Goal: Task Accomplishment & Management: Manage account settings

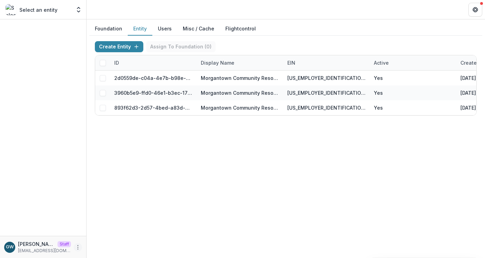
click at [79, 245] on icon "More" at bounding box center [78, 248] width 6 height 6
click at [123, 222] on link "Help Center" at bounding box center [124, 221] width 74 height 11
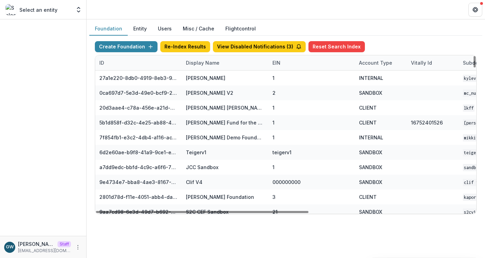
click at [202, 64] on div "Display Name" at bounding box center [203, 62] width 42 height 7
click at [205, 76] on input at bounding box center [224, 78] width 83 height 11
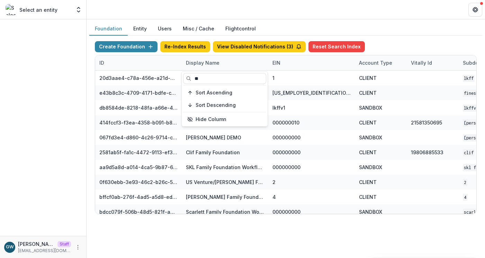
type input "*"
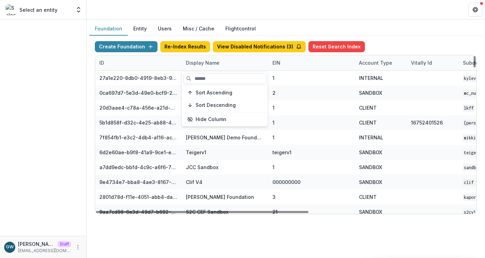
click at [135, 27] on button "Entity" at bounding box center [140, 29] width 25 height 14
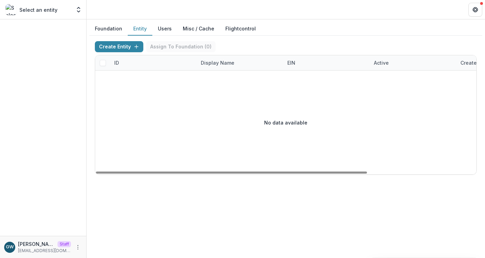
click at [219, 61] on div "Display Name" at bounding box center [218, 62] width 42 height 7
click at [214, 78] on input at bounding box center [239, 78] width 83 height 11
type input "**********"
click at [290, 44] on div "Create Entity Assign To Foundation ( 0 )" at bounding box center [286, 48] width 382 height 14
click at [212, 64] on div "Display Name" at bounding box center [218, 62] width 42 height 7
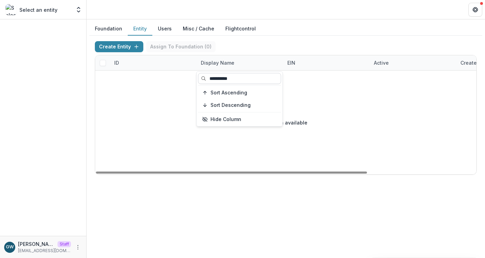
click at [256, 83] on input "**********" at bounding box center [239, 78] width 83 height 11
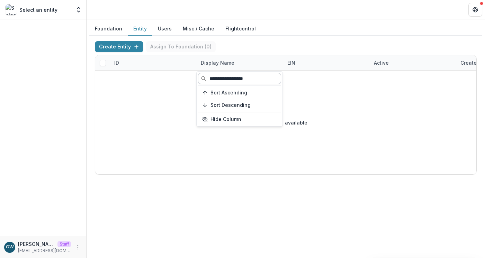
type input "**********"
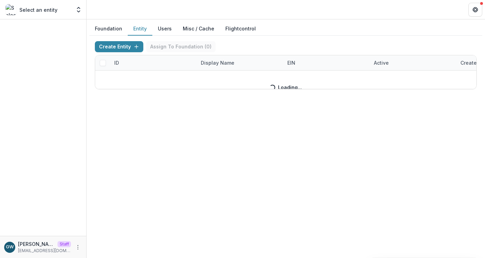
click at [140, 25] on button "Entity" at bounding box center [140, 29] width 25 height 14
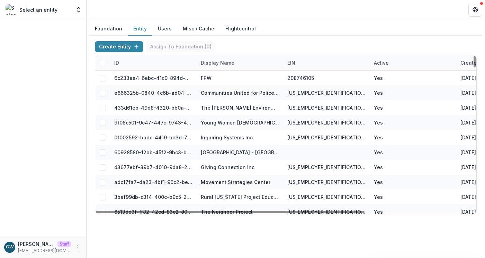
click at [217, 63] on div "Display Name" at bounding box center [218, 62] width 42 height 7
click at [215, 79] on input at bounding box center [239, 78] width 83 height 11
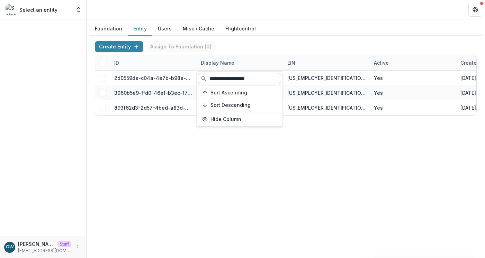
type input "**********"
click at [327, 42] on div "Create Entity Assign To Foundation ( 0 )" at bounding box center [286, 48] width 382 height 14
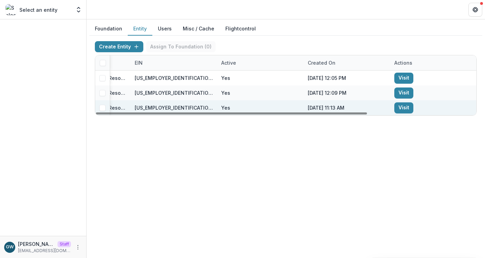
scroll to position [0, 153]
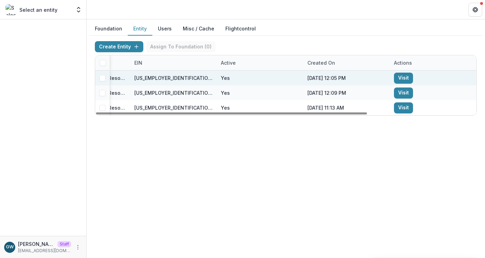
click at [402, 80] on link "Visit" at bounding box center [403, 78] width 19 height 11
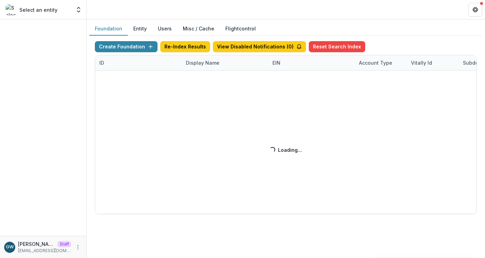
click at [140, 28] on button "Entity" at bounding box center [140, 29] width 25 height 14
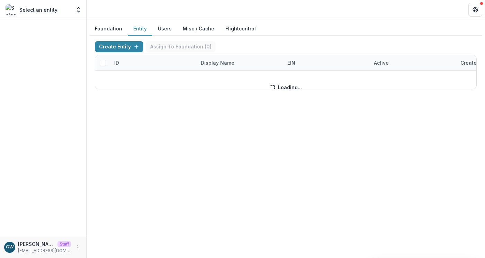
click at [217, 62] on div "Create Entity Assign To Foundation ( 0 ) ID Display Name EIN Active Created on …" at bounding box center [286, 65] width 382 height 48
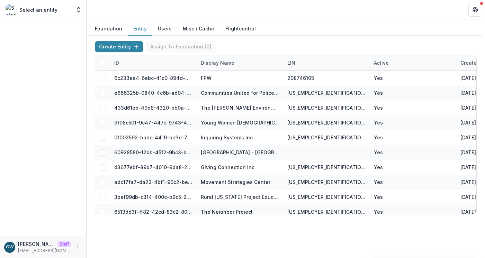
click at [108, 27] on button "Foundation" at bounding box center [108, 29] width 38 height 14
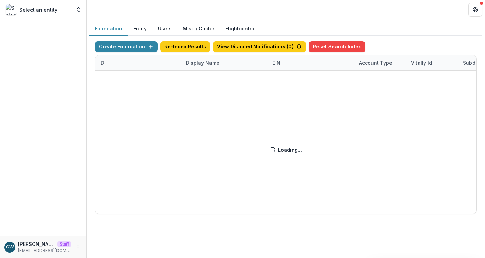
click at [211, 62] on div "Create Foundation Re-Index Results View Disabled Notifications ( 0 ) Reset Sear…" at bounding box center [286, 127] width 382 height 173
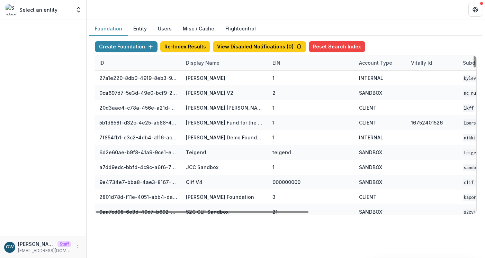
click at [208, 61] on div "Display Name" at bounding box center [203, 62] width 42 height 7
click at [207, 78] on input at bounding box center [224, 78] width 83 height 11
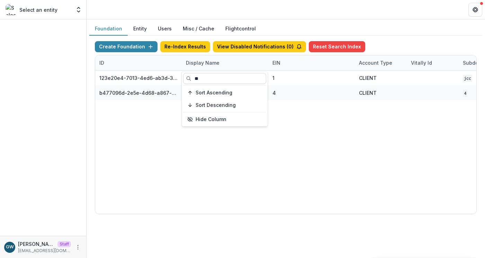
type input "*"
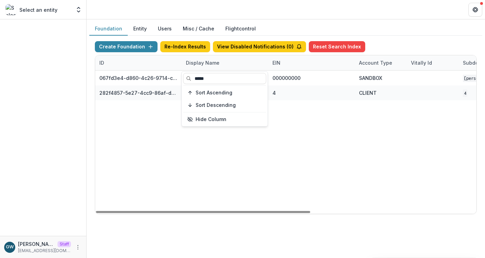
type input "*****"
click at [406, 31] on div "Foundation Entity Users Misc / Cache Flightcontrol" at bounding box center [285, 29] width 393 height 14
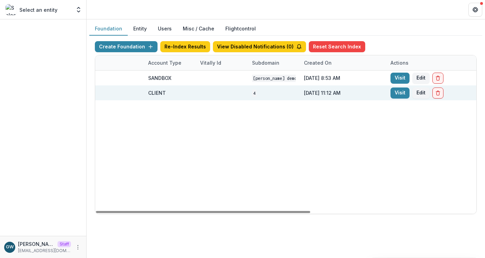
scroll to position [0, 294]
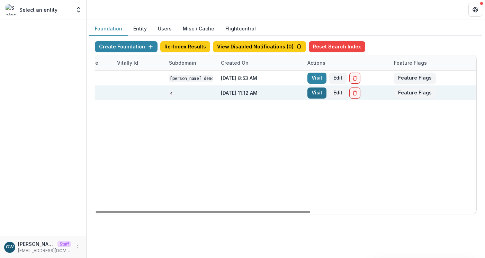
click at [322, 94] on link "Visit" at bounding box center [317, 93] width 19 height 11
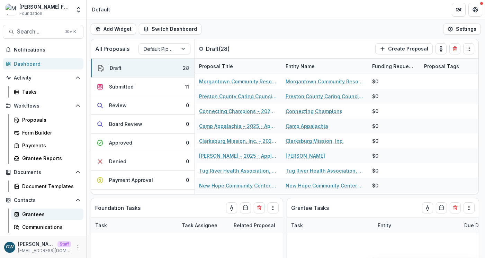
click at [33, 214] on div "Grantees" at bounding box center [50, 214] width 56 height 7
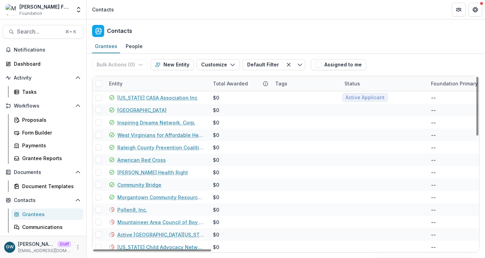
click at [139, 84] on div "Entity" at bounding box center [157, 83] width 104 height 15
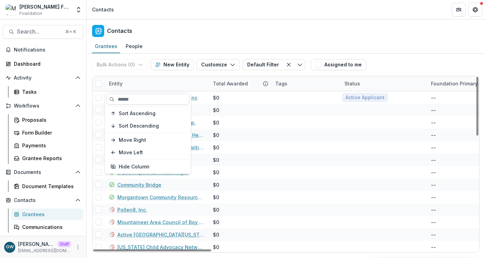
click at [130, 98] on input at bounding box center [147, 99] width 83 height 11
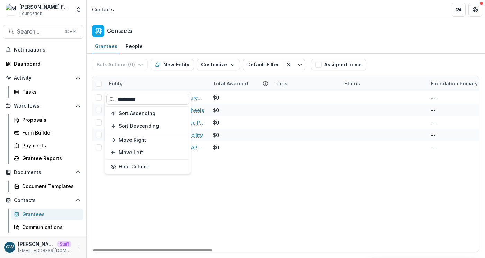
type input "**********"
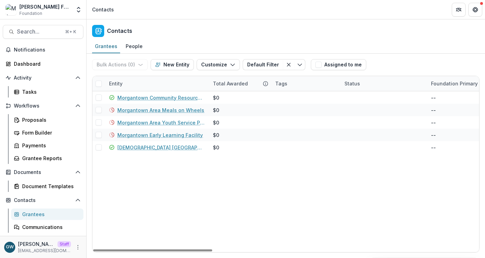
click at [415, 53] on div "Grantees People" at bounding box center [286, 47] width 399 height 14
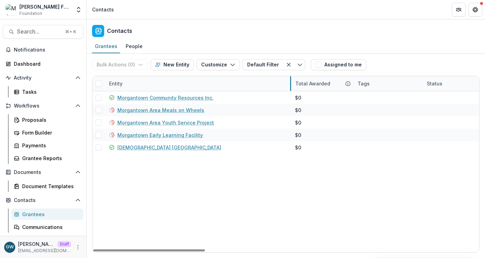
drag, startPoint x: 208, startPoint y: 83, endPoint x: 290, endPoint y: 79, distance: 82.6
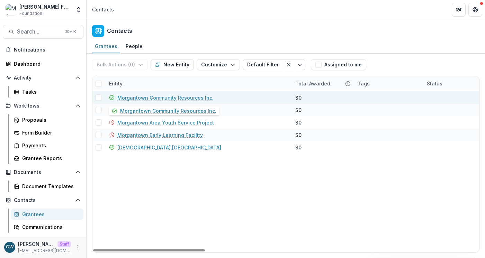
click at [185, 96] on link "Morgantown Community Resources Inc." at bounding box center [165, 97] width 96 height 7
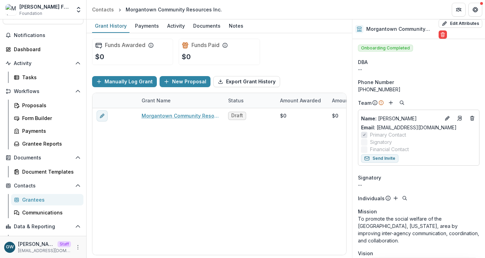
scroll to position [25, 0]
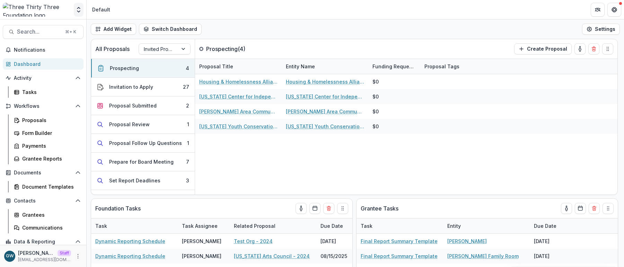
click at [79, 8] on polyline "Open entity switcher" at bounding box center [78, 7] width 3 height 1
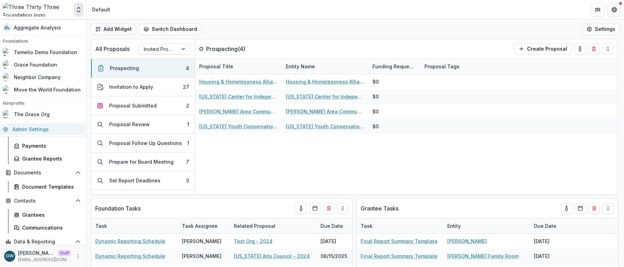
click at [42, 132] on link "Admin Settings" at bounding box center [42, 128] width 86 height 11
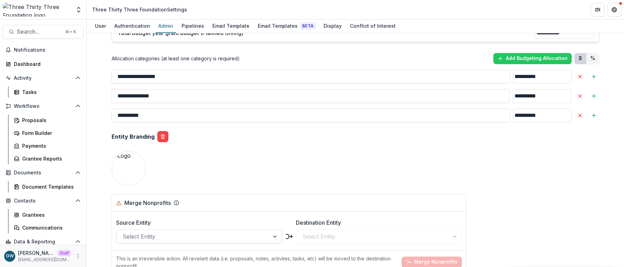
scroll to position [553, 0]
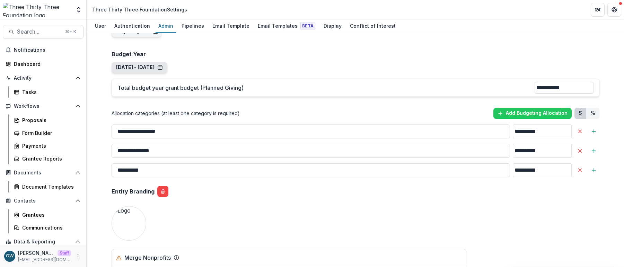
click at [163, 67] on button "Jan 1, 2025 - Dec 31, 2025" at bounding box center [139, 67] width 47 height 6
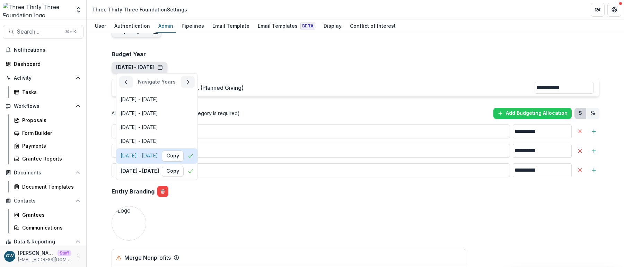
click at [158, 155] on div "Jan 1, 2024 - Dec 31, 2024" at bounding box center [139, 156] width 37 height 6
type input "**********"
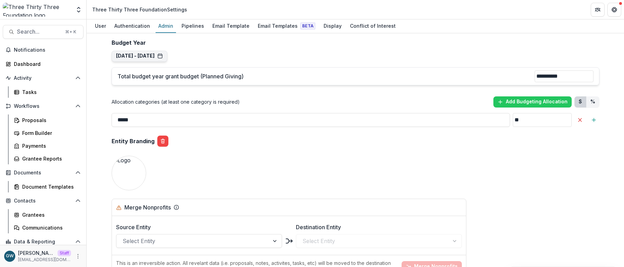
scroll to position [563, 0]
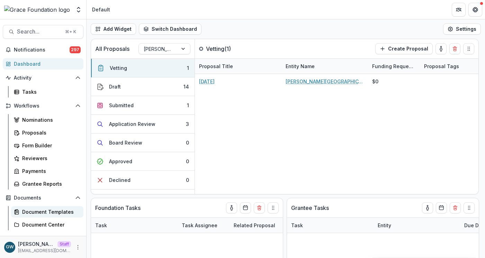
select select "******"
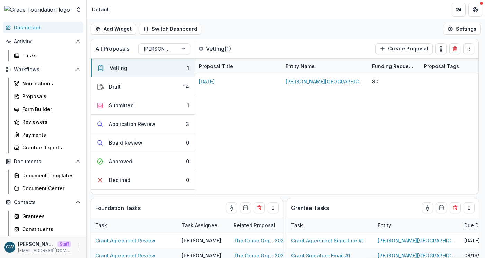
scroll to position [102, 0]
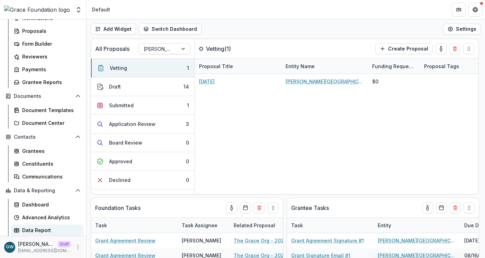
click at [39, 228] on div "Data Report" at bounding box center [50, 230] width 56 height 7
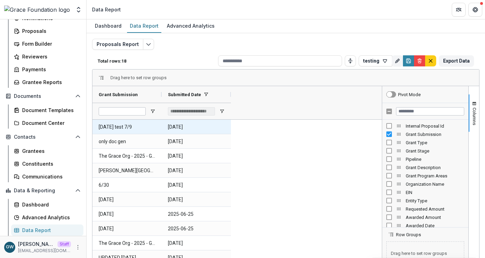
click at [135, 129] on Submission-279 "today test 7/9" at bounding box center [127, 127] width 57 height 14
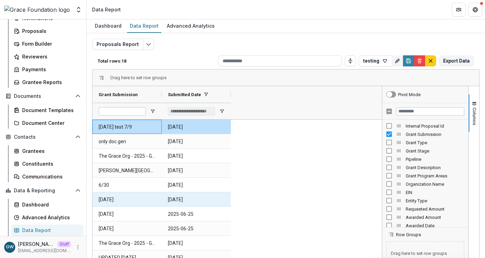
click at [196, 201] on Date-290 "2025-06-26" at bounding box center [196, 200] width 57 height 14
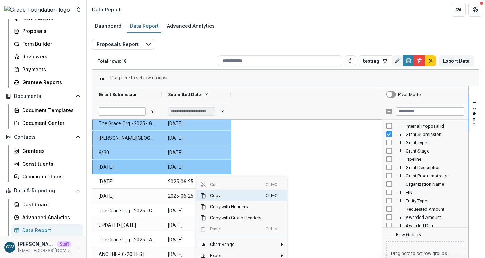
scroll to position [34, 0]
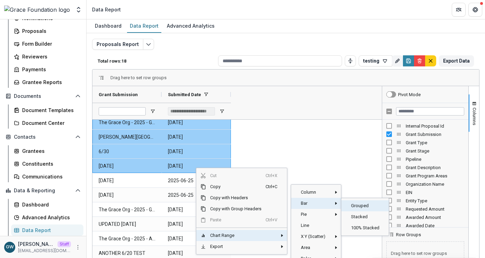
click at [372, 204] on span "Grouped‎" at bounding box center [366, 206] width 38 height 11
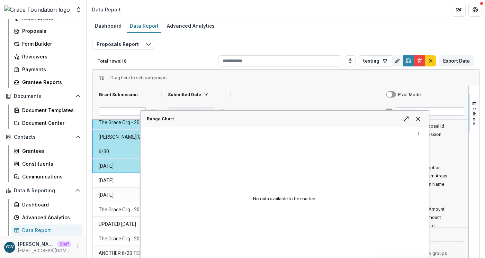
click at [315, 103] on div "**********" at bounding box center [238, 102] width 290 height 33
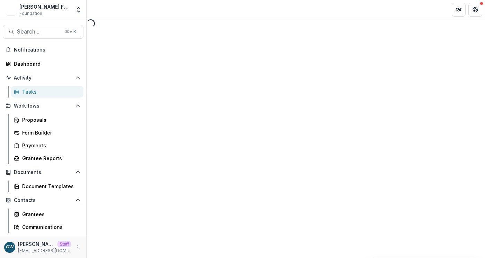
select select "********"
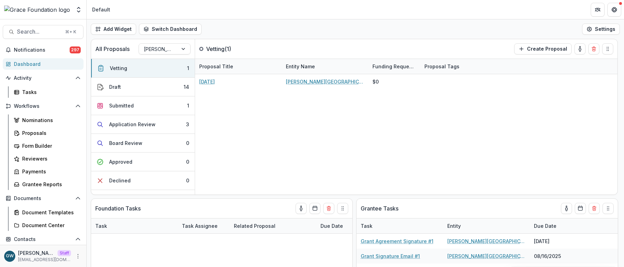
select select "******"
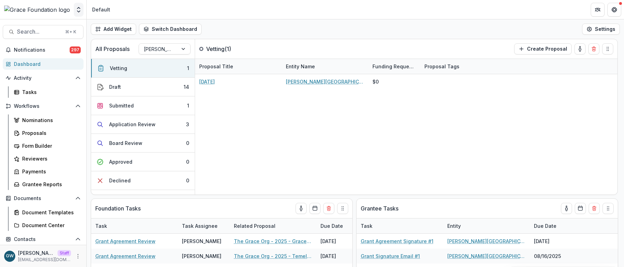
click at [79, 11] on icon "Open entity switcher" at bounding box center [78, 9] width 7 height 7
select select "******"
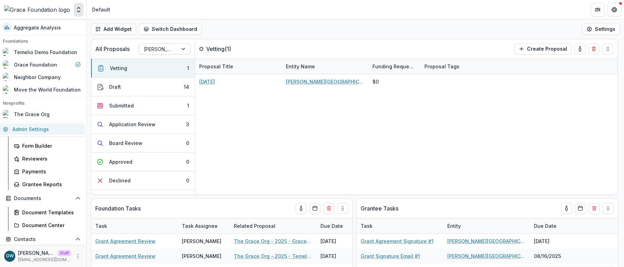
click at [44, 127] on link "Admin Settings" at bounding box center [42, 128] width 86 height 11
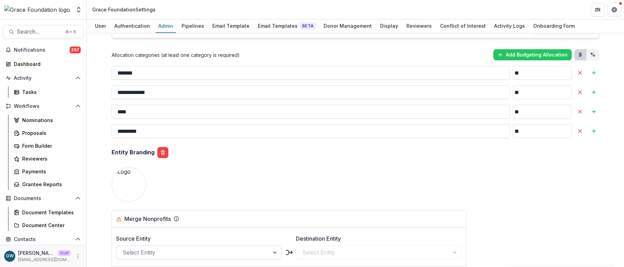
scroll to position [702, 0]
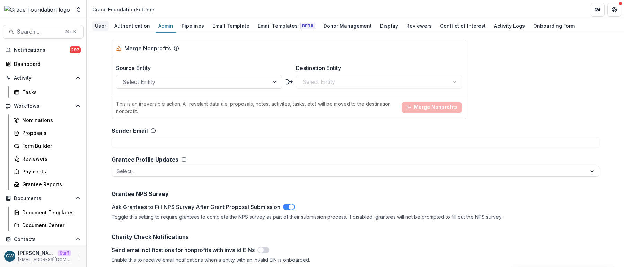
click at [100, 26] on div "User" at bounding box center [100, 26] width 17 height 10
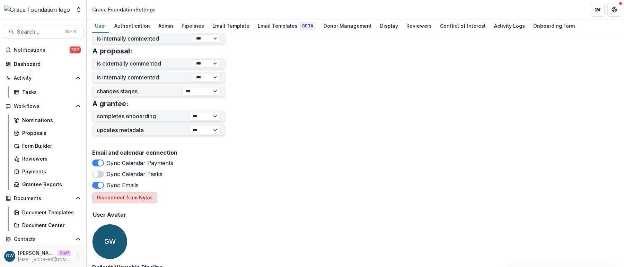
scroll to position [284, 0]
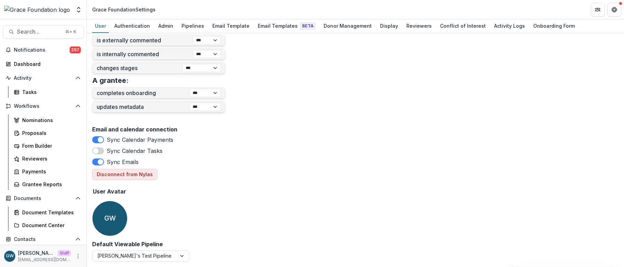
click at [102, 139] on span at bounding box center [101, 140] width 6 height 6
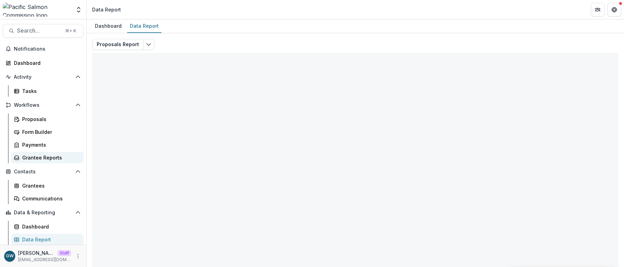
scroll to position [1, 0]
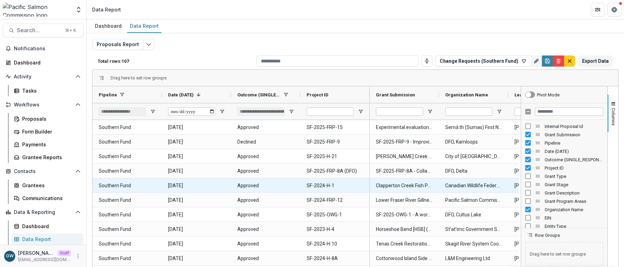
click at [324, 186] on ID-958 "SF-2024-H-1" at bounding box center [335, 185] width 57 height 14
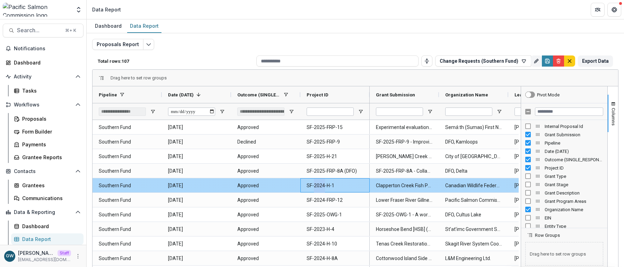
click at [324, 186] on ID-958 "SF-2024-H-1" at bounding box center [335, 185] width 57 height 14
copy ID-958 "SF-2024-H-1"
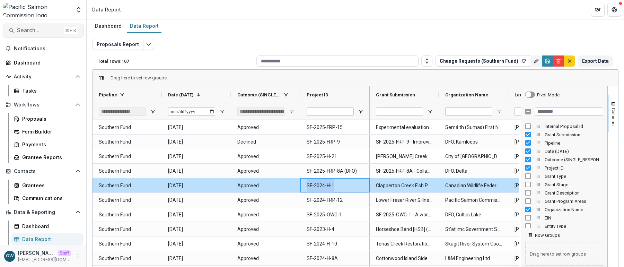
click at [37, 28] on span "Search..." at bounding box center [39, 30] width 44 height 7
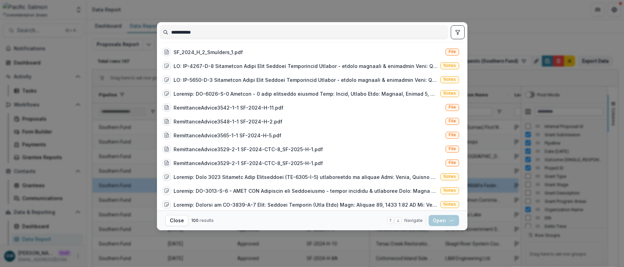
type input "**********"
click at [467, 33] on div "**********" at bounding box center [312, 32] width 310 height 20
click at [456, 34] on icon "toggle filters" at bounding box center [458, 32] width 6 height 6
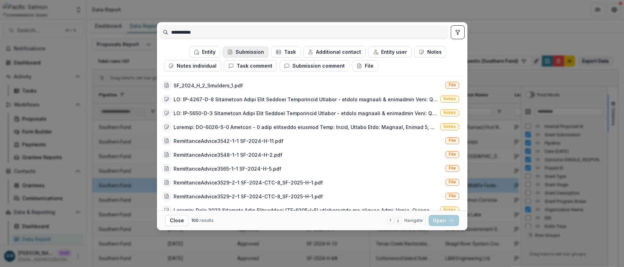
click at [256, 52] on button "Submission" at bounding box center [246, 51] width 46 height 11
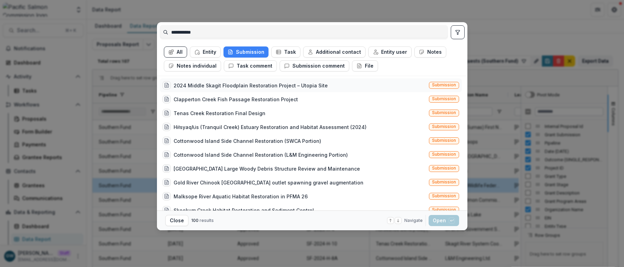
click at [263, 90] on div "2024 Middle Skagit Floodplain Restoration Project – Utopia Site Submission" at bounding box center [311, 85] width 302 height 14
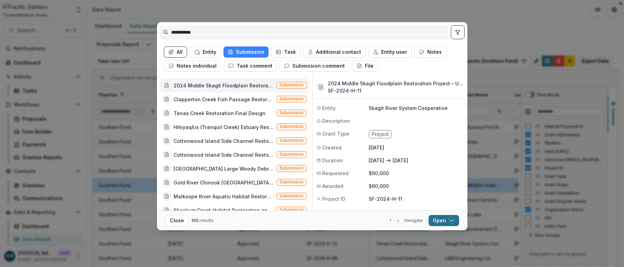
click at [451, 221] on polyline "button" at bounding box center [450, 221] width 1 height 2
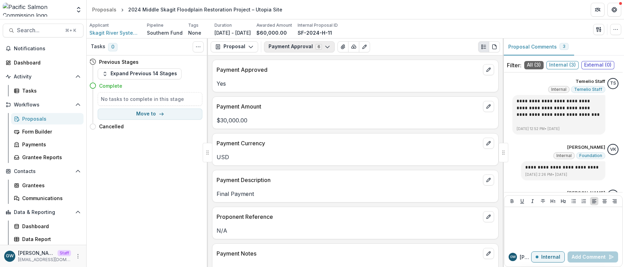
click at [317, 48] on button "Payment Approval 6" at bounding box center [299, 46] width 71 height 11
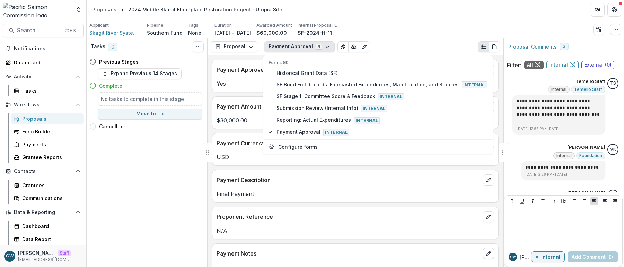
click at [407, 40] on div "Proposal Proposal Payments Reports Grant Agreements Board Summaries Bank Detail…" at bounding box center [355, 46] width 295 height 17
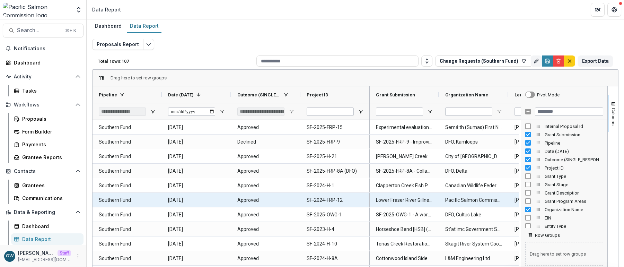
scroll to position [9, 0]
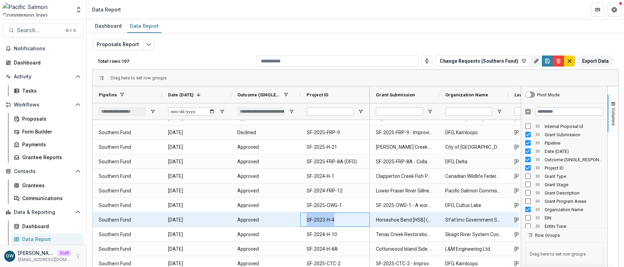
drag, startPoint x: 341, startPoint y: 219, endPoint x: 307, endPoint y: 218, distance: 33.6
click at [307, 218] on ID-2005 "SF-2023-H-4" at bounding box center [335, 220] width 57 height 14
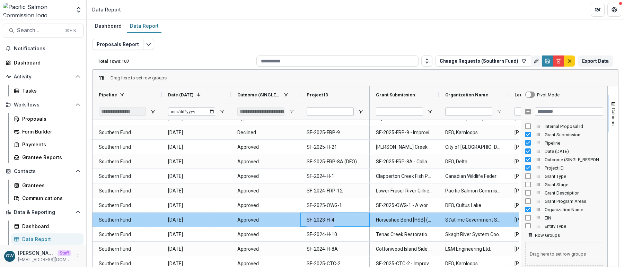
copy ID-2005 "SF-2023-H-4"
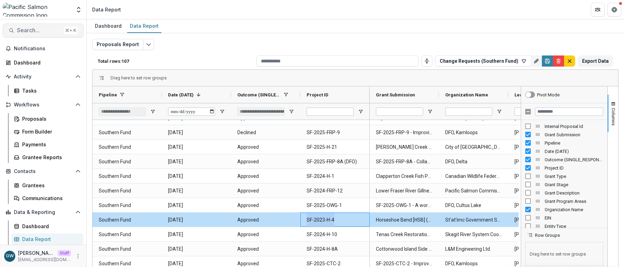
click at [34, 30] on span "Search..." at bounding box center [39, 30] width 44 height 7
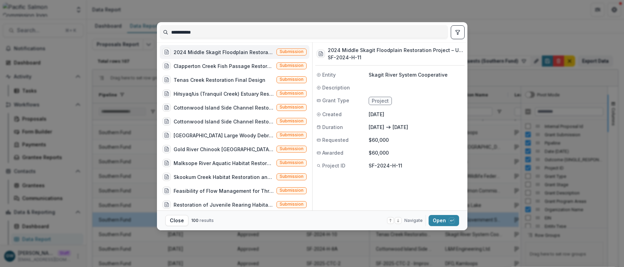
click at [196, 33] on input "**********" at bounding box center [304, 32] width 288 height 11
type input "**********"
click at [440, 219] on button "Open with enter key" at bounding box center [444, 220] width 30 height 11
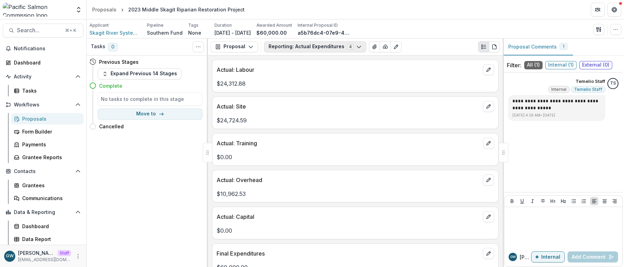
click at [301, 46] on button "Reporting: Actual Expenditures 4" at bounding box center [315, 46] width 102 height 11
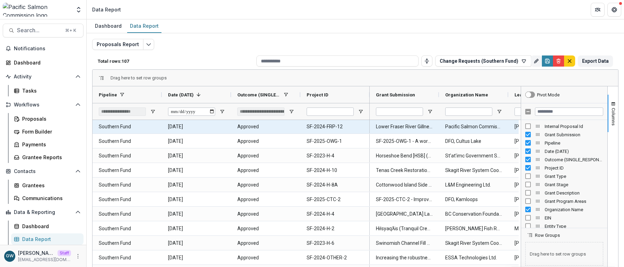
scroll to position [80, 0]
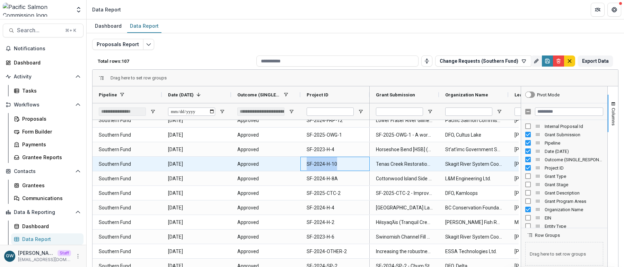
drag, startPoint x: 340, startPoint y: 165, endPoint x: 307, endPoint y: 164, distance: 32.9
click at [307, 164] on ID-3044 "SF-2024-H-10" at bounding box center [335, 164] width 57 height 14
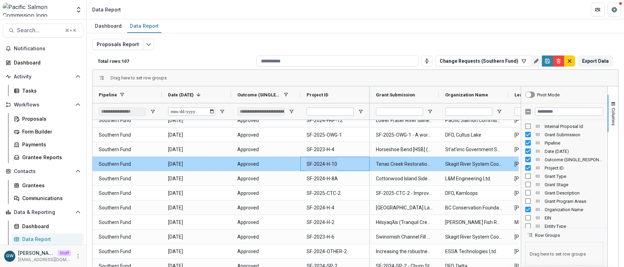
copy ID-3044 "SF-2024-H-10"
click at [328, 165] on ID-3044 "SF-2024-H-10" at bounding box center [335, 164] width 57 height 14
drag, startPoint x: 342, startPoint y: 164, endPoint x: 300, endPoint y: 164, distance: 41.9
click at [300, 164] on div "SF-2024-H-10" at bounding box center [334, 164] width 69 height 14
copy ID-3044 "SF-2024-H-10"
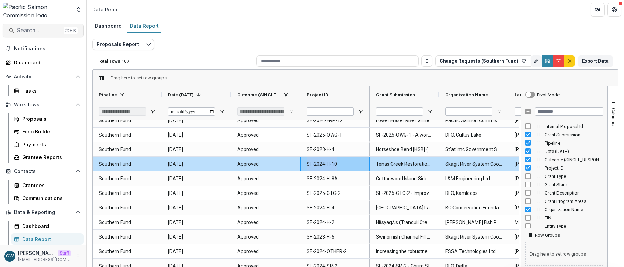
click at [35, 26] on button "Search... ⌘ + K" at bounding box center [43, 31] width 81 height 14
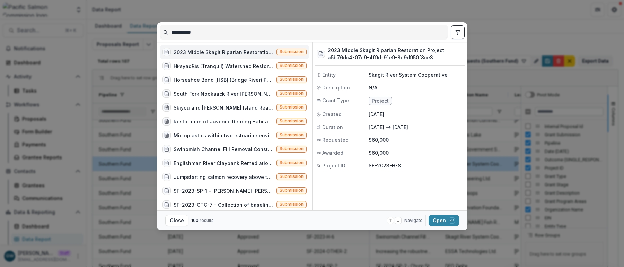
click at [190, 30] on input "**********" at bounding box center [304, 32] width 288 height 11
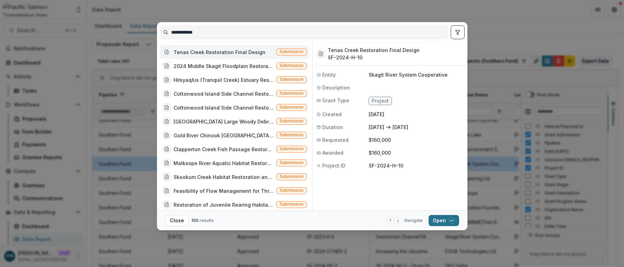
type input "**********"
click at [440, 220] on button "Open with enter key" at bounding box center [444, 220] width 30 height 11
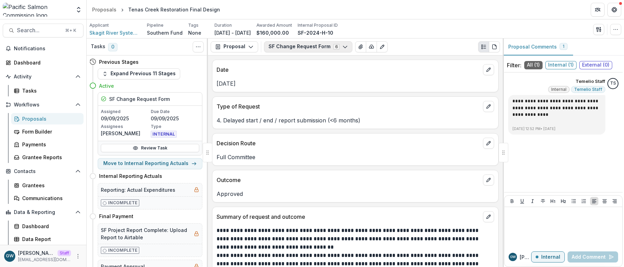
click at [307, 44] on button "SF Change Request Form 6" at bounding box center [308, 46] width 88 height 11
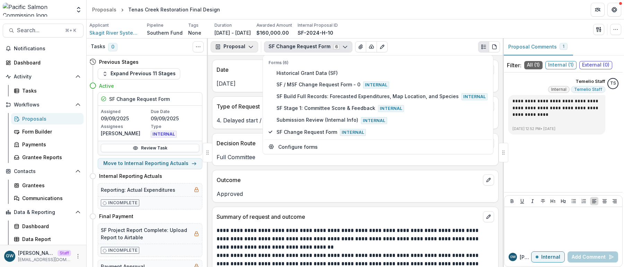
click at [254, 44] on button "Proposal" at bounding box center [234, 46] width 47 height 11
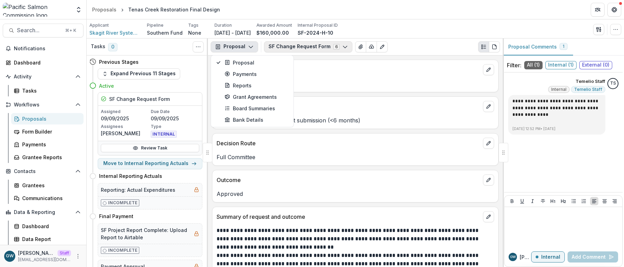
click at [307, 46] on button "SF Change Request Form 6" at bounding box center [308, 46] width 88 height 11
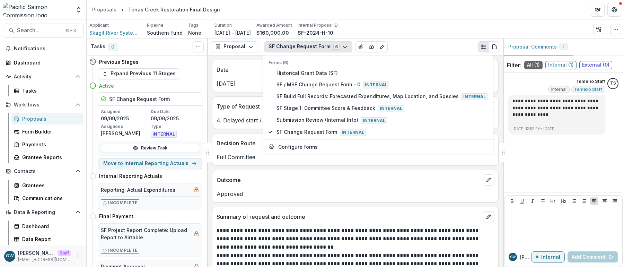
click at [418, 45] on div "SF Change Request Form 6 Forms (6) Historical Grant Data (SF) SF / MSF Change R…" at bounding box center [382, 46] width 236 height 11
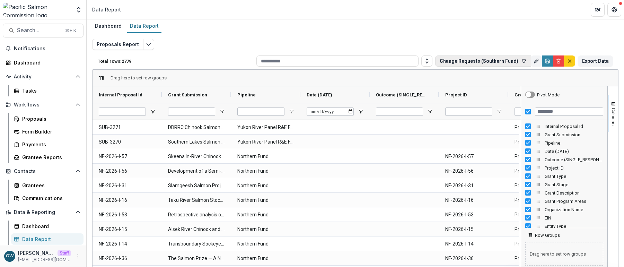
click at [468, 64] on button "Change Requests (Southern Fund)" at bounding box center [483, 60] width 96 height 11
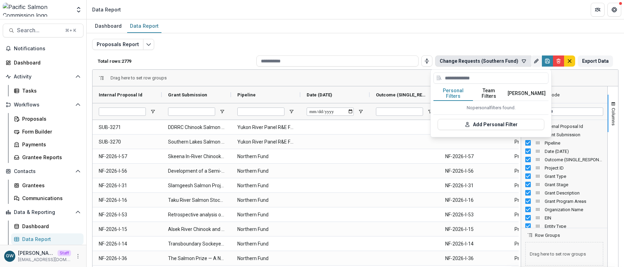
click at [487, 91] on button "Team Filters" at bounding box center [489, 93] width 32 height 15
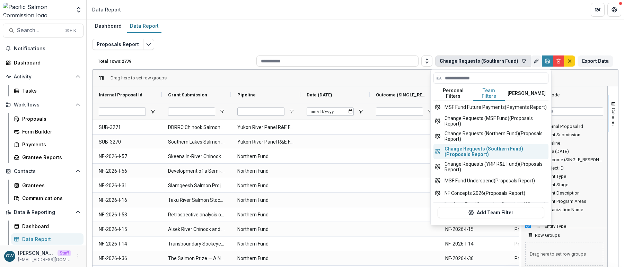
click at [478, 149] on button "Change Requests (Southern Fund) (Proposals Report)" at bounding box center [490, 151] width 115 height 15
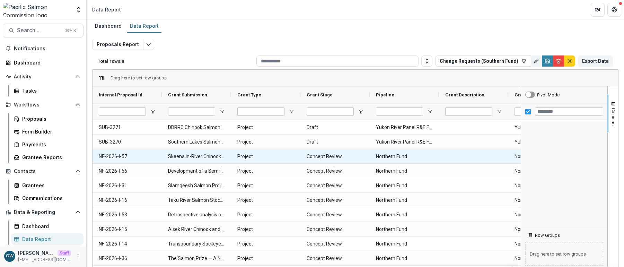
type input "**********"
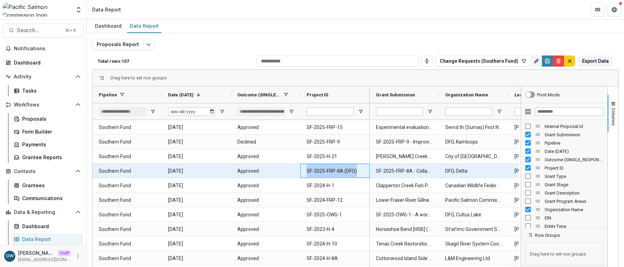
drag, startPoint x: 362, startPoint y: 171, endPoint x: 303, endPoint y: 170, distance: 59.3
click at [303, 170] on div "SF-2025-FRP-8A (DFO)" at bounding box center [334, 171] width 69 height 14
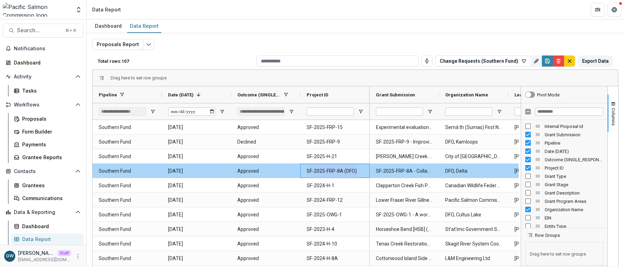
copy ID-4809 "SF-2025-FRP-8A (DFO)"
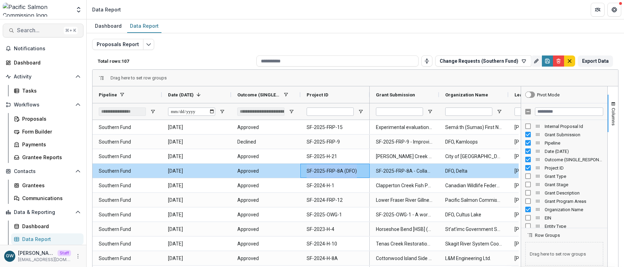
click at [37, 34] on button "Search... ⌘ + K" at bounding box center [43, 31] width 81 height 14
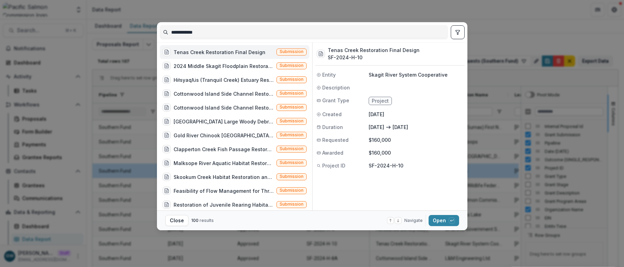
click at [226, 33] on input "**********" at bounding box center [304, 32] width 288 height 11
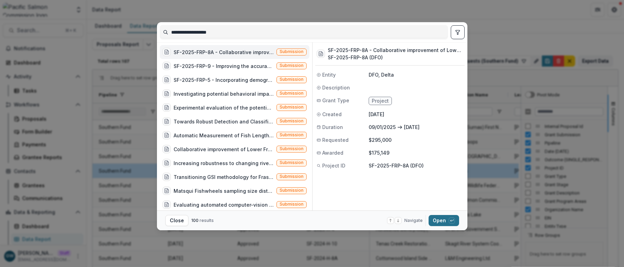
type input "**********"
click at [443, 219] on button "Open with enter key" at bounding box center [444, 220] width 30 height 11
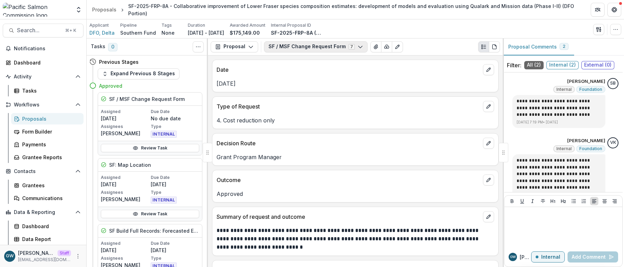
click at [320, 49] on button "SF / MSF Change Request Form 7" at bounding box center [316, 46] width 104 height 11
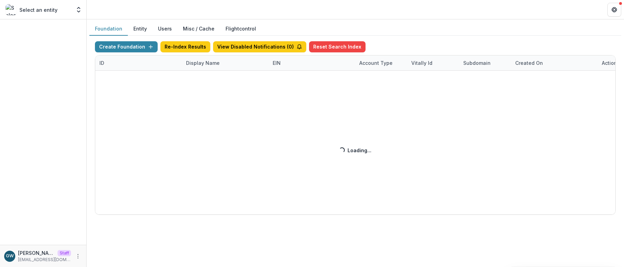
click at [193, 63] on div "Create Foundation Re-Index Results View Disabled Notifications ( 0 ) Reset Sear…" at bounding box center [355, 127] width 521 height 173
click at [204, 64] on div "Create Foundation Re-Index Results View Disabled Notifications ( 0 ) Reset Sear…" at bounding box center [355, 127] width 521 height 173
click at [204, 63] on div "Create Foundation Re-Index Results View Disabled Notifications ( 0 ) Reset Sear…" at bounding box center [355, 127] width 521 height 173
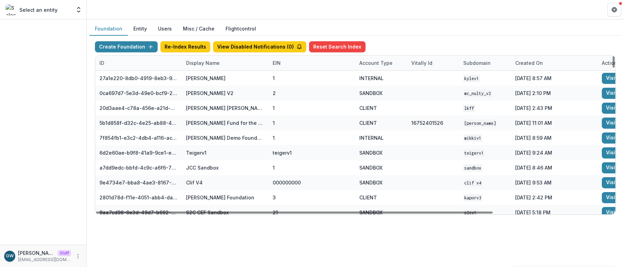
click at [193, 62] on div "Display Name" at bounding box center [203, 62] width 42 height 7
click at [201, 78] on input at bounding box center [224, 78] width 83 height 11
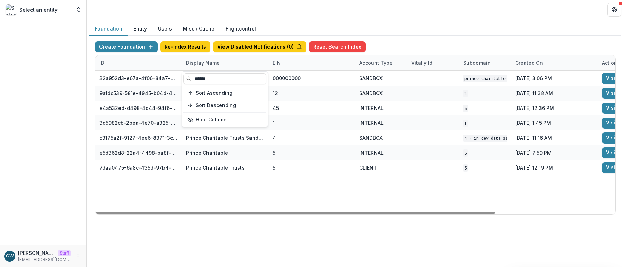
type input "******"
click at [440, 31] on div "Foundation Entity Users Misc / Cache Flightcontrol" at bounding box center [355, 29] width 532 height 14
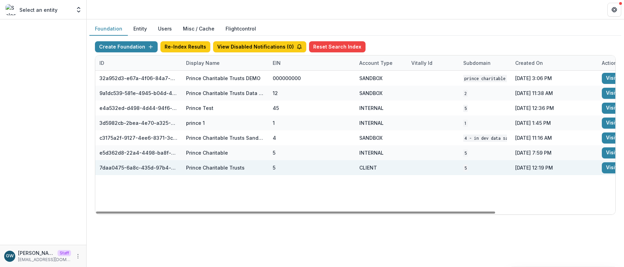
scroll to position [0, 156]
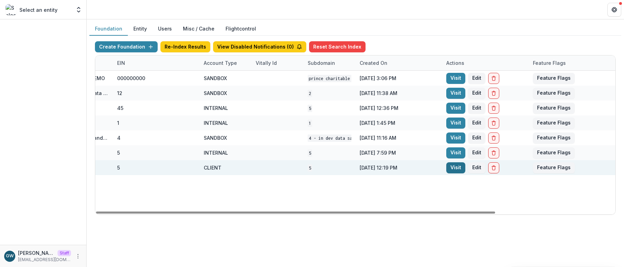
click at [457, 167] on link "Visit" at bounding box center [455, 167] width 19 height 11
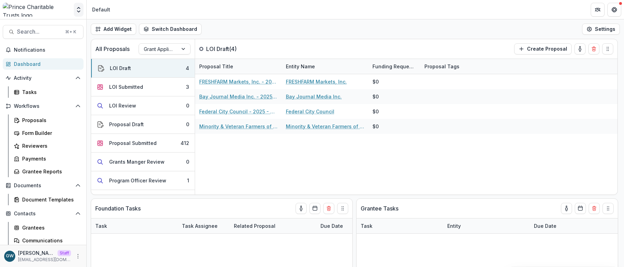
click at [77, 9] on icon "Open entity switcher" at bounding box center [78, 9] width 7 height 7
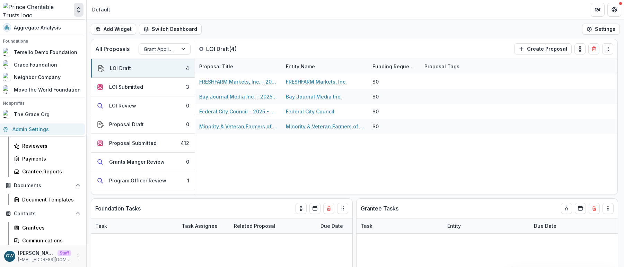
click at [37, 126] on link "Admin Settings" at bounding box center [42, 128] width 86 height 11
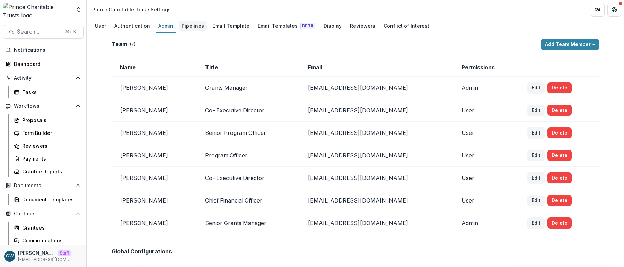
click at [192, 26] on div "Pipelines" at bounding box center [193, 26] width 28 height 10
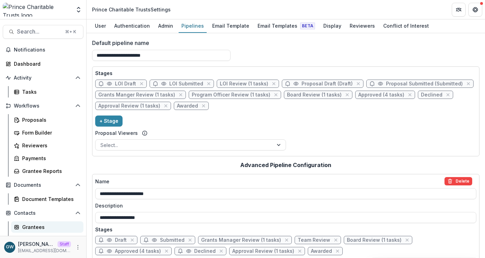
click at [36, 228] on div "Grantees" at bounding box center [50, 227] width 56 height 7
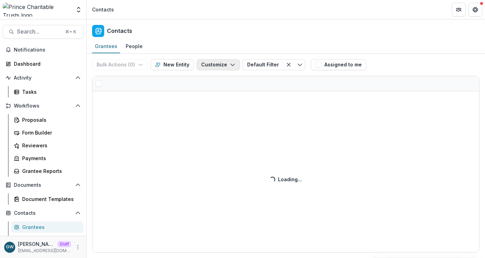
click at [209, 66] on button "Customize" at bounding box center [218, 64] width 43 height 11
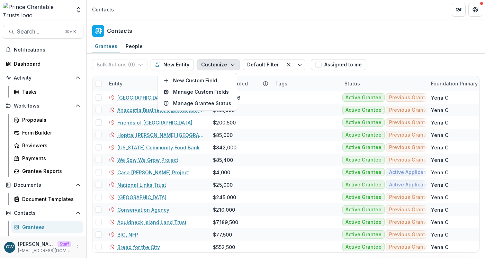
click at [211, 65] on button "Customize" at bounding box center [218, 64] width 43 height 11
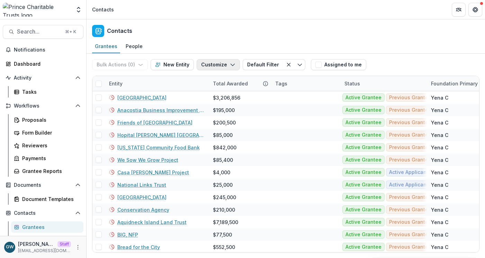
drag, startPoint x: 211, startPoint y: 65, endPoint x: 210, endPoint y: 69, distance: 3.5
click at [211, 65] on button "Customize" at bounding box center [218, 64] width 43 height 11
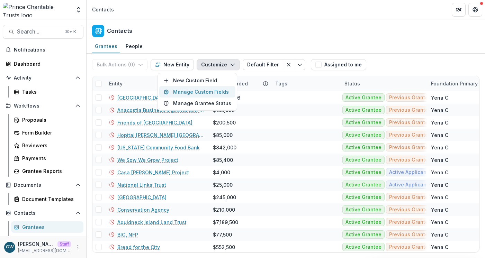
click at [208, 90] on button "Manage Custom Fields" at bounding box center [197, 91] width 76 height 11
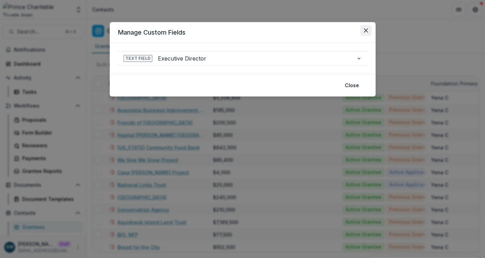
click at [364, 30] on icon "Close" at bounding box center [366, 30] width 4 height 4
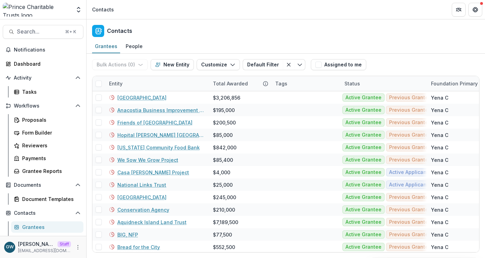
click at [77, 8] on icon "Open entity switcher" at bounding box center [78, 9] width 7 height 7
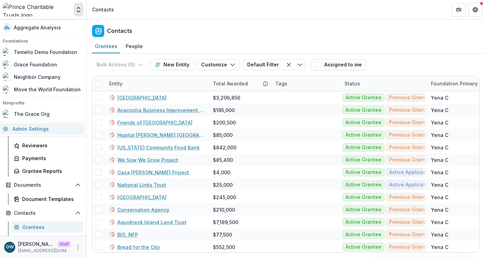
click at [47, 133] on link "Admin Settings" at bounding box center [42, 128] width 86 height 11
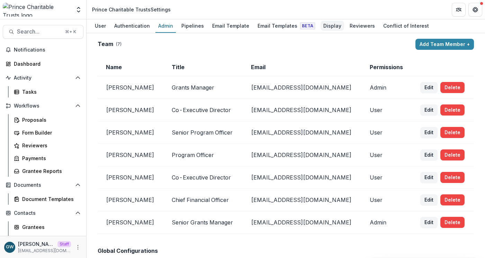
click at [321, 26] on div "Display" at bounding box center [333, 26] width 24 height 10
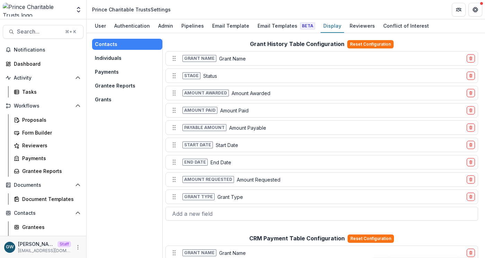
click at [114, 101] on button "Grants" at bounding box center [127, 99] width 70 height 11
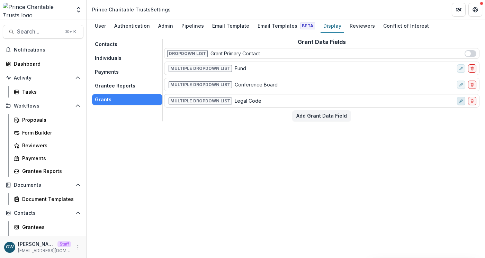
click at [460, 100] on icon "edit-field-row" at bounding box center [461, 101] width 4 height 4
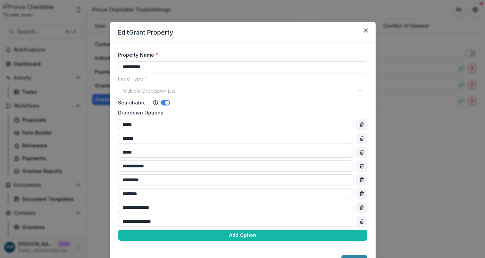
click at [433, 169] on div "**********" at bounding box center [242, 129] width 485 height 258
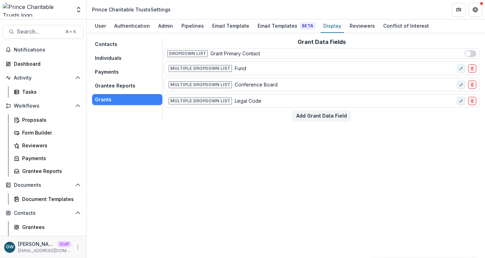
click at [327, 85] on div "Multiple Dropdown List Conference Board" at bounding box center [310, 85] width 287 height 10
click at [259, 83] on p "Conference Board" at bounding box center [256, 84] width 43 height 7
click at [460, 83] on icon "edit-field-row" at bounding box center [461, 85] width 4 height 4
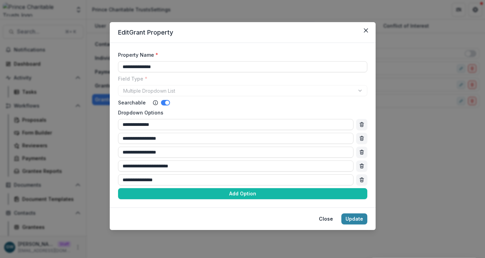
click at [428, 135] on div "**********" at bounding box center [242, 129] width 485 height 258
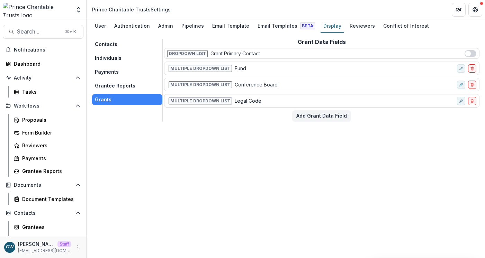
click at [252, 70] on div "Multiple Dropdown List Fund" at bounding box center [310, 68] width 287 height 10
click at [460, 67] on icon "edit-field-row" at bounding box center [461, 69] width 4 height 4
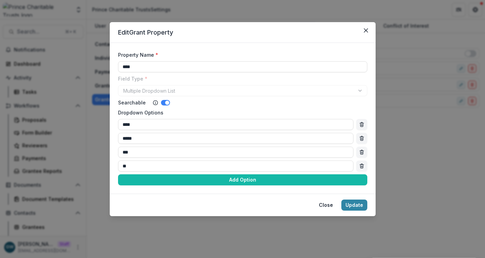
click at [413, 140] on div "Edit Grant Property Property Name * **** Field Type * Multiple Dropdown List Se…" at bounding box center [242, 129] width 485 height 258
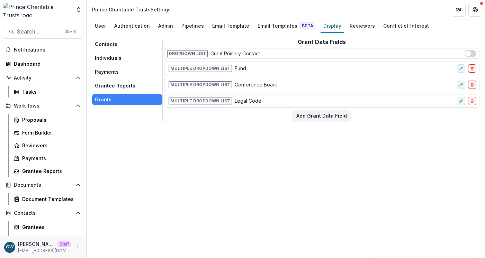
click at [113, 71] on button "Payments" at bounding box center [127, 72] width 70 height 11
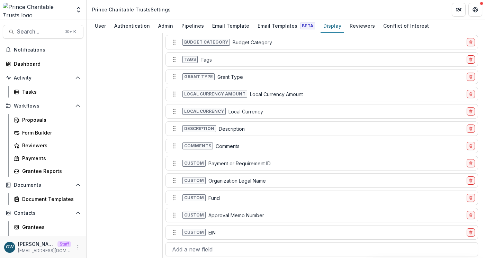
scroll to position [372, 0]
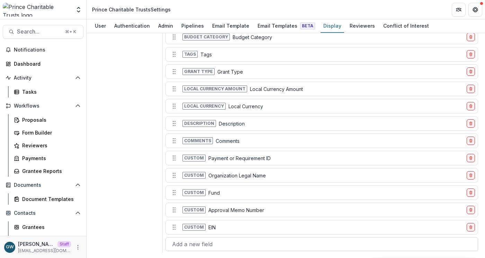
click at [212, 246] on div at bounding box center [322, 245] width 300 height 10
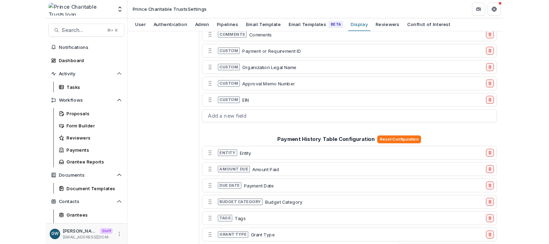
scroll to position [0, 0]
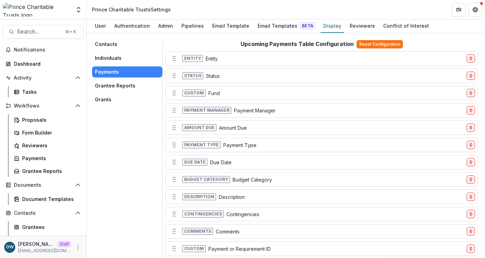
click at [111, 85] on button "Grantee Reports" at bounding box center [127, 85] width 70 height 11
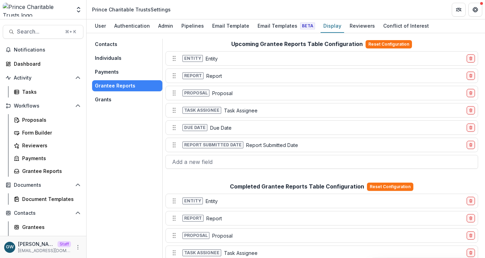
click at [113, 96] on button "Grants" at bounding box center [127, 99] width 70 height 11
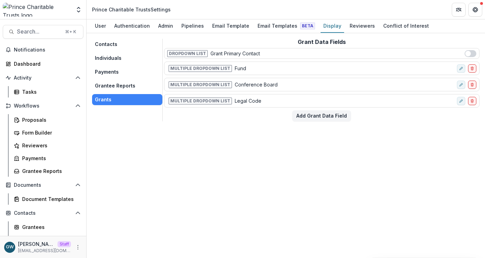
click at [114, 59] on button "Individuals" at bounding box center [127, 58] width 70 height 11
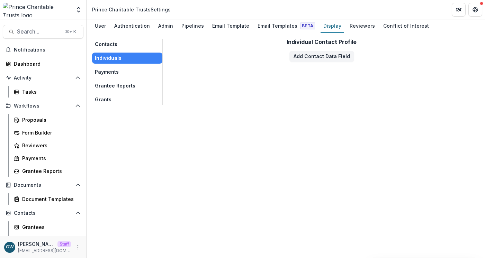
click at [111, 96] on button "Grants" at bounding box center [127, 99] width 70 height 11
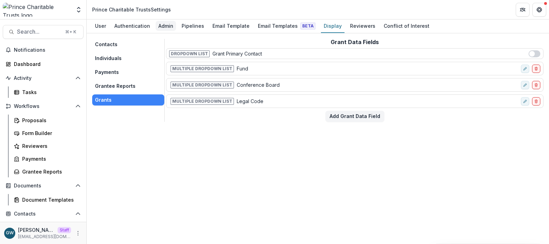
click at [162, 28] on div "Admin" at bounding box center [166, 26] width 20 height 10
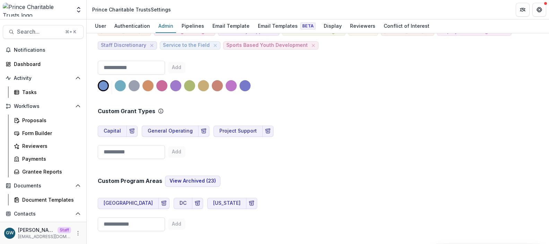
scroll to position [385, 0]
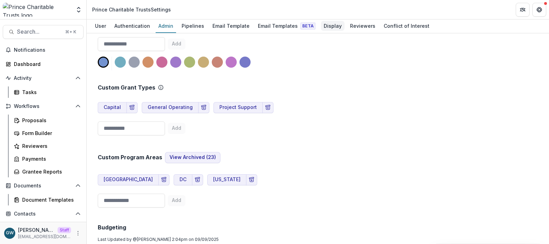
click at [327, 26] on div "Display" at bounding box center [333, 26] width 24 height 10
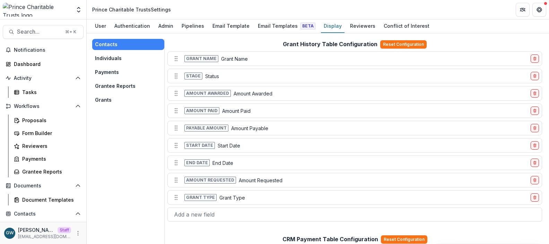
click at [120, 99] on button "Grants" at bounding box center [128, 99] width 72 height 11
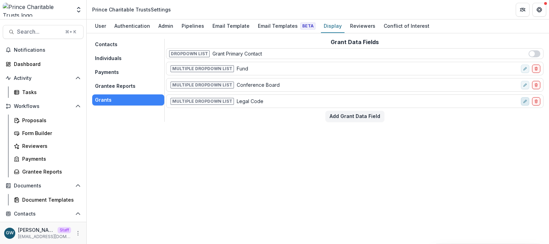
click at [526, 100] on icon "edit-field-row" at bounding box center [525, 101] width 4 height 4
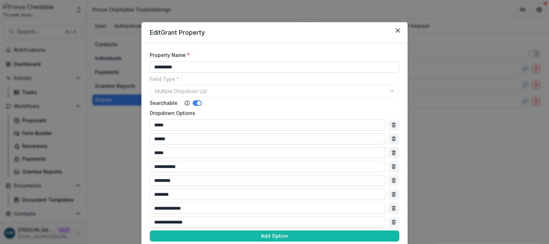
click at [438, 124] on div "**********" at bounding box center [274, 122] width 549 height 244
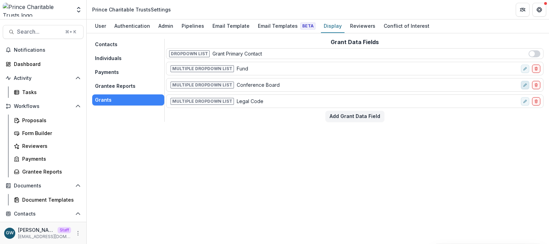
click at [523, 83] on icon "edit-field-row" at bounding box center [525, 85] width 4 height 4
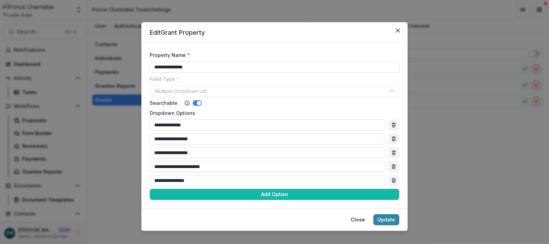
click at [452, 169] on div "**********" at bounding box center [274, 122] width 549 height 244
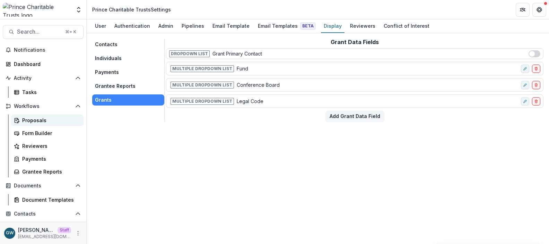
click at [37, 118] on div "Proposals" at bounding box center [50, 119] width 56 height 7
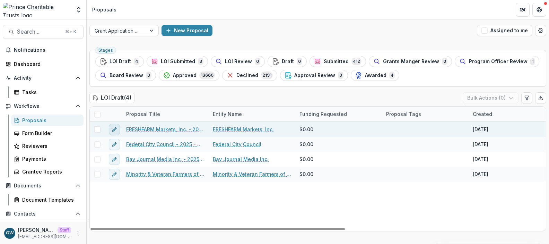
click at [115, 130] on icon "edit" at bounding box center [115, 129] width 6 height 6
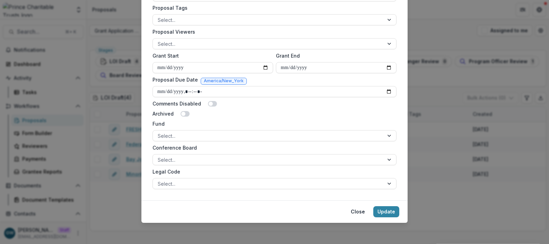
scroll to position [302, 0]
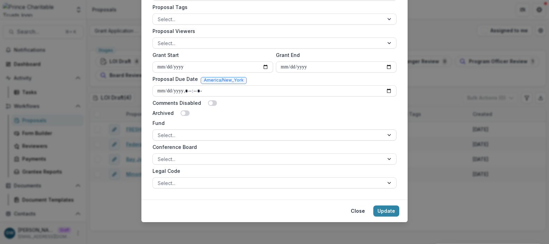
click at [170, 134] on div at bounding box center [268, 135] width 221 height 9
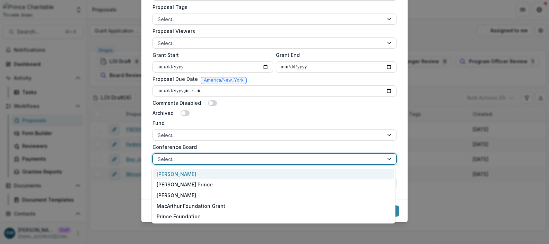
click at [171, 160] on div at bounding box center [268, 159] width 221 height 9
click at [265, 109] on div "Archived" at bounding box center [274, 112] width 244 height 7
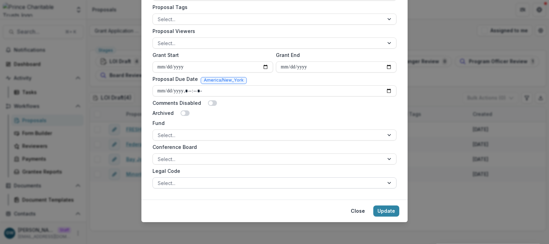
click at [182, 181] on div at bounding box center [268, 182] width 221 height 9
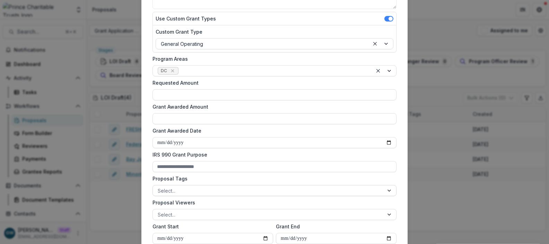
scroll to position [131, 0]
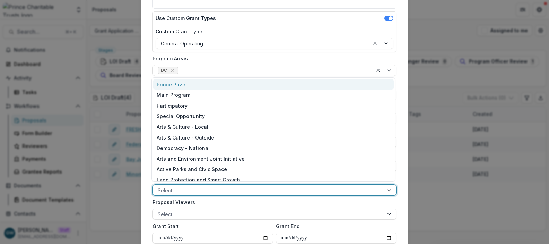
click at [193, 189] on div at bounding box center [268, 190] width 221 height 9
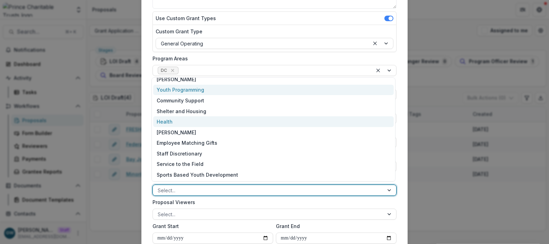
scroll to position [133, 0]
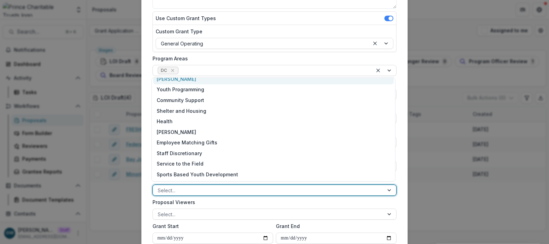
click at [403, 89] on div "**********" at bounding box center [274, 141] width 266 height 458
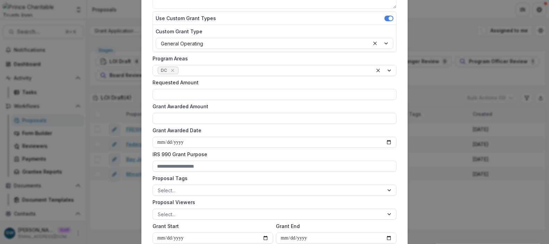
click at [90, 84] on div "**********" at bounding box center [274, 122] width 549 height 244
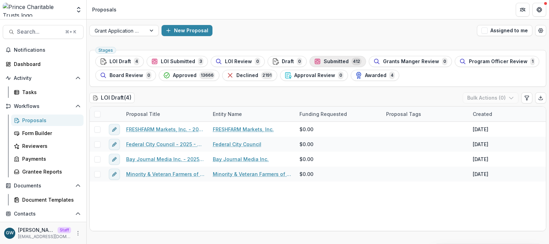
click at [332, 61] on span "Submitted" at bounding box center [336, 62] width 25 height 6
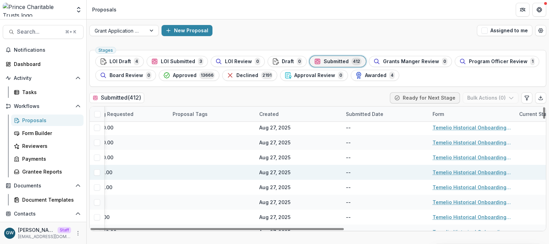
scroll to position [0, 213]
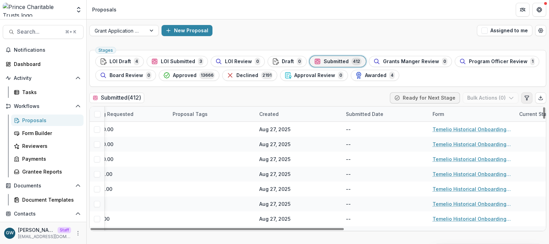
click at [523, 96] on button "Edit table settings" at bounding box center [526, 97] width 11 height 11
select select "******"
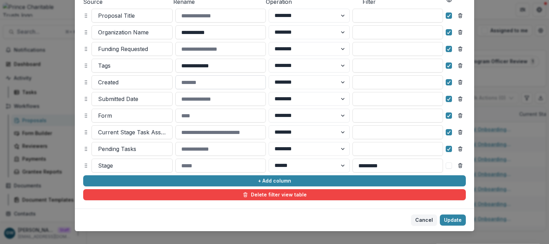
scroll to position [95, 0]
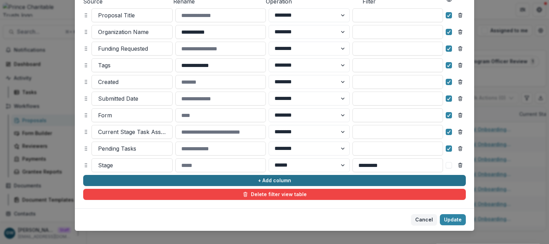
click at [191, 180] on button "+ Add column" at bounding box center [274, 180] width 382 height 11
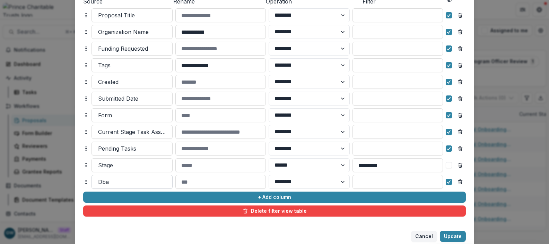
click at [114, 182] on div at bounding box center [132, 182] width 68 height 10
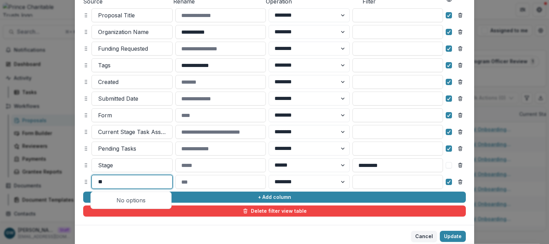
type input "*"
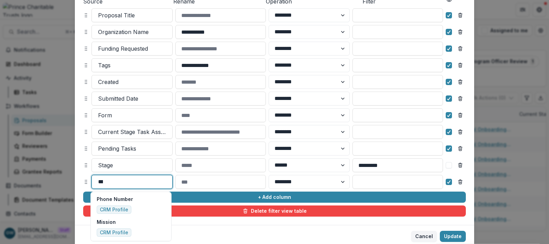
type input "****"
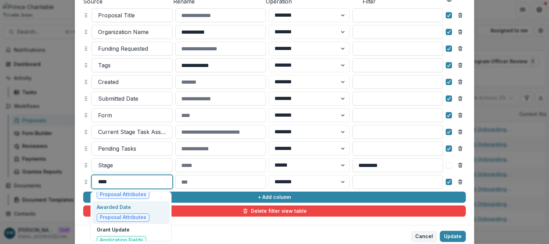
scroll to position [68, 0]
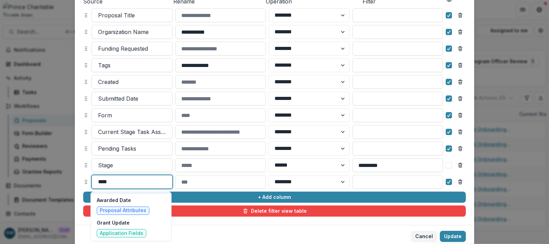
click at [108, 178] on input "****" at bounding box center [104, 181] width 13 height 8
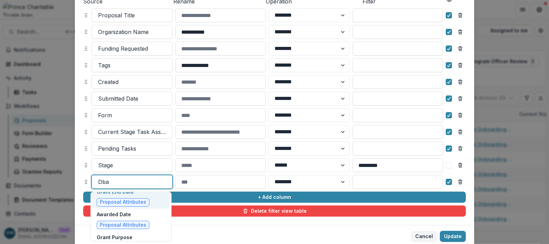
click at [79, 176] on div "**********" at bounding box center [274, 86] width 399 height 276
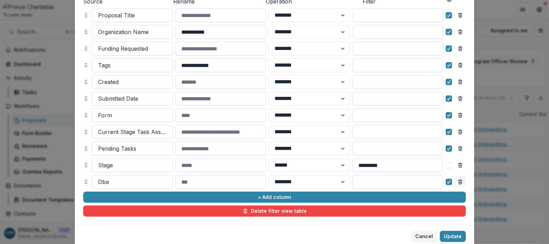
click at [457, 179] on icon "Remove column" at bounding box center [460, 182] width 6 height 6
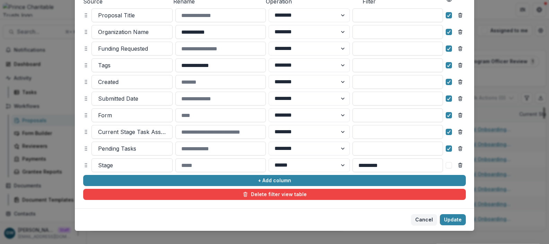
scroll to position [95, 0]
click at [499, 74] on div "**********" at bounding box center [274, 122] width 549 height 244
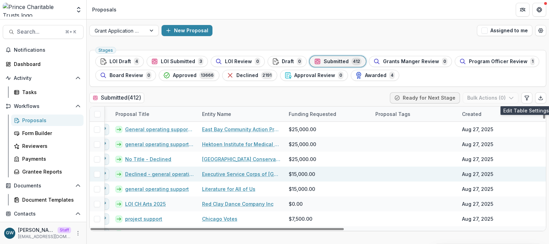
scroll to position [0, 0]
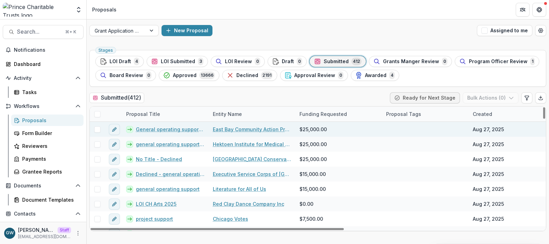
click at [96, 130] on span at bounding box center [97, 129] width 6 height 6
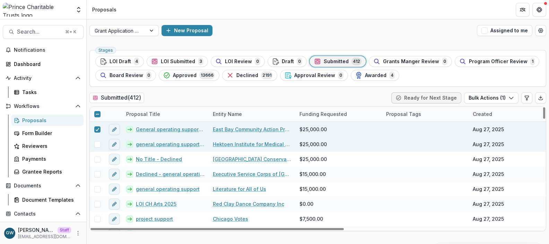
click at [98, 144] on span at bounding box center [97, 144] width 6 height 6
click at [99, 114] on icon at bounding box center [97, 114] width 4 height 4
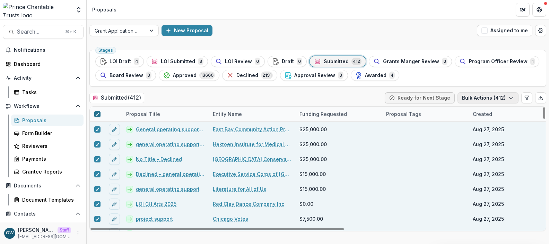
click at [476, 100] on button "Bulk Actions ( 412 )" at bounding box center [487, 97] width 61 height 11
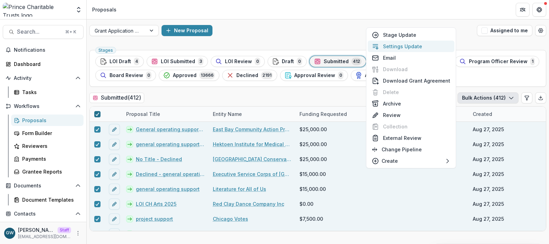
click at [409, 49] on button "Settings Update" at bounding box center [411, 46] width 87 height 11
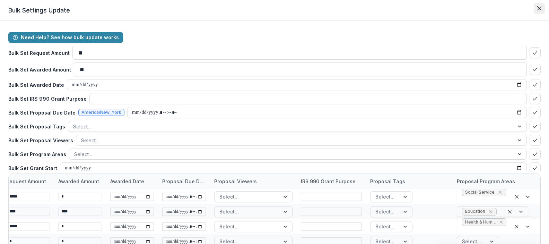
click at [540, 7] on button "Close" at bounding box center [539, 8] width 11 height 11
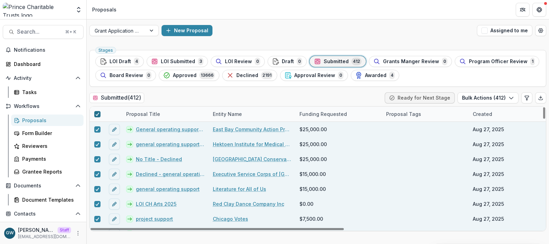
click at [98, 113] on icon at bounding box center [97, 113] width 4 height 3
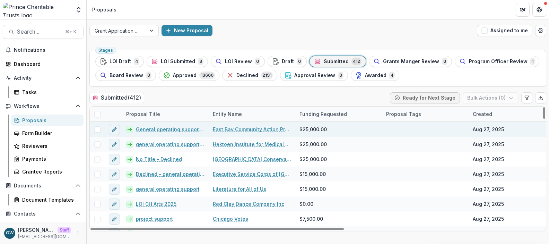
click at [98, 130] on span at bounding box center [97, 129] width 6 height 6
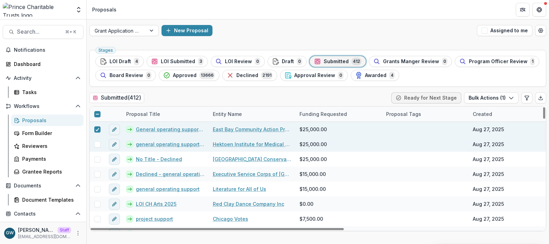
click at [98, 146] on span at bounding box center [97, 144] width 6 height 6
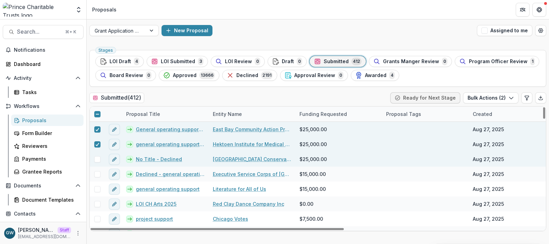
click at [97, 156] on span at bounding box center [97, 159] width 6 height 6
click at [98, 114] on icon at bounding box center [97, 114] width 4 height 4
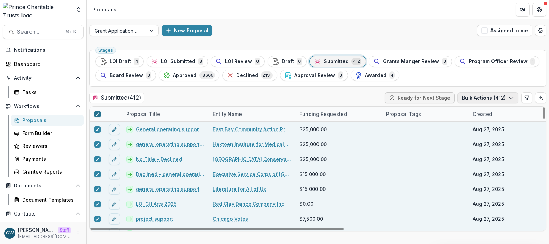
click at [483, 99] on button "Bulk Actions ( 412 )" at bounding box center [487, 97] width 61 height 11
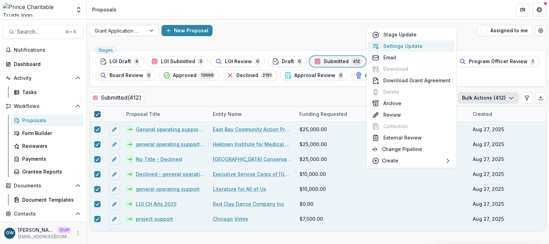
click at [411, 44] on button "Settings Update" at bounding box center [411, 45] width 87 height 11
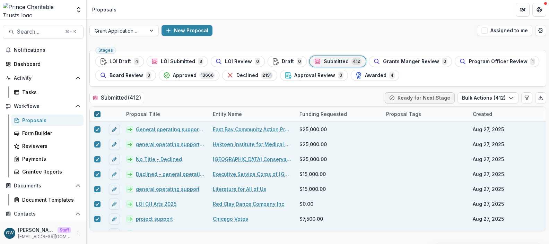
type input "**"
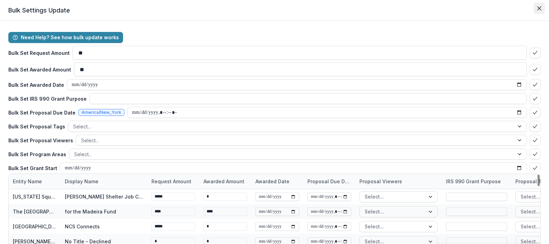
click at [537, 9] on icon "Close" at bounding box center [539, 8] width 4 height 4
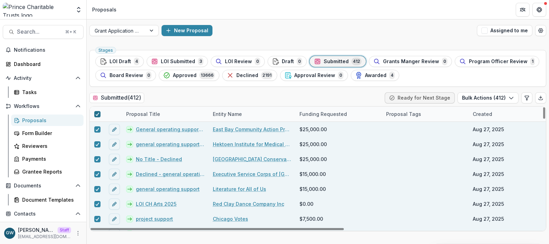
click at [98, 114] on icon at bounding box center [97, 113] width 4 height 3
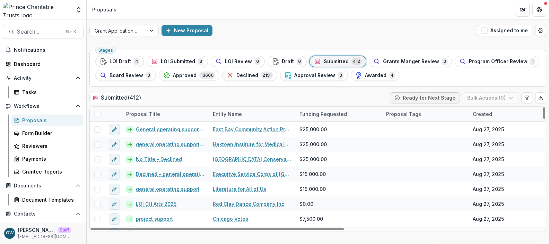
click at [402, 113] on div "Proposal Tags" at bounding box center [403, 113] width 43 height 7
click at [410, 131] on div at bounding box center [428, 129] width 63 height 9
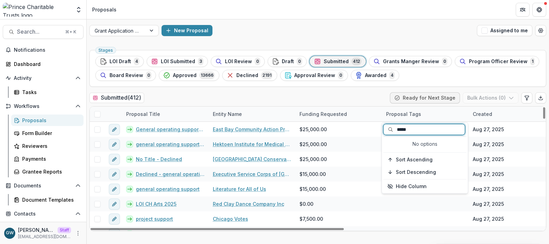
type input "*****"
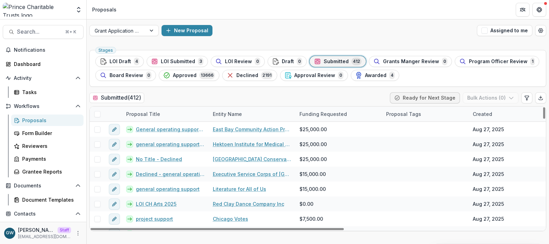
click at [97, 115] on span at bounding box center [97, 114] width 6 height 6
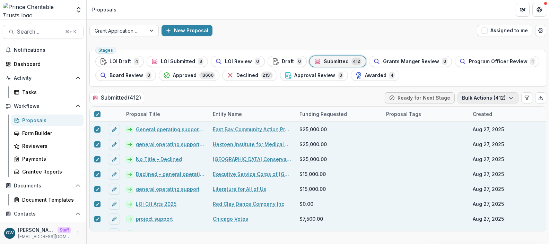
click at [481, 97] on button "Bulk Actions ( 412 )" at bounding box center [487, 97] width 61 height 11
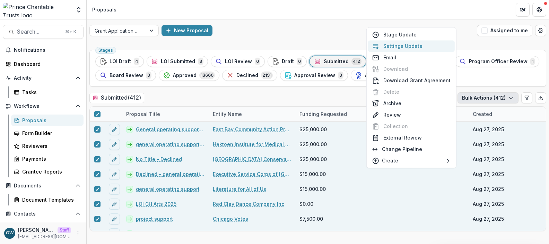
click at [410, 48] on button "Settings Update" at bounding box center [411, 45] width 87 height 11
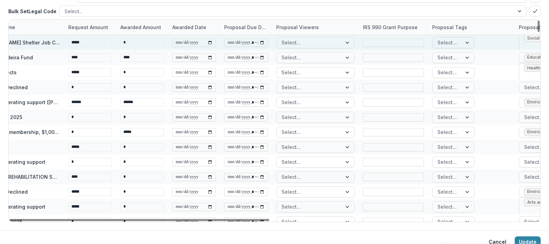
scroll to position [0, 86]
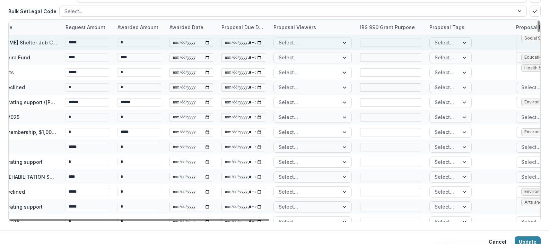
click at [457, 43] on div "Select..." at bounding box center [444, 42] width 29 height 10
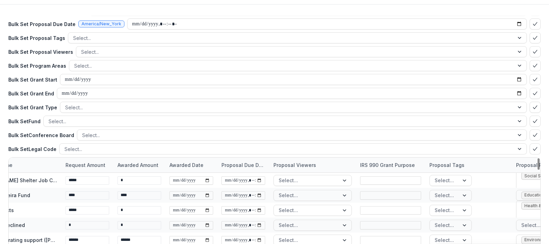
scroll to position [0, 0]
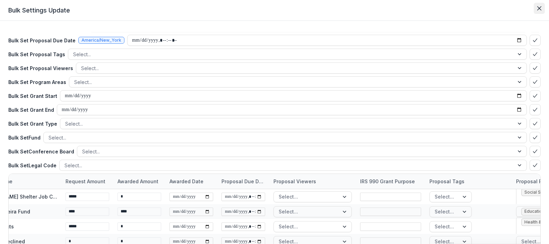
click at [539, 7] on button "Close" at bounding box center [539, 8] width 11 height 11
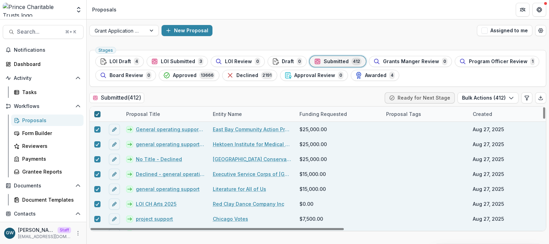
click at [97, 116] on div at bounding box center [97, 114] width 4 height 6
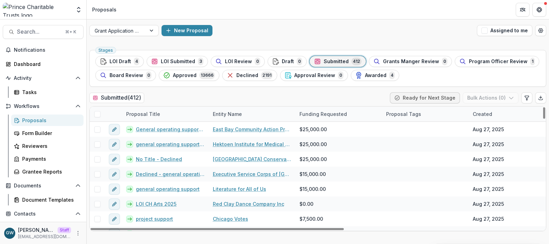
click at [393, 111] on div "Proposal Tags" at bounding box center [403, 113] width 43 height 7
click at [405, 127] on div at bounding box center [428, 129] width 63 height 9
click at [378, 89] on div "Stages LOI Draft 4 LOI Submitted 3 LOI Review 0 Draft 0 Submitted 412 Grants Ma…" at bounding box center [318, 145] width 462 height 196
click at [33, 121] on div "Proposals" at bounding box center [50, 119] width 56 height 7
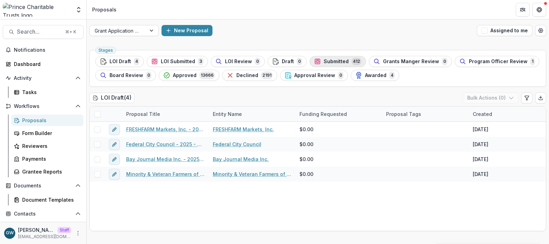
click at [328, 62] on span "Submitted" at bounding box center [336, 62] width 25 height 6
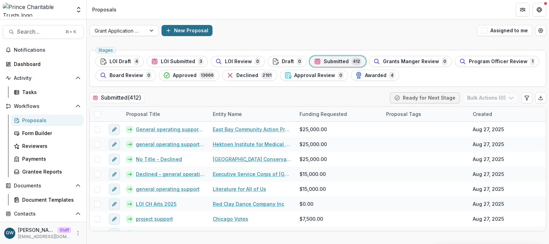
click at [181, 31] on button "New Proposal" at bounding box center [186, 30] width 51 height 11
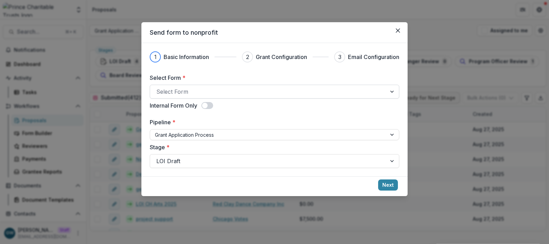
click at [173, 94] on div at bounding box center [268, 92] width 224 height 10
click at [213, 71] on div "1 Basic Information 2 Grant Configuration 3 Email Configuration Select Form * S…" at bounding box center [274, 109] width 249 height 116
click at [396, 31] on icon "Close" at bounding box center [398, 30] width 4 height 4
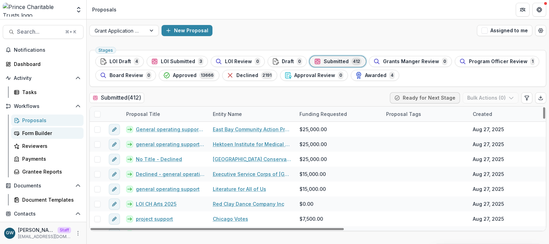
click at [40, 135] on div "Form Builder" at bounding box center [50, 132] width 56 height 7
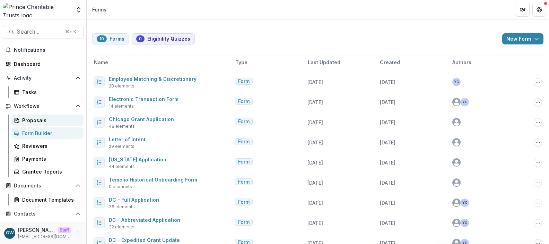
click at [38, 123] on div "Proposals" at bounding box center [50, 119] width 56 height 7
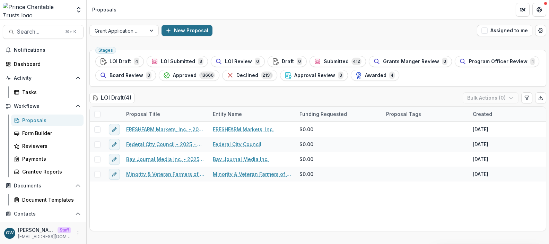
click at [175, 30] on button "New Proposal" at bounding box center [186, 30] width 51 height 11
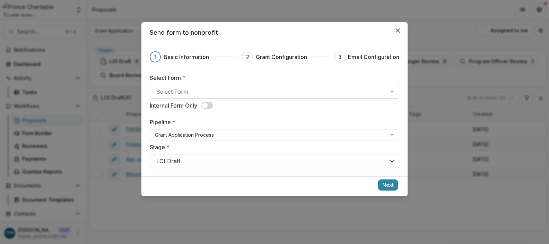
click at [189, 91] on div at bounding box center [268, 92] width 224 height 10
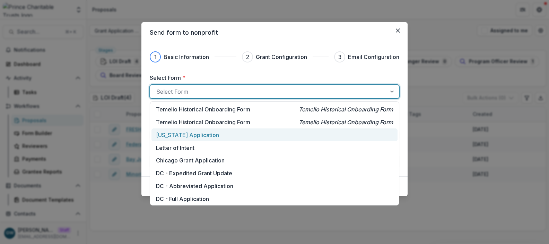
click at [185, 133] on p "Rhode Island Application" at bounding box center [187, 135] width 63 height 8
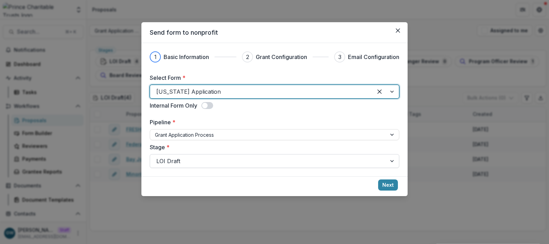
click at [176, 160] on div at bounding box center [268, 161] width 224 height 10
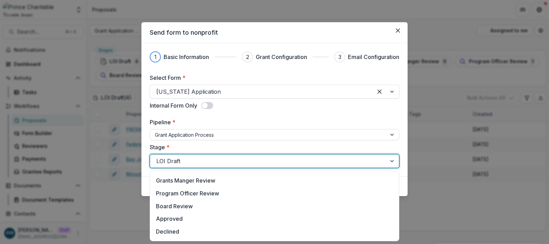
scroll to position [64, 0]
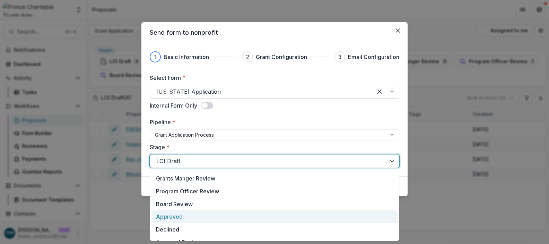
click at [172, 214] on div "Approved" at bounding box center [274, 216] width 246 height 13
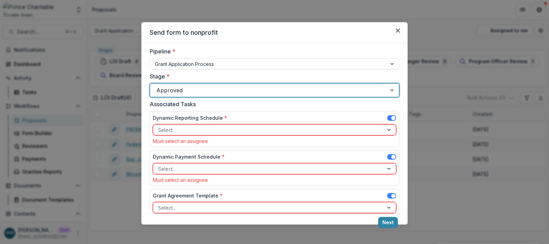
scroll to position [77, 0]
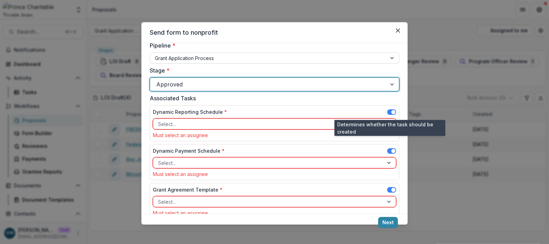
click at [391, 111] on span at bounding box center [393, 112] width 4 height 4
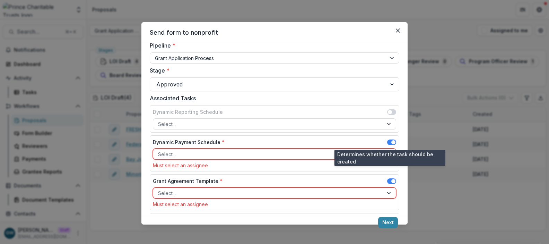
click at [391, 140] on span at bounding box center [393, 142] width 4 height 4
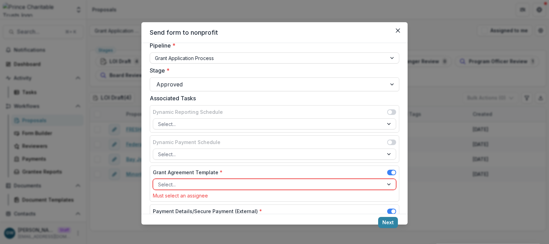
click at [391, 171] on span at bounding box center [393, 172] width 4 height 4
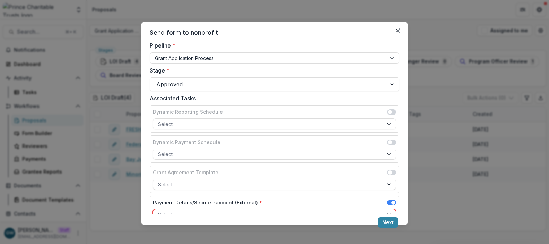
click at [391, 201] on span at bounding box center [393, 202] width 4 height 4
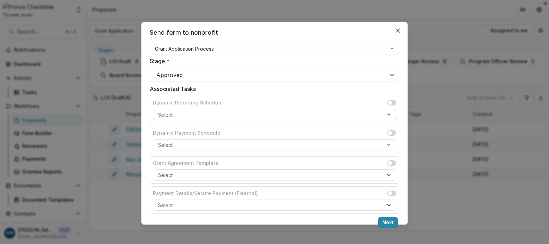
scroll to position [96, 0]
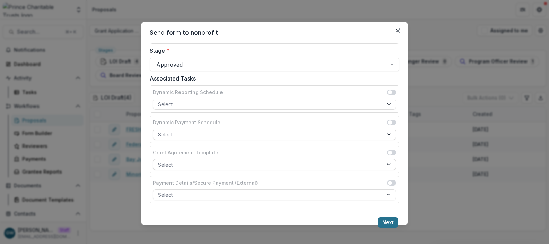
click at [386, 220] on button "Next" at bounding box center [388, 222] width 20 height 11
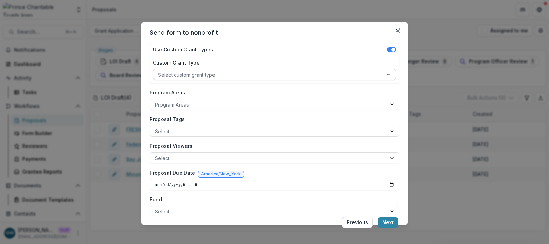
scroll to position [149, 0]
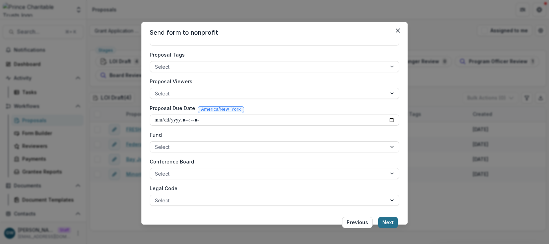
click at [386, 219] on button "Next" at bounding box center [388, 222] width 20 height 11
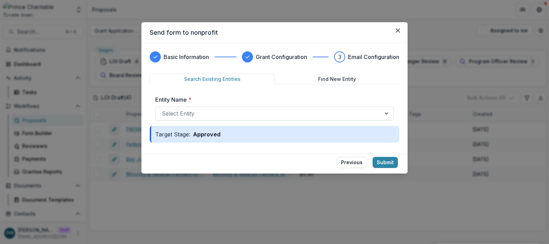
click at [437, 31] on div "Send form to nonprofit Basic Information Grant Configuration 3 Email Configurat…" at bounding box center [274, 122] width 549 height 244
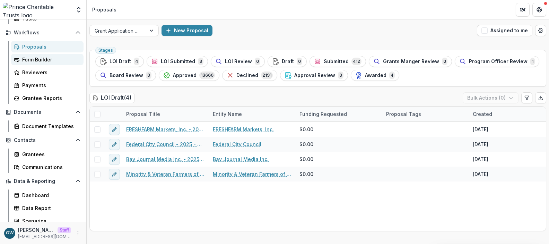
scroll to position [78, 0]
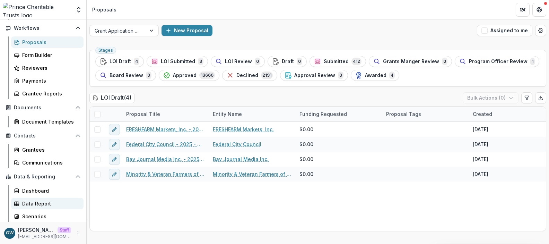
click at [37, 203] on div "Data Report" at bounding box center [50, 203] width 56 height 7
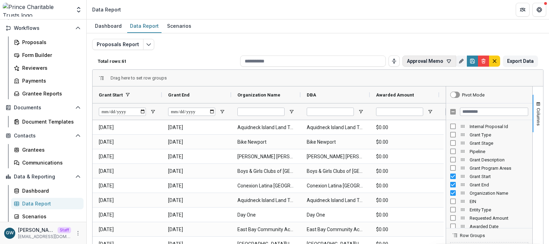
click at [447, 61] on icon "button" at bounding box center [449, 61] width 4 height 3
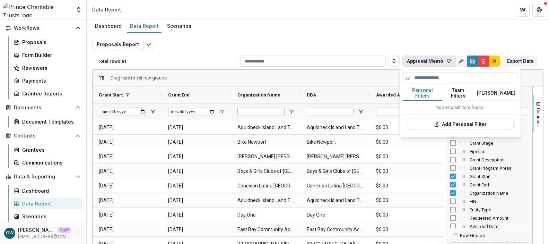
click at [445, 39] on div "Proposals Report Total rows: 61 Approval Memo Personal Filters Team Filters Tem…" at bounding box center [317, 167] width 451 height 256
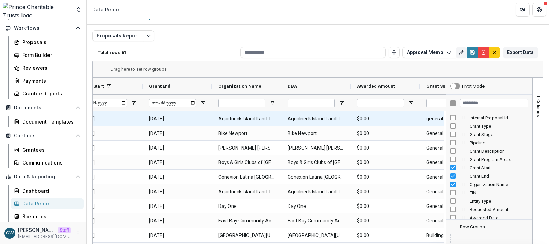
scroll to position [0, 21]
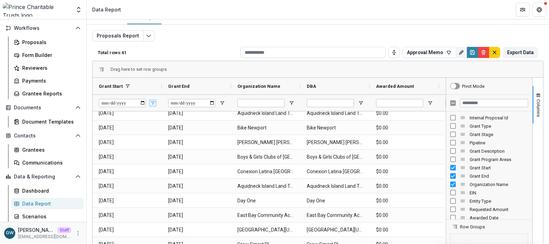
click at [154, 102] on span "Open Filter Menu" at bounding box center [153, 103] width 6 height 6
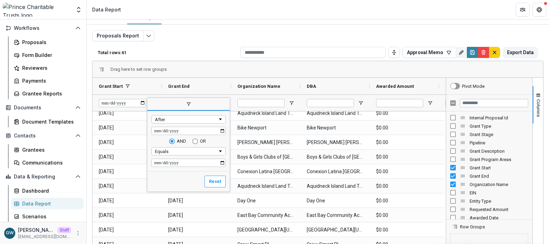
click at [184, 55] on div "Total rows: 61 Approval Memo Personal Filters Team Filters Temelio Filters No p…" at bounding box center [317, 52] width 451 height 17
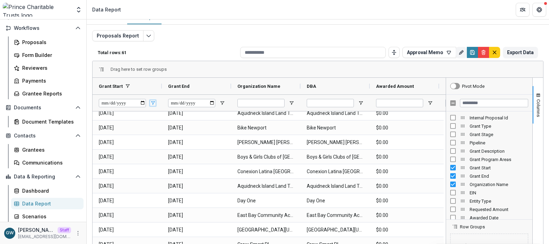
click at [153, 102] on span "Open Filter Menu" at bounding box center [153, 103] width 6 height 6
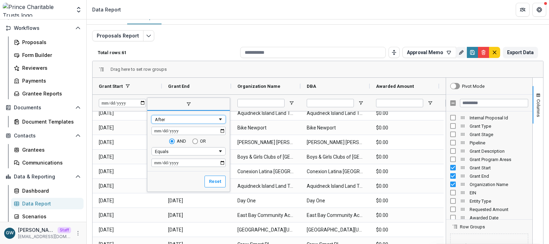
click at [177, 117] on div "After" at bounding box center [186, 119] width 63 height 5
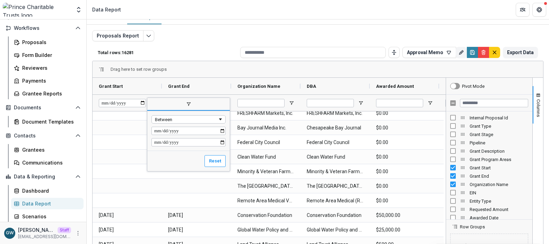
click at [214, 52] on p "Total rows: 16281" at bounding box center [168, 52] width 140 height 5
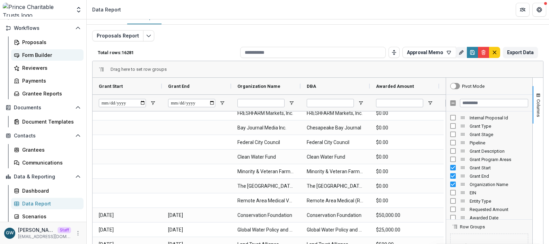
click at [43, 53] on div "Form Builder" at bounding box center [50, 54] width 56 height 7
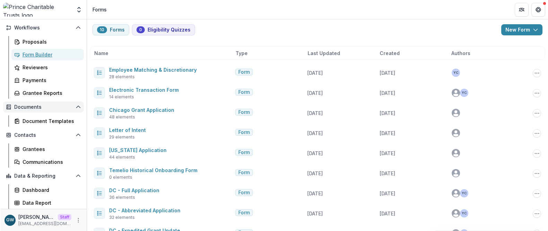
scroll to position [9, 0]
click at [46, 42] on div "Proposals" at bounding box center [50, 41] width 56 height 7
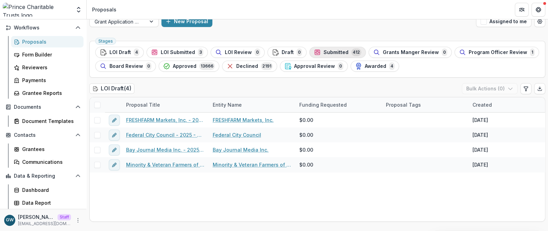
click at [324, 50] on span "Submitted" at bounding box center [336, 53] width 25 height 6
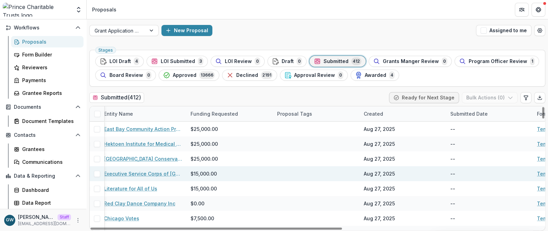
scroll to position [0, 112]
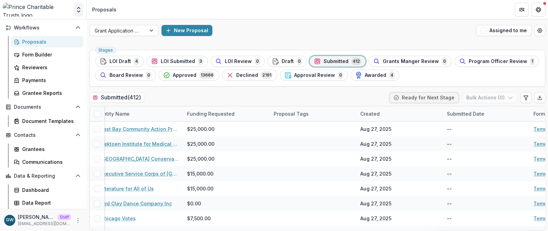
click at [81, 8] on icon "Open entity switcher" at bounding box center [78, 9] width 7 height 7
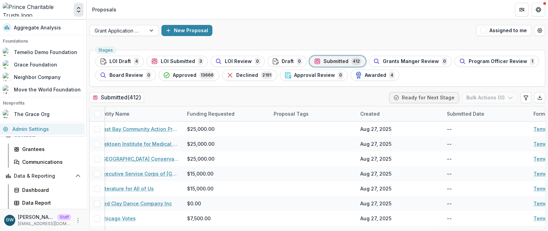
click at [47, 127] on link "Admin Settings" at bounding box center [42, 128] width 86 height 11
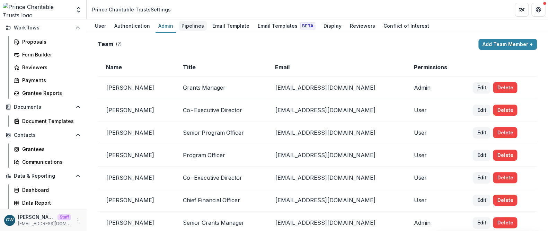
click at [186, 25] on div "Pipelines" at bounding box center [193, 26] width 28 height 10
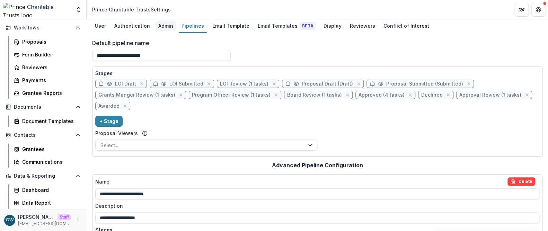
click at [166, 24] on div "Admin" at bounding box center [166, 26] width 20 height 10
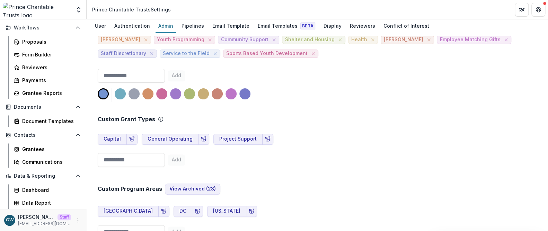
scroll to position [354, 0]
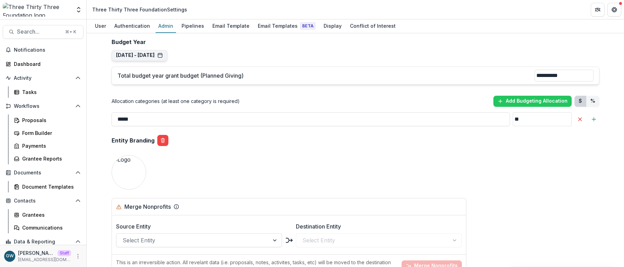
scroll to position [491, 0]
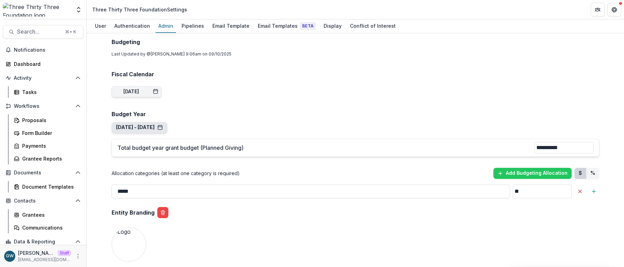
click at [167, 125] on button "[DATE] - [DATE] Navigate Years [DATE] - [DATE] [DATE] - [DATE] [DATE] - [DATE] …" at bounding box center [140, 127] width 56 height 11
click at [163, 130] on button "[DATE] - [DATE]" at bounding box center [139, 127] width 47 height 6
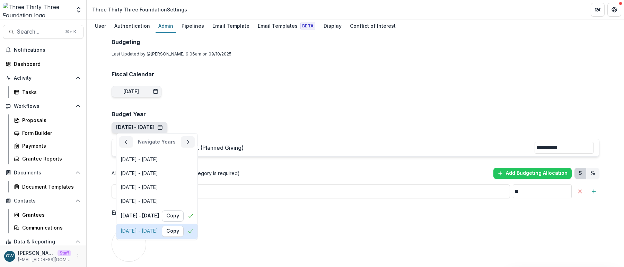
click at [167, 229] on div "[DATE] - [DATE] Copy" at bounding box center [157, 231] width 73 height 11
type input "**********"
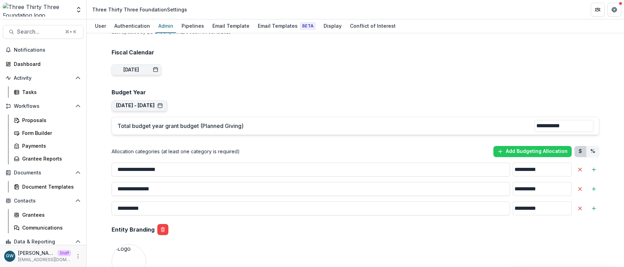
scroll to position [514, 0]
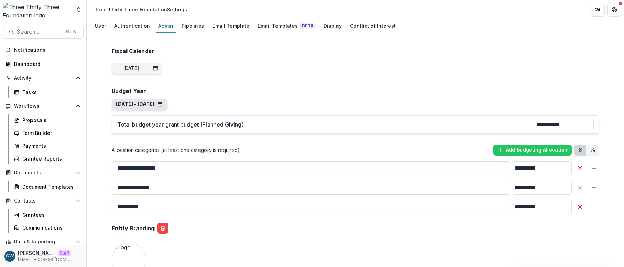
click at [163, 107] on button "[DATE] - [DATE]" at bounding box center [139, 104] width 47 height 6
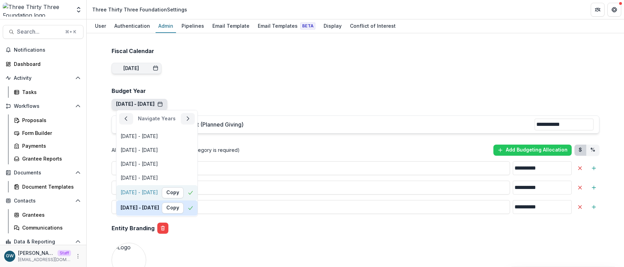
click at [158, 195] on div "[DATE] - [DATE]" at bounding box center [139, 193] width 37 height 6
type input "**********"
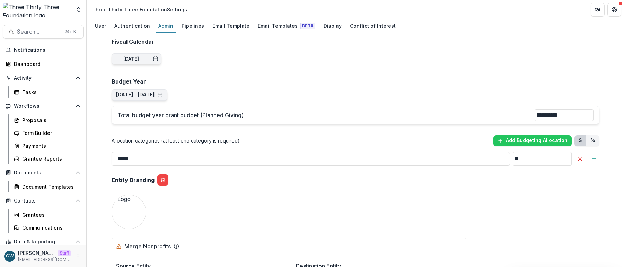
scroll to position [524, 0]
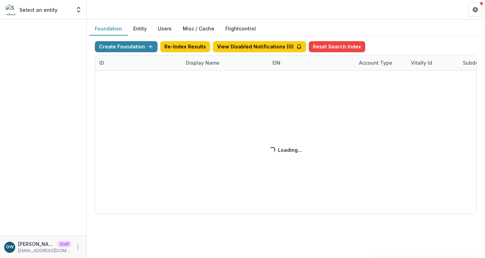
click at [207, 69] on div "Create Foundation Re-Index Results View Disabled Notifications ( 0 ) Reset Sear…" at bounding box center [286, 127] width 382 height 173
click at [207, 65] on div "Create Foundation Re-Index Results View Disabled Notifications ( 0 ) Reset Sear…" at bounding box center [286, 127] width 382 height 173
click at [205, 64] on div "Create Foundation Re-Index Results View Disabled Notifications ( 0 ) Reset Sear…" at bounding box center [286, 127] width 382 height 173
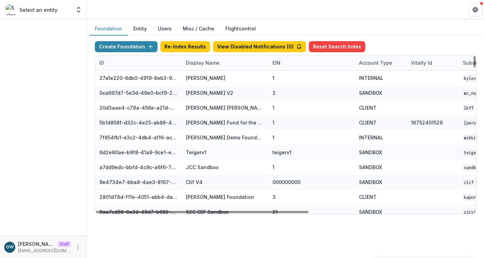
click at [205, 64] on div "Display Name" at bounding box center [203, 62] width 42 height 7
click at [210, 75] on input at bounding box center [224, 78] width 83 height 11
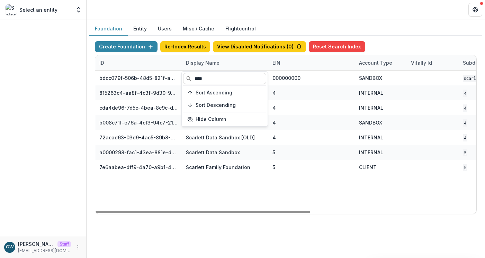
type input "****"
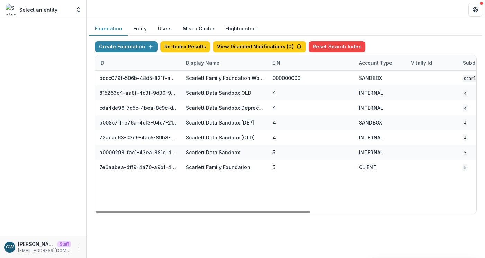
click at [388, 40] on div "Create Foundation Re-Index Results View Disabled Notifications ( 0 ) Reset Sear…" at bounding box center [285, 128] width 393 height 184
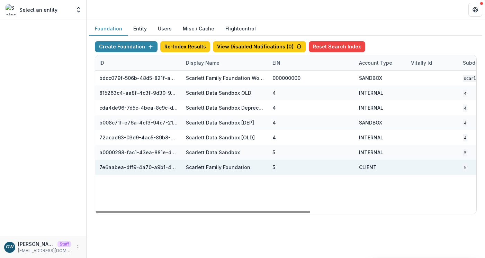
scroll to position [0, 294]
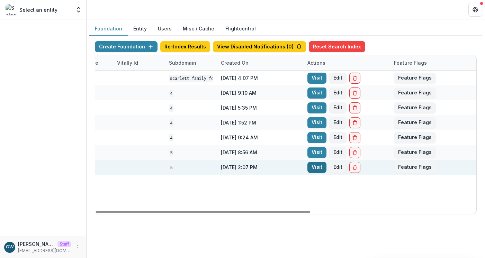
click at [317, 166] on link "Visit" at bounding box center [317, 167] width 19 height 11
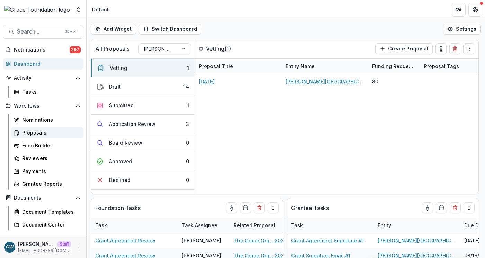
select select "******"
click at [44, 131] on div "Proposals" at bounding box center [50, 132] width 56 height 7
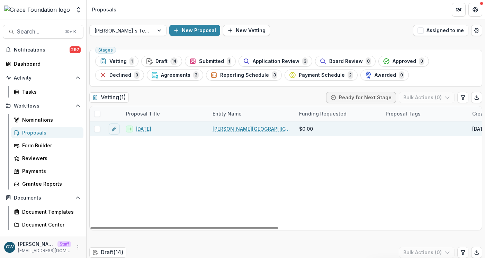
click at [150, 127] on link "[DATE]" at bounding box center [144, 128] width 16 height 7
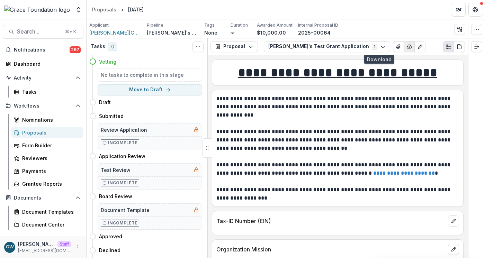
click at [407, 49] on icon "button" at bounding box center [410, 47] width 6 height 6
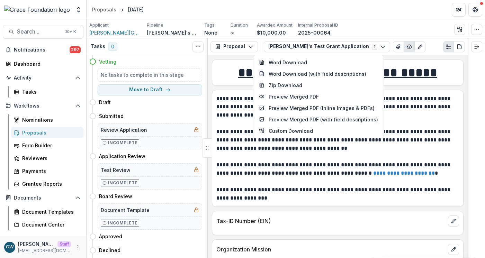
click at [411, 52] on div "[PERSON_NAME]'s Test Grant Application 1 Forms (1) [PERSON_NAME]'s Test Grant A…" at bounding box center [364, 46] width 201 height 11
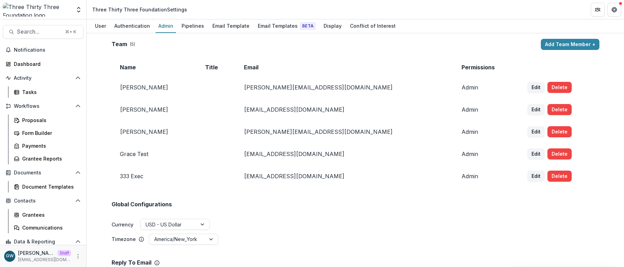
scroll to position [524, 0]
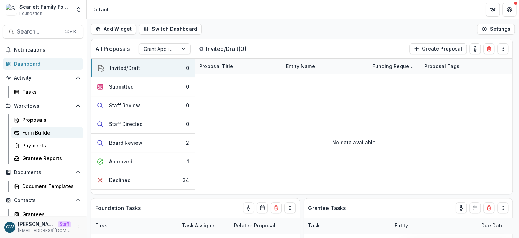
click at [29, 129] on div "Form Builder" at bounding box center [50, 132] width 56 height 7
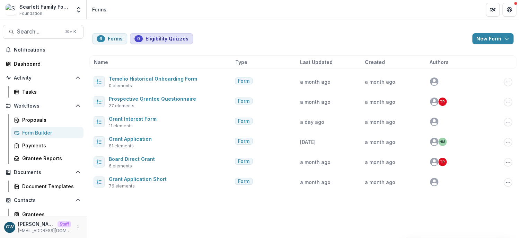
click at [168, 39] on button "0 Eligibility Quizzes" at bounding box center [161, 38] width 63 height 11
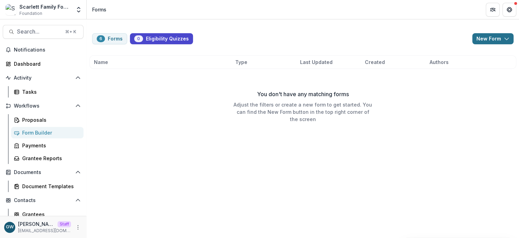
click at [479, 41] on button "New Form" at bounding box center [492, 38] width 41 height 11
click at [463, 57] on button "New Eligibility Quiz" at bounding box center [475, 54] width 74 height 11
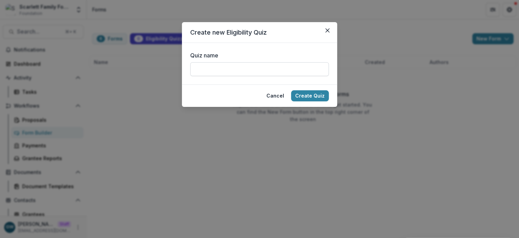
click at [230, 71] on input "Quiz name" at bounding box center [259, 69] width 139 height 14
click at [204, 69] on input "**********" at bounding box center [259, 69] width 139 height 14
type input "**********"
click at [159, 83] on div "**********" at bounding box center [259, 119] width 519 height 238
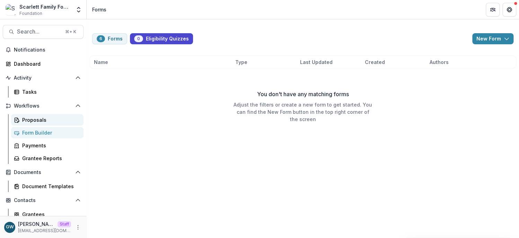
click at [38, 118] on div "Proposals" at bounding box center [50, 119] width 56 height 7
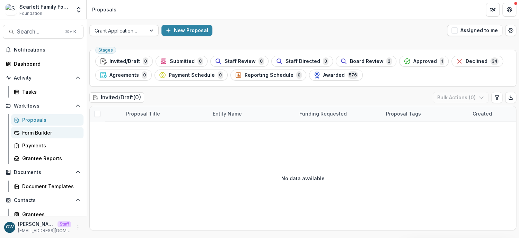
click at [39, 132] on div "Form Builder" at bounding box center [50, 132] width 56 height 7
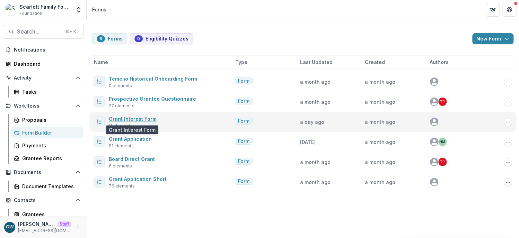
click at [138, 118] on link "Grant Interest Form" at bounding box center [133, 119] width 48 height 6
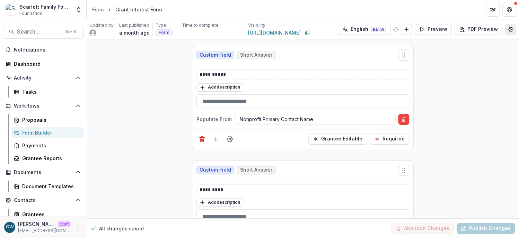
click at [485, 29] on icon "Edit Form Settings" at bounding box center [511, 30] width 6 height 6
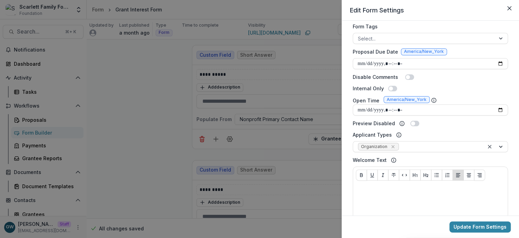
scroll to position [209, 0]
click at [152, 126] on div "**********" at bounding box center [259, 119] width 519 height 238
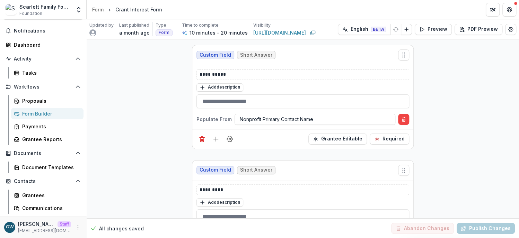
scroll to position [58, 0]
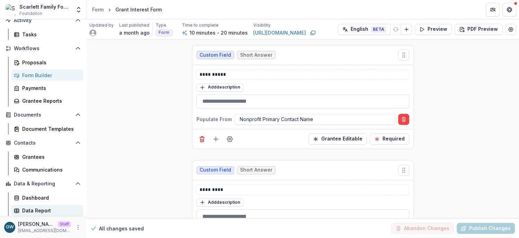
click at [41, 208] on div "Data Report" at bounding box center [50, 210] width 56 height 7
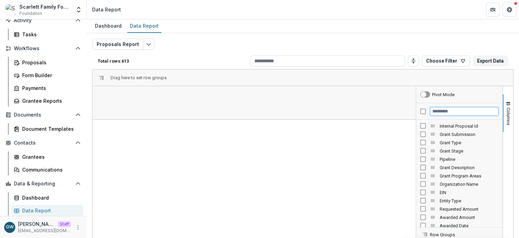
click at [447, 111] on input "Filter Columns Input" at bounding box center [464, 111] width 68 height 8
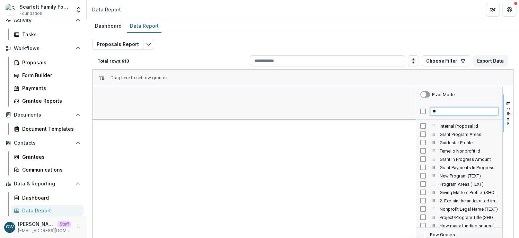
type input "*"
click at [444, 111] on input "*****" at bounding box center [464, 111] width 68 height 8
type input "*"
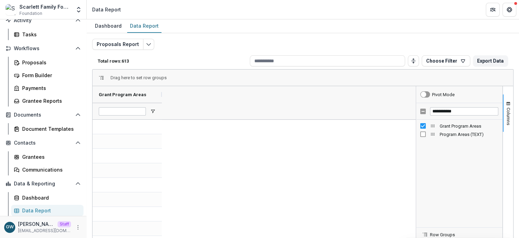
click at [423, 130] on div "Program Areas (TEXT)" at bounding box center [459, 134] width 78 height 8
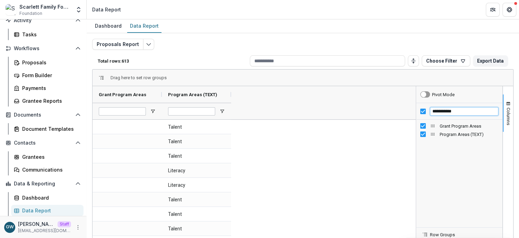
click at [437, 109] on input "**********" at bounding box center [464, 111] width 68 height 8
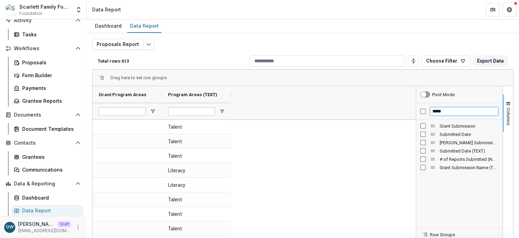
type input "*****"
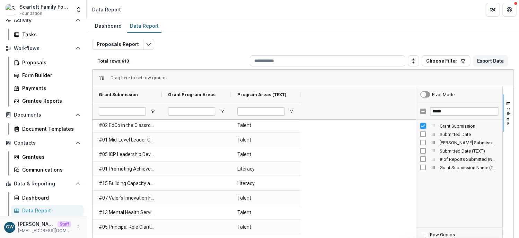
scroll to position [3, 0]
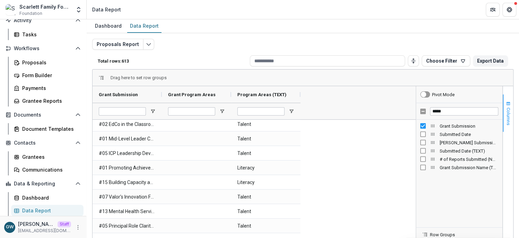
click at [485, 103] on span "button" at bounding box center [508, 104] width 6 height 6
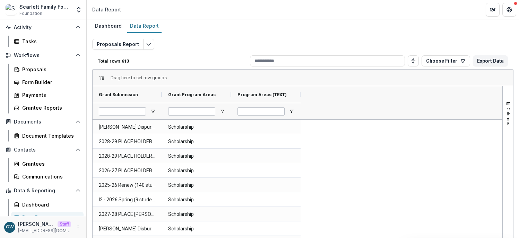
scroll to position [567, 0]
click at [45, 82] on div "Form Builder" at bounding box center [50, 82] width 56 height 7
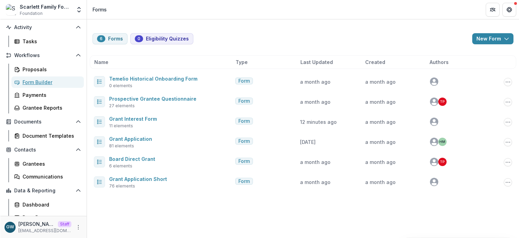
scroll to position [51, 0]
click at [79, 12] on icon "Open entity switcher" at bounding box center [78, 9] width 7 height 7
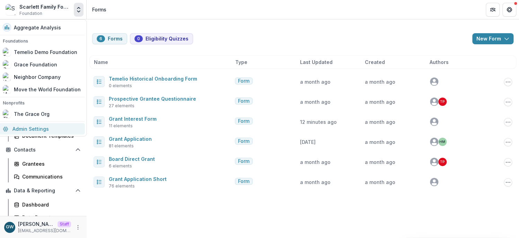
click at [38, 132] on link "Admin Settings" at bounding box center [42, 128] width 86 height 11
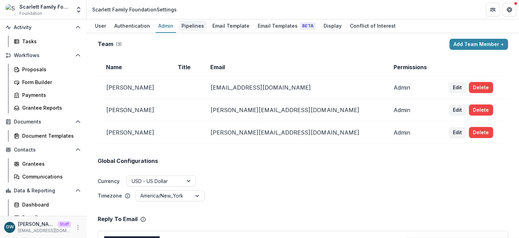
click at [188, 29] on div "Pipelines" at bounding box center [193, 26] width 28 height 10
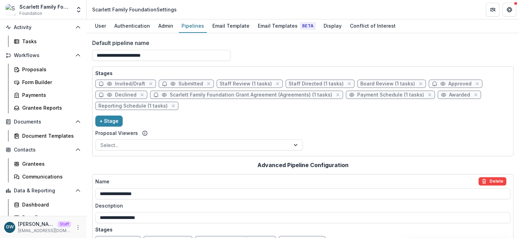
click at [118, 84] on span "Invited/Draft" at bounding box center [130, 84] width 30 height 6
select select "*****"
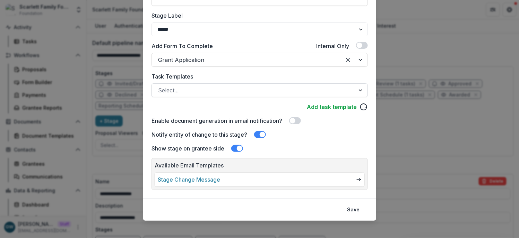
scroll to position [136, 0]
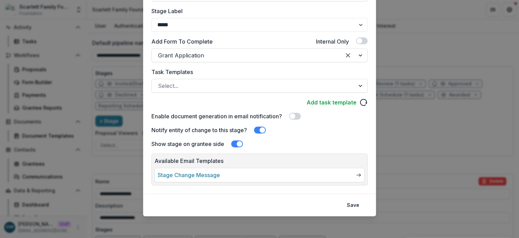
click at [414, 134] on div "**********" at bounding box center [259, 119] width 519 height 238
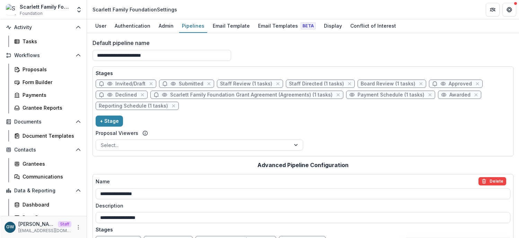
scroll to position [51, 0]
click at [267, 25] on div "Email Templates Beta" at bounding box center [286, 26] width 63 height 10
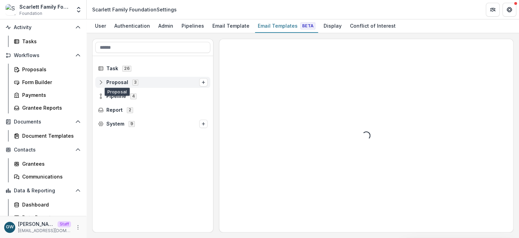
click at [105, 82] on span "Proposal 3" at bounding box center [148, 82] width 101 height 6
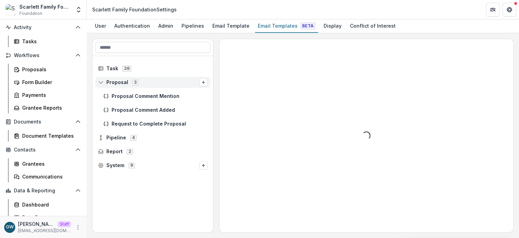
click at [101, 81] on icon at bounding box center [101, 83] width 6 height 6
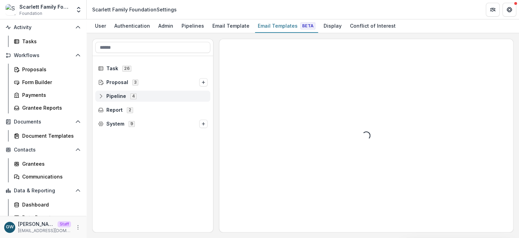
click at [102, 96] on icon at bounding box center [101, 97] width 6 height 6
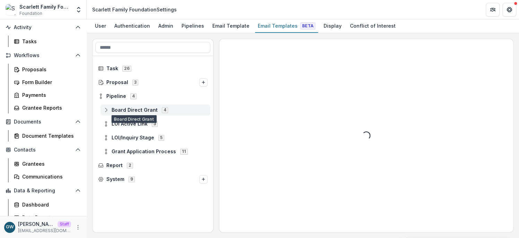
click at [108, 110] on icon at bounding box center [106, 110] width 6 height 6
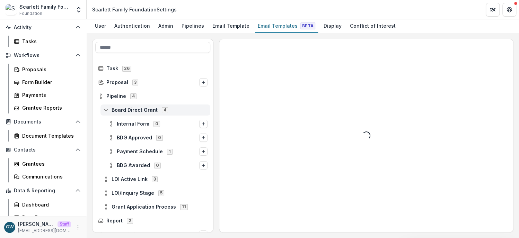
click at [108, 110] on icon at bounding box center [106, 110] width 6 height 6
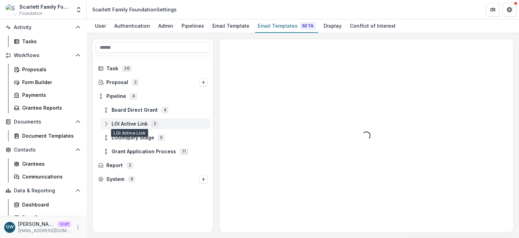
click at [106, 123] on line at bounding box center [106, 124] width 0 height 2
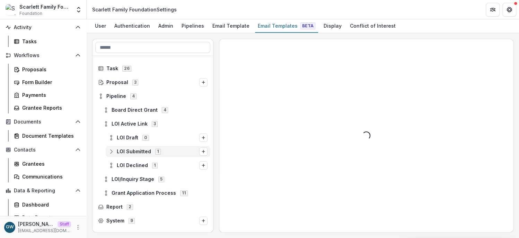
click at [111, 151] on line at bounding box center [111, 152] width 0 height 2
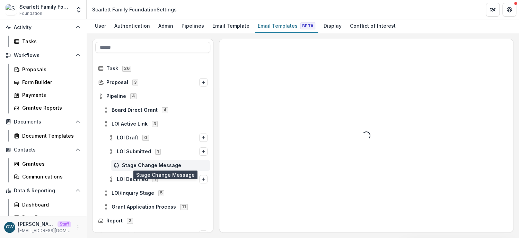
click at [144, 167] on span "Stage Change Message" at bounding box center [165, 166] width 86 height 6
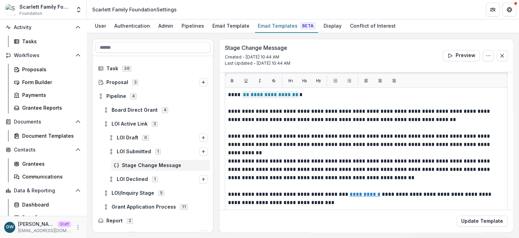
scroll to position [103, 0]
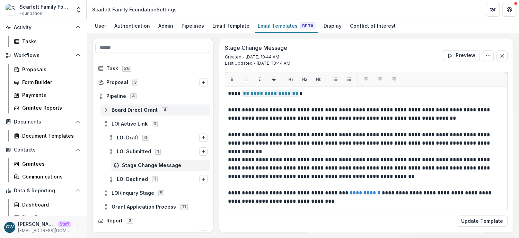
click at [107, 109] on icon at bounding box center [106, 110] width 6 height 6
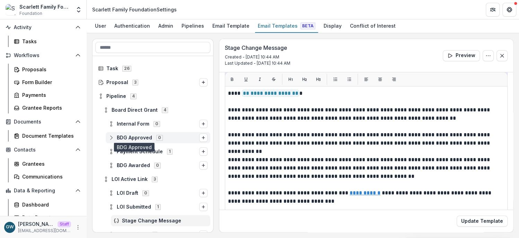
click at [144, 136] on span "BDG Approved" at bounding box center [134, 138] width 35 height 6
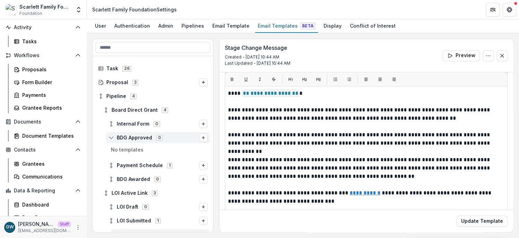
click at [144, 136] on span "BDG Approved" at bounding box center [134, 138] width 35 height 6
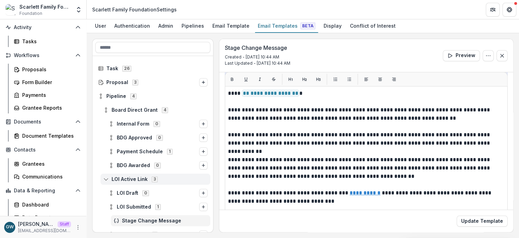
click at [106, 179] on line at bounding box center [106, 179] width 0 height 2
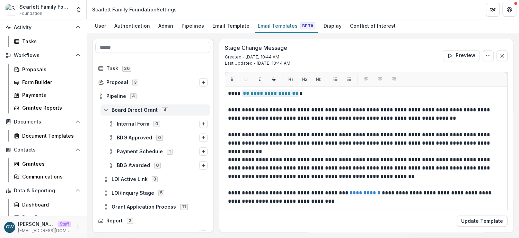
click at [108, 107] on icon at bounding box center [106, 110] width 6 height 6
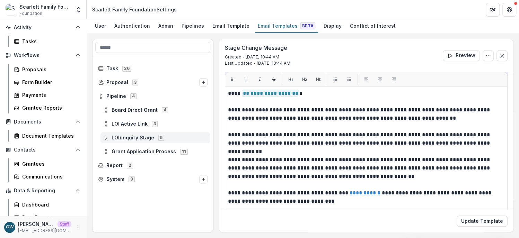
click at [107, 138] on icon at bounding box center [106, 138] width 6 height 6
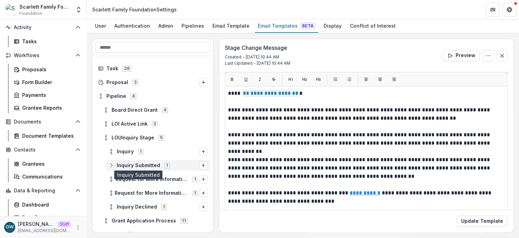
click at [150, 164] on span "Inquiry Submitted" at bounding box center [138, 166] width 43 height 6
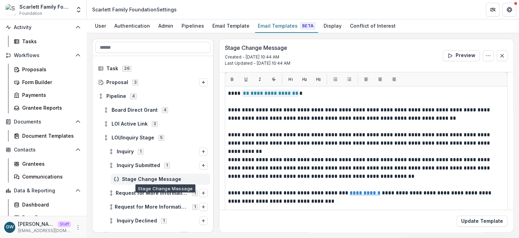
click at [157, 177] on span "Stage Change Message" at bounding box center [165, 180] width 86 height 6
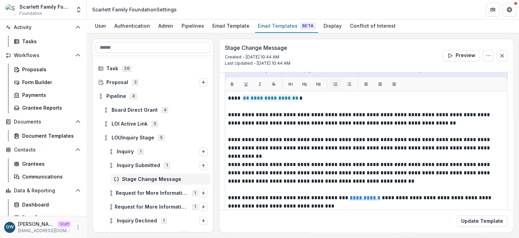
scroll to position [109, 0]
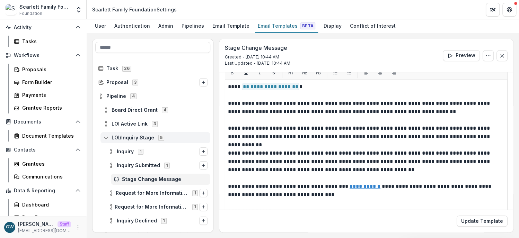
click at [108, 136] on icon at bounding box center [106, 138] width 6 height 6
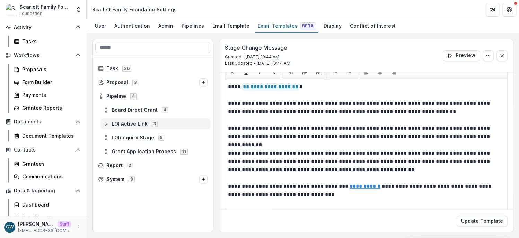
click at [107, 124] on icon at bounding box center [106, 124] width 6 height 6
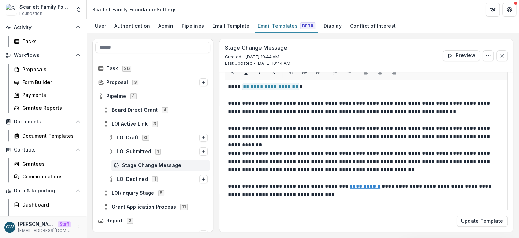
click at [138, 162] on div "Stage Change Message" at bounding box center [160, 165] width 99 height 11
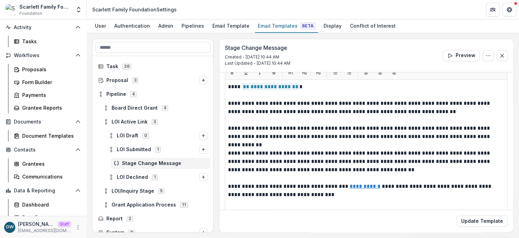
scroll to position [3, 0]
click at [106, 119] on icon at bounding box center [106, 121] width 6 height 6
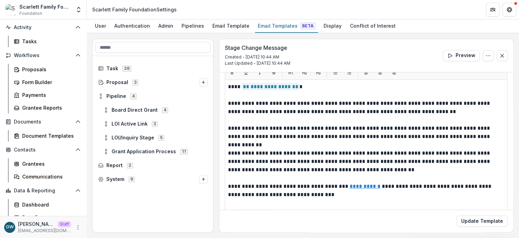
scroll to position [0, 0]
click at [108, 151] on icon at bounding box center [106, 152] width 6 height 6
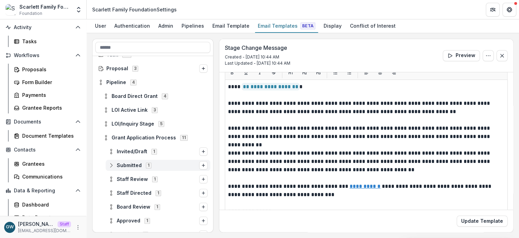
scroll to position [14, 0]
click at [135, 165] on span "Submitted" at bounding box center [129, 165] width 25 height 6
click at [143, 176] on span "Stage Change Message" at bounding box center [165, 179] width 86 height 6
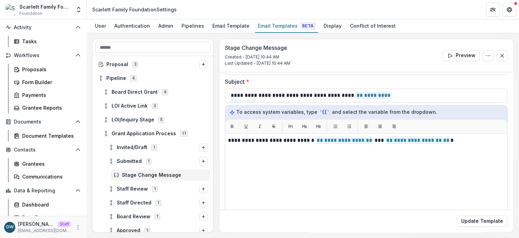
scroll to position [53, 0]
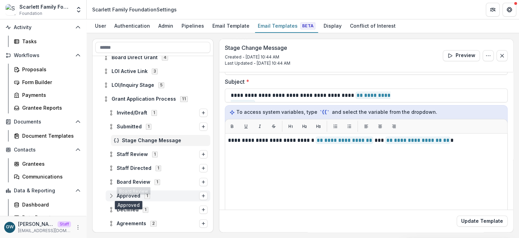
click at [124, 196] on span "Approved" at bounding box center [129, 196] width 24 height 6
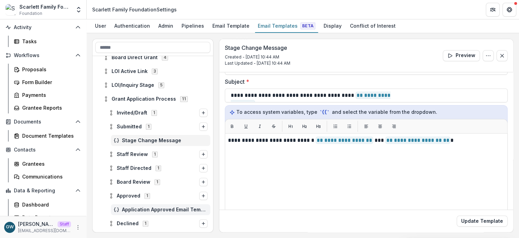
drag, startPoint x: 140, startPoint y: 210, endPoint x: 206, endPoint y: 195, distance: 67.6
click at [140, 210] on span "Application Approved Email Template" at bounding box center [165, 210] width 86 height 6
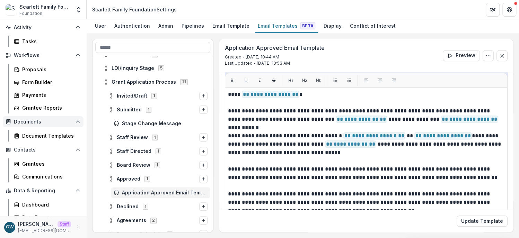
scroll to position [70, 0]
drag, startPoint x: 38, startPoint y: 69, endPoint x: 40, endPoint y: 74, distance: 5.7
click at [38, 69] on div "Proposals" at bounding box center [50, 69] width 56 height 7
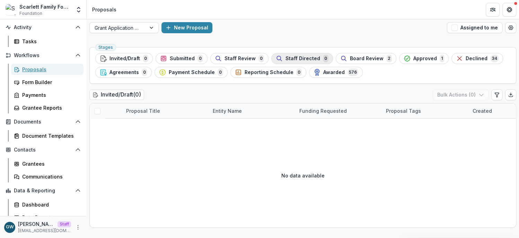
scroll to position [3, 0]
drag, startPoint x: 146, startPoint y: 26, endPoint x: 147, endPoint y: 34, distance: 7.7
click at [146, 26] on div at bounding box center [152, 27] width 12 height 10
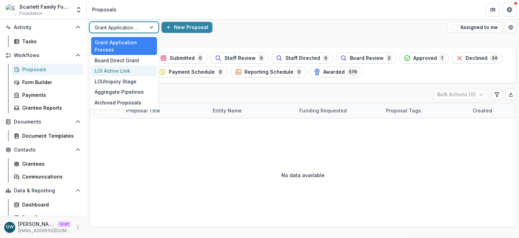
click at [124, 73] on div "LOI Active Link" at bounding box center [124, 70] width 66 height 11
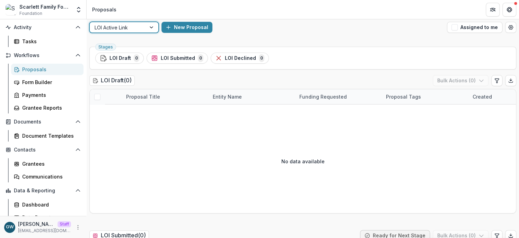
click at [134, 28] on div at bounding box center [118, 27] width 46 height 9
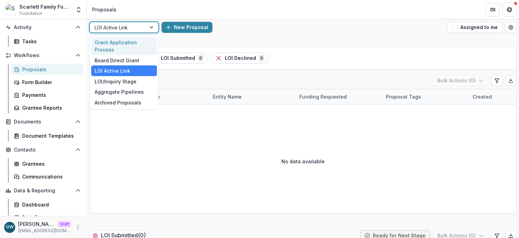
drag, startPoint x: 135, startPoint y: 46, endPoint x: 154, endPoint y: 40, distance: 19.6
click at [135, 46] on div "Grant Application Process" at bounding box center [124, 46] width 66 height 18
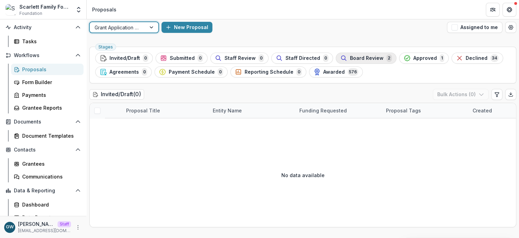
click at [358, 60] on span "Board Review" at bounding box center [367, 58] width 34 height 6
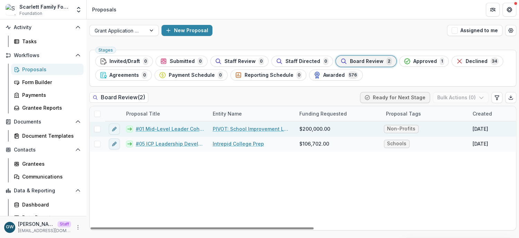
click at [153, 131] on link "#01 Mid-Level Leader Cohort" at bounding box center [170, 128] width 69 height 7
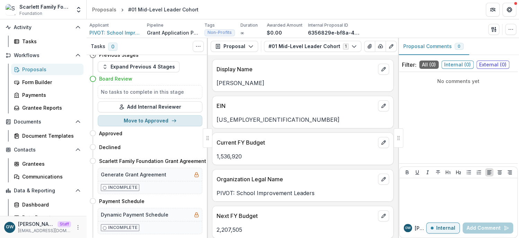
scroll to position [7, 0]
click at [150, 122] on button "Move to Approved" at bounding box center [150, 120] width 105 height 11
select select "********"
select select
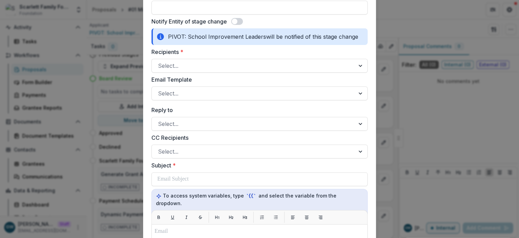
scroll to position [547, 0]
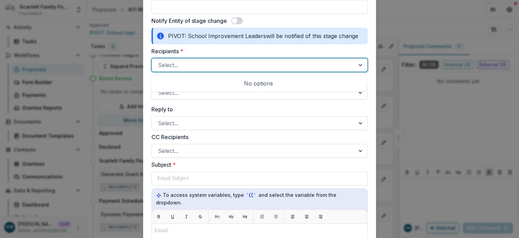
click at [176, 63] on div at bounding box center [253, 65] width 191 height 10
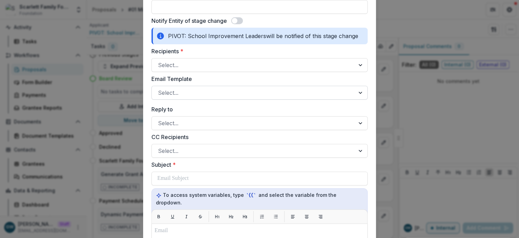
click at [178, 93] on div at bounding box center [253, 93] width 191 height 10
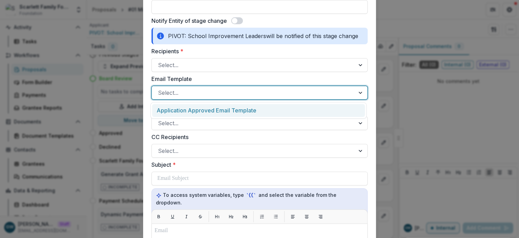
click at [182, 111] on div "Application Approved Email Template" at bounding box center [258, 110] width 213 height 13
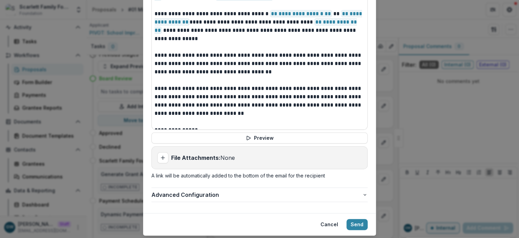
scroll to position [820, 0]
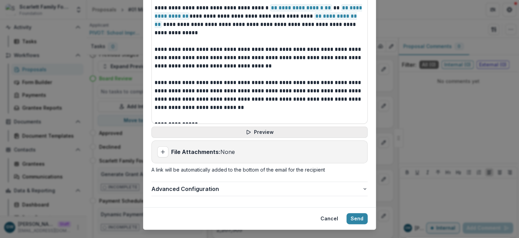
click at [253, 127] on button "Preview" at bounding box center [259, 132] width 216 height 11
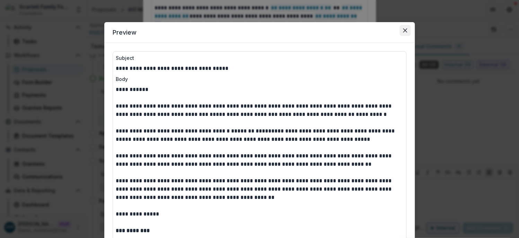
click at [403, 30] on icon "Close" at bounding box center [405, 30] width 4 height 4
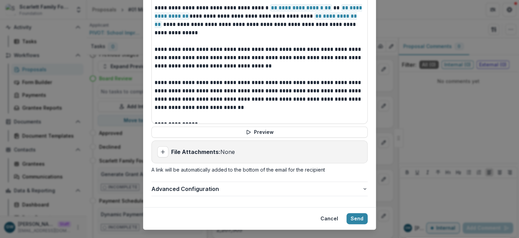
click at [397, 35] on div "**********" at bounding box center [259, 119] width 519 height 238
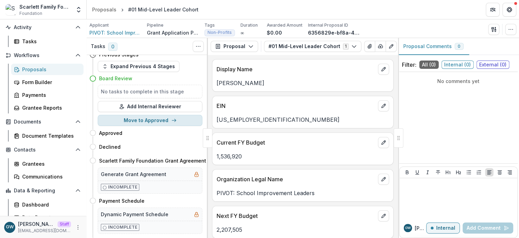
click at [152, 123] on button "Move to Approved" at bounding box center [150, 120] width 105 height 11
select select "********"
select select
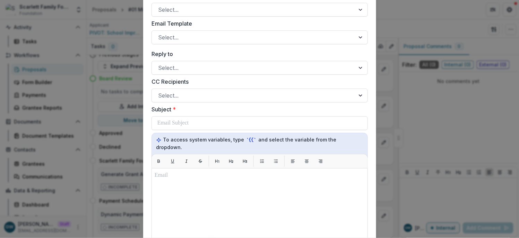
scroll to position [608, 0]
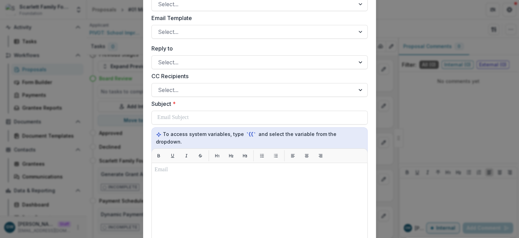
click at [111, 128] on div "**********" at bounding box center [259, 119] width 519 height 238
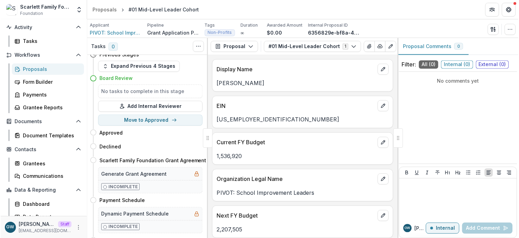
scroll to position [7, 0]
click at [79, 9] on icon "Open entity switcher" at bounding box center [78, 9] width 7 height 7
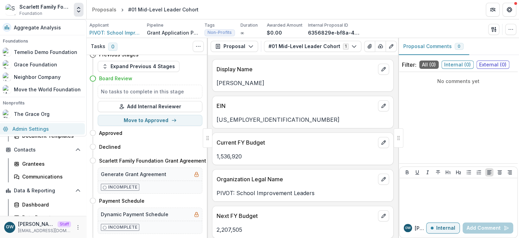
click at [48, 125] on link "Admin Settings" at bounding box center [42, 128] width 86 height 11
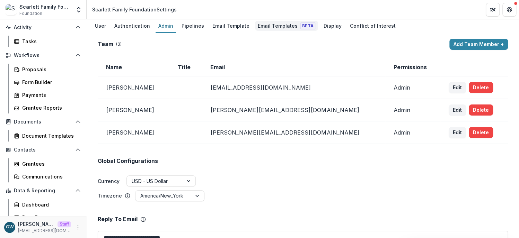
click at [262, 26] on div "Email Templates Beta" at bounding box center [286, 26] width 63 height 10
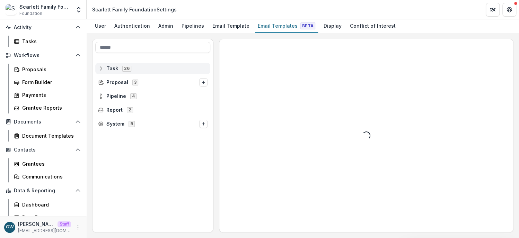
click at [102, 68] on icon at bounding box center [101, 69] width 6 height 6
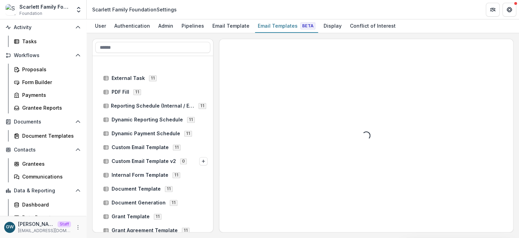
scroll to position [188, 0]
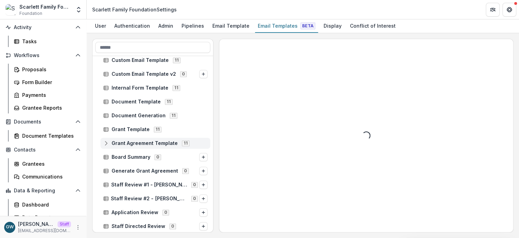
click at [106, 143] on icon at bounding box center [106, 144] width 6 height 6
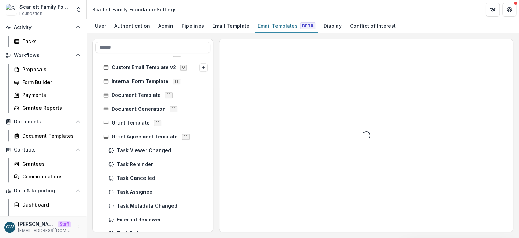
scroll to position [197, 0]
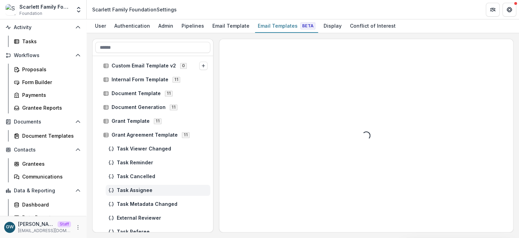
click at [142, 188] on span "Task Assignee" at bounding box center [162, 191] width 91 height 6
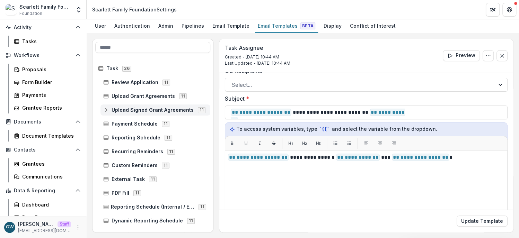
click at [107, 110] on icon at bounding box center [106, 110] width 6 height 6
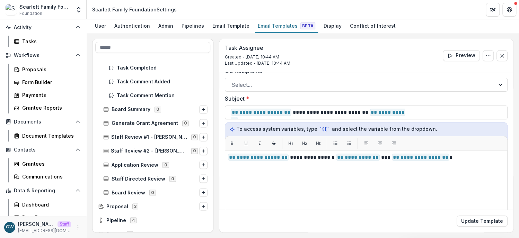
scroll to position [563, 0]
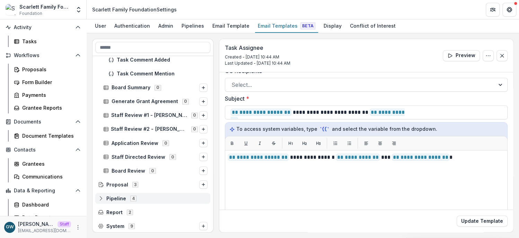
click at [100, 197] on icon at bounding box center [101, 199] width 6 height 6
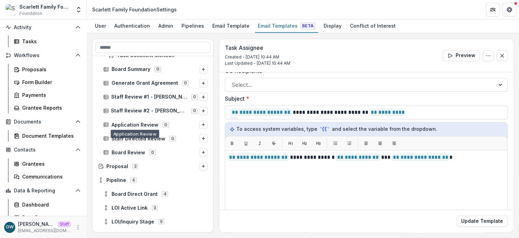
scroll to position [618, 0]
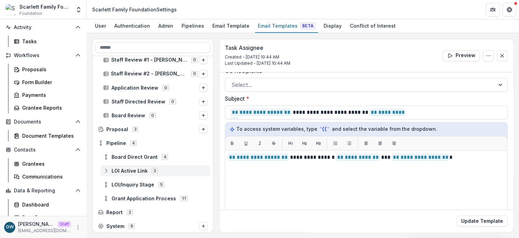
drag, startPoint x: 105, startPoint y: 196, endPoint x: 128, endPoint y: 173, distance: 32.1
click at [105, 196] on circle at bounding box center [105, 196] width 1 height 1
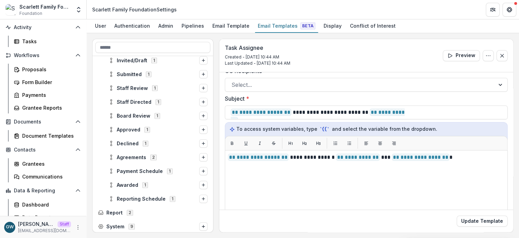
scroll to position [771, 0]
click at [111, 156] on line at bounding box center [111, 157] width 0 height 2
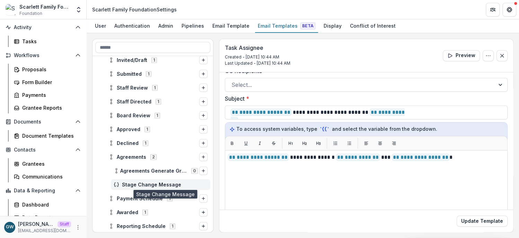
click at [147, 182] on span "Stage Change Message" at bounding box center [165, 185] width 86 height 6
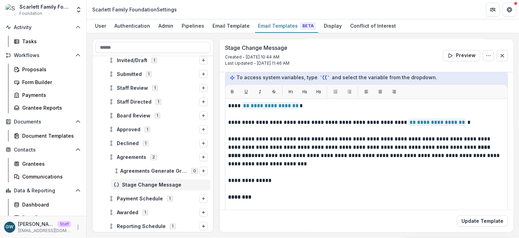
scroll to position [92, 0]
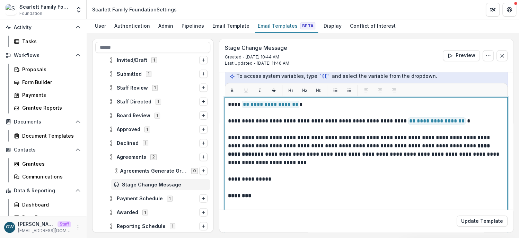
click at [456, 121] on p "**********" at bounding box center [365, 121] width 275 height 8
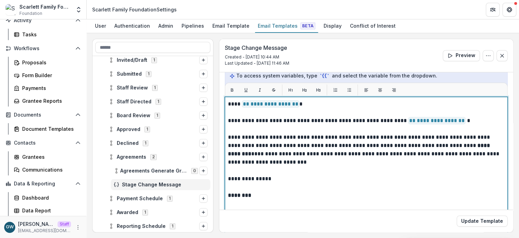
scroll to position [0, 0]
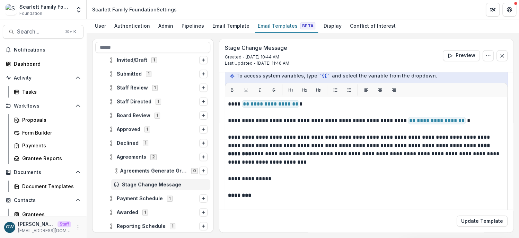
click at [32, 85] on div "Activity Tasks" at bounding box center [43, 84] width 86 height 25
click at [34, 95] on div "Tasks" at bounding box center [50, 91] width 56 height 7
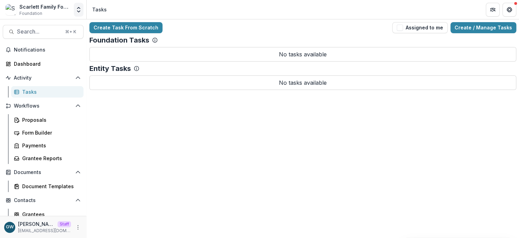
click at [76, 8] on icon "Open entity switcher" at bounding box center [78, 9] width 7 height 7
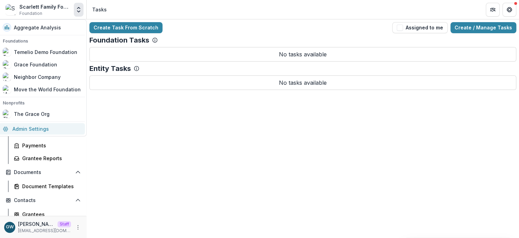
click at [43, 129] on link "Admin Settings" at bounding box center [42, 128] width 86 height 11
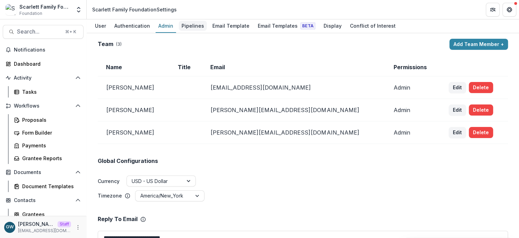
click at [197, 25] on div "Pipelines" at bounding box center [193, 26] width 28 height 10
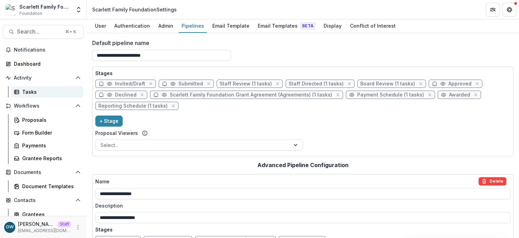
click at [29, 90] on div "Tasks" at bounding box center [50, 91] width 56 height 7
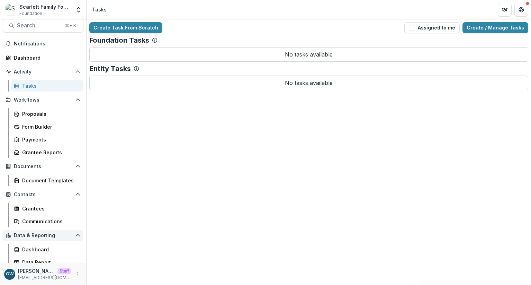
scroll to position [11, 0]
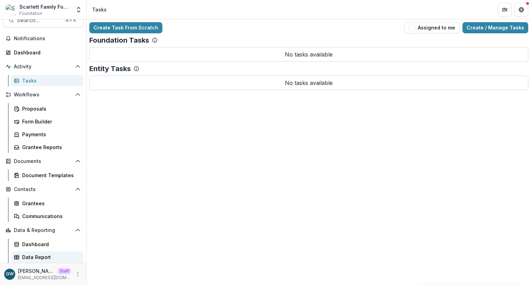
click at [40, 255] on div "Data Report" at bounding box center [50, 256] width 56 height 7
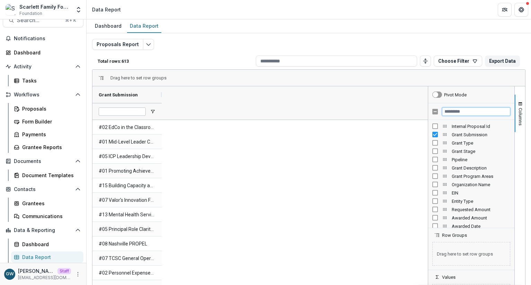
click at [463, 113] on input "Filter Columns Input" at bounding box center [476, 111] width 68 height 8
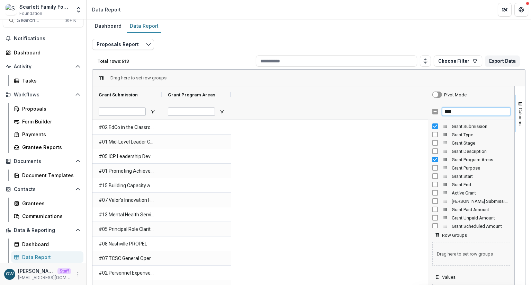
click at [460, 113] on input "****" at bounding box center [476, 111] width 68 height 8
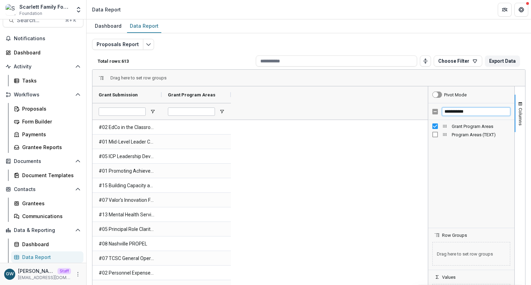
type input "**********"
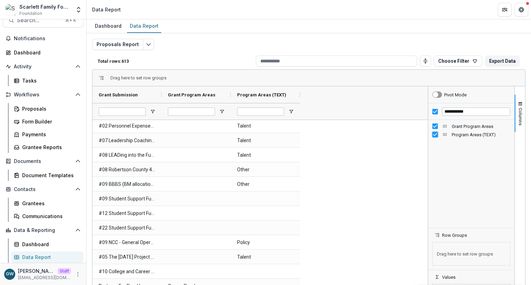
scroll to position [153, 0]
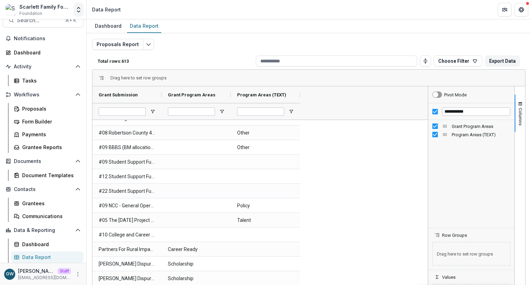
click at [77, 12] on icon "Open entity switcher" at bounding box center [78, 9] width 7 height 7
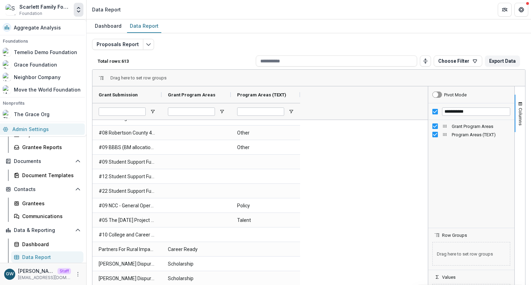
click at [39, 131] on link "Admin Settings" at bounding box center [42, 128] width 86 height 11
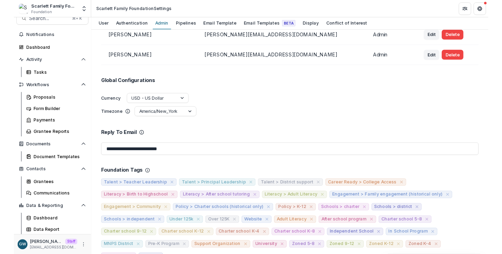
scroll to position [139, 0]
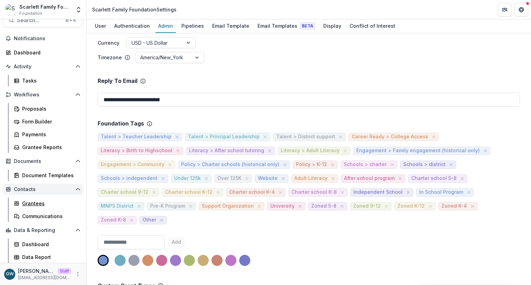
click at [37, 202] on div "Grantees" at bounding box center [50, 203] width 56 height 7
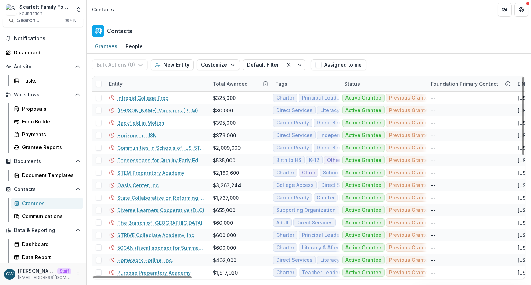
click at [142, 83] on div "Entity" at bounding box center [157, 83] width 104 height 15
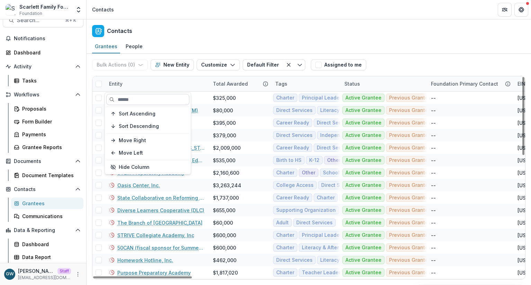
click at [137, 99] on input at bounding box center [147, 99] width 83 height 11
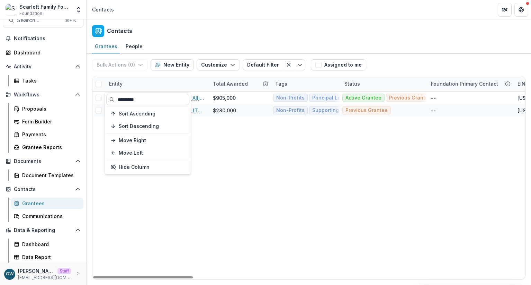
type input "*********"
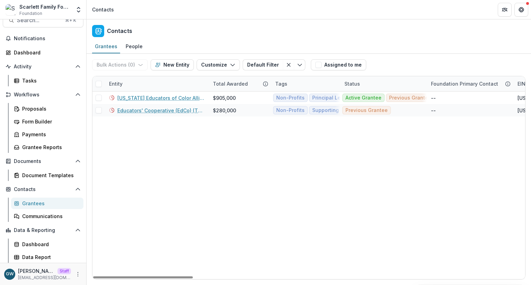
click at [406, 55] on div "Bulk Actions ( 0 ) Send Email Create Proposals Create Tasks New Entity Customiz…" at bounding box center [309, 65] width 434 height 22
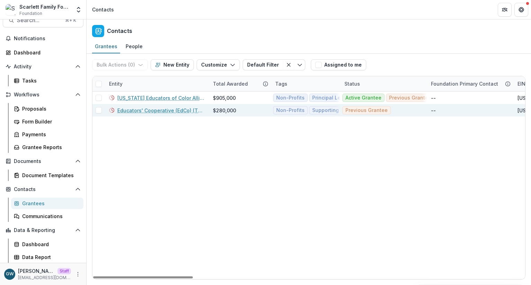
click at [178, 109] on link "Educators' Cooperative (EdCo) (The)" at bounding box center [160, 110] width 87 height 7
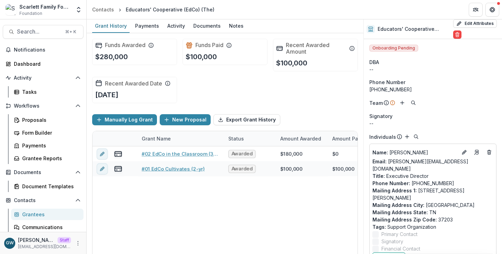
click at [36, 213] on div "Grantees" at bounding box center [50, 214] width 56 height 7
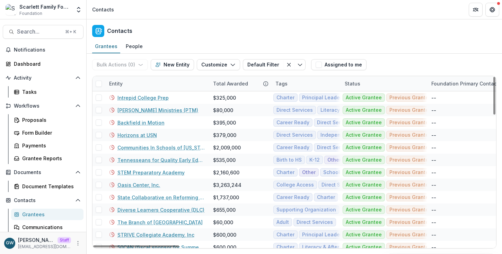
click at [147, 81] on div "Entity" at bounding box center [157, 83] width 104 height 15
click at [147, 97] on input at bounding box center [147, 99] width 83 height 11
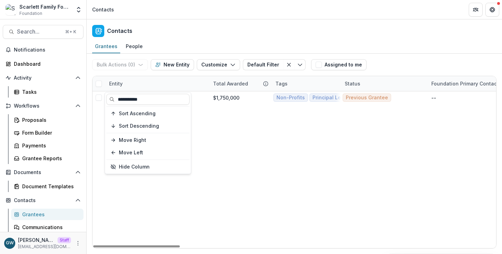
type input "**********"
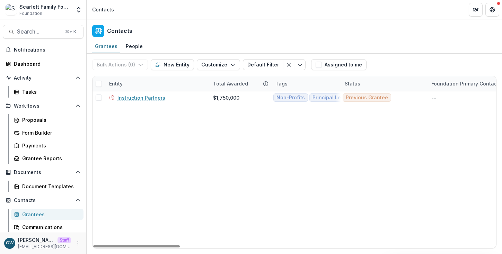
click at [395, 65] on div "Bulk Actions ( 0 ) Send Email Create Proposals Create Tasks New Entity Customiz…" at bounding box center [294, 65] width 404 height 22
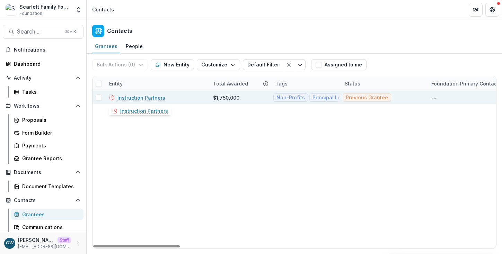
click at [147, 99] on link "Instruction Partners" at bounding box center [141, 97] width 48 height 7
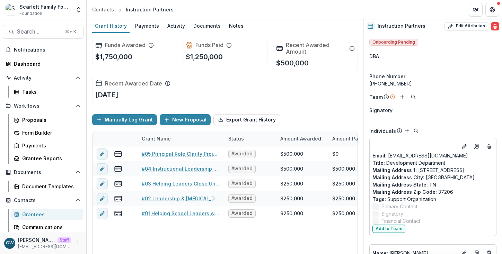
click at [44, 213] on div "Grantees" at bounding box center [50, 214] width 56 height 7
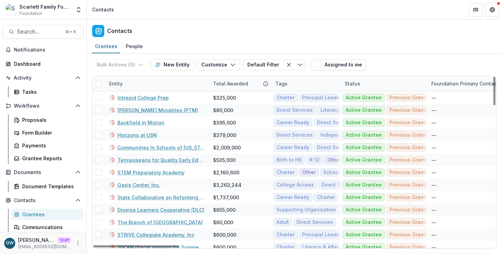
click at [147, 82] on div "Entity" at bounding box center [157, 83] width 104 height 15
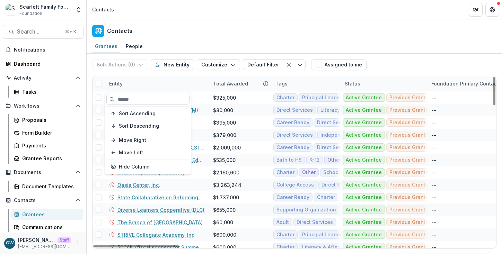
click at [145, 97] on input at bounding box center [147, 99] width 83 height 11
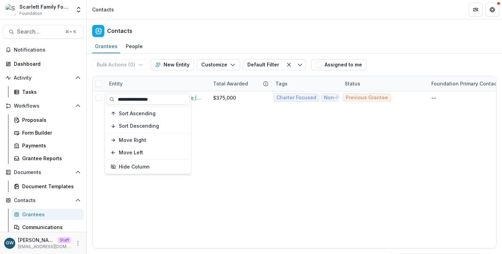
type input "**********"
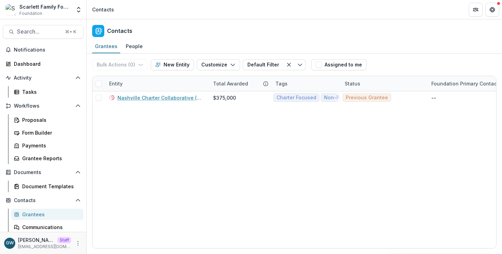
click at [405, 60] on div "Bulk Actions ( 0 ) Send Email Create Proposals Create Tasks New Entity Customiz…" at bounding box center [294, 65] width 404 height 22
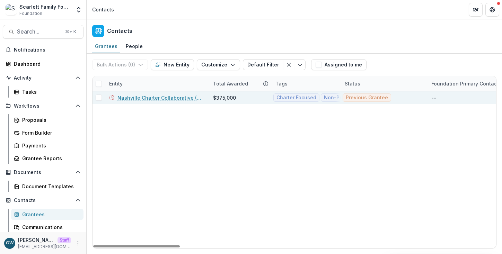
click at [176, 99] on link "Nashville Charter Collaborative (NCC)" at bounding box center [160, 97] width 87 height 7
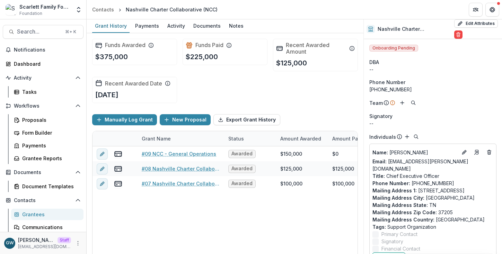
click at [34, 213] on div "Grantees" at bounding box center [50, 214] width 56 height 7
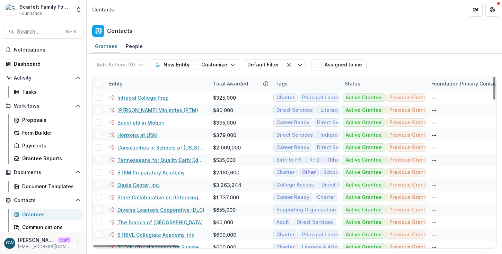
click at [140, 81] on div "Entity" at bounding box center [157, 83] width 104 height 15
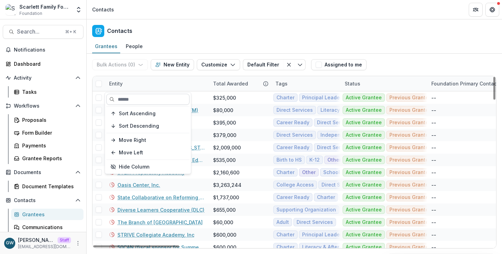
click at [143, 104] on input at bounding box center [147, 99] width 83 height 11
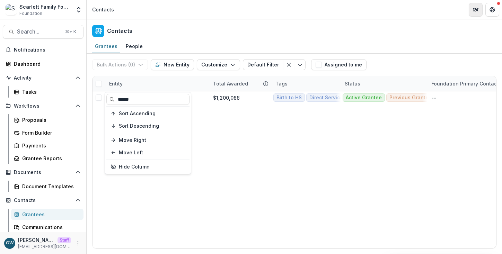
type input "******"
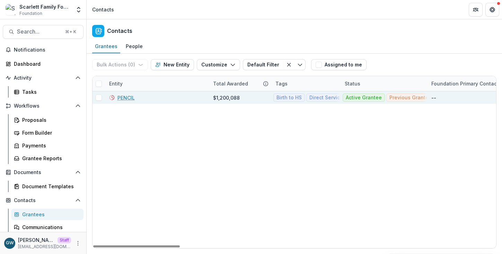
click at [125, 98] on link "PENCIL" at bounding box center [125, 97] width 17 height 7
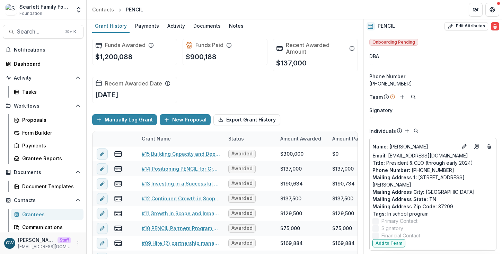
click at [39, 214] on div "Grantees" at bounding box center [50, 214] width 56 height 7
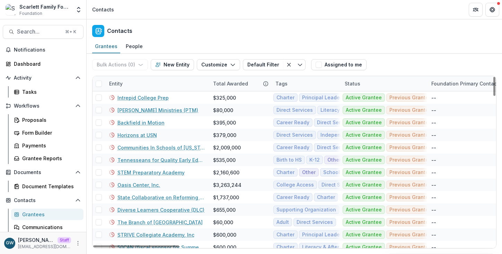
drag, startPoint x: 138, startPoint y: 82, endPoint x: 141, endPoint y: 92, distance: 10.0
click at [139, 82] on div "Entity" at bounding box center [157, 83] width 104 height 15
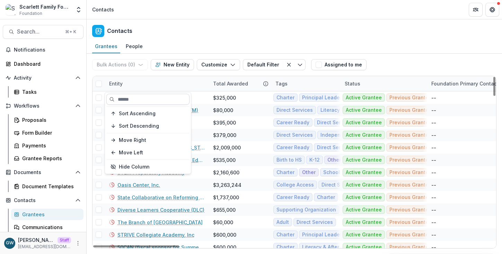
click at [148, 99] on input at bounding box center [147, 99] width 83 height 11
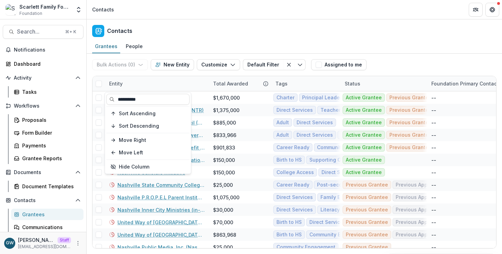
type input "*********"
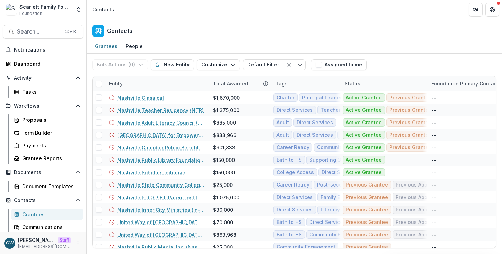
click at [426, 44] on div "Grantees People" at bounding box center [294, 47] width 415 height 14
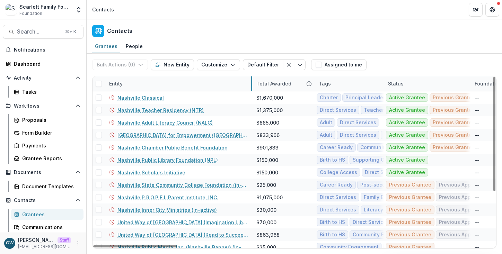
drag, startPoint x: 208, startPoint y: 85, endPoint x: 269, endPoint y: 82, distance: 60.7
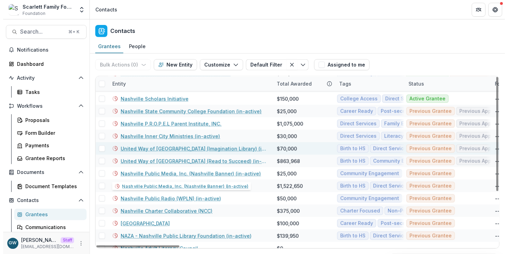
scroll to position [74, 0]
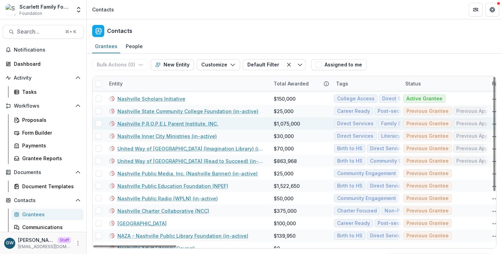
click at [181, 121] on link "Nashville P.R.O.P.E.L Parent Institute, INC." at bounding box center [167, 123] width 101 height 7
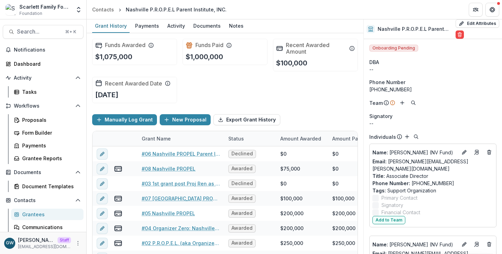
click at [39, 213] on div "Grantees" at bounding box center [50, 214] width 56 height 7
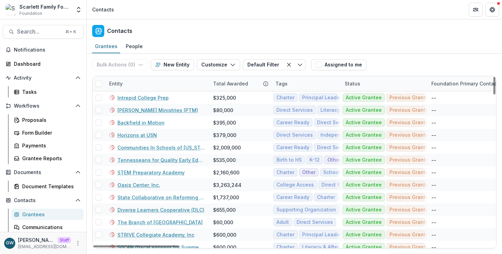
click at [141, 82] on div "Entity" at bounding box center [157, 83] width 104 height 15
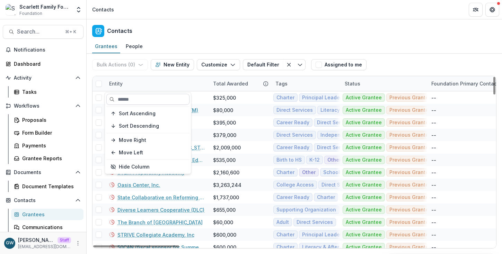
click at [142, 96] on input at bounding box center [147, 99] width 83 height 11
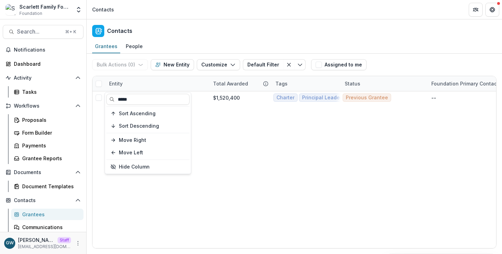
type input "*****"
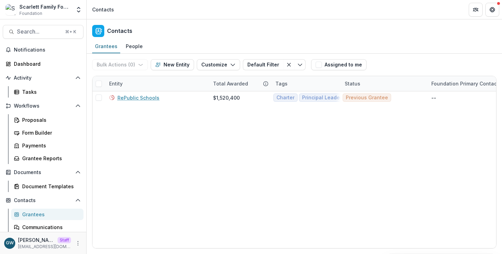
drag, startPoint x: 412, startPoint y: 62, endPoint x: 392, endPoint y: 66, distance: 20.1
click at [412, 62] on div "Bulk Actions ( 0 ) Send Email Create Proposals Create Tasks New Entity Customiz…" at bounding box center [294, 65] width 404 height 22
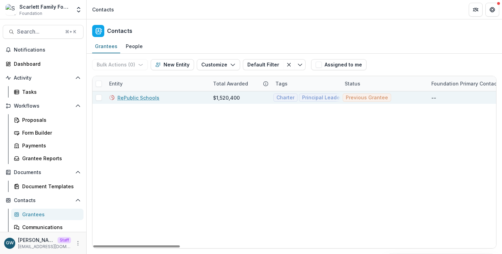
click at [149, 98] on link "RePublic Schools" at bounding box center [138, 97] width 42 height 7
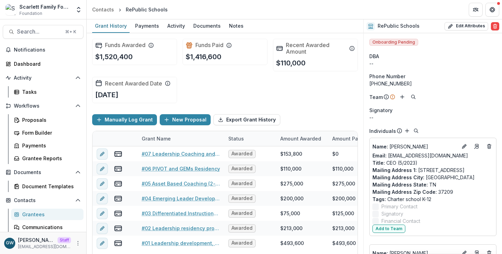
click at [38, 215] on div "Grantees" at bounding box center [50, 214] width 56 height 7
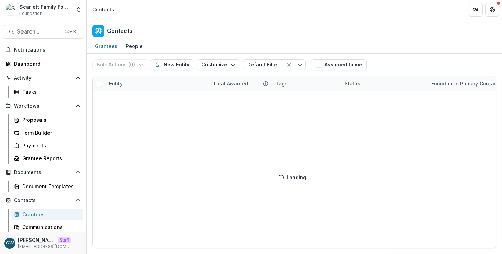
click at [134, 82] on div "Bulk Actions ( 0 ) Send Email Create Proposals Create Tasks New Entity Customiz…" at bounding box center [294, 154] width 415 height 201
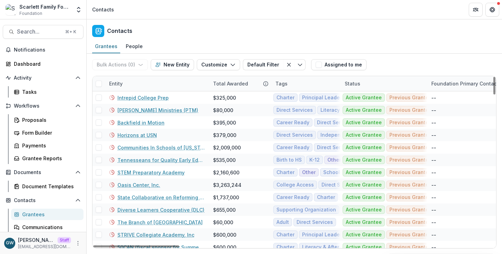
click at [126, 85] on div "Entity" at bounding box center [116, 83] width 22 height 7
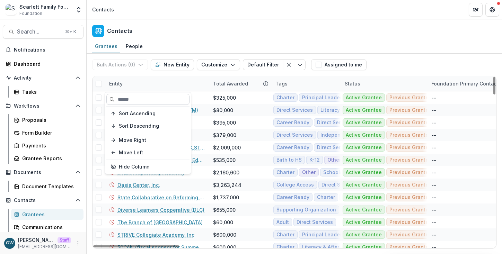
click at [132, 97] on input at bounding box center [147, 99] width 83 height 11
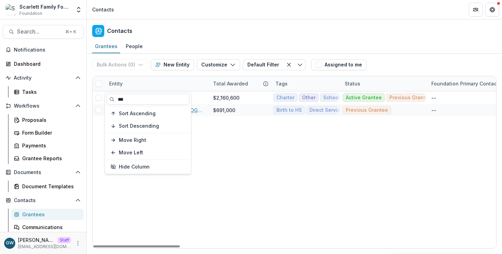
type input "***"
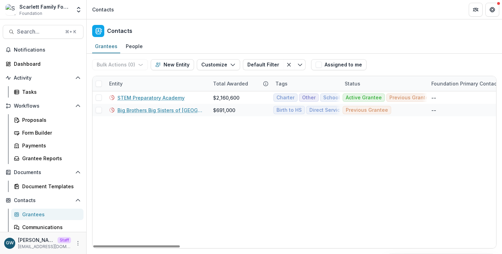
click at [403, 54] on div "Bulk Actions ( 0 ) Send Email Create Proposals Create Tasks New Entity Customiz…" at bounding box center [294, 65] width 404 height 22
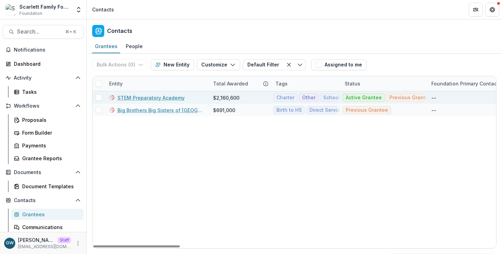
click at [173, 98] on link "STEM Preparatory Academy" at bounding box center [150, 97] width 67 height 7
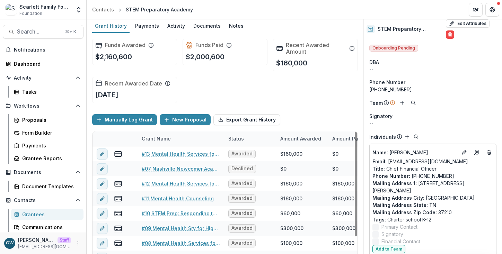
click at [162, 140] on div "Grant Name" at bounding box center [156, 138] width 37 height 7
click at [37, 213] on div "Grantees" at bounding box center [50, 214] width 56 height 7
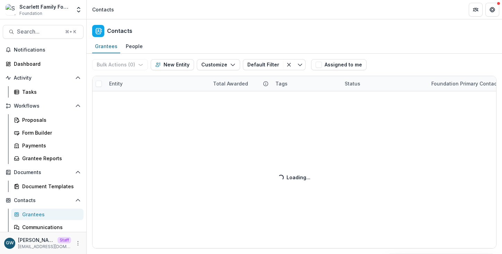
click at [141, 84] on div "Bulk Actions ( 0 ) Send Email Create Proposals Create Tasks New Entity Customiz…" at bounding box center [294, 154] width 415 height 201
click at [128, 85] on div "Entity" at bounding box center [157, 83] width 104 height 15
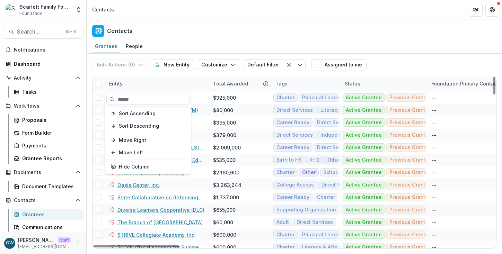
click at [126, 85] on div "Entity" at bounding box center [116, 83] width 22 height 7
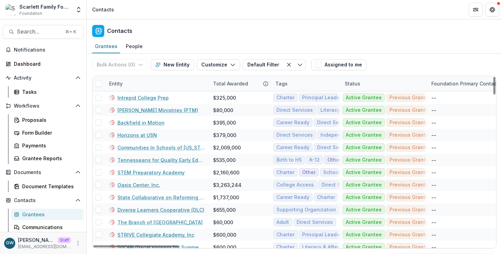
click at [129, 84] on div "Entity" at bounding box center [157, 83] width 104 height 15
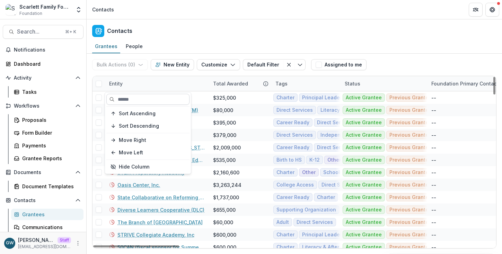
click at [130, 103] on input at bounding box center [147, 99] width 83 height 11
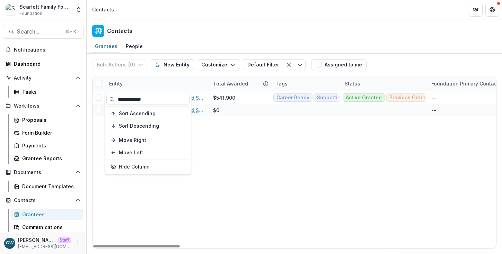
type input "**********"
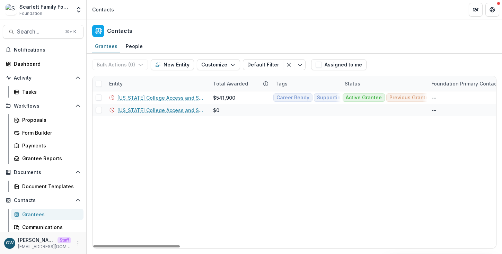
click at [399, 59] on div "Bulk Actions ( 0 ) Send Email Create Proposals Create Tasks New Entity Customiz…" at bounding box center [294, 65] width 404 height 22
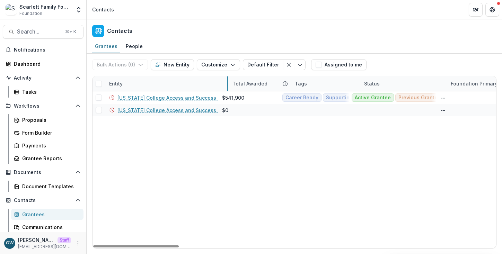
drag, startPoint x: 208, startPoint y: 85, endPoint x: 274, endPoint y: 85, distance: 66.2
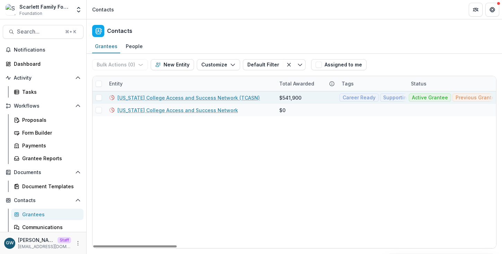
click at [181, 98] on link "Tennessee College Access and Success Network (TCASN)" at bounding box center [188, 97] width 142 height 7
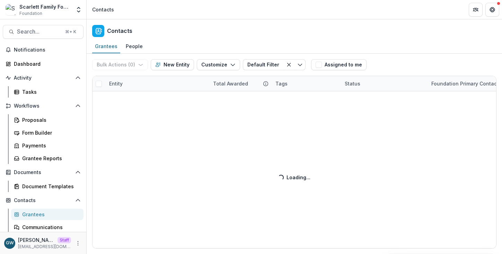
click at [143, 87] on div "Bulk Actions ( 0 ) Send Email Create Proposals Create Tasks New Entity Customiz…" at bounding box center [294, 154] width 415 height 201
click at [127, 85] on div "Entity" at bounding box center [157, 83] width 104 height 15
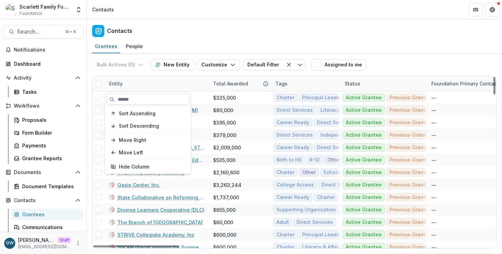
click at [131, 96] on input at bounding box center [147, 99] width 83 height 11
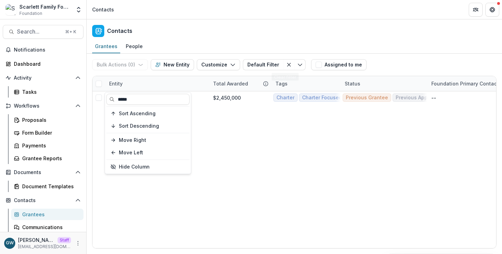
type input "*****"
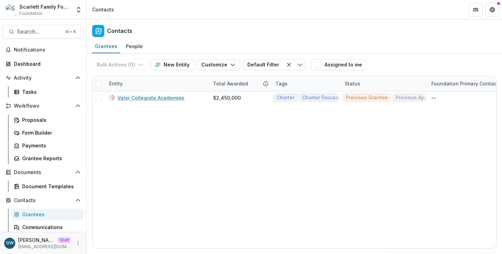
click at [404, 56] on div "Bulk Actions ( 0 ) Send Email Create Proposals Create Tasks New Entity Customiz…" at bounding box center [294, 65] width 404 height 22
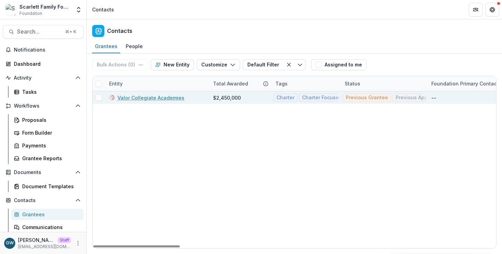
click at [164, 98] on link "Valor Collegiate Academies" at bounding box center [150, 97] width 67 height 7
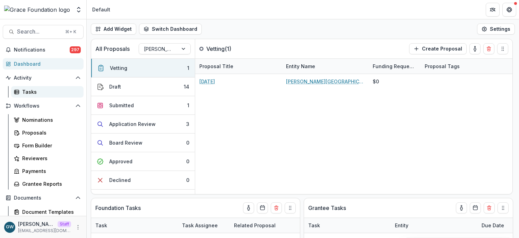
click at [36, 96] on link "Tasks" at bounding box center [47, 91] width 72 height 11
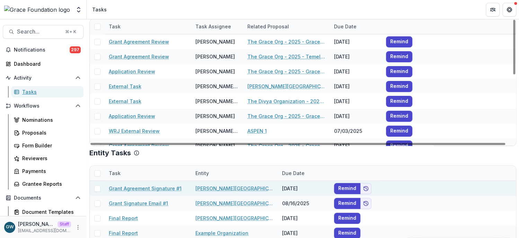
scroll to position [34, 0]
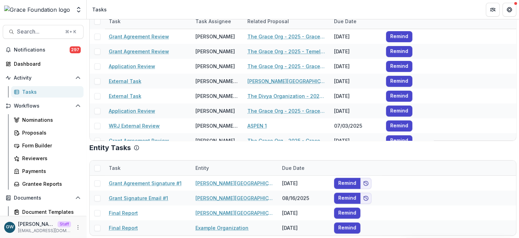
click at [123, 168] on div "Task" at bounding box center [115, 168] width 20 height 7
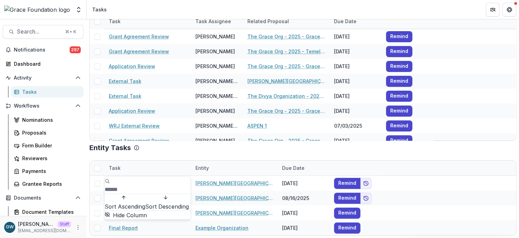
click at [138, 186] on input at bounding box center [132, 190] width 55 height 8
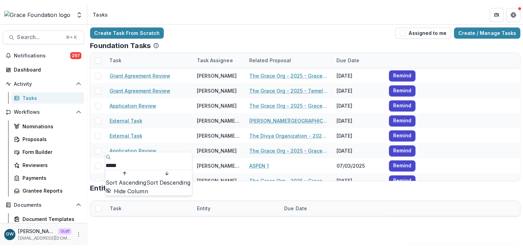
scroll to position [4, 0]
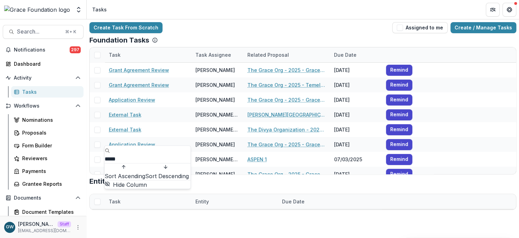
type input "*****"
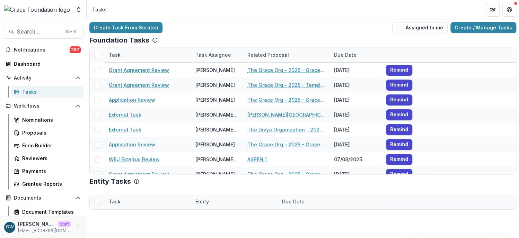
click at [273, 181] on div "Entity Tasks" at bounding box center [302, 181] width 427 height 8
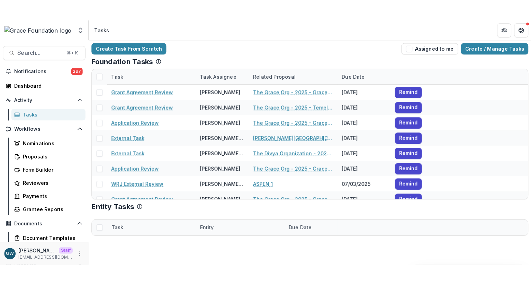
scroll to position [0, 0]
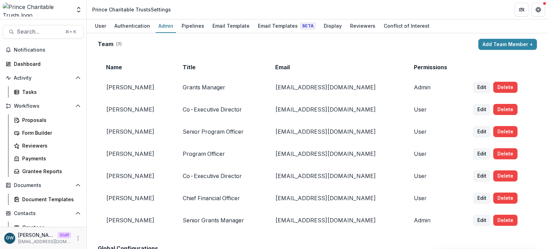
scroll to position [354, 0]
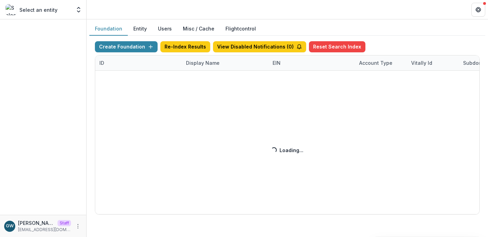
click at [201, 61] on div "Create Foundation Re-Index Results View Disabled Notifications ( 0 ) Reset Sear…" at bounding box center [287, 127] width 385 height 173
click at [202, 63] on div "Create Foundation Re-Index Results View Disabled Notifications ( 0 ) Reset Sear…" at bounding box center [287, 127] width 385 height 173
click at [204, 63] on div "Create Foundation Re-Index Results View Disabled Notifications ( 0 ) Reset Sear…" at bounding box center [287, 127] width 385 height 173
click at [214, 64] on div "Create Foundation Re-Index Results View Disabled Notifications ( 0 ) Reset Sear…" at bounding box center [287, 127] width 385 height 173
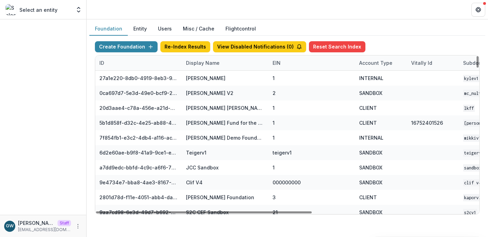
click at [212, 64] on div "Display Name" at bounding box center [203, 62] width 42 height 7
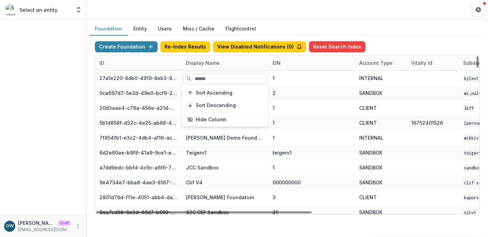
click at [210, 77] on input at bounding box center [224, 78] width 83 height 11
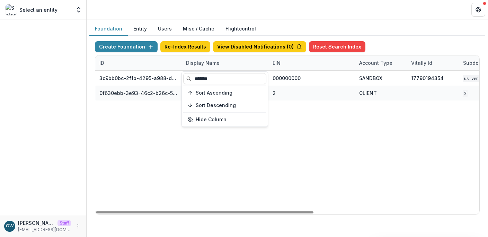
type input "*******"
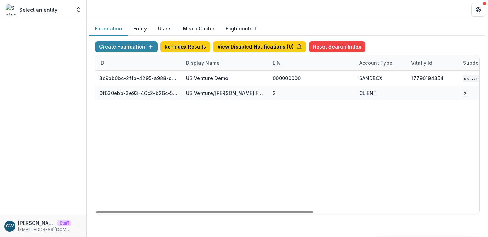
drag, startPoint x: 408, startPoint y: 27, endPoint x: 386, endPoint y: 41, distance: 26.6
click at [408, 27] on div "Foundation Entity Users Misc / Cache Flightcontrol" at bounding box center [287, 29] width 396 height 14
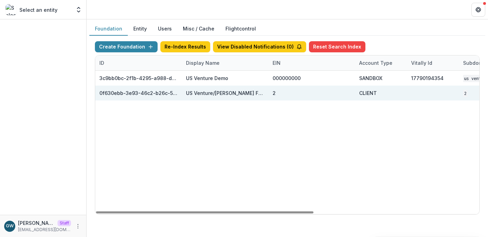
scroll to position [0, 291]
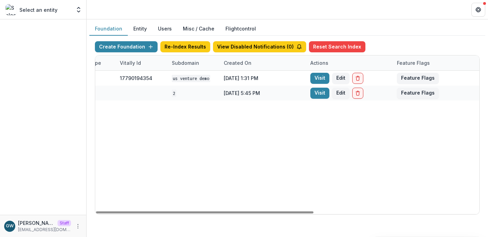
click at [320, 94] on link "Visit" at bounding box center [319, 93] width 19 height 11
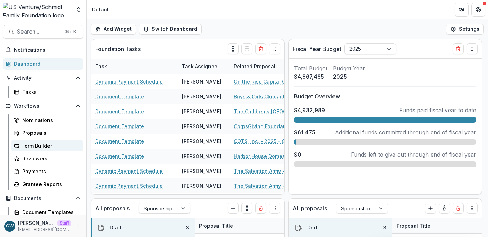
click at [36, 143] on div "Form Builder" at bounding box center [50, 145] width 56 height 7
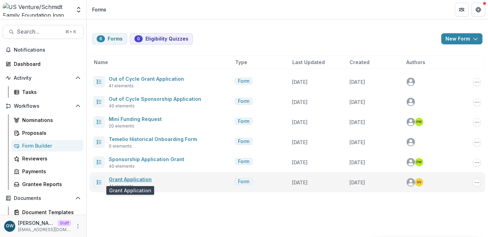
click at [126, 179] on link "Grant Application" at bounding box center [130, 179] width 43 height 6
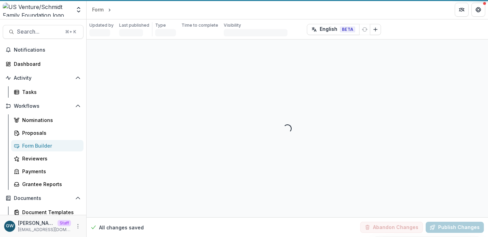
select select "********"
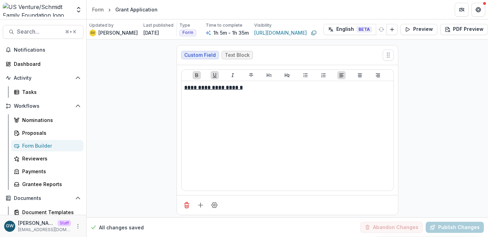
scroll to position [0, 20]
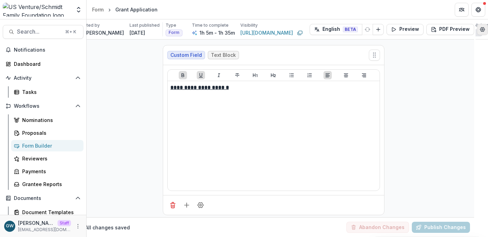
click at [481, 30] on icon "Edit Form Settings" at bounding box center [483, 29] width 5 height 4
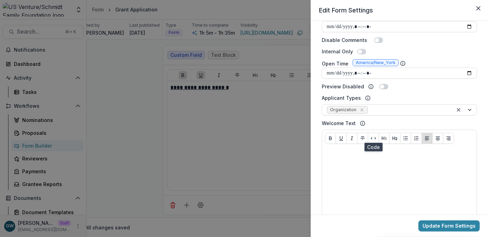
scroll to position [244, 0]
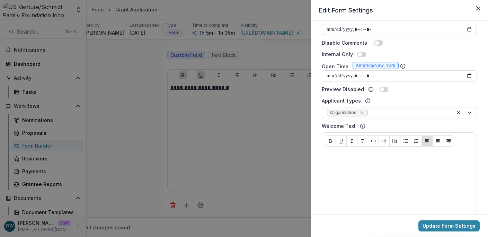
click at [123, 62] on div "**********" at bounding box center [244, 118] width 488 height 237
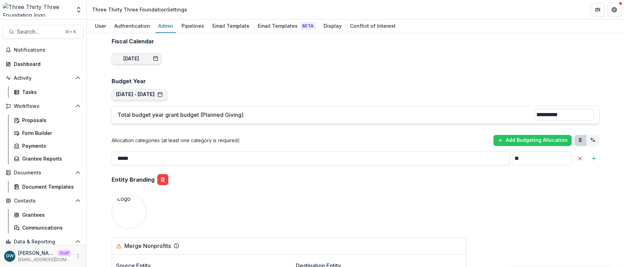
scroll to position [524, 0]
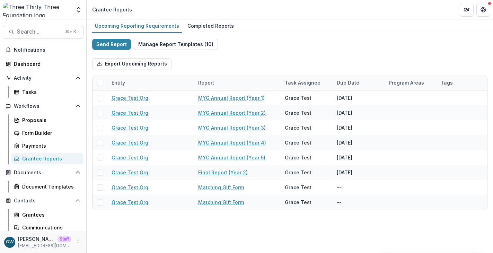
scroll to position [7, 0]
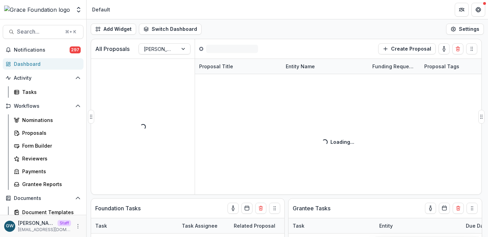
select select "******"
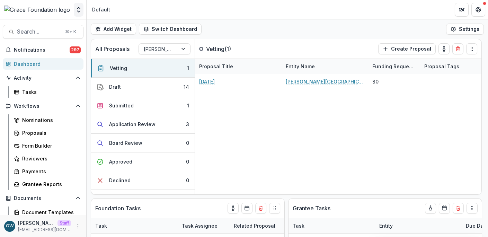
click at [78, 12] on icon "Open entity switcher" at bounding box center [78, 9] width 7 height 7
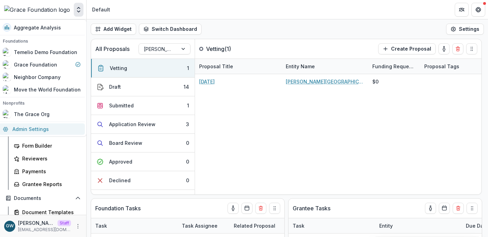
click at [36, 129] on link "Admin Settings" at bounding box center [42, 128] width 86 height 11
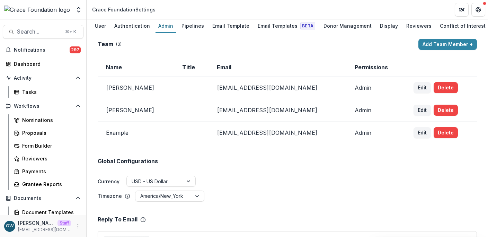
click at [249, 44] on div "Team ( 3 )" at bounding box center [257, 44] width 318 height 7
click at [211, 26] on div "Email Template" at bounding box center [231, 26] width 43 height 10
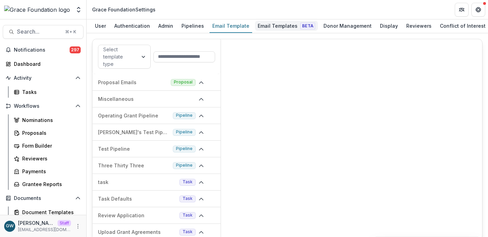
click at [283, 26] on div "Email Templates Beta" at bounding box center [286, 26] width 63 height 10
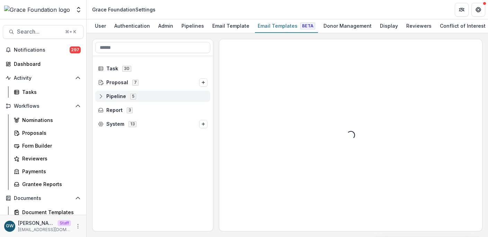
click at [102, 96] on icon at bounding box center [101, 97] width 6 height 6
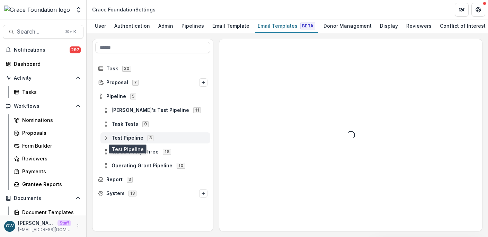
click at [116, 139] on span "Test Pipeline" at bounding box center [128, 138] width 32 height 6
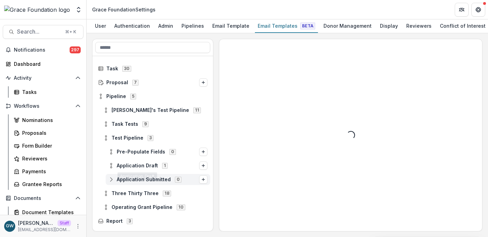
click at [129, 179] on span "Application Submitted" at bounding box center [144, 180] width 54 height 6
click at [196, 180] on span "Application Submitted 0" at bounding box center [153, 179] width 91 height 6
click at [201, 180] on icon "Options" at bounding box center [203, 179] width 4 height 4
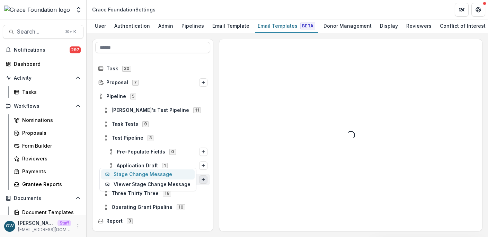
click at [141, 175] on button "Stage Change Message" at bounding box center [148, 174] width 94 height 10
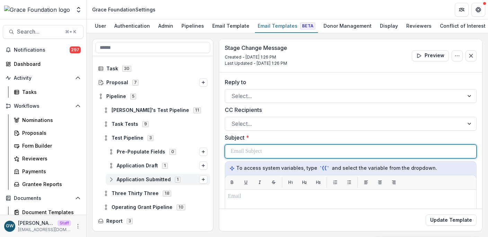
click at [256, 153] on p at bounding box center [246, 151] width 31 height 8
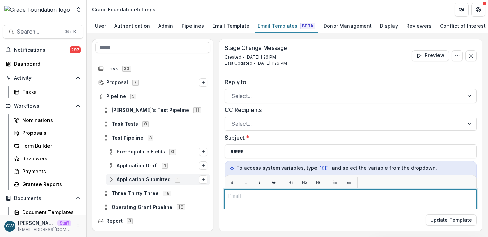
click at [266, 195] on p at bounding box center [351, 196] width 246 height 8
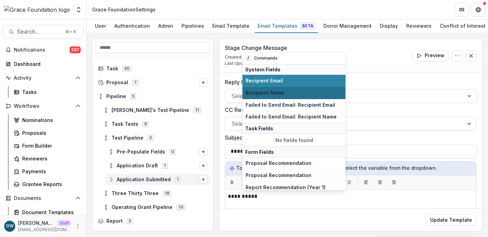
click at [268, 88] on button "Recipient Name" at bounding box center [294, 93] width 103 height 12
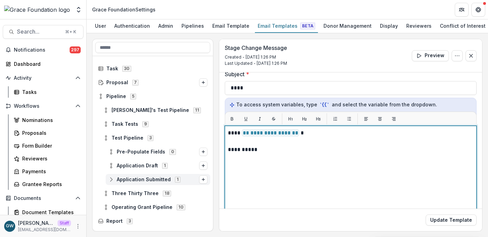
scroll to position [90, 0]
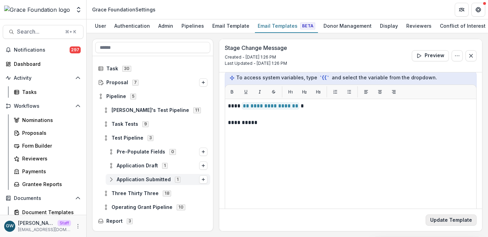
click at [428, 223] on button "Update Template" at bounding box center [451, 219] width 51 height 11
click at [35, 134] on div "Proposals" at bounding box center [50, 132] width 56 height 7
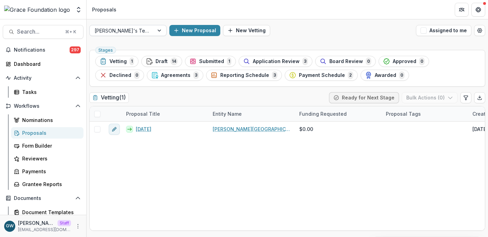
click at [144, 28] on div "[PERSON_NAME]'s Test Pipeline" at bounding box center [122, 31] width 64 height 10
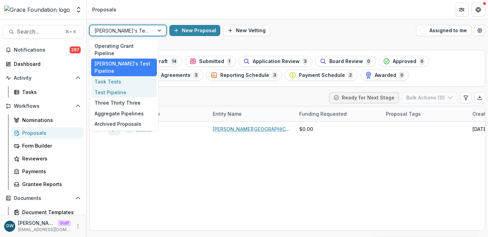
click at [127, 87] on div "Test Pipeline" at bounding box center [124, 92] width 66 height 11
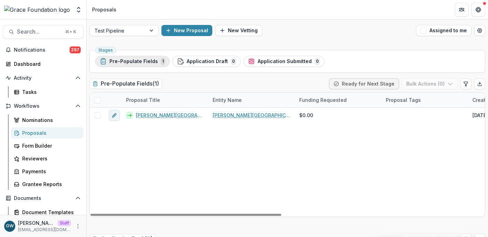
click at [146, 63] on span "Pre-Populate Fields" at bounding box center [133, 62] width 49 height 6
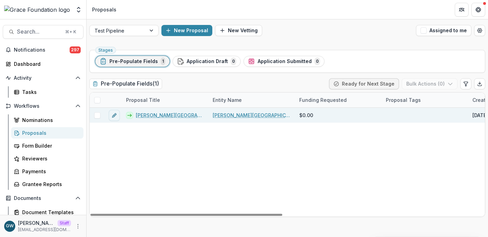
click at [154, 113] on link "[PERSON_NAME][GEOGRAPHIC_DATA] - 2025 - Pre-Populate Fields" at bounding box center [170, 115] width 69 height 7
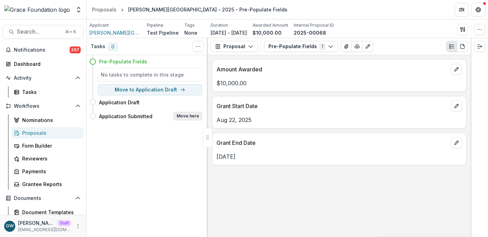
click at [183, 117] on button "Move here" at bounding box center [188, 116] width 29 height 8
select select "**********"
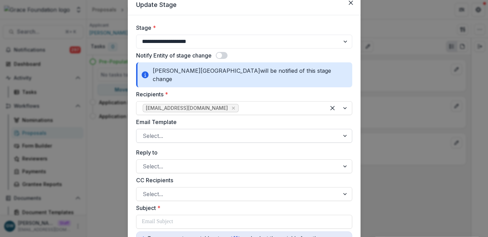
scroll to position [28, 0]
click at [184, 131] on div at bounding box center [238, 136] width 191 height 10
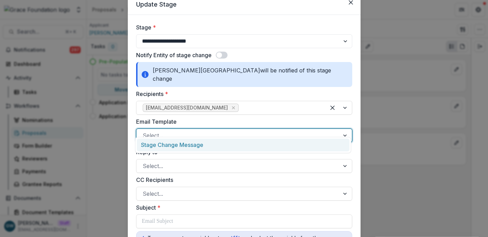
click at [184, 148] on div "Stage Change Message" at bounding box center [243, 145] width 213 height 13
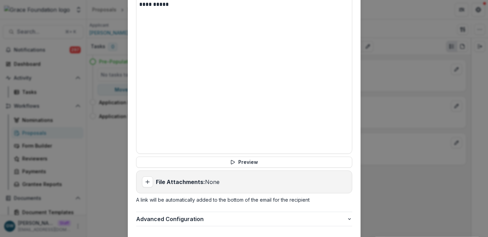
scroll to position [315, 0]
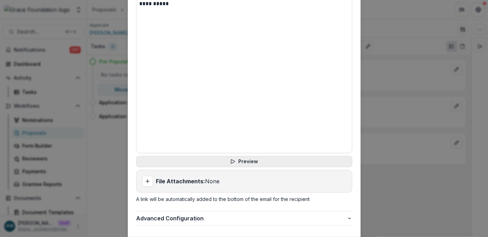
click at [211, 156] on button "Preview" at bounding box center [244, 161] width 216 height 11
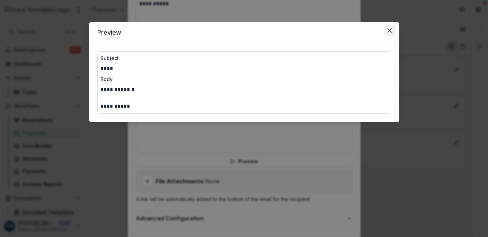
click at [388, 32] on icon "Close" at bounding box center [390, 30] width 4 height 4
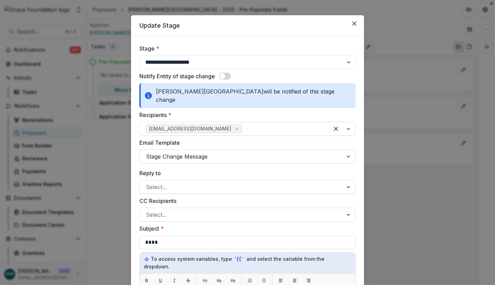
scroll to position [0, 0]
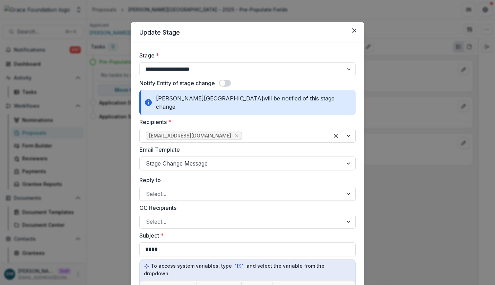
click at [398, 214] on div "**********" at bounding box center [247, 142] width 495 height 285
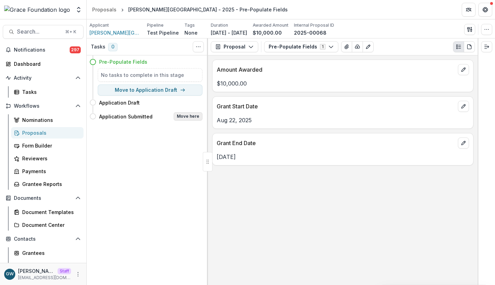
click at [180, 115] on button "Move here" at bounding box center [188, 116] width 29 height 8
select select "**********"
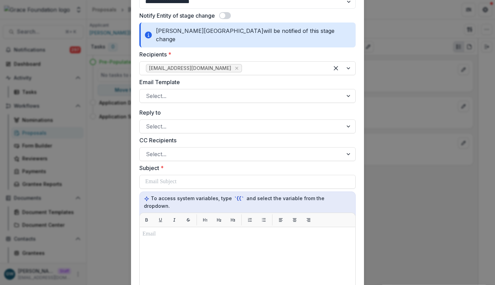
scroll to position [68, 0]
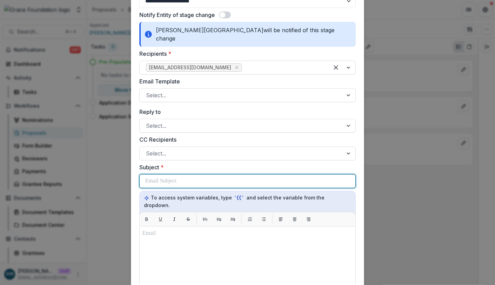
click at [172, 177] on p at bounding box center [160, 181] width 31 height 8
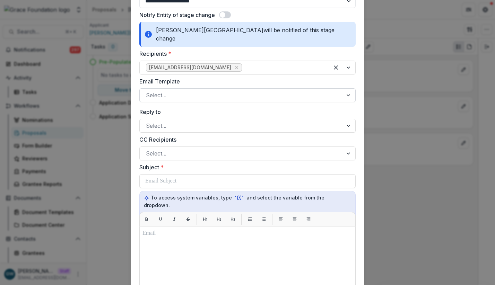
click at [175, 90] on div at bounding box center [241, 95] width 191 height 10
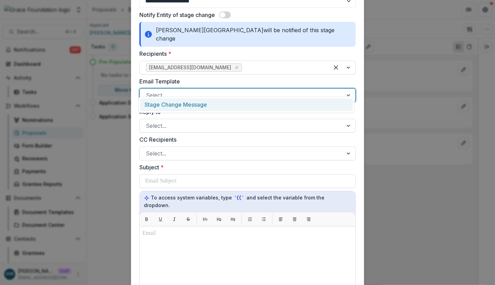
click at [177, 104] on div "Stage Change Message" at bounding box center [246, 104] width 213 height 13
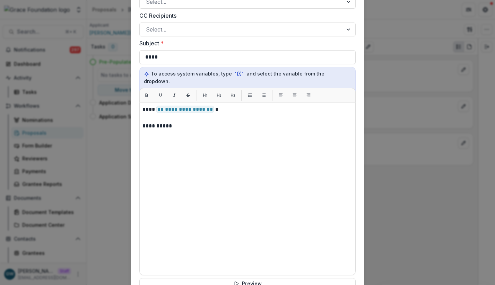
scroll to position [194, 0]
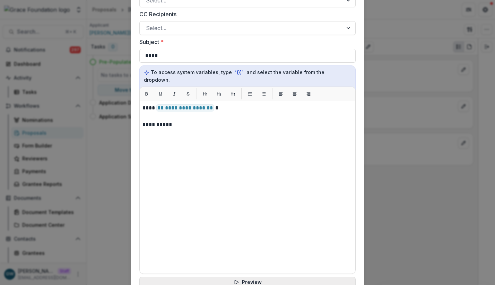
click at [246, 237] on button "Preview" at bounding box center [247, 282] width 216 height 11
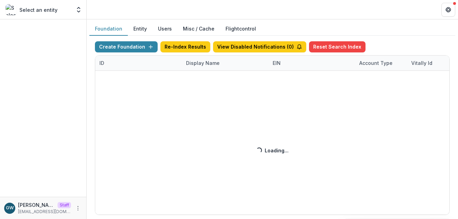
click at [188, 62] on div "Create Foundation Re-Index Results View Disabled Notifications ( 0 ) Reset Sear…" at bounding box center [272, 127] width 355 height 173
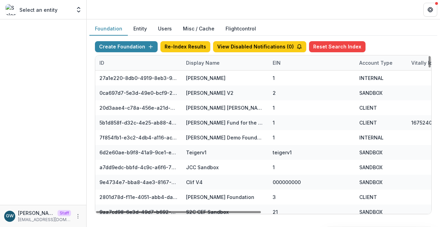
click at [210, 58] on div "Display Name" at bounding box center [225, 62] width 87 height 15
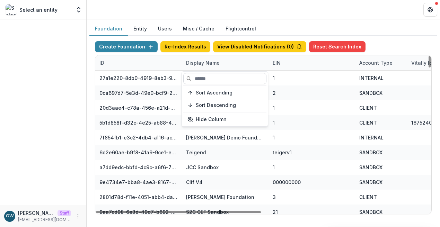
click at [209, 75] on input at bounding box center [224, 78] width 83 height 11
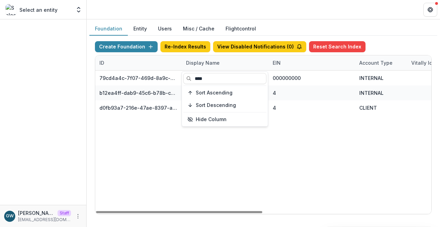
type input "****"
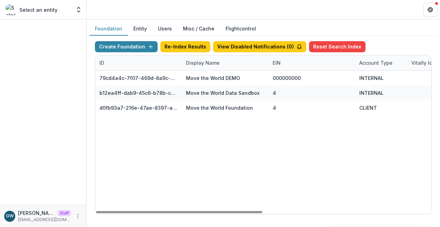
click at [404, 37] on div "Create Foundation Re-Index Results View Disabled Notifications ( 0 ) Reset Sear…" at bounding box center [263, 128] width 348 height 184
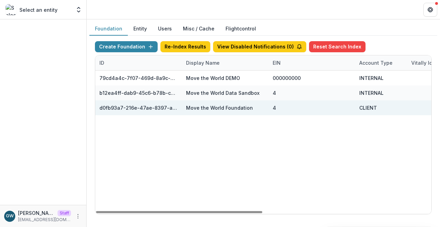
scroll to position [0, 340]
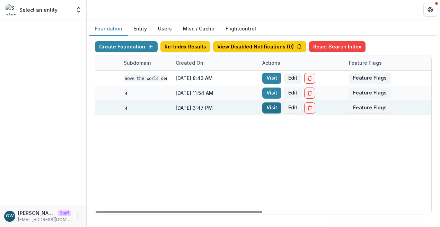
click at [271, 110] on link "Visit" at bounding box center [271, 108] width 19 height 11
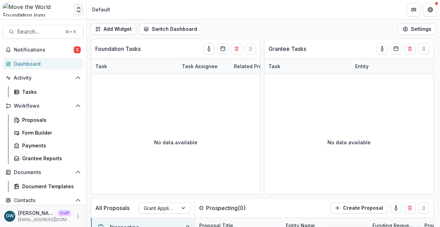
click at [81, 9] on icon "Open entity switcher" at bounding box center [78, 9] width 7 height 7
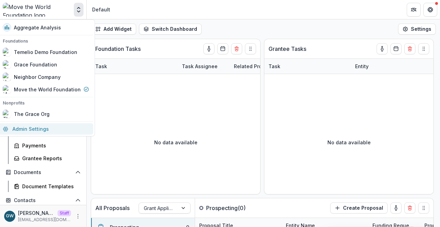
click at [30, 128] on link "Admin Settings" at bounding box center [46, 128] width 95 height 11
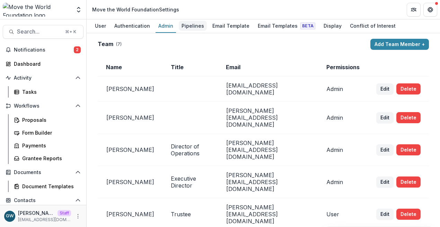
click at [188, 23] on div "Pipelines" at bounding box center [193, 26] width 28 height 10
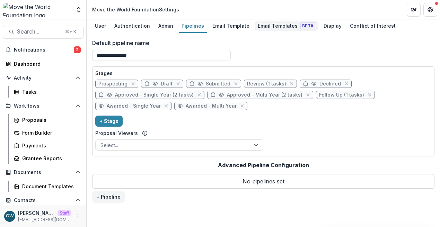
click at [276, 21] on div "Email Templates Beta" at bounding box center [286, 26] width 63 height 10
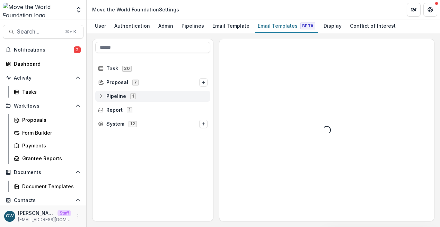
click at [101, 96] on line at bounding box center [101, 96] width 0 height 2
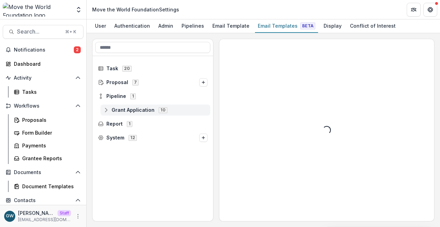
click at [105, 110] on icon at bounding box center [106, 110] width 6 height 6
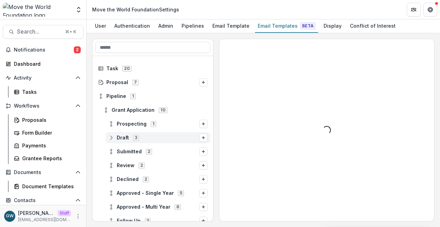
click at [112, 137] on icon at bounding box center [111, 138] width 6 height 6
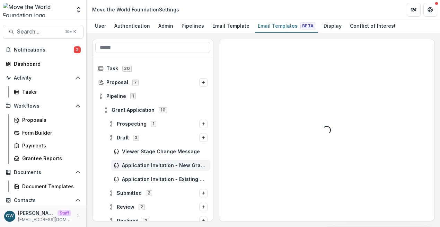
click at [153, 169] on div "Application Invitation - New Grantee" at bounding box center [160, 165] width 99 height 11
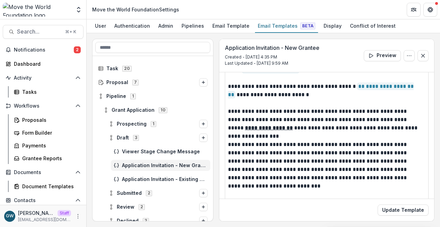
scroll to position [133, 0]
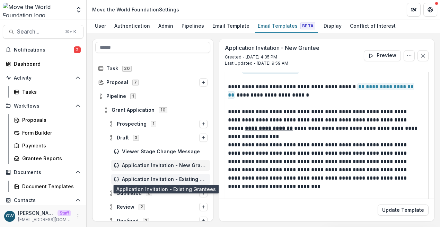
click at [149, 177] on span "Application Invitation - Existing Grantees" at bounding box center [165, 180] width 86 height 6
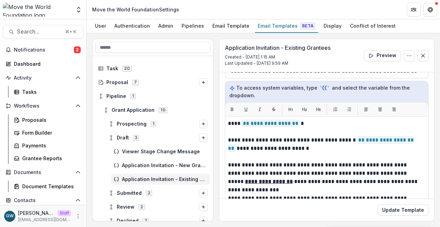
scroll to position [80, 0]
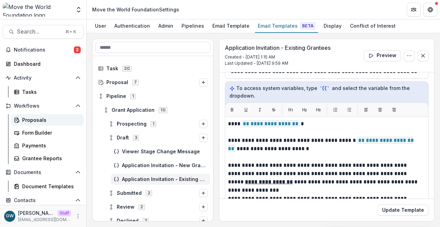
click at [37, 118] on div "Proposals" at bounding box center [50, 119] width 56 height 7
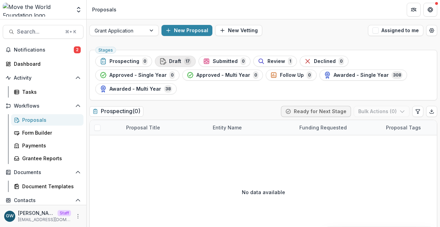
click at [166, 62] on div "Draft 17" at bounding box center [175, 62] width 32 height 8
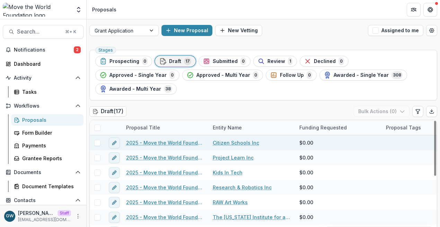
click at [162, 139] on link "2025 - Move the World Foundation - 2025 Grant Interest Form" at bounding box center [165, 142] width 78 height 7
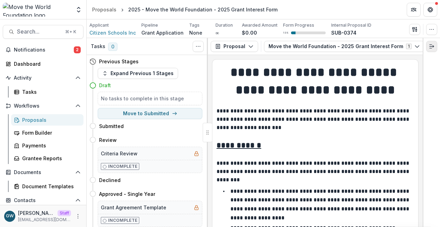
click at [432, 48] on line "Expand right" at bounding box center [431, 48] width 2 height 0
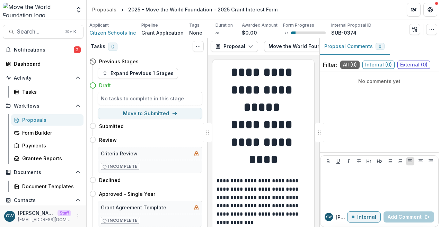
click at [101, 32] on span "Citizen Schools Inc" at bounding box center [112, 32] width 46 height 7
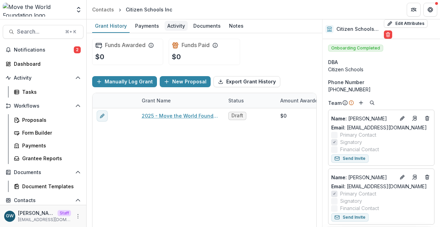
click at [178, 28] on div "Activity" at bounding box center [176, 26] width 23 height 10
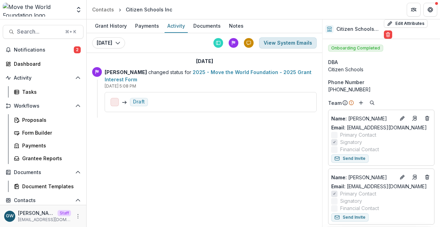
click at [272, 45] on button "View System Emails" at bounding box center [288, 42] width 58 height 11
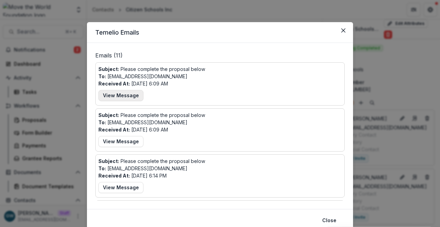
click at [125, 94] on button "View Message" at bounding box center [120, 95] width 45 height 11
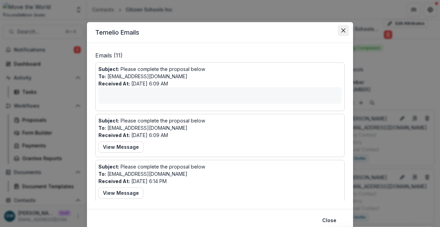
click at [343, 32] on icon "Close" at bounding box center [343, 30] width 4 height 4
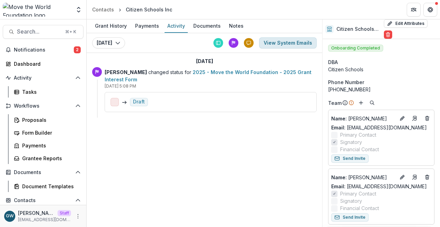
click at [284, 39] on button "View System Emails" at bounding box center [288, 42] width 58 height 11
click at [274, 44] on button "View System Emails" at bounding box center [288, 42] width 58 height 11
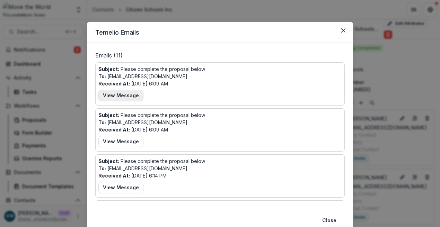
click at [132, 96] on button "View Message" at bounding box center [120, 95] width 45 height 11
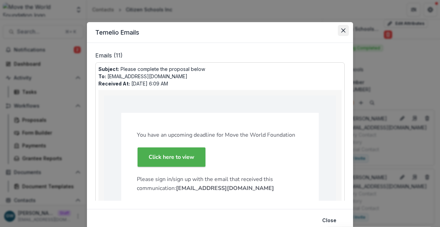
click at [345, 32] on button "Close" at bounding box center [343, 30] width 11 height 11
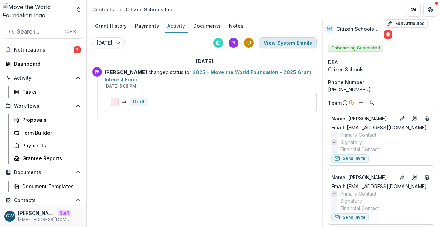
click at [283, 46] on button "View System Emails" at bounding box center [288, 42] width 58 height 11
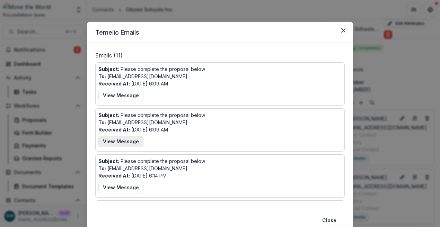
click at [126, 141] on button "View Message" at bounding box center [120, 141] width 45 height 11
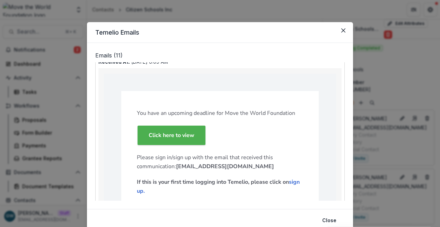
scroll to position [55, 0]
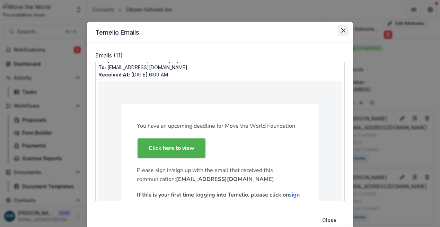
click at [342, 29] on icon "Close" at bounding box center [343, 30] width 4 height 4
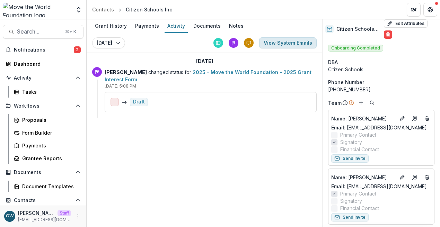
click at [298, 44] on button "View System Emails" at bounding box center [288, 42] width 58 height 11
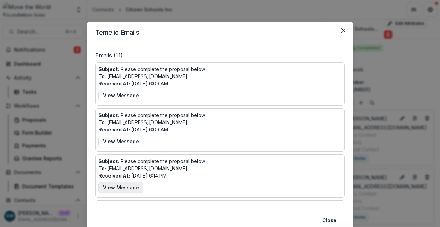
click at [123, 186] on button "View Message" at bounding box center [120, 187] width 45 height 11
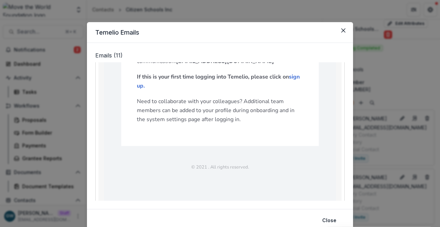
scroll to position [29, 0]
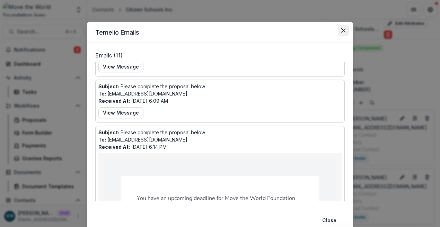
click at [345, 31] on button "Close" at bounding box center [343, 30] width 11 height 11
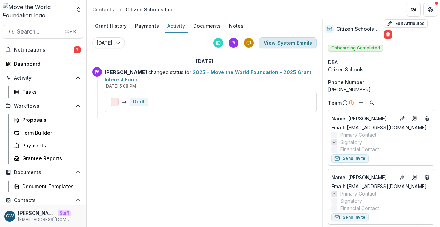
click at [268, 47] on button "View System Emails" at bounding box center [288, 42] width 58 height 11
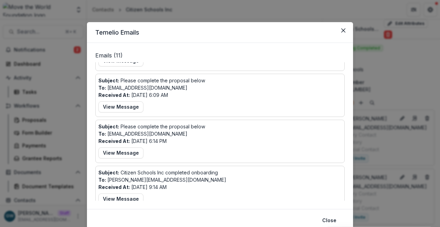
scroll to position [139, 0]
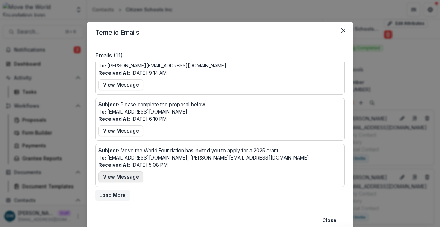
click at [128, 176] on button "View Message" at bounding box center [120, 176] width 45 height 11
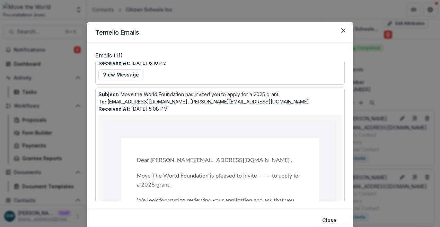
scroll to position [314, 0]
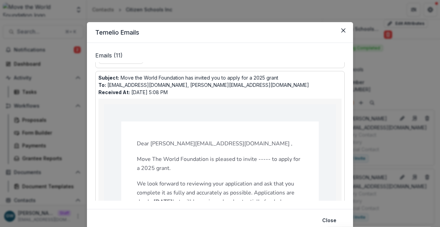
click at [221, 14] on div "Temelio Emails Emails ( 11 ) Subject: Please complete the proposal below To: al…" at bounding box center [220, 113] width 440 height 227
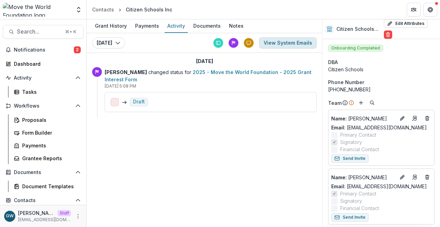
click at [283, 43] on button "View System Emails" at bounding box center [288, 42] width 58 height 11
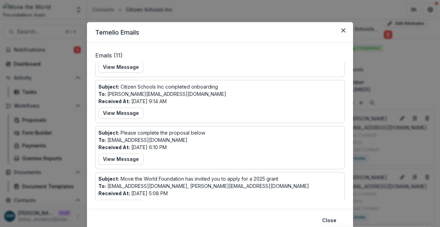
scroll to position [241, 0]
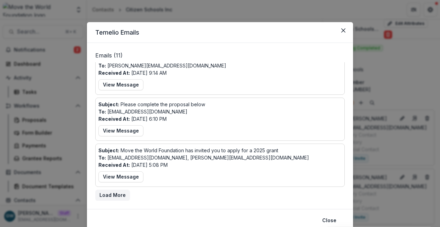
click at [61, 82] on div "Temelio Emails Emails ( 11 ) Subject: Please complete the proposal below To: al…" at bounding box center [220, 113] width 440 height 227
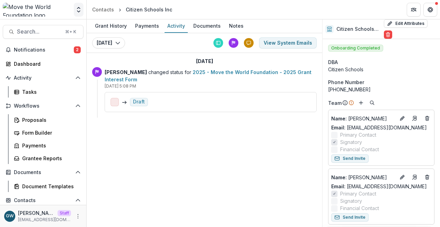
click at [79, 9] on icon "Open entity switcher" at bounding box center [78, 9] width 7 height 7
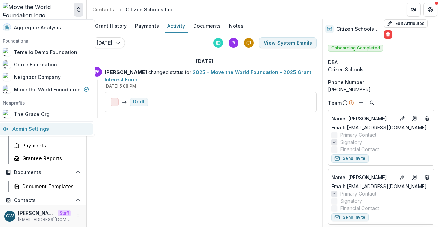
click at [42, 131] on link "Admin Settings" at bounding box center [46, 128] width 95 height 11
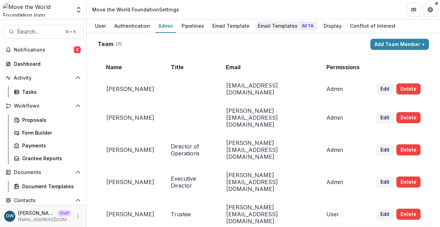
click at [276, 24] on div "Email Templates Beta" at bounding box center [286, 26] width 63 height 10
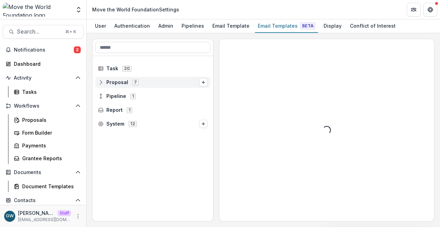
click at [102, 81] on icon at bounding box center [102, 80] width 1 height 1
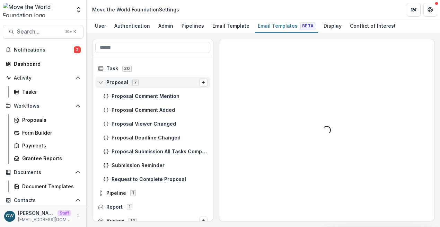
click at [102, 81] on icon at bounding box center [102, 80] width 1 height 1
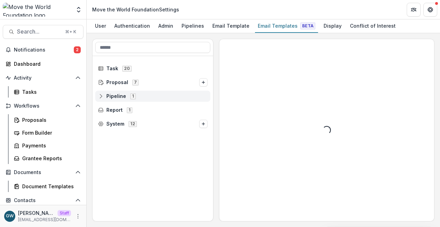
click at [99, 98] on icon at bounding box center [101, 97] width 6 height 6
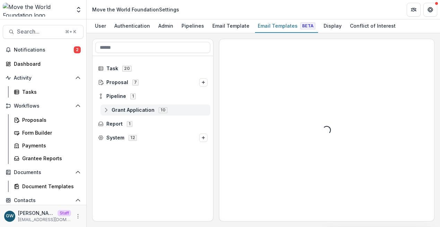
click at [105, 110] on icon at bounding box center [106, 110] width 6 height 6
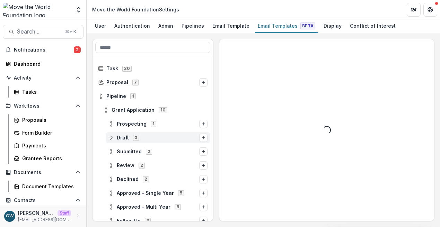
click at [111, 135] on circle at bounding box center [111, 135] width 1 height 1
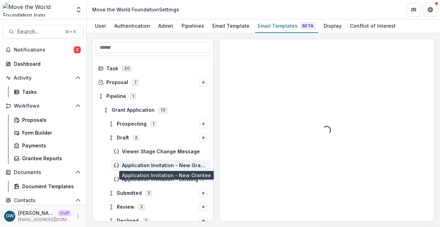
click at [140, 165] on span "Application Invitation - New Grantee" at bounding box center [165, 166] width 86 height 6
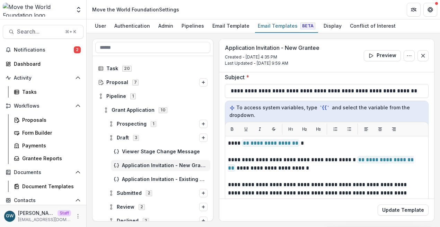
scroll to position [61, 0]
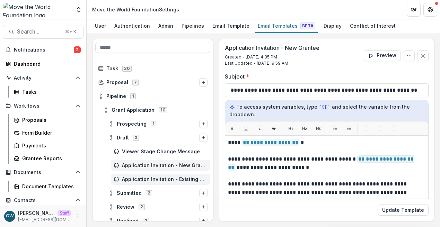
click at [164, 177] on span "Application Invitation - Existing Grantees" at bounding box center [165, 180] width 86 height 6
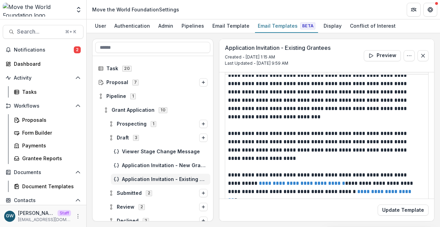
scroll to position [80, 0]
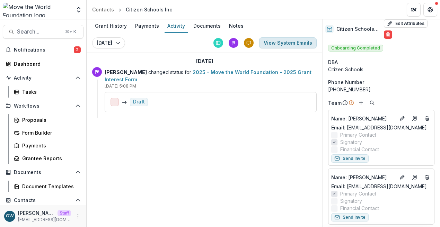
click at [293, 44] on button "View System Emails" at bounding box center [288, 42] width 58 height 11
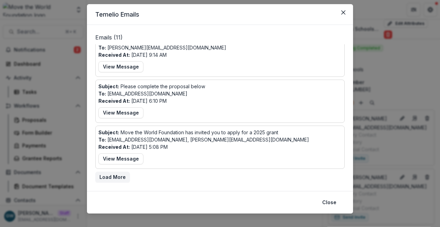
scroll to position [27, 0]
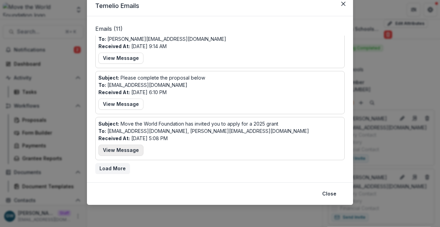
click at [122, 151] on button "View Message" at bounding box center [120, 150] width 45 height 11
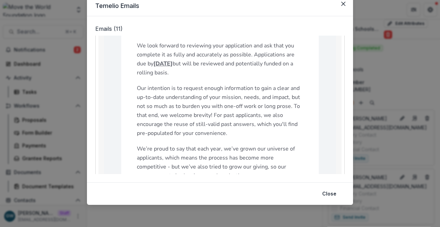
scroll to position [427, 0]
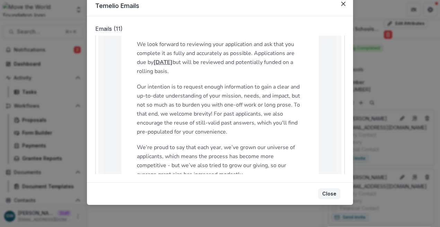
click at [336, 197] on button "Close" at bounding box center [329, 193] width 23 height 11
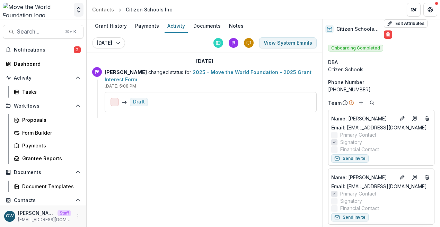
click at [77, 11] on icon "Open entity switcher" at bounding box center [78, 9] width 7 height 7
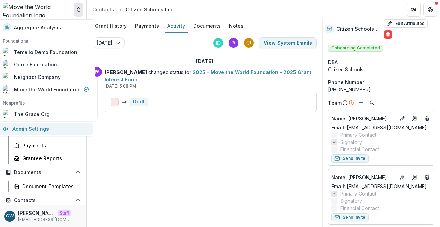
click at [36, 131] on link "Admin Settings" at bounding box center [46, 128] width 95 height 11
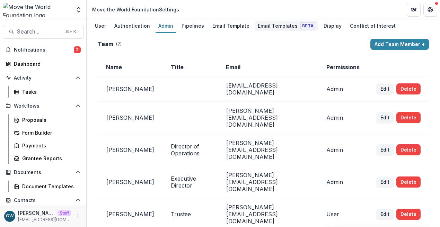
click at [269, 27] on div "Email Templates Beta" at bounding box center [286, 26] width 63 height 10
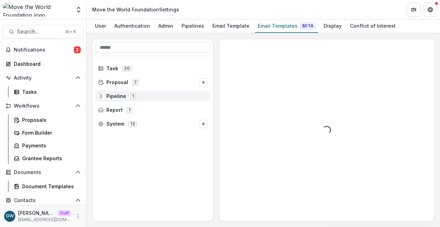
click at [103, 95] on icon at bounding box center [101, 97] width 6 height 6
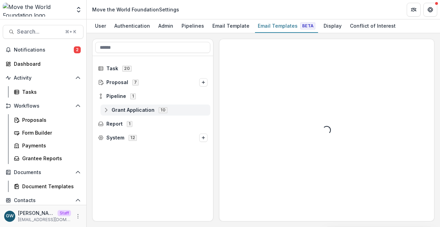
click at [107, 110] on icon at bounding box center [106, 110] width 6 height 6
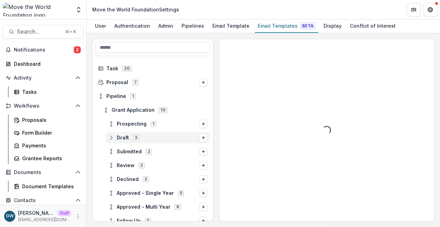
click at [111, 140] on icon at bounding box center [111, 138] width 6 height 6
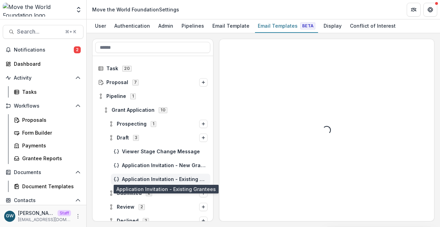
click at [149, 177] on span "Application Invitation - Existing Grantees" at bounding box center [165, 180] width 86 height 6
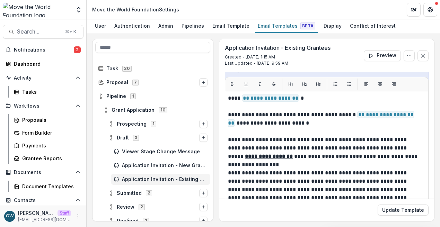
scroll to position [93, 0]
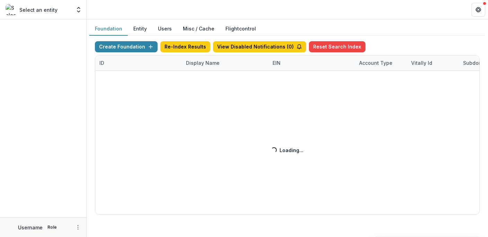
click at [195, 64] on div "Create Foundation Re-Index Results View Disabled Notifications ( 0 ) Reset Sear…" at bounding box center [287, 127] width 385 height 173
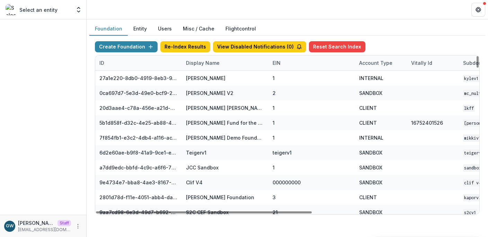
click at [200, 64] on div "Display Name" at bounding box center [203, 62] width 42 height 7
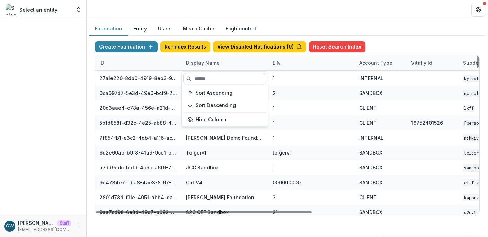
click at [203, 76] on input at bounding box center [224, 78] width 83 height 11
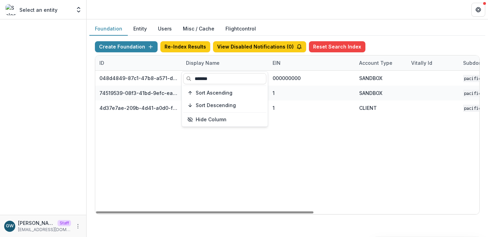
type input "*******"
click at [386, 26] on div "Foundation Entity Users Misc / Cache Flightcontrol" at bounding box center [287, 29] width 396 height 14
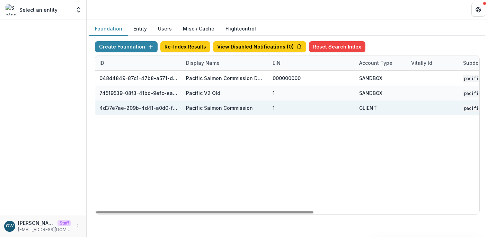
scroll to position [0, 291]
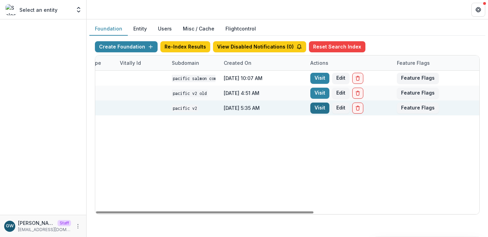
click at [322, 107] on link "Visit" at bounding box center [319, 108] width 19 height 11
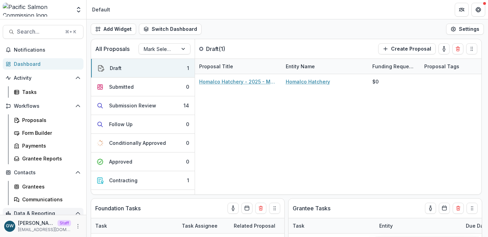
scroll to position [31, 0]
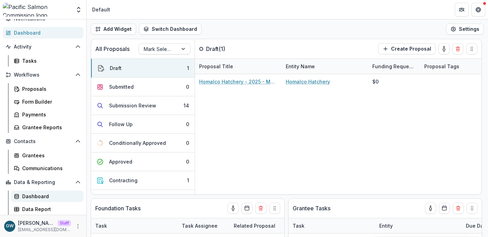
click at [38, 195] on div "Dashboard" at bounding box center [50, 196] width 56 height 7
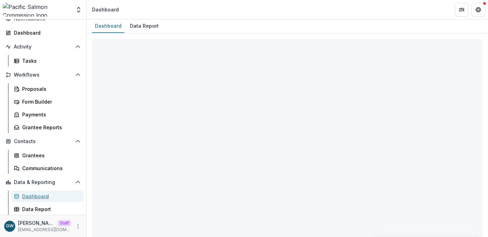
select select "**********"
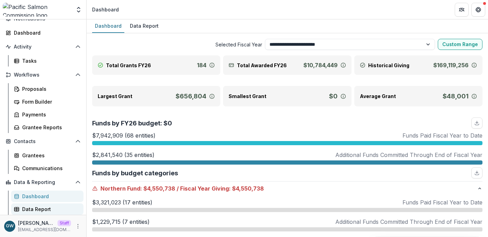
click at [40, 204] on link "Data Report" at bounding box center [47, 208] width 72 height 11
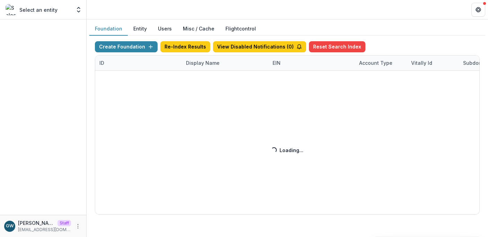
click at [141, 29] on button "Entity" at bounding box center [140, 29] width 25 height 14
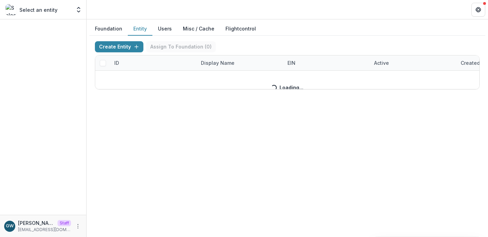
click at [167, 28] on button "Users" at bounding box center [164, 29] width 25 height 14
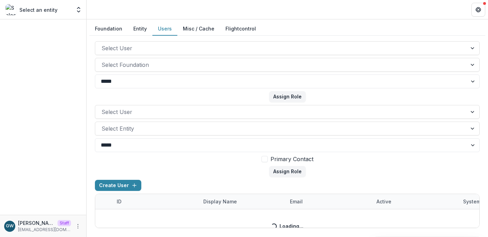
click at [136, 31] on button "Entity" at bounding box center [140, 29] width 25 height 14
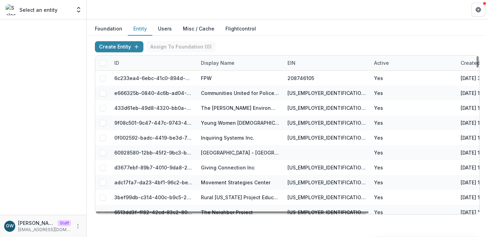
click at [223, 66] on div "Display Name" at bounding box center [218, 62] width 42 height 7
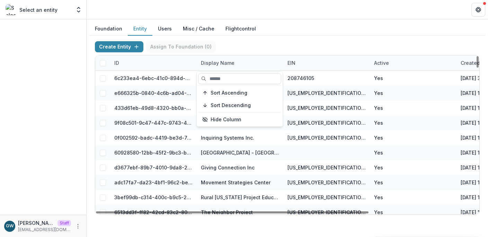
click at [220, 76] on input at bounding box center [239, 78] width 83 height 11
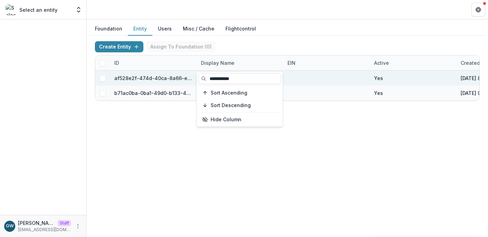
type input "**********"
click at [319, 43] on div "Create Entity Assign To Foundation ( 0 )" at bounding box center [287, 48] width 385 height 14
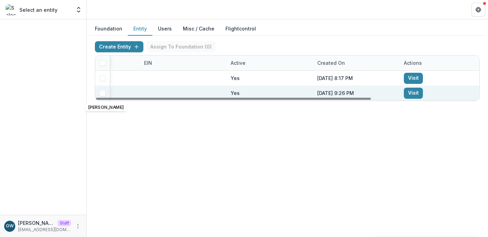
scroll to position [0, 150]
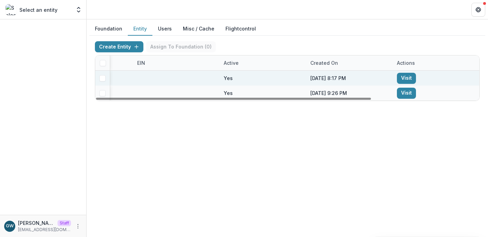
click at [414, 77] on link "Visit" at bounding box center [406, 78] width 19 height 11
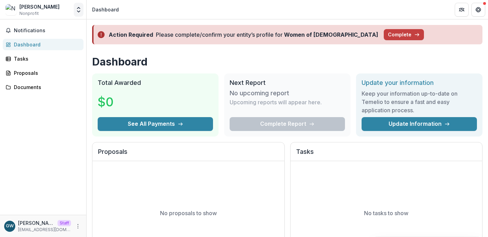
click at [80, 9] on icon "Open entity switcher" at bounding box center [78, 9] width 7 height 7
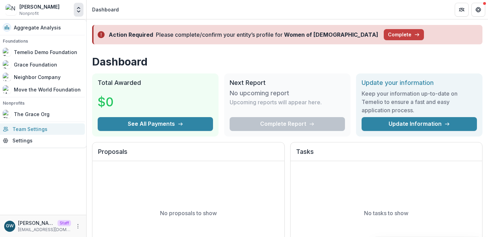
click at [29, 132] on link "Team Settings" at bounding box center [42, 128] width 86 height 11
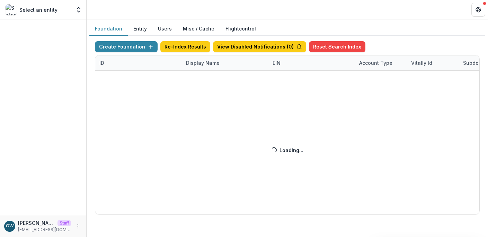
click at [130, 30] on button "Entity" at bounding box center [140, 29] width 25 height 14
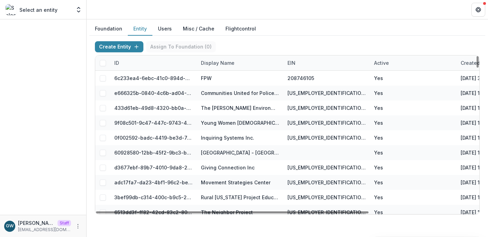
click at [210, 63] on div "Display Name" at bounding box center [218, 62] width 42 height 7
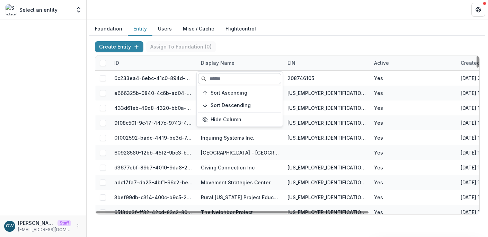
click at [214, 80] on input at bounding box center [239, 78] width 83 height 11
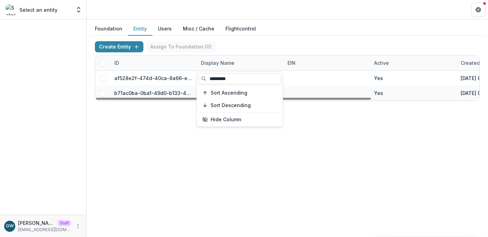
type input "*********"
click at [363, 42] on div "Create Entity Assign To Foundation ( 0 )" at bounding box center [287, 48] width 385 height 14
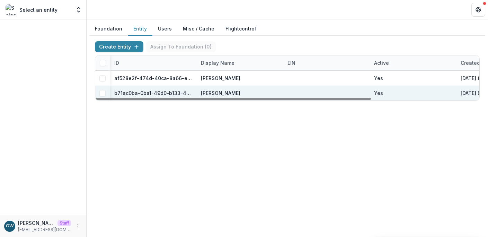
scroll to position [0, 150]
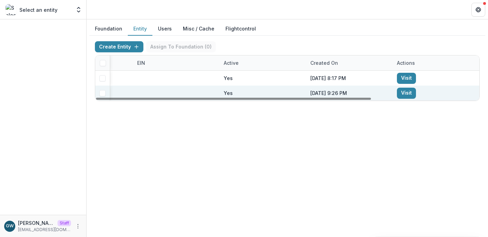
click at [405, 92] on link "Visit" at bounding box center [406, 93] width 19 height 11
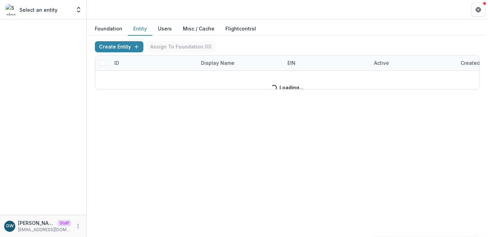
click at [144, 25] on button "Entity" at bounding box center [140, 29] width 25 height 14
click at [162, 28] on button "Users" at bounding box center [164, 29] width 25 height 14
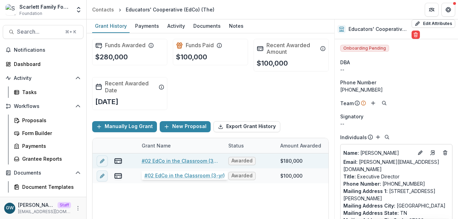
click at [164, 161] on link "#02 EdCo in the Classroom (3-yr)" at bounding box center [181, 160] width 78 height 7
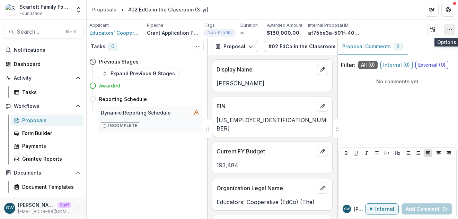
click at [450, 30] on icon "button" at bounding box center [450, 30] width 6 height 6
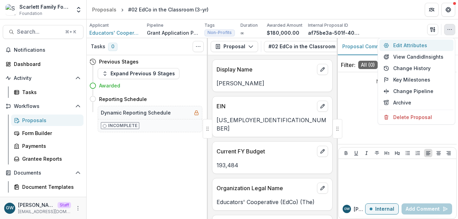
click at [420, 46] on button "Edit Attributes" at bounding box center [416, 44] width 74 height 11
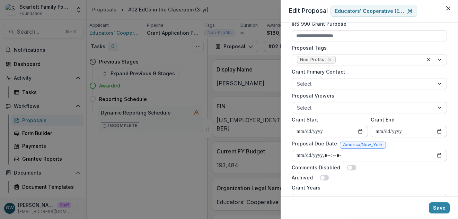
scroll to position [234, 0]
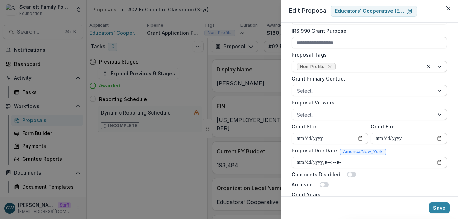
click at [252, 8] on div "**********" at bounding box center [229, 109] width 458 height 219
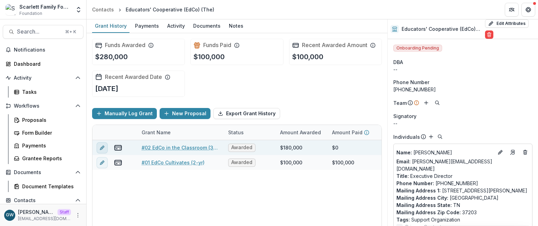
click at [105, 147] on icon "edit" at bounding box center [102, 148] width 6 height 6
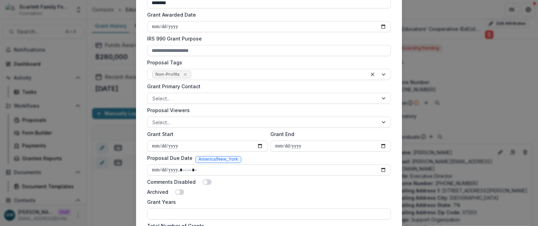
scroll to position [229, 0]
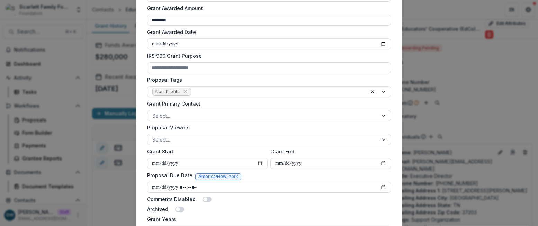
click at [113, 123] on div "**********" at bounding box center [269, 113] width 538 height 226
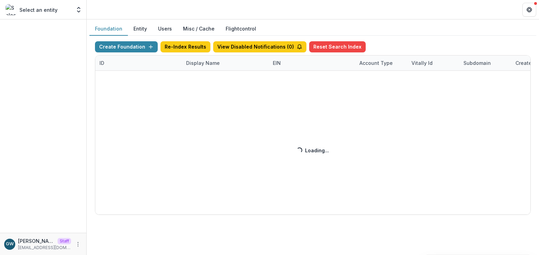
click at [200, 65] on div "Create Foundation Re-Index Results View Disabled Notifications ( 0 ) Reset Sear…" at bounding box center [312, 127] width 435 height 173
click at [193, 62] on div "Create Foundation Re-Index Results View Disabled Notifications ( 0 ) Reset Sear…" at bounding box center [312, 127] width 435 height 173
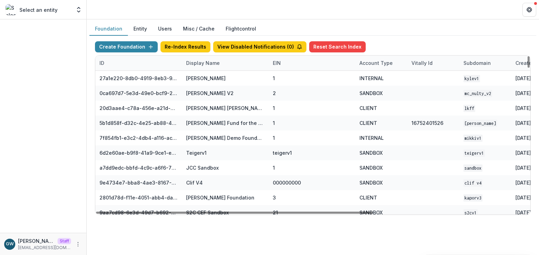
click at [193, 62] on div "Display Name" at bounding box center [203, 62] width 42 height 7
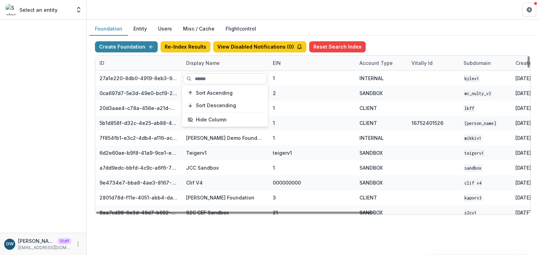
click at [205, 78] on input at bounding box center [224, 78] width 83 height 11
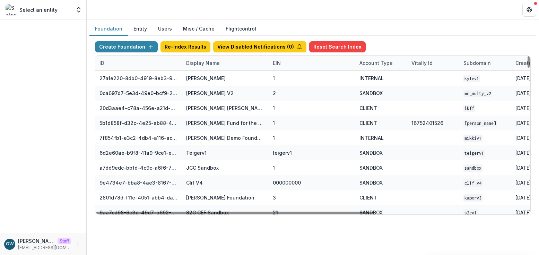
click at [382, 49] on div "Create Foundation Re-Index Results View Disabled Notifications ( 0 ) Reset Sear…" at bounding box center [312, 48] width 435 height 14
click at [214, 66] on div "Display Name" at bounding box center [203, 62] width 42 height 7
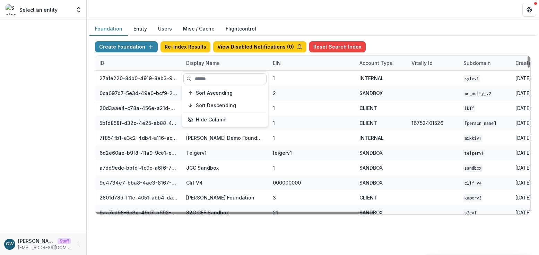
click at [215, 76] on input at bounding box center [224, 78] width 83 height 11
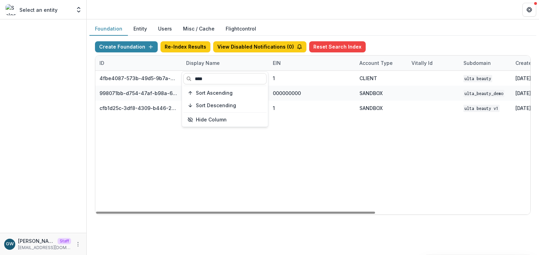
type input "****"
click at [390, 39] on div "Create Foundation Re-Index Results View Disabled Notifications ( 0 ) Reset Sear…" at bounding box center [312, 128] width 447 height 184
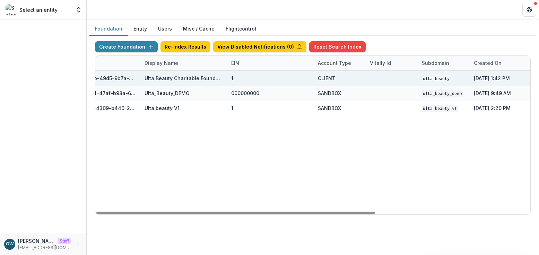
scroll to position [0, 241]
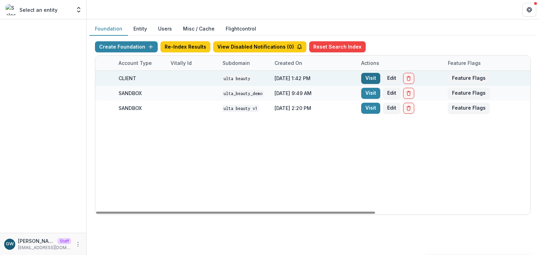
click at [371, 78] on link "Visit" at bounding box center [370, 78] width 19 height 11
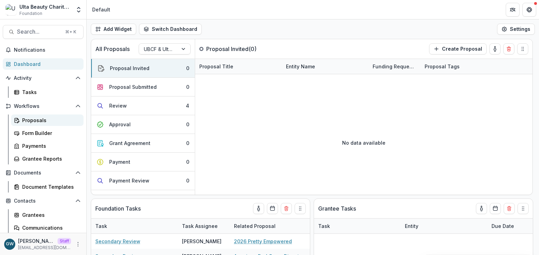
click at [46, 119] on div "Proposals" at bounding box center [50, 119] width 56 height 7
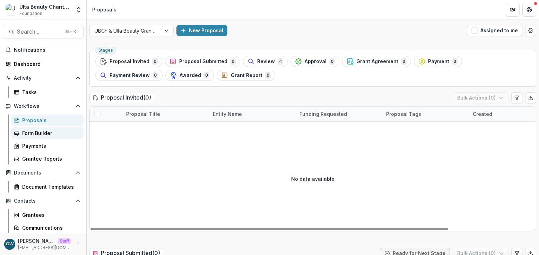
click at [47, 136] on div "Form Builder" at bounding box center [50, 132] width 56 height 7
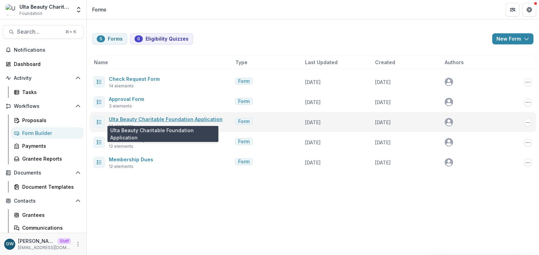
click at [171, 119] on link "Ulta Beauty Charitable Foundation Application" at bounding box center [166, 119] width 114 height 6
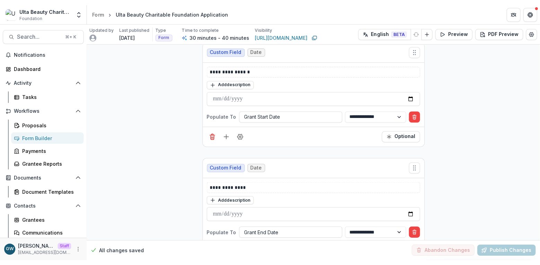
scroll to position [536, 0]
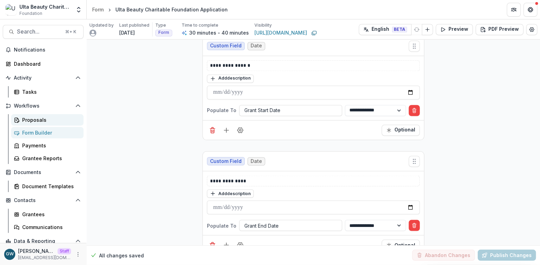
click at [38, 117] on div "Proposals" at bounding box center [50, 119] width 56 height 7
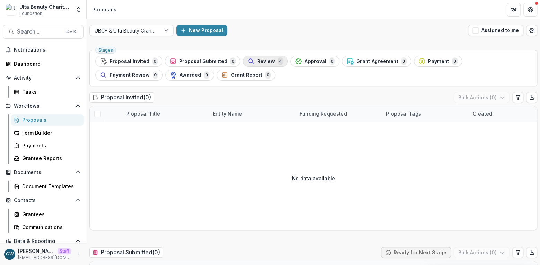
click at [259, 60] on span "Review" at bounding box center [266, 62] width 18 height 6
click at [37, 132] on div "Form Builder" at bounding box center [50, 132] width 56 height 7
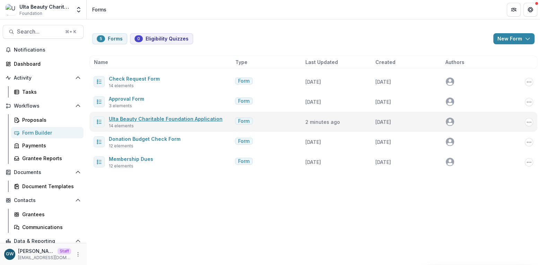
click at [147, 116] on link "Ulta Beauty Charitable Foundation Application" at bounding box center [166, 119] width 114 height 6
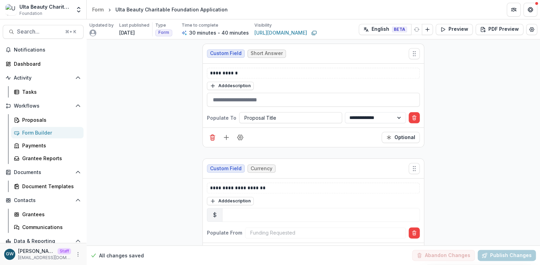
scroll to position [299, 0]
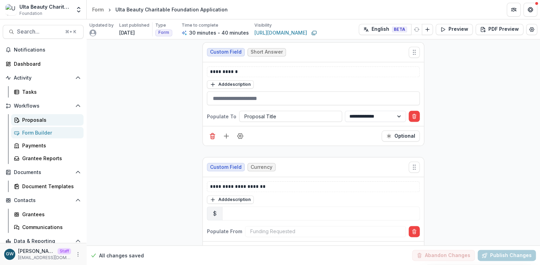
click at [42, 122] on div "Proposals" at bounding box center [50, 119] width 56 height 7
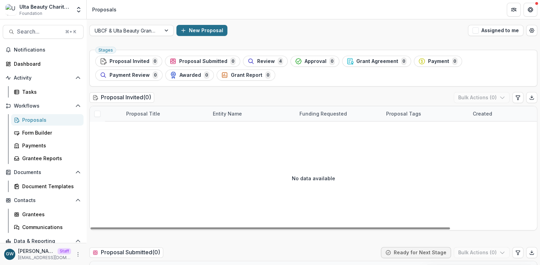
click at [200, 29] on button "New Proposal" at bounding box center [201, 30] width 51 height 11
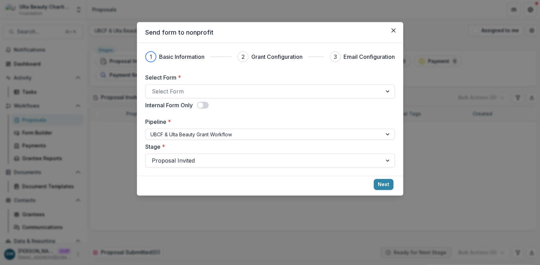
click at [433, 31] on div "Send form to nonprofit 1 Basic Information 2 Grant Configuration 3 Email Config…" at bounding box center [270, 132] width 540 height 265
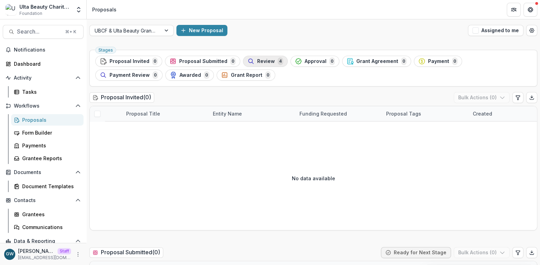
click at [264, 62] on span "Review" at bounding box center [266, 62] width 18 height 6
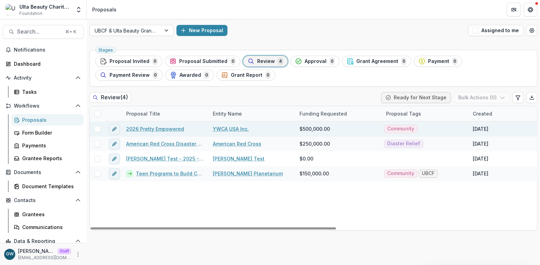
click at [148, 128] on link "2026 Pretty Empowered" at bounding box center [155, 128] width 58 height 7
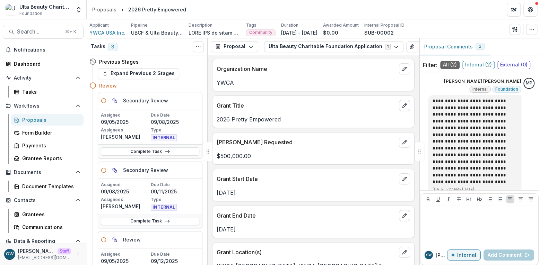
scroll to position [60, 0]
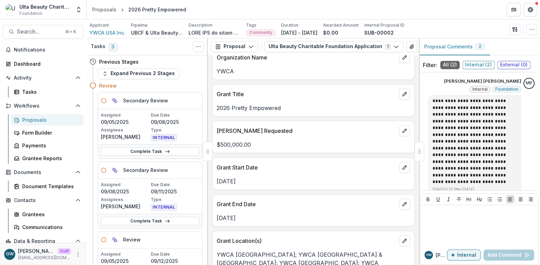
click at [33, 122] on div "Proposals" at bounding box center [50, 119] width 56 height 7
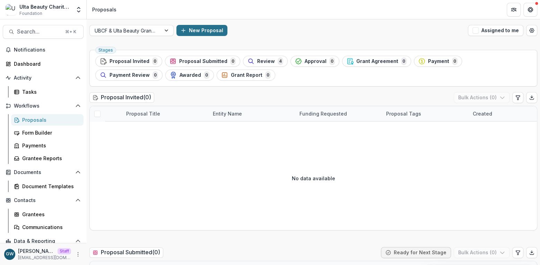
click at [208, 33] on button "New Proposal" at bounding box center [201, 30] width 51 height 11
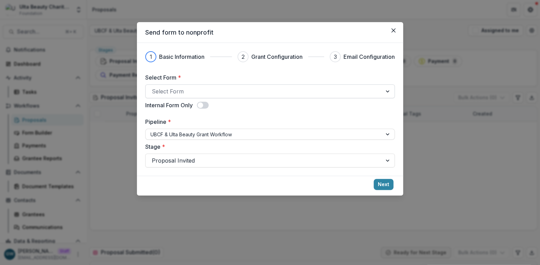
click at [171, 91] on div at bounding box center [264, 92] width 224 height 10
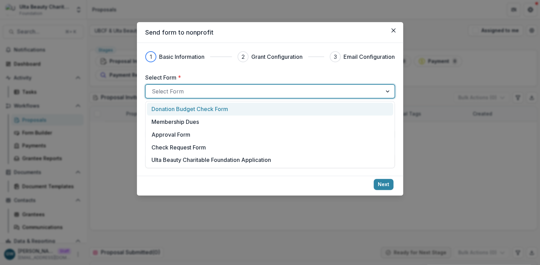
click at [212, 67] on div "1 Basic Information 2 Grant Configuration 3 Email Configuration Select Form * D…" at bounding box center [269, 109] width 249 height 116
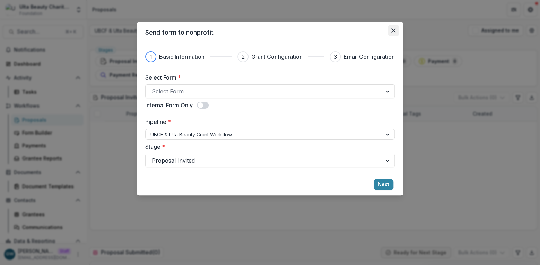
click at [395, 30] on icon "Close" at bounding box center [393, 30] width 4 height 4
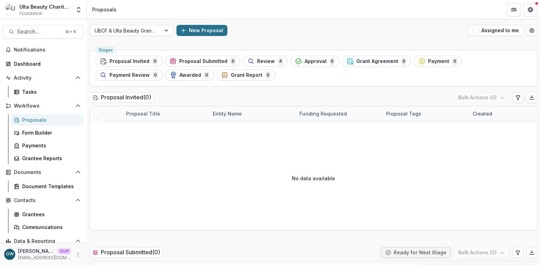
click at [193, 30] on button "New Proposal" at bounding box center [201, 30] width 51 height 11
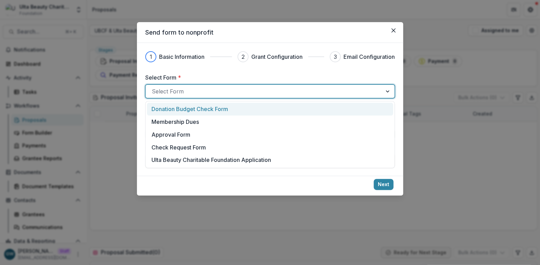
click at [190, 92] on div at bounding box center [264, 92] width 224 height 10
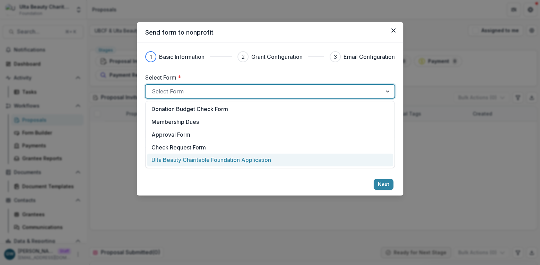
click at [194, 160] on p "Ulta Beauty Charitable Foundation Application" at bounding box center [211, 160] width 120 height 8
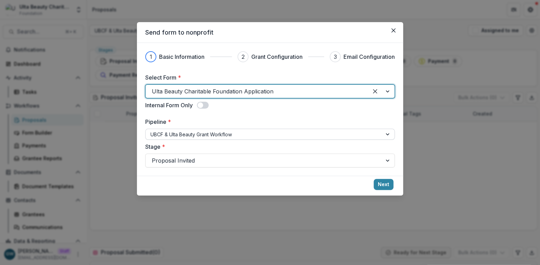
click at [207, 131] on div at bounding box center [263, 134] width 227 height 9
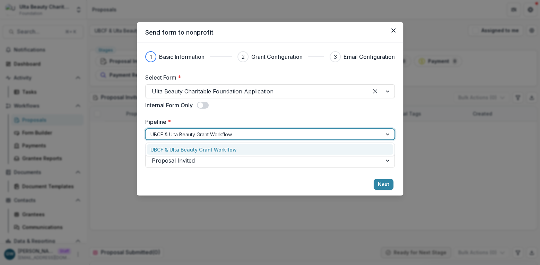
click at [250, 113] on div "Select Form * Ulta Beauty Charitable Foundation Application Internal Form Only …" at bounding box center [269, 120] width 249 height 94
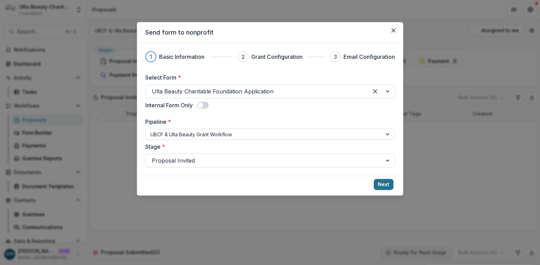
click at [379, 183] on button "Next" at bounding box center [383, 184] width 20 height 11
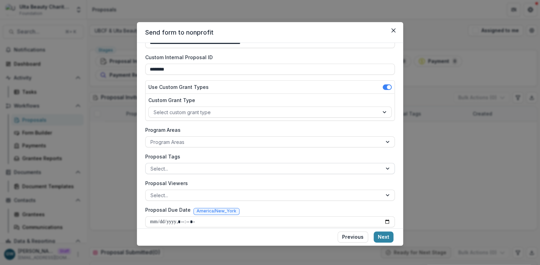
scroll to position [53, 0]
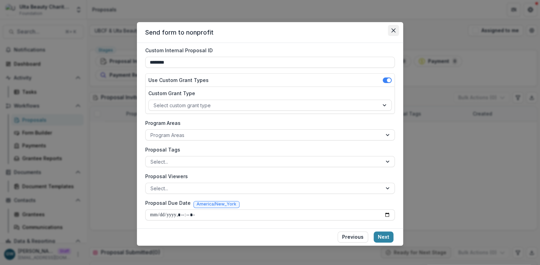
click at [391, 32] on icon "Close" at bounding box center [393, 30] width 4 height 4
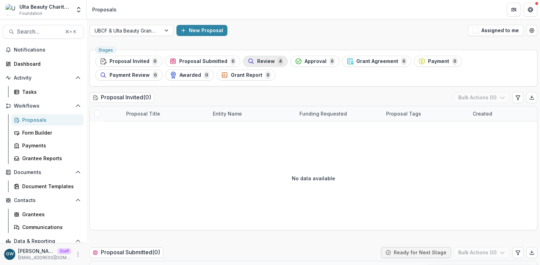
click at [257, 62] on span "Review" at bounding box center [266, 62] width 18 height 6
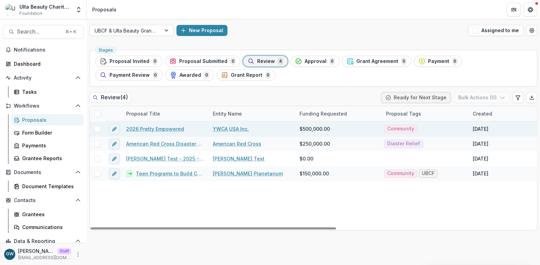
click at [149, 130] on link "2026 Pretty Empowered" at bounding box center [155, 128] width 58 height 7
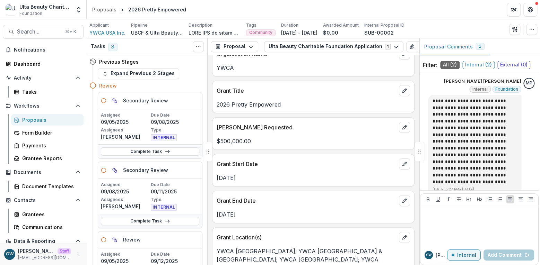
scroll to position [64, 0]
click at [46, 131] on div "Form Builder" at bounding box center [50, 132] width 56 height 7
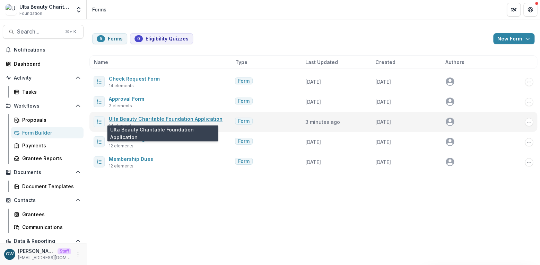
click at [145, 119] on link "Ulta Beauty Charitable Foundation Application" at bounding box center [166, 119] width 114 height 6
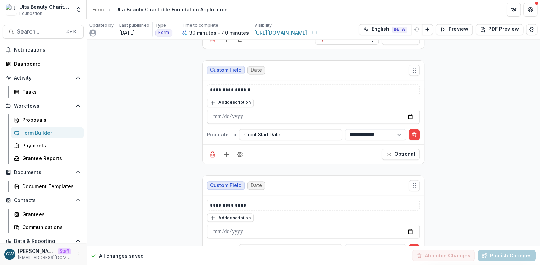
scroll to position [512, 0]
click at [241, 151] on icon "Field Settings" at bounding box center [240, 153] width 6 height 5
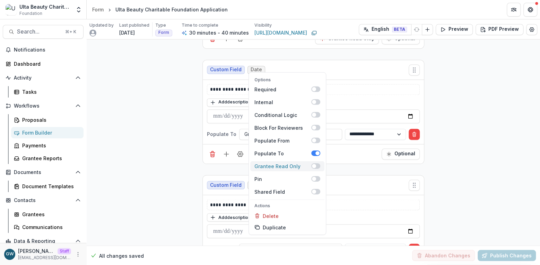
click at [314, 164] on span at bounding box center [314, 166] width 4 height 4
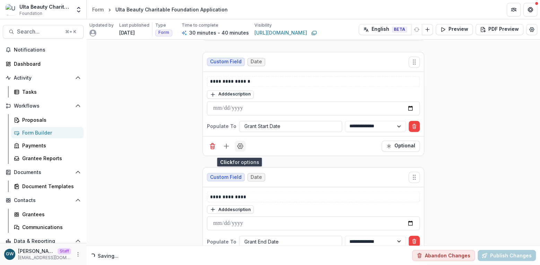
scroll to position [521, 0]
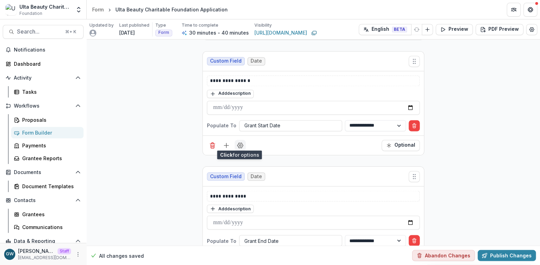
click at [240, 144] on circle "Field Settings" at bounding box center [240, 145] width 2 height 2
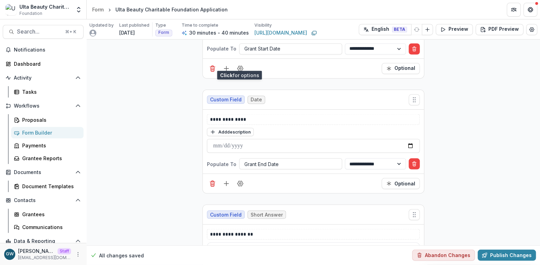
scroll to position [601, 0]
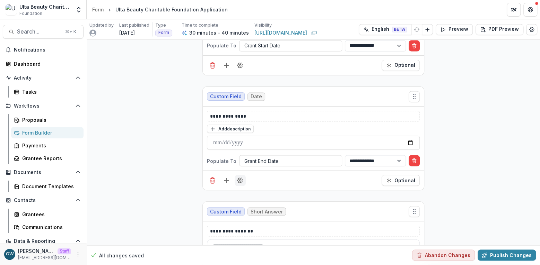
click at [237, 180] on icon "Field Settings" at bounding box center [240, 180] width 7 height 7
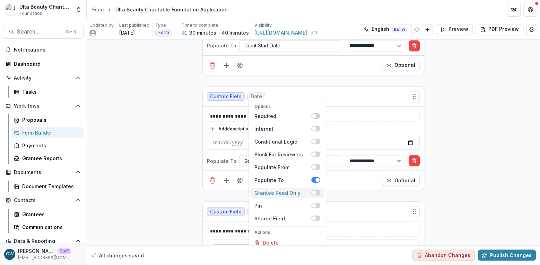
click at [315, 190] on span at bounding box center [315, 193] width 9 height 6
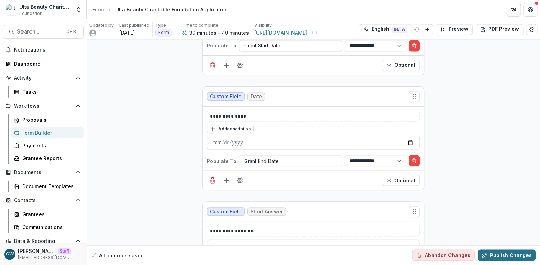
click at [504, 254] on button "Publish Changes" at bounding box center [506, 255] width 58 height 11
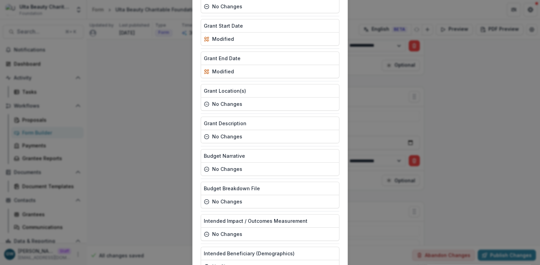
scroll to position [285, 0]
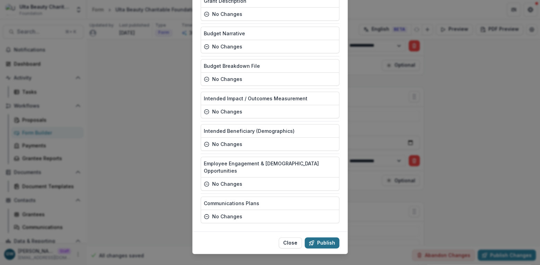
click at [325, 238] on button "Publish" at bounding box center [322, 243] width 35 height 11
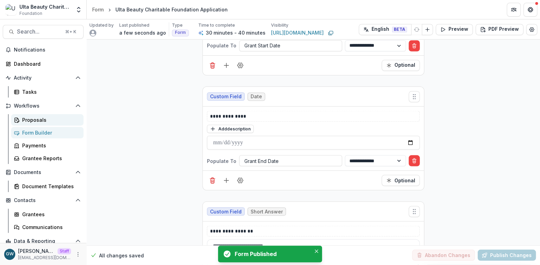
click at [34, 120] on div "Proposals" at bounding box center [50, 119] width 56 height 7
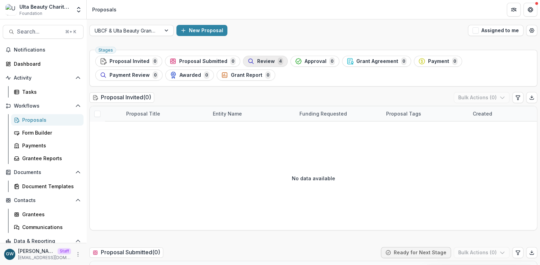
click at [266, 62] on span "Review" at bounding box center [266, 62] width 18 height 6
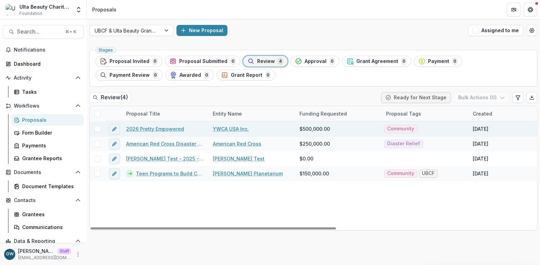
click at [147, 129] on link "2026 Pretty Empowered" at bounding box center [155, 128] width 58 height 7
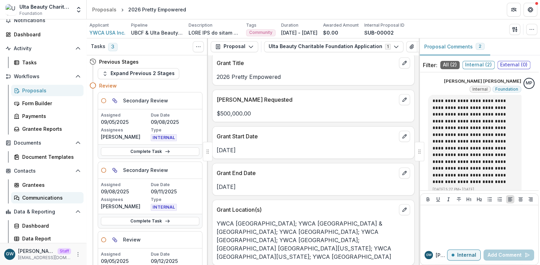
scroll to position [30, 0]
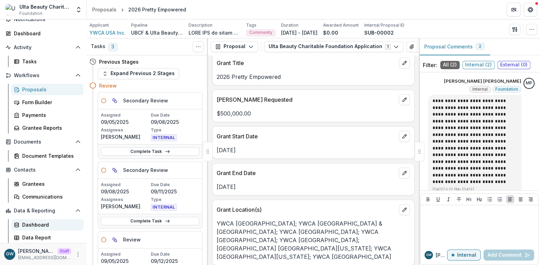
click at [33, 225] on div "Dashboard" at bounding box center [50, 224] width 56 height 7
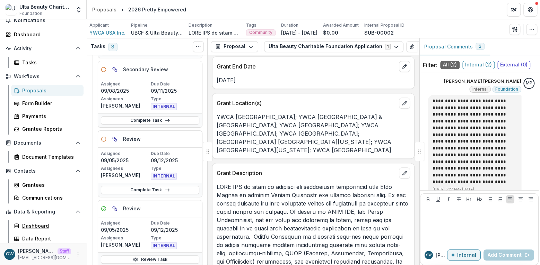
scroll to position [29, 0]
click at [42, 100] on div "Form Builder" at bounding box center [50, 103] width 56 height 7
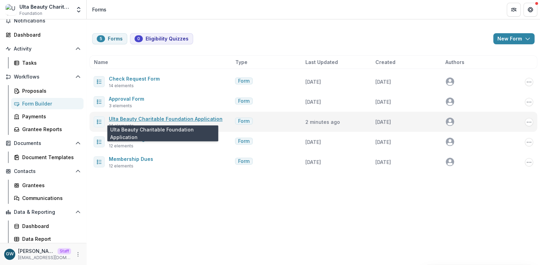
click at [138, 117] on link "Ulta Beauty Charitable Foundation Application" at bounding box center [166, 119] width 114 height 6
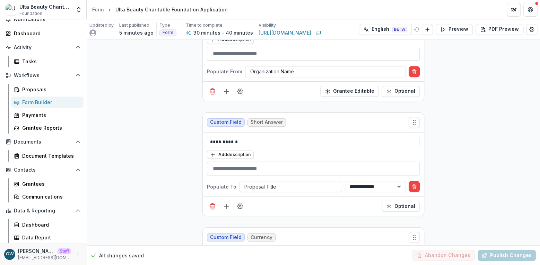
scroll to position [228, 0]
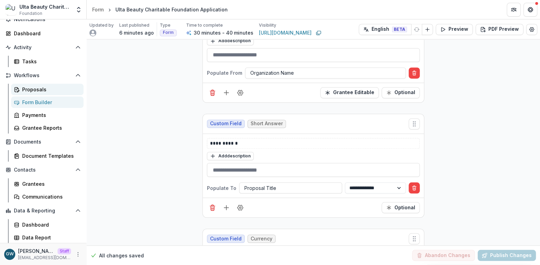
click at [39, 88] on div "Proposals" at bounding box center [50, 89] width 56 height 7
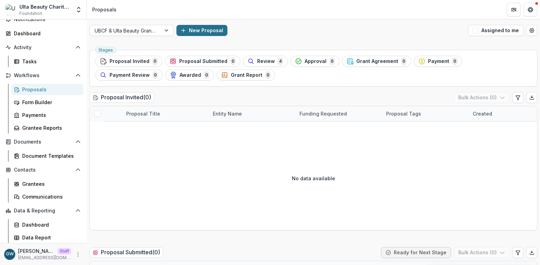
click at [200, 32] on button "New Proposal" at bounding box center [201, 30] width 51 height 11
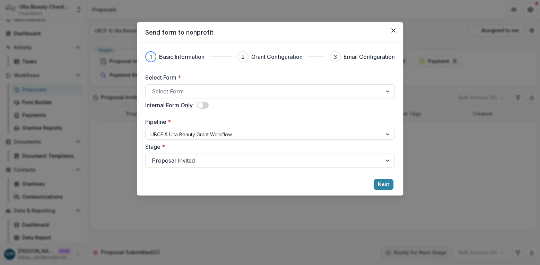
click at [107, 23] on div "Send form to nonprofit 1 Basic Information 2 Grant Configuration 3 Email Config…" at bounding box center [270, 132] width 540 height 265
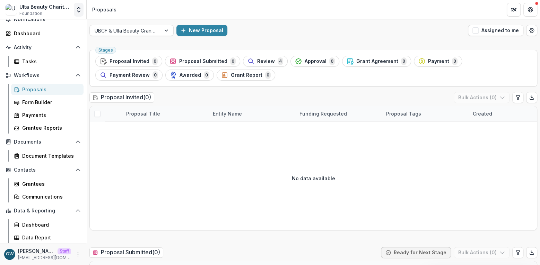
click at [80, 13] on button "Open entity switcher" at bounding box center [79, 10] width 10 height 14
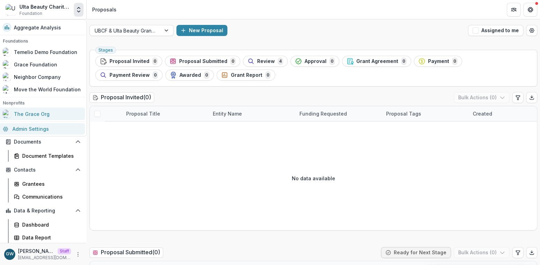
click at [33, 125] on link "Admin Settings" at bounding box center [42, 128] width 86 height 11
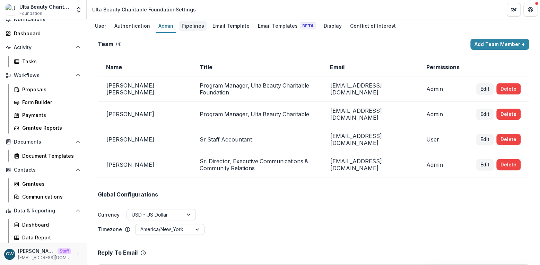
click at [193, 28] on div "Pipelines" at bounding box center [193, 26] width 28 height 10
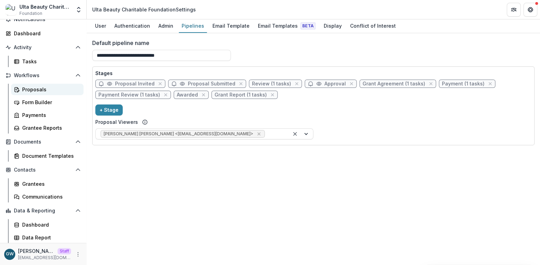
click at [30, 91] on div "Proposals" at bounding box center [50, 89] width 56 height 7
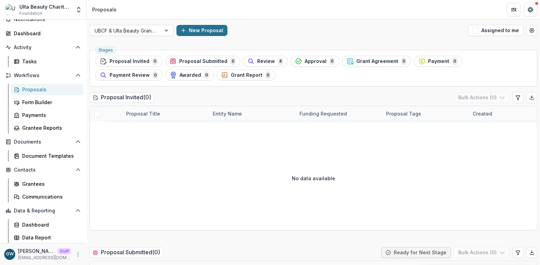
click at [200, 29] on button "New Proposal" at bounding box center [201, 30] width 51 height 11
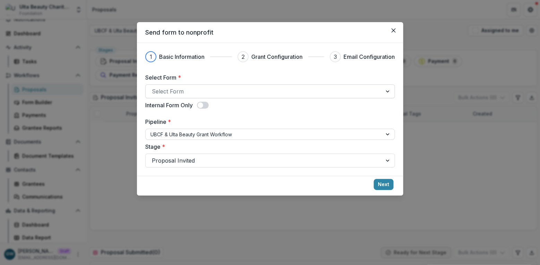
click at [177, 91] on div at bounding box center [264, 92] width 224 height 10
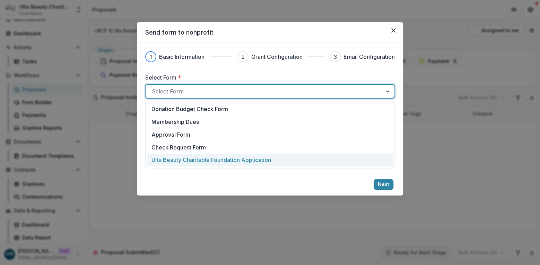
click at [187, 159] on p "Ulta Beauty Charitable Foundation Application" at bounding box center [211, 160] width 120 height 8
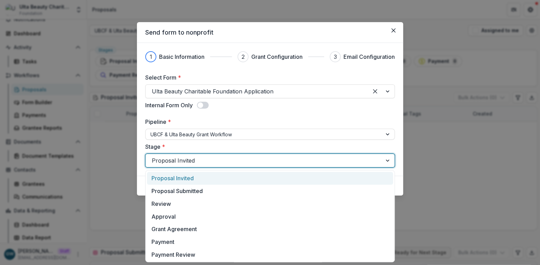
click at [171, 159] on div at bounding box center [264, 161] width 224 height 10
click at [261, 117] on div "Select Form * Ulta Beauty Charitable Foundation Application Internal Form Only …" at bounding box center [269, 120] width 249 height 94
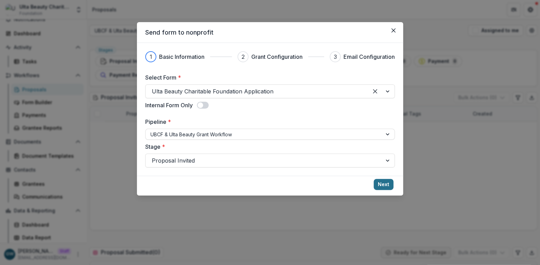
click at [387, 187] on button "Next" at bounding box center [383, 184] width 20 height 11
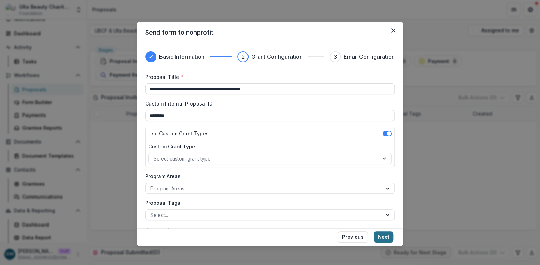
click at [386, 239] on button "Next" at bounding box center [383, 237] width 20 height 11
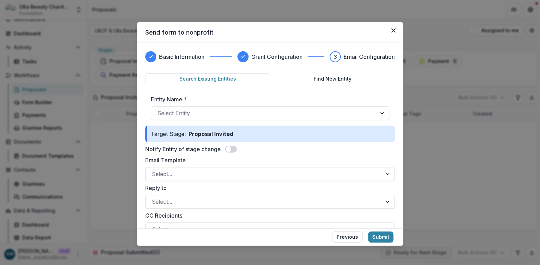
click at [231, 149] on span at bounding box center [229, 150] width 6 height 6
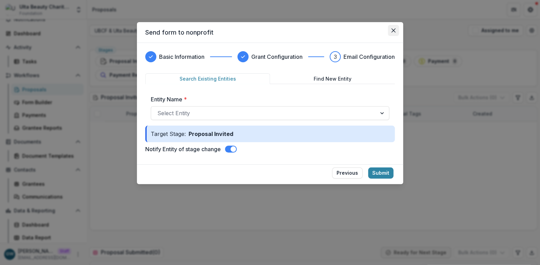
click at [392, 29] on icon "Close" at bounding box center [393, 30] width 4 height 4
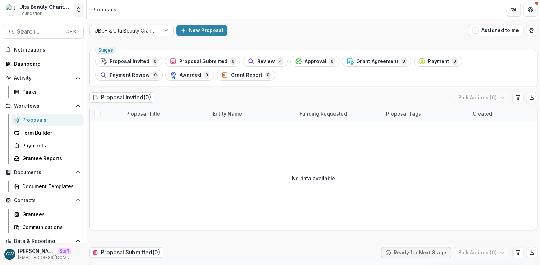
click at [78, 13] on icon "Open entity switcher" at bounding box center [78, 9] width 7 height 7
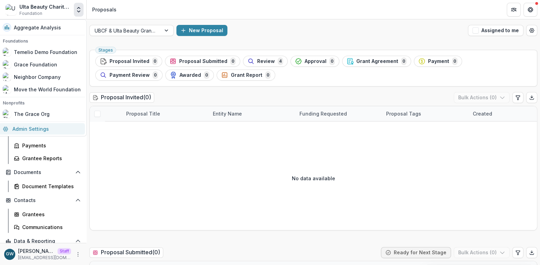
click at [41, 129] on link "Admin Settings" at bounding box center [42, 128] width 86 height 11
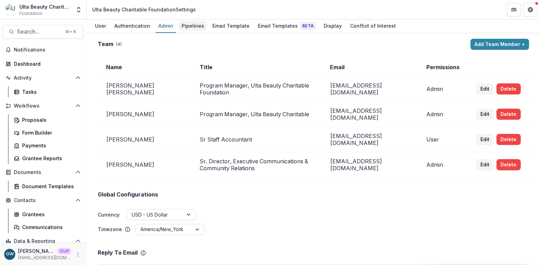
click at [183, 27] on div "Pipelines" at bounding box center [193, 26] width 28 height 10
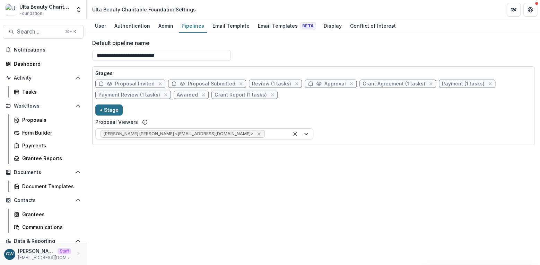
click at [104, 109] on button "+ Stage" at bounding box center [108, 110] width 27 height 11
select select "*****"
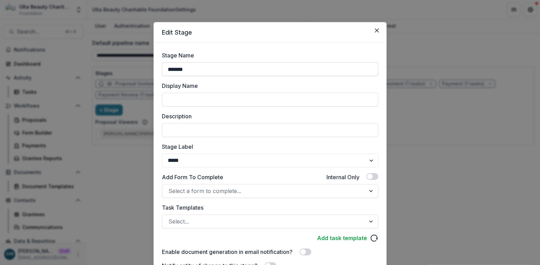
click at [198, 72] on input "*******" at bounding box center [270, 69] width 216 height 14
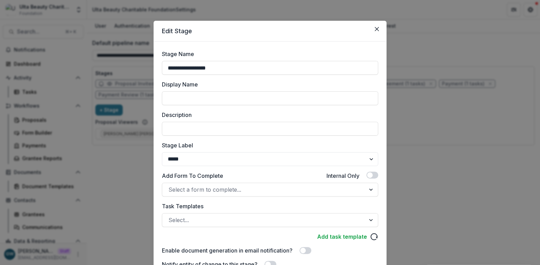
scroll to position [3, 0]
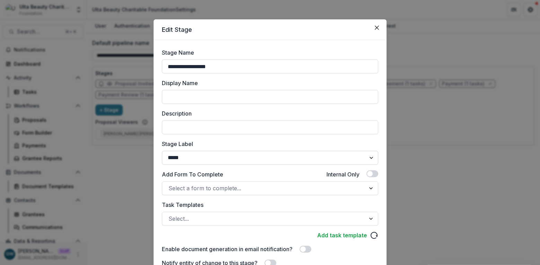
type input "**********"
click at [195, 155] on select "******* ***** ********* ****** ******* ******** ******** ******* ********* ****…" at bounding box center [270, 158] width 216 height 14
select select "*******"
click at [162, 151] on select "******* ***** ********* ****** ******* ******** ******** ******* ********* ****…" at bounding box center [270, 158] width 216 height 14
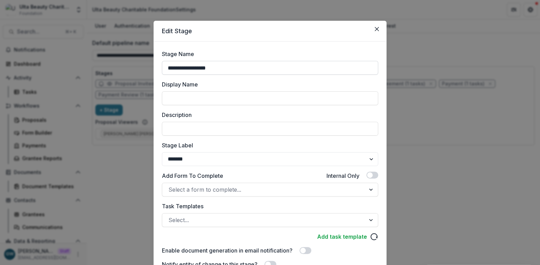
scroll to position [0, 0]
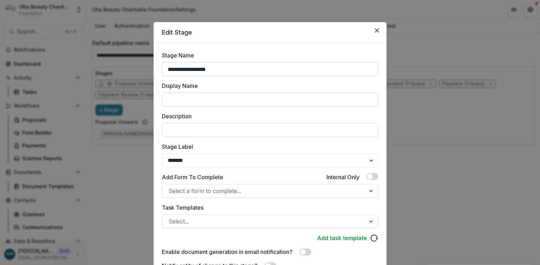
click at [228, 72] on input "**********" at bounding box center [270, 69] width 216 height 14
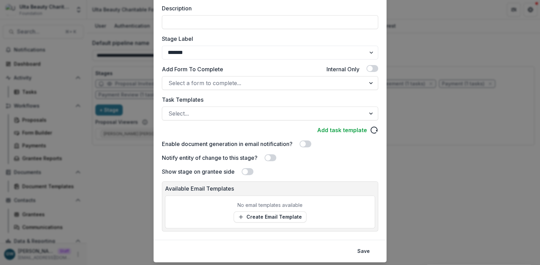
scroll to position [127, 0]
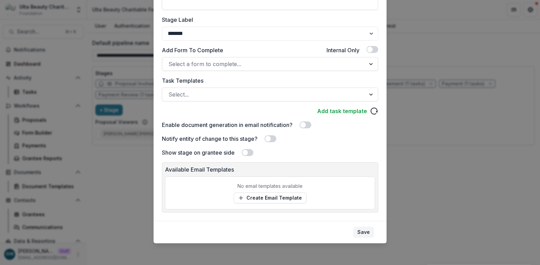
type input "**********"
click at [359, 234] on button "Save" at bounding box center [363, 232] width 21 height 11
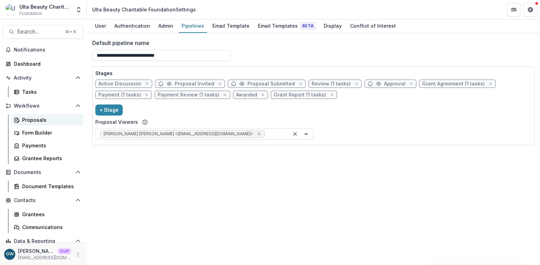
click at [41, 118] on div "Proposals" at bounding box center [50, 119] width 56 height 7
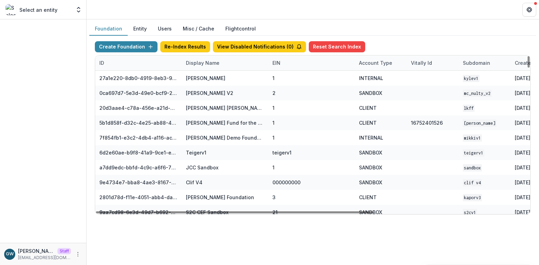
click at [190, 63] on div "Display Name" at bounding box center [203, 62] width 42 height 7
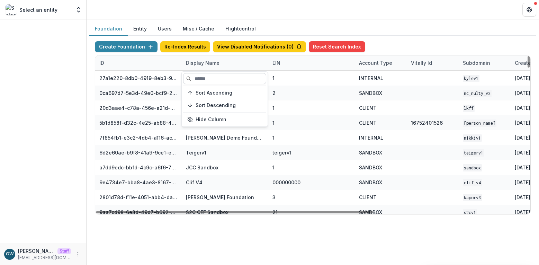
click at [205, 84] on div "Sort Ascending Sort Descending Hide Column" at bounding box center [225, 99] width 86 height 55
click at [207, 82] on input at bounding box center [224, 78] width 83 height 11
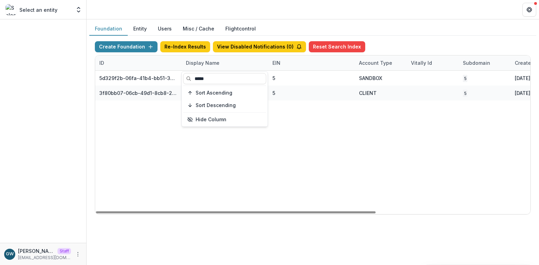
type input "*****"
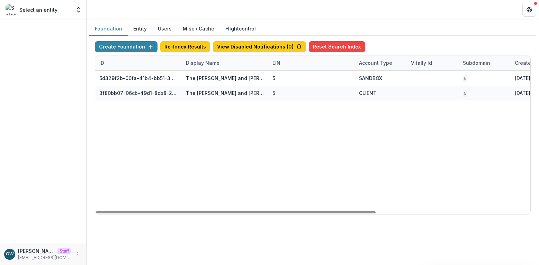
click at [457, 37] on div "Create Foundation Re-Index Results View Disabled Notifications ( 0 ) Reset Sear…" at bounding box center [312, 128] width 447 height 184
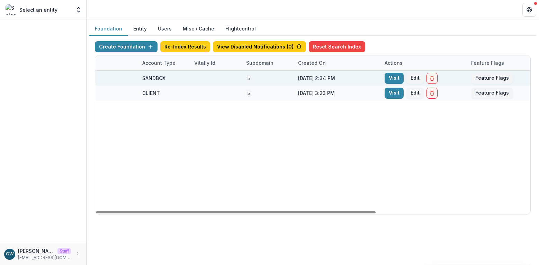
scroll to position [0, 240]
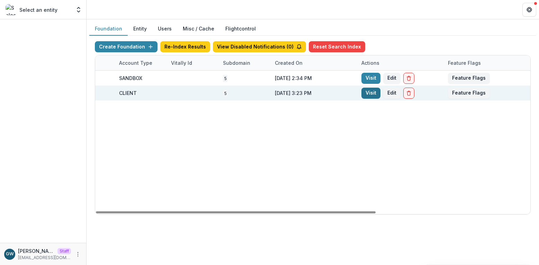
click at [376, 94] on link "Visit" at bounding box center [371, 93] width 19 height 11
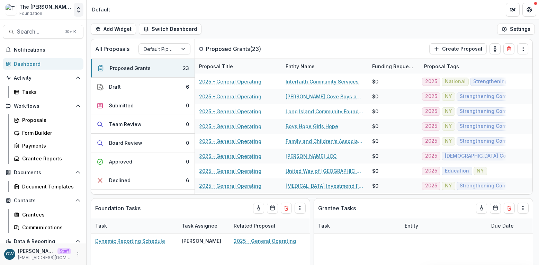
click at [78, 6] on icon "Open entity switcher" at bounding box center [78, 9] width 7 height 7
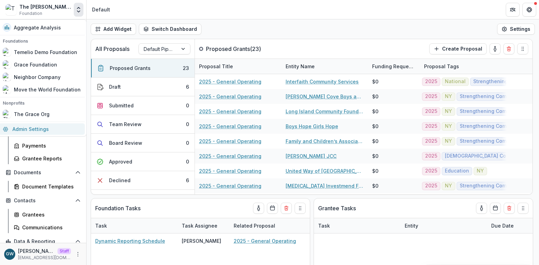
click at [34, 127] on link "Admin Settings" at bounding box center [42, 128] width 86 height 11
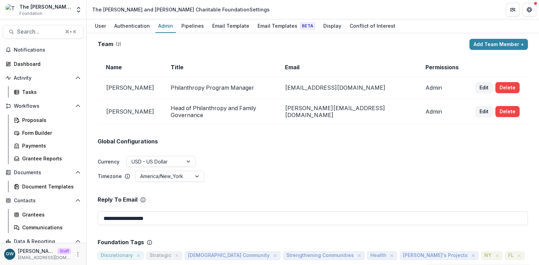
click at [187, 26] on div "Pipelines" at bounding box center [193, 26] width 28 height 10
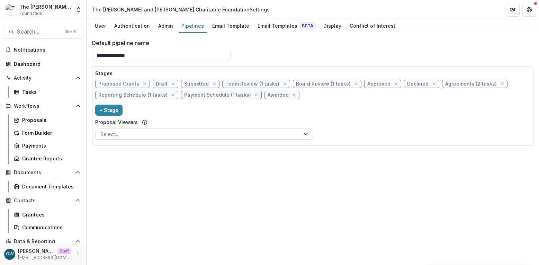
click at [124, 83] on span "Proposed Grants" at bounding box center [118, 84] width 41 height 6
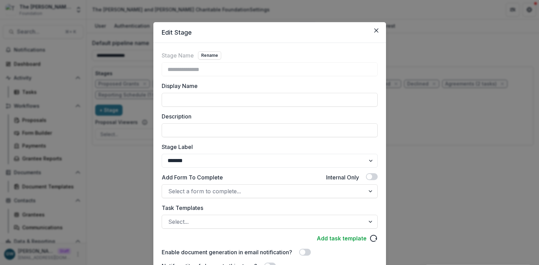
click at [433, 116] on div "**********" at bounding box center [269, 132] width 539 height 265
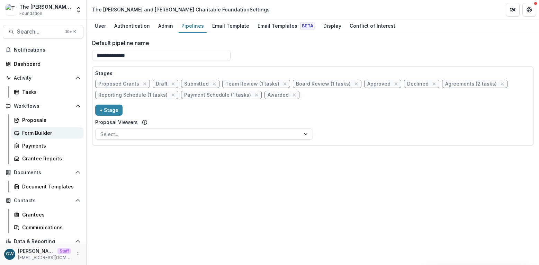
click at [37, 130] on div "Form Builder" at bounding box center [50, 132] width 56 height 7
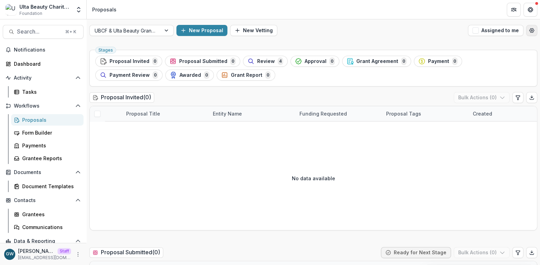
click at [531, 30] on circle "Open table manager" at bounding box center [531, 30] width 1 height 1
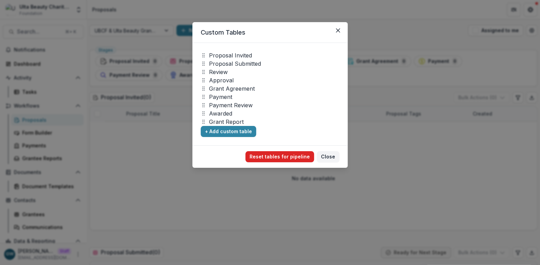
click at [298, 159] on button "Reset tables for pipeline" at bounding box center [279, 156] width 69 height 11
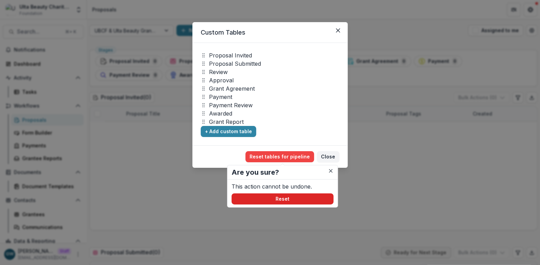
click at [281, 199] on button "Reset" at bounding box center [282, 199] width 102 height 11
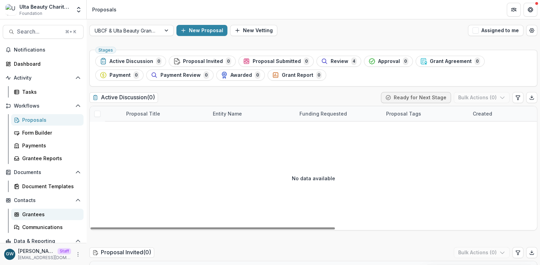
click at [35, 211] on div "Grantees" at bounding box center [50, 214] width 56 height 7
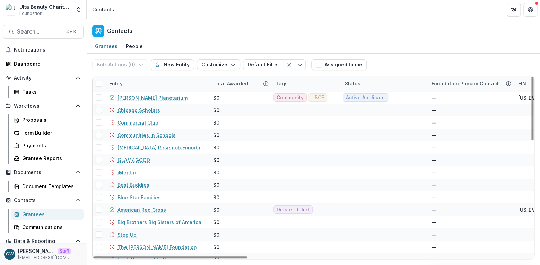
click at [146, 83] on div "Entity" at bounding box center [157, 83] width 104 height 15
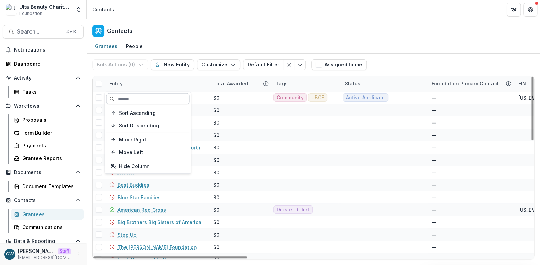
click at [143, 100] on input at bounding box center [147, 99] width 83 height 11
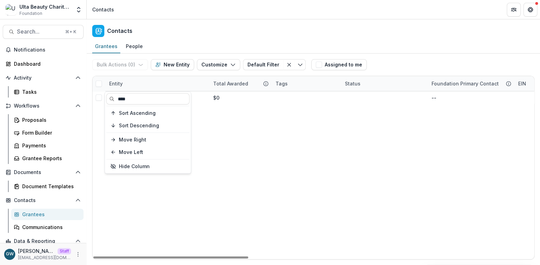
type input "****"
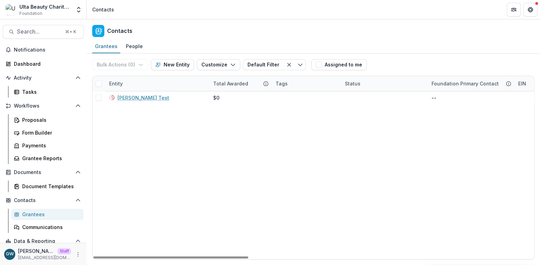
click at [434, 56] on div "Bulk Actions ( 0 ) Send Email Create Proposals Create Tasks New Entity Customiz…" at bounding box center [313, 65] width 442 height 22
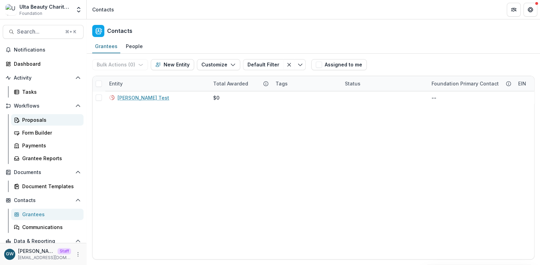
click at [30, 121] on div "Proposals" at bounding box center [50, 119] width 56 height 7
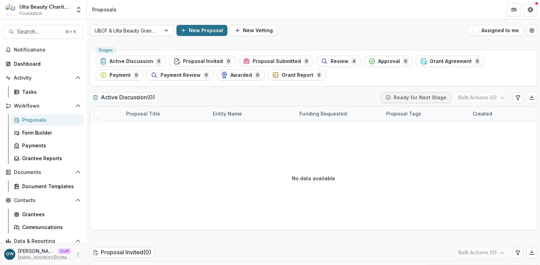
click at [194, 31] on button "New Proposal" at bounding box center [201, 30] width 51 height 11
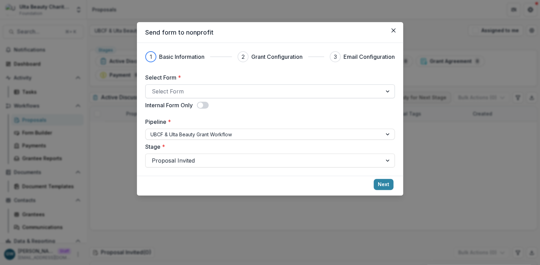
click at [172, 93] on div at bounding box center [264, 92] width 224 height 10
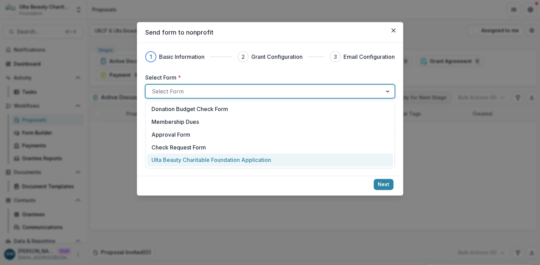
click at [190, 156] on p "Ulta Beauty Charitable Foundation Application" at bounding box center [211, 160] width 120 height 8
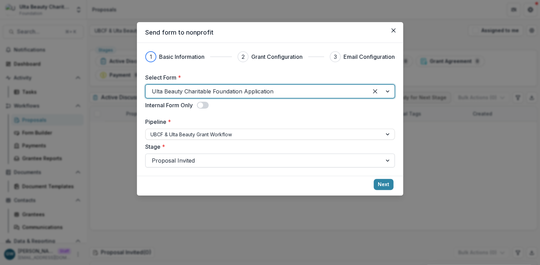
click at [174, 162] on div at bounding box center [264, 161] width 224 height 10
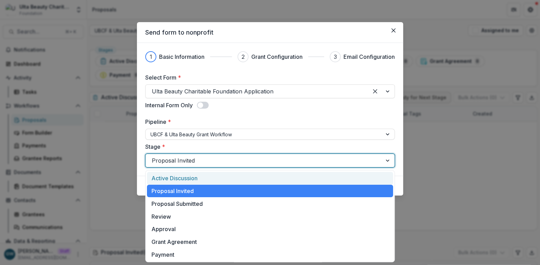
click at [168, 177] on div "Active Discussion" at bounding box center [270, 178] width 246 height 13
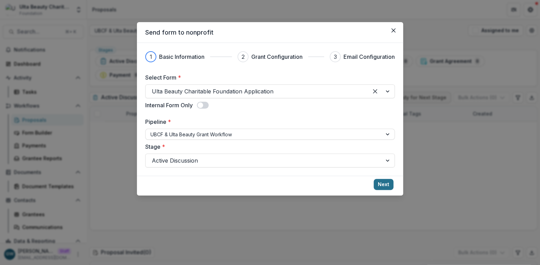
click at [380, 188] on button "Next" at bounding box center [383, 184] width 20 height 11
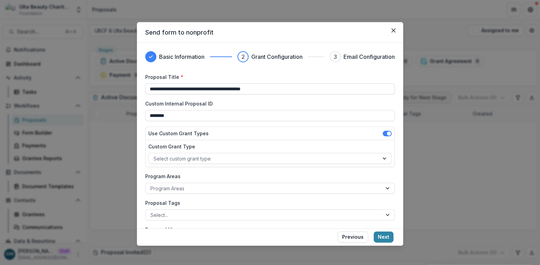
click at [187, 89] on input "**********" at bounding box center [269, 88] width 249 height 11
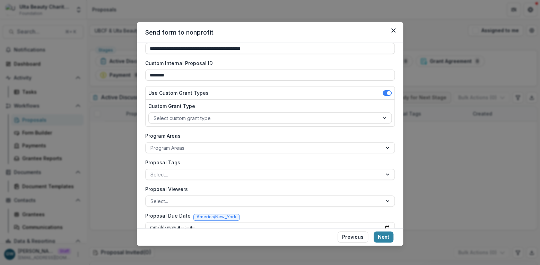
scroll to position [53, 0]
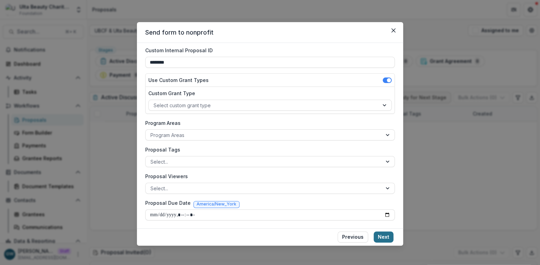
click at [380, 237] on button "Next" at bounding box center [383, 237] width 20 height 11
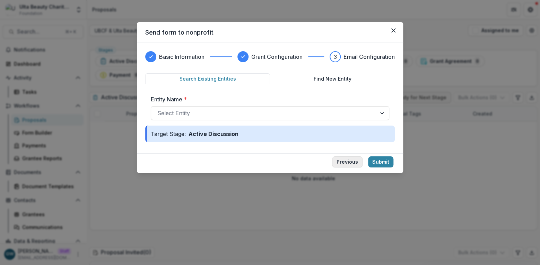
click at [352, 162] on button "Previous" at bounding box center [347, 162] width 30 height 11
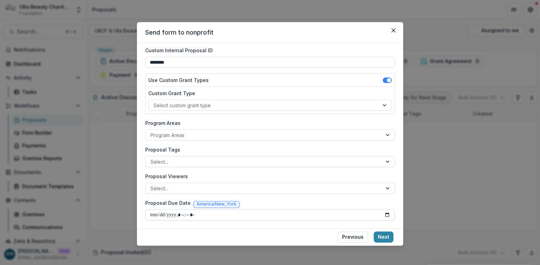
click at [185, 214] on input "Proposal Due Date" at bounding box center [269, 215] width 249 height 11
click at [160, 215] on input "Proposal Due Date" at bounding box center [269, 215] width 249 height 11
click at [155, 215] on input "Proposal Due Date" at bounding box center [269, 215] width 249 height 11
click at [259, 202] on div "Proposal Due Date America/New_York" at bounding box center [269, 205] width 249 height 10
click at [156, 213] on input "Proposal Due Date" at bounding box center [269, 215] width 249 height 11
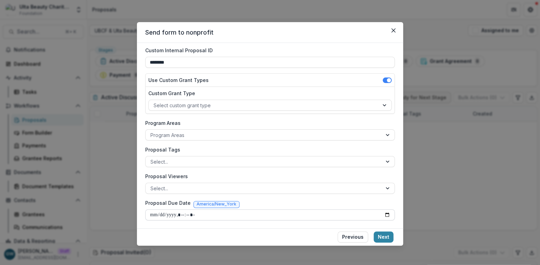
click at [385, 212] on input "Proposal Due Date" at bounding box center [269, 215] width 249 height 11
type input "**********"
click at [329, 171] on div "**********" at bounding box center [269, 120] width 249 height 201
click at [282, 215] on input "Proposal Due Date" at bounding box center [269, 215] width 249 height 11
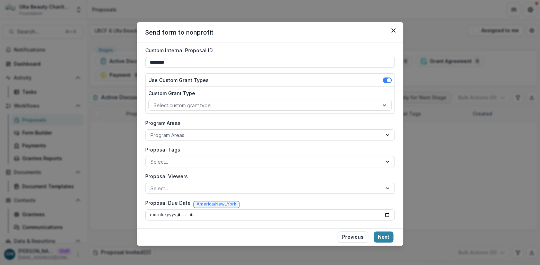
click at [282, 215] on input "Proposal Due Date" at bounding box center [269, 215] width 249 height 11
click at [185, 216] on input "Proposal Due Date" at bounding box center [269, 215] width 249 height 11
click at [185, 215] on input "Proposal Due Date" at bounding box center [269, 215] width 249 height 11
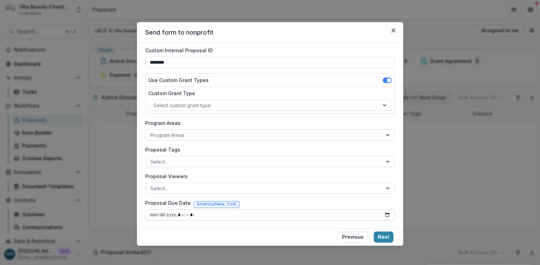
click at [199, 213] on input "Proposal Due Date" at bounding box center [269, 215] width 249 height 11
click at [188, 214] on input "Proposal Due Date" at bounding box center [269, 215] width 249 height 11
click at [184, 215] on input "Proposal Due Date" at bounding box center [269, 215] width 249 height 11
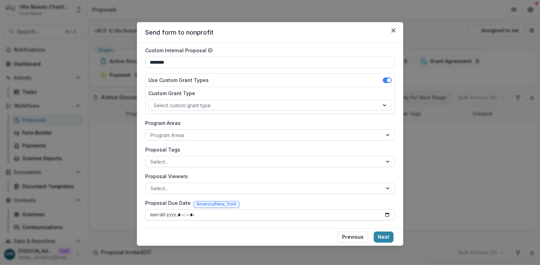
click at [165, 214] on input "Proposal Due Date" at bounding box center [269, 215] width 249 height 11
click at [184, 215] on input "Proposal Due Date" at bounding box center [269, 215] width 249 height 11
click at [169, 214] on input "Proposal Due Date" at bounding box center [269, 215] width 249 height 11
click at [158, 212] on input "Proposal Due Date" at bounding box center [269, 215] width 249 height 11
click at [151, 214] on input "Proposal Due Date" at bounding box center [269, 215] width 249 height 11
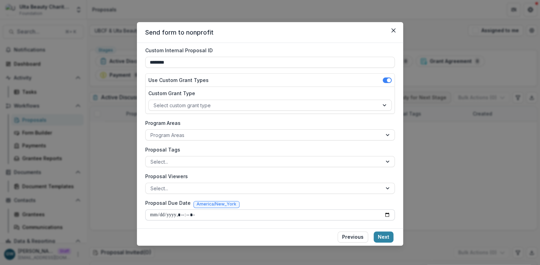
click at [151, 214] on input "Proposal Due Date" at bounding box center [269, 215] width 249 height 11
click at [164, 214] on input "Proposal Due Date" at bounding box center [269, 215] width 249 height 11
click at [174, 215] on input "Proposal Due Date" at bounding box center [269, 215] width 249 height 11
click at [272, 200] on div "Proposal Due Date America/New_York" at bounding box center [269, 205] width 249 height 10
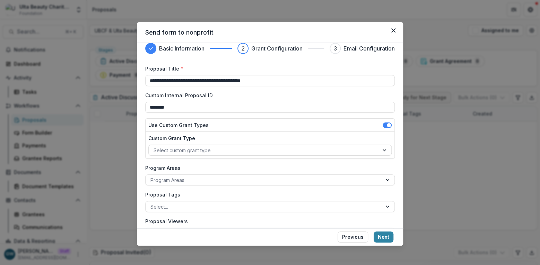
scroll to position [0, 0]
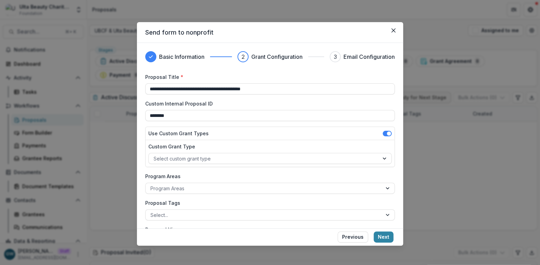
click at [384, 238] on button "Next" at bounding box center [383, 237] width 20 height 11
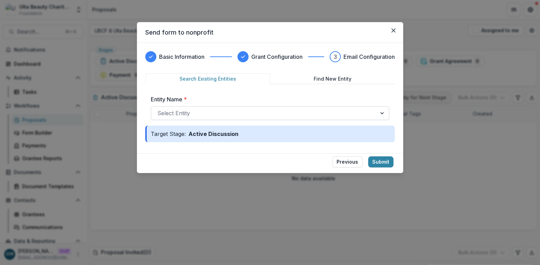
click at [202, 109] on div at bounding box center [263, 113] width 213 height 10
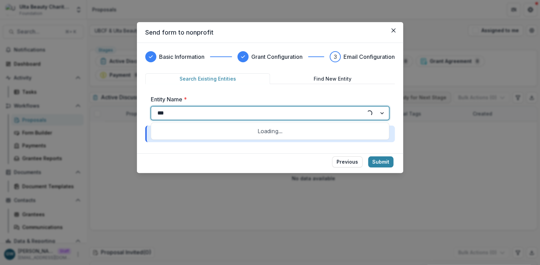
type input "****"
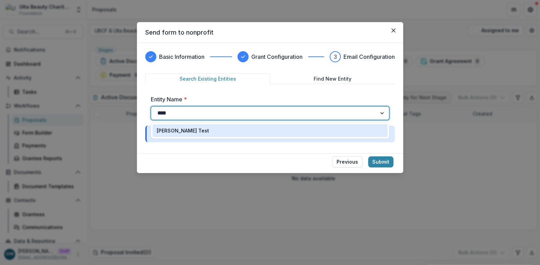
click at [183, 131] on p "Marisch Test" at bounding box center [183, 130] width 52 height 7
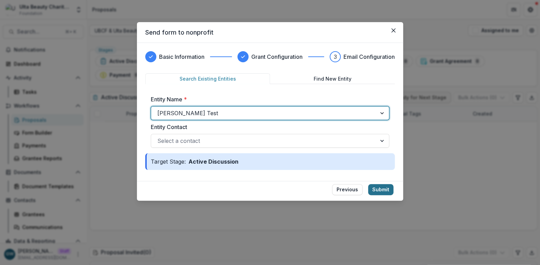
click at [383, 189] on button "Submit" at bounding box center [380, 189] width 25 height 11
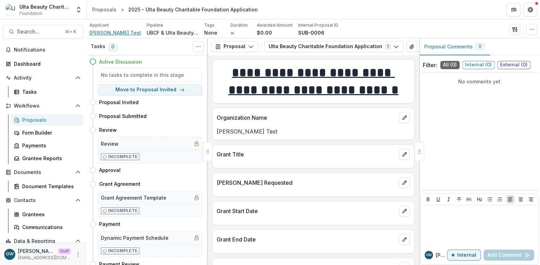
click at [107, 30] on span "Marisch Test" at bounding box center [115, 32] width 52 height 7
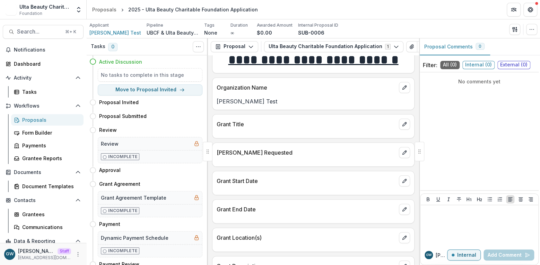
scroll to position [49, 0]
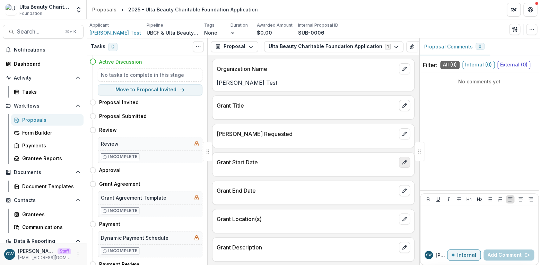
click at [402, 160] on icon "edit" at bounding box center [405, 163] width 6 height 6
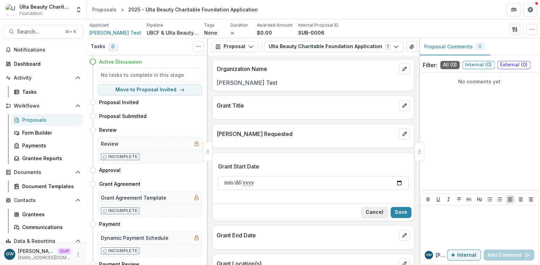
click at [379, 211] on button "Cancel" at bounding box center [374, 212] width 27 height 11
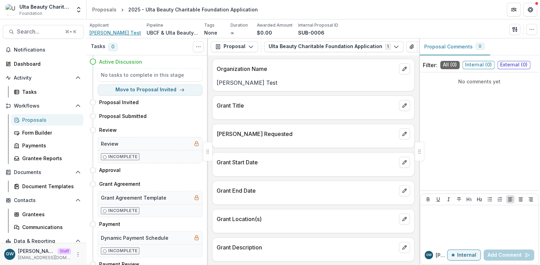
click at [111, 35] on span "Marisch Test" at bounding box center [115, 32] width 52 height 7
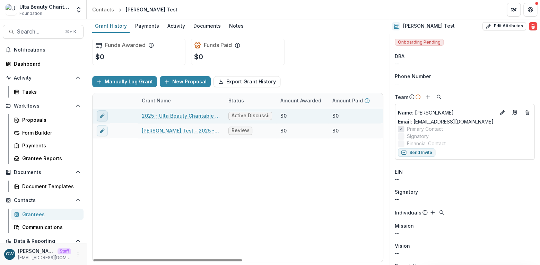
click at [102, 115] on line "edit" at bounding box center [102, 115] width 1 height 1
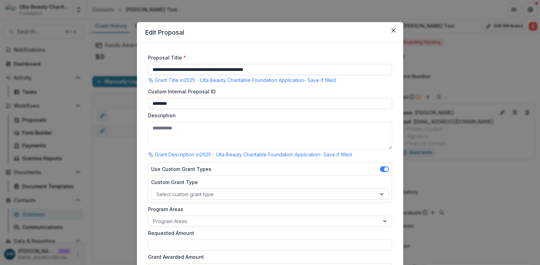
click at [110, 176] on div "**********" at bounding box center [270, 132] width 540 height 265
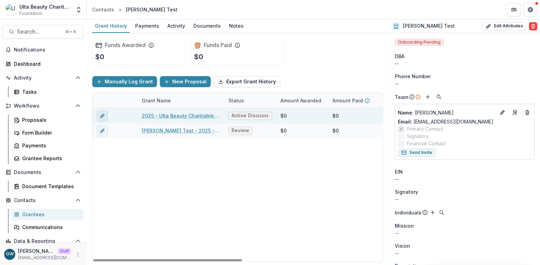
click at [100, 113] on icon "edit" at bounding box center [102, 116] width 6 height 6
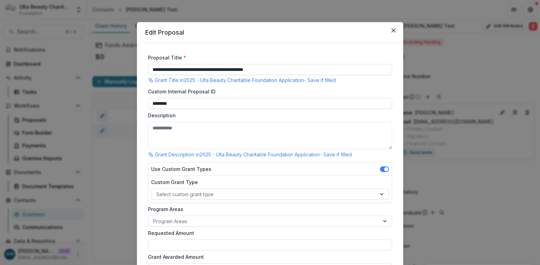
click at [107, 165] on div "**********" at bounding box center [270, 132] width 540 height 265
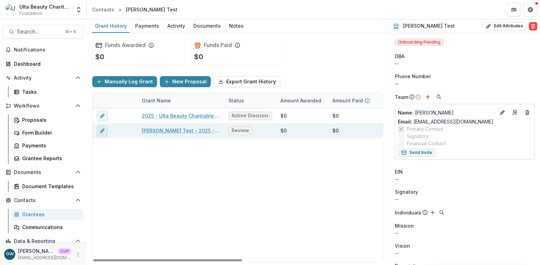
click at [99, 133] on icon "edit" at bounding box center [102, 131] width 6 height 6
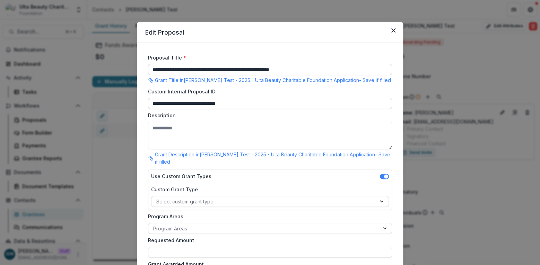
click at [114, 175] on div "**********" at bounding box center [270, 132] width 540 height 265
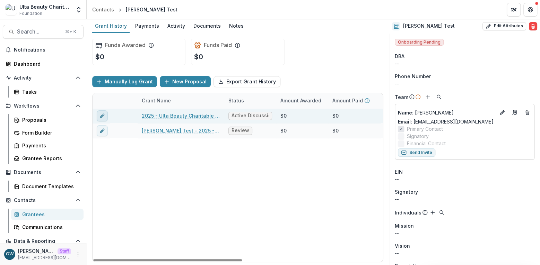
click at [98, 113] on button "edit" at bounding box center [102, 116] width 11 height 11
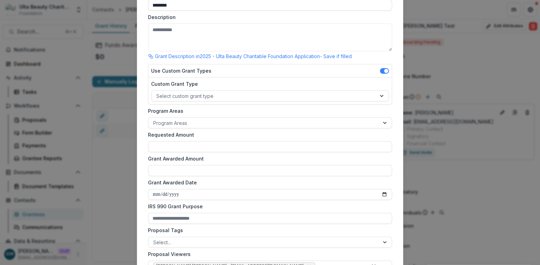
scroll to position [88, 0]
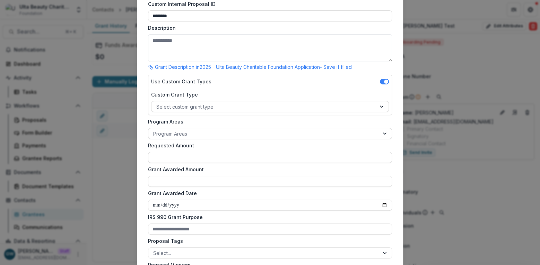
click at [120, 152] on div "**********" at bounding box center [270, 132] width 540 height 265
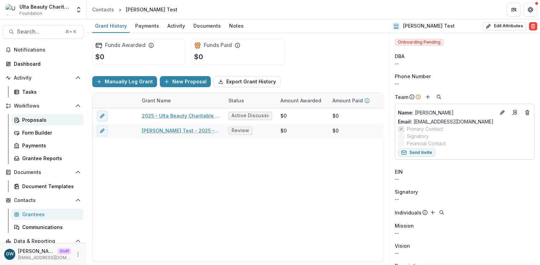
drag, startPoint x: 36, startPoint y: 123, endPoint x: 47, endPoint y: 123, distance: 11.1
click at [36, 123] on div "Proposals" at bounding box center [50, 119] width 56 height 7
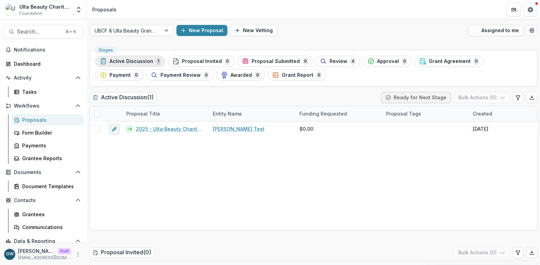
click at [136, 59] on span "Active Discussion" at bounding box center [131, 62] width 44 height 6
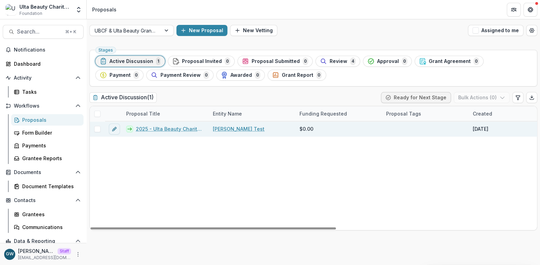
click at [148, 130] on link "2025 - Ulta Beauty Charitable Foundation Application" at bounding box center [170, 128] width 69 height 7
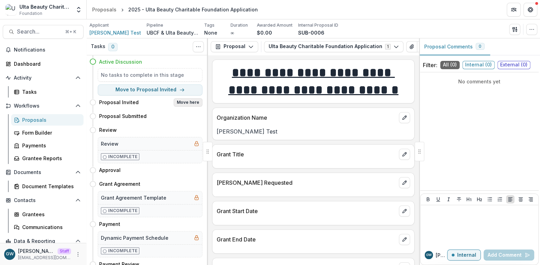
click at [180, 103] on button "Move here" at bounding box center [188, 102] width 29 height 8
select select "**********"
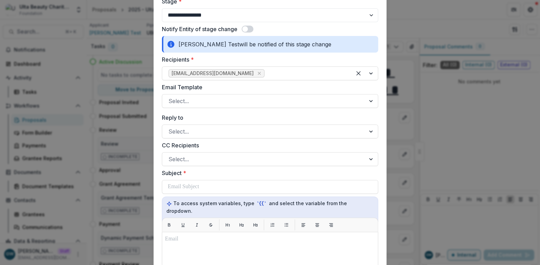
scroll to position [91, 0]
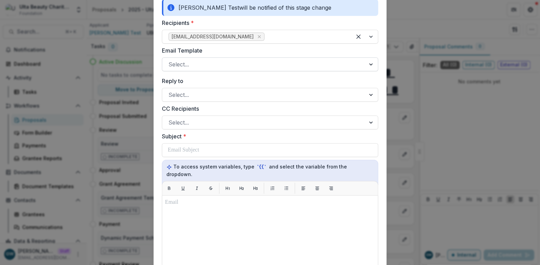
click at [194, 63] on div at bounding box center [263, 65] width 191 height 10
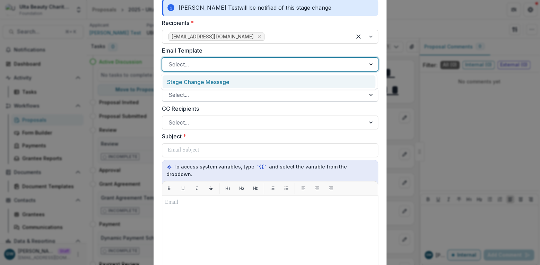
drag, startPoint x: 213, startPoint y: 81, endPoint x: 287, endPoint y: 92, distance: 75.3
click at [213, 81] on div "Stage Change Message" at bounding box center [268, 82] width 213 height 13
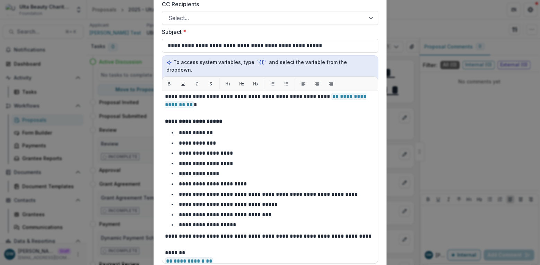
scroll to position [64, 0]
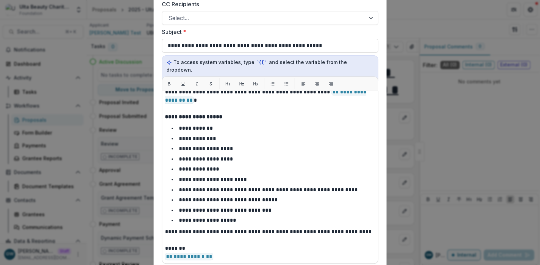
click at [419, 21] on div "**********" at bounding box center [270, 132] width 540 height 265
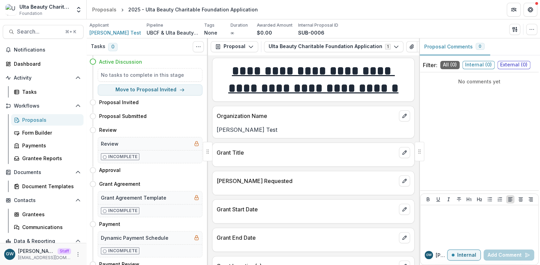
scroll to position [0, 0]
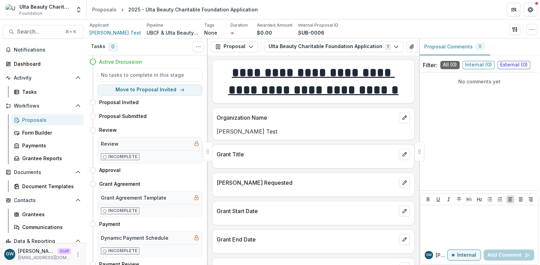
click at [41, 118] on div "Proposals" at bounding box center [50, 119] width 56 height 7
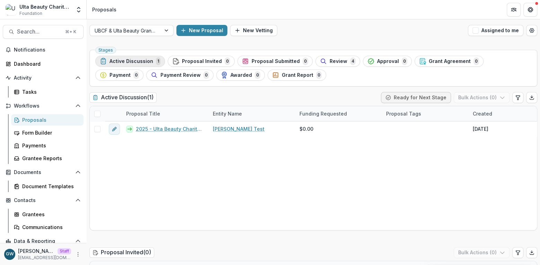
click at [135, 61] on span "Active Discussion" at bounding box center [131, 62] width 44 height 6
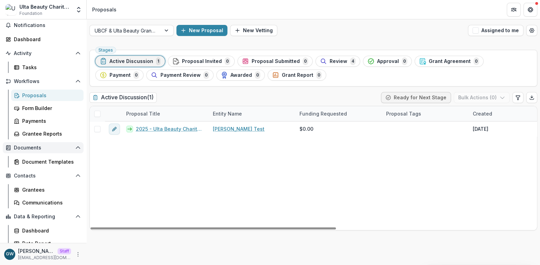
scroll to position [30, 0]
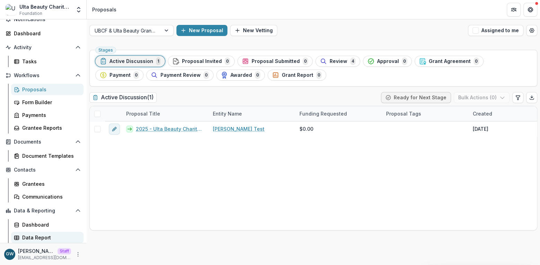
click at [36, 236] on div "Data Report" at bounding box center [50, 237] width 56 height 7
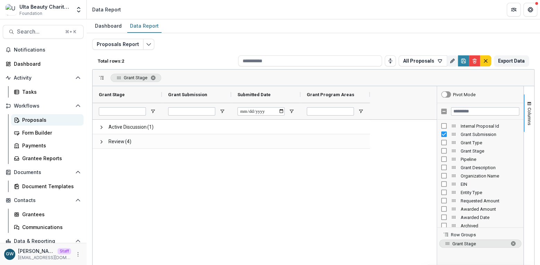
click at [36, 121] on div "Proposals" at bounding box center [50, 119] width 56 height 7
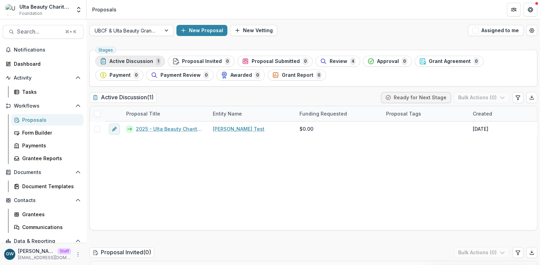
click at [124, 63] on span "Active Discussion" at bounding box center [131, 62] width 44 height 6
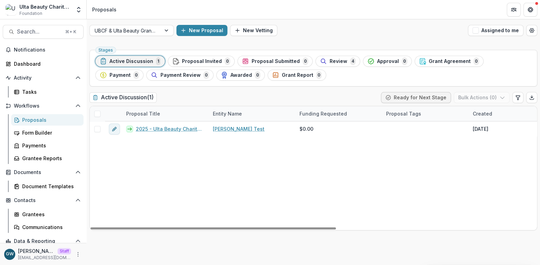
click at [329, 64] on span "Review" at bounding box center [338, 62] width 18 height 6
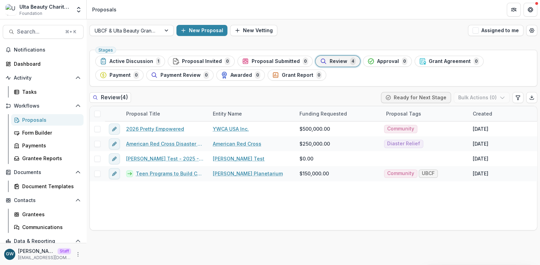
click at [329, 64] on span "Review" at bounding box center [338, 62] width 18 height 6
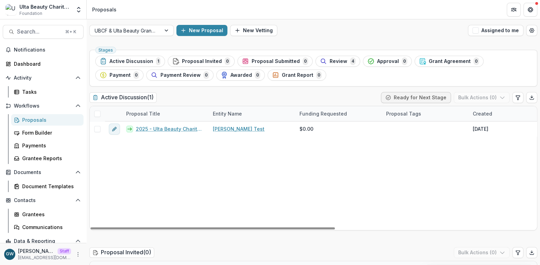
click at [32, 121] on div "Proposals" at bounding box center [50, 119] width 56 height 7
click at [150, 63] on span "Active Discussion" at bounding box center [131, 62] width 44 height 6
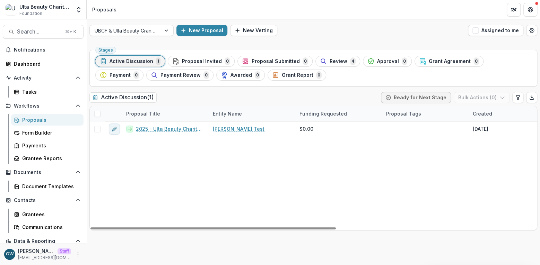
click at [138, 63] on span "Active Discussion" at bounding box center [131, 62] width 44 height 6
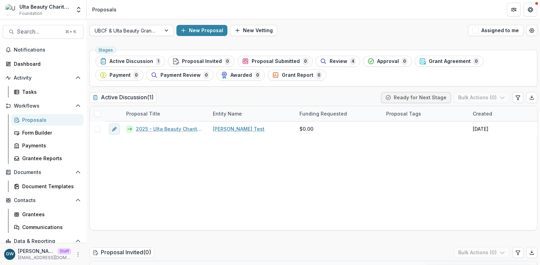
click at [346, 33] on div "New Proposal New Vetting" at bounding box center [320, 30] width 289 height 11
click at [81, 6] on icon "Open entity switcher" at bounding box center [78, 9] width 7 height 7
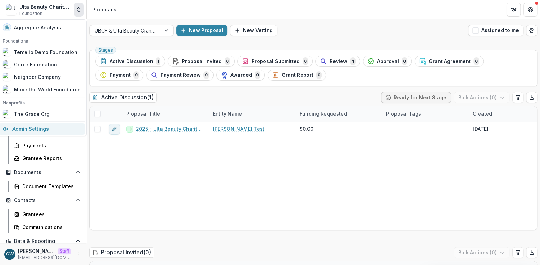
click at [36, 129] on link "Admin Settings" at bounding box center [42, 128] width 86 height 11
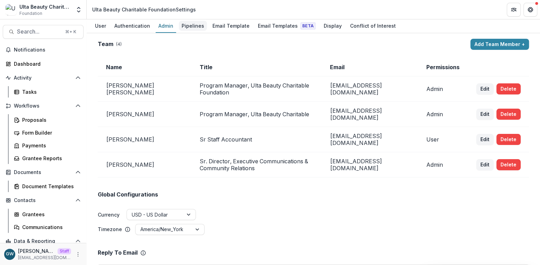
click at [191, 27] on div "Pipelines" at bounding box center [193, 26] width 28 height 10
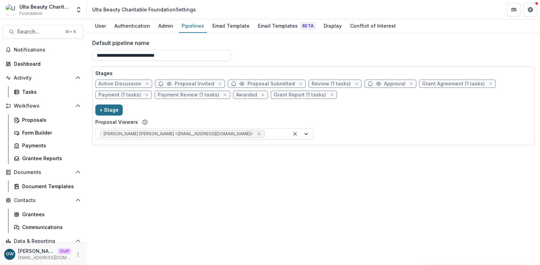
click at [105, 108] on button "+ Stage" at bounding box center [108, 110] width 27 height 11
select select "*****"
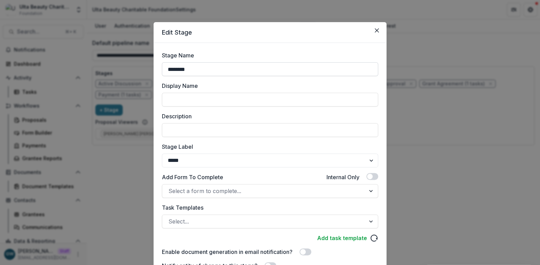
click at [185, 66] on input "********" at bounding box center [270, 69] width 216 height 14
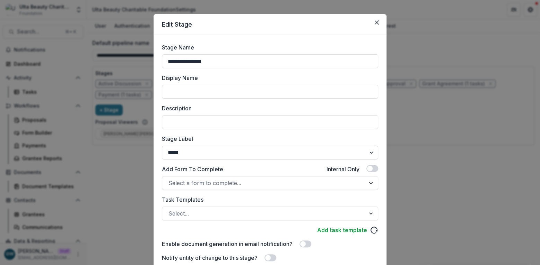
scroll to position [8, 0]
type input "**********"
click at [197, 159] on select "******* ***** ********* ****** ******* ******** ******** ******* ********* ****…" at bounding box center [270, 153] width 216 height 14
select select "*******"
click at [162, 146] on select "******* ***** ********* ****** ******* ******** ******** ******* ********* ****…" at bounding box center [270, 153] width 216 height 14
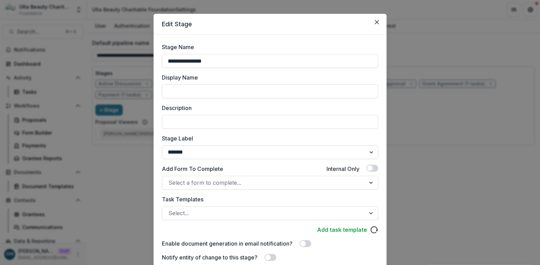
click at [206, 150] on select "******* ***** ********* ****** ******* ******** ******** ******* ********* ****…" at bounding box center [270, 153] width 216 height 14
click at [162, 146] on select "******* ***** ********* ****** ******* ******** ******** ******* ********* ****…" at bounding box center [270, 153] width 216 height 14
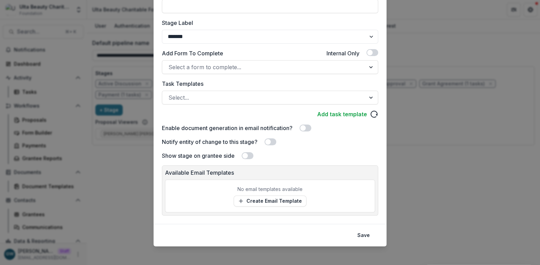
scroll to position [127, 0]
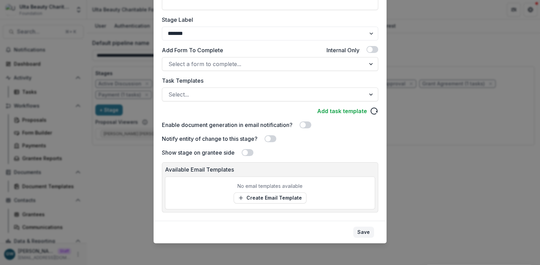
click at [367, 234] on button "Save" at bounding box center [363, 232] width 21 height 11
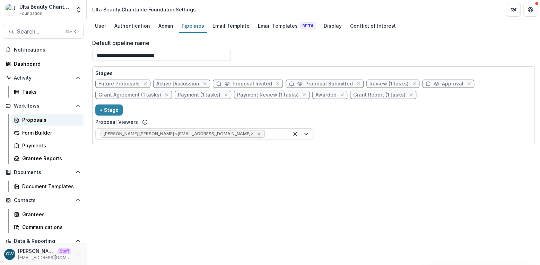
click at [39, 116] on div "Proposals" at bounding box center [50, 119] width 56 height 7
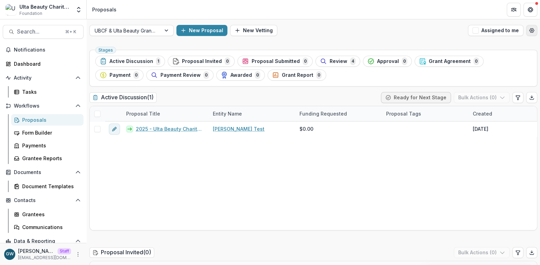
click at [529, 30] on icon "Open table manager" at bounding box center [532, 31] width 6 height 6
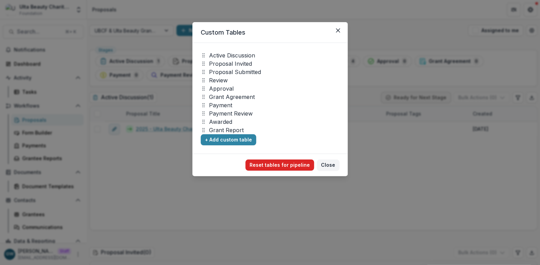
click at [281, 163] on button "Reset tables for pipeline" at bounding box center [279, 165] width 69 height 11
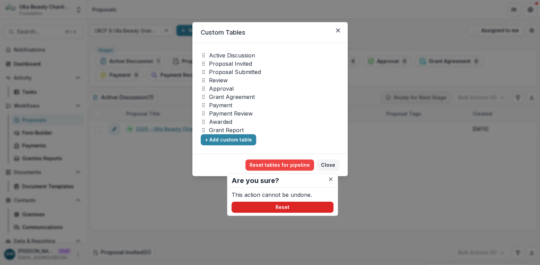
click at [270, 209] on button "Reset" at bounding box center [282, 207] width 102 height 11
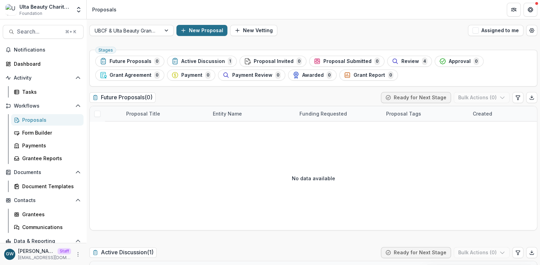
click at [206, 30] on button "New Proposal" at bounding box center [201, 30] width 51 height 11
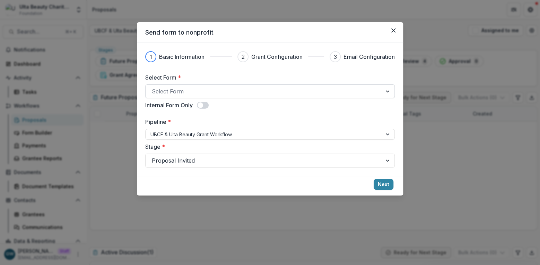
click at [180, 90] on div at bounding box center [264, 92] width 224 height 10
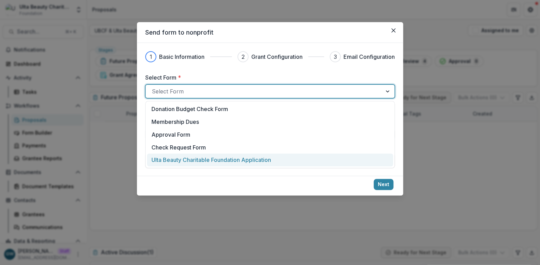
click at [200, 161] on p "Ulta Beauty Charitable Foundation Application" at bounding box center [211, 160] width 120 height 8
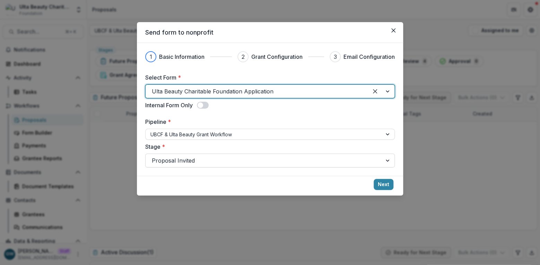
click at [195, 160] on div at bounding box center [264, 161] width 224 height 10
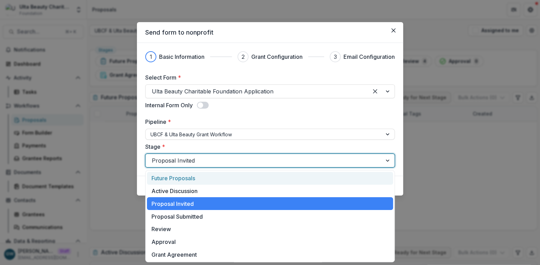
click at [178, 180] on div "Future Proposals" at bounding box center [270, 178] width 246 height 13
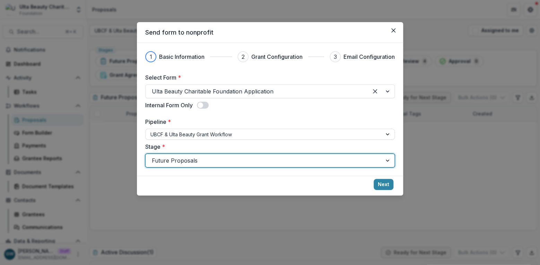
click at [179, 161] on div at bounding box center [264, 161] width 224 height 10
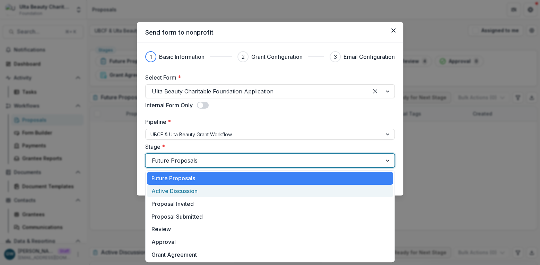
click at [175, 189] on div "Active Discussion" at bounding box center [270, 191] width 246 height 13
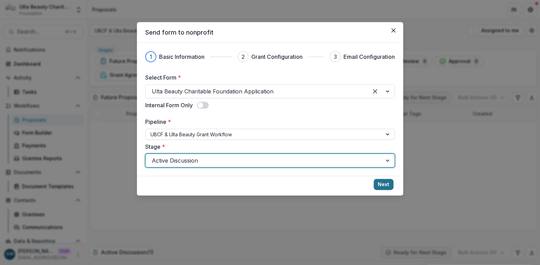
click at [378, 183] on button "Next" at bounding box center [383, 184] width 20 height 11
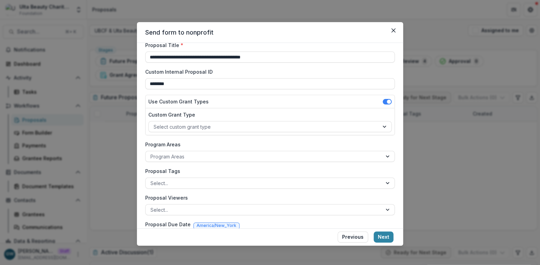
scroll to position [53, 0]
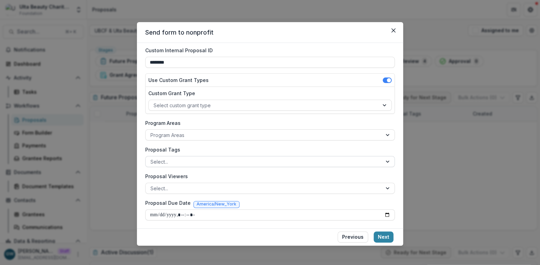
click at [184, 162] on div at bounding box center [263, 162] width 227 height 9
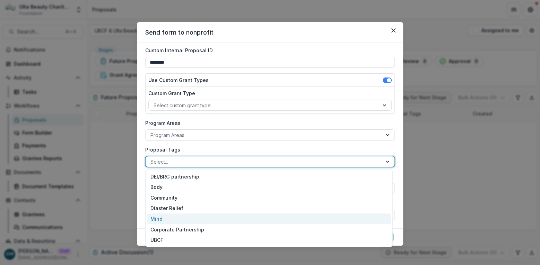
click at [165, 217] on div "Mind" at bounding box center [269, 219] width 244 height 11
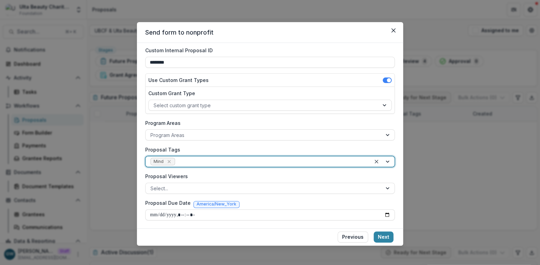
click at [209, 165] on div at bounding box center [271, 162] width 190 height 9
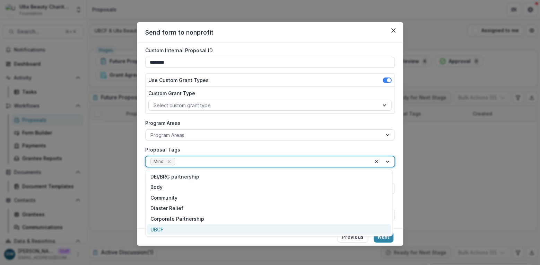
click at [168, 226] on div "UBCF" at bounding box center [269, 230] width 244 height 11
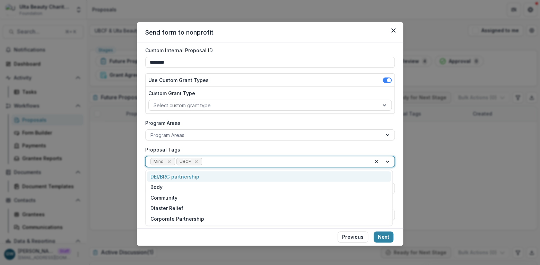
click at [229, 158] on div at bounding box center [284, 162] width 162 height 9
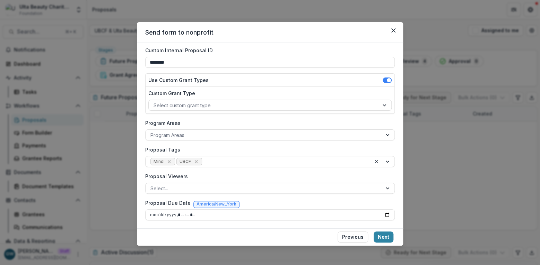
click at [228, 147] on label "Proposal Tags" at bounding box center [267, 149] width 245 height 7
click at [205, 158] on input "Proposal Tags" at bounding box center [203, 161] width 1 height 7
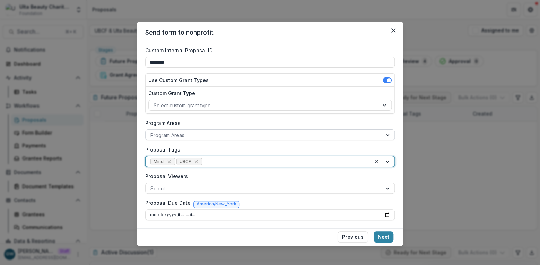
click at [192, 134] on div at bounding box center [263, 135] width 227 height 9
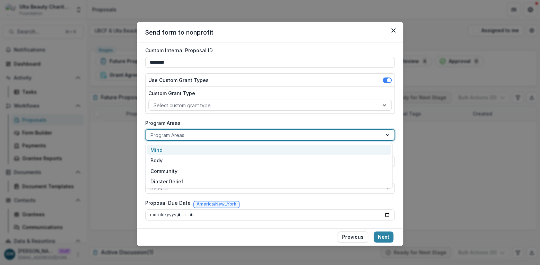
click at [178, 148] on div "Mind" at bounding box center [269, 150] width 244 height 11
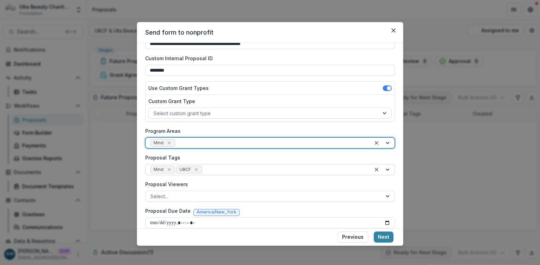
scroll to position [45, 0]
click at [225, 113] on div at bounding box center [263, 113] width 220 height 9
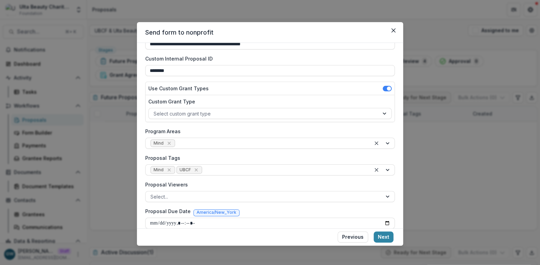
click at [397, 113] on div "**********" at bounding box center [270, 136] width 266 height 186
click at [326, 114] on div at bounding box center [263, 113] width 220 height 9
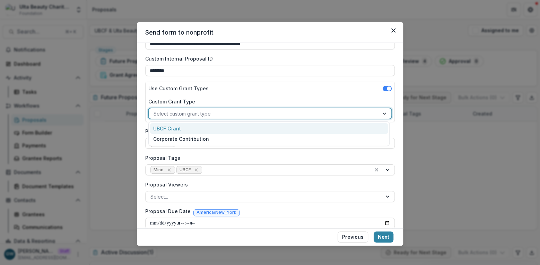
click at [204, 131] on div "UBCF Grant" at bounding box center [269, 128] width 238 height 11
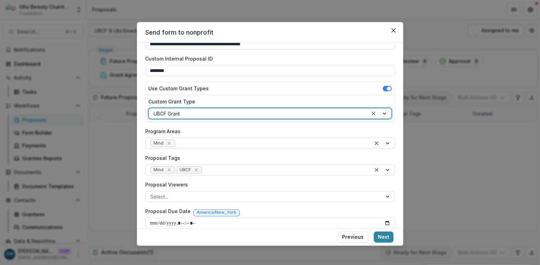
click at [278, 124] on div "**********" at bounding box center [269, 128] width 249 height 201
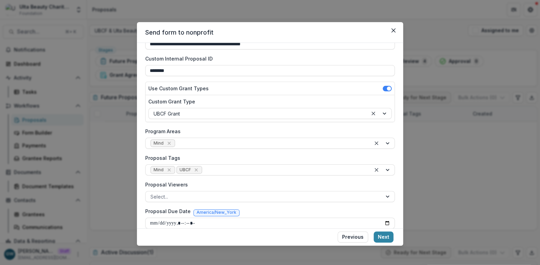
scroll to position [53, 0]
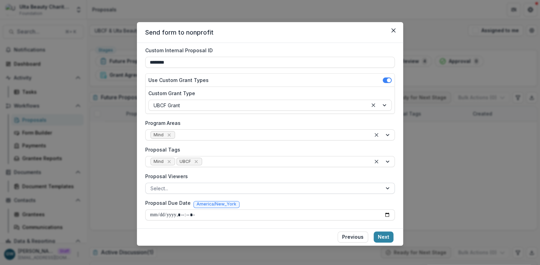
click at [204, 186] on div at bounding box center [263, 188] width 227 height 9
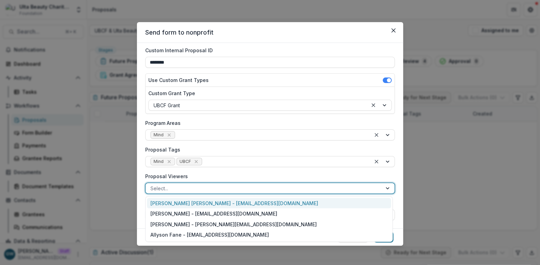
click at [193, 202] on div "Marisch Perera - mperera@ulta.com" at bounding box center [269, 203] width 244 height 11
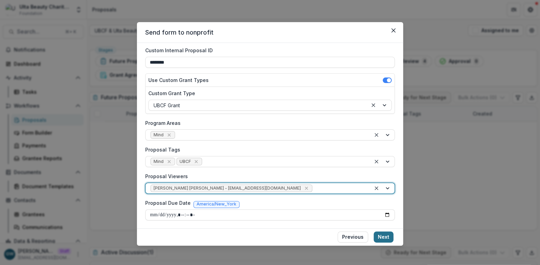
click at [386, 237] on button "Next" at bounding box center [383, 237] width 20 height 11
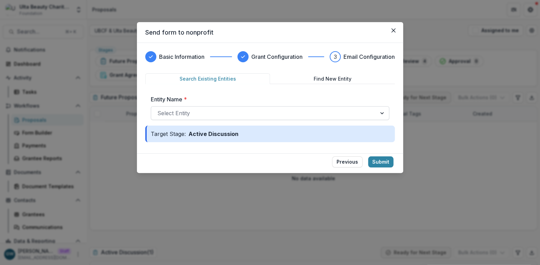
click at [184, 116] on div at bounding box center [263, 113] width 213 height 10
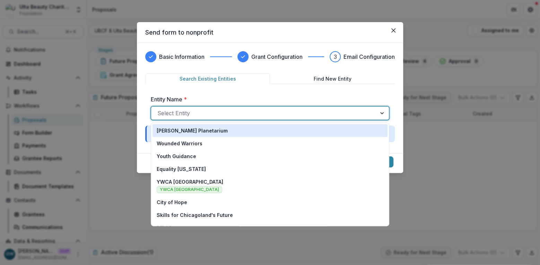
click at [277, 71] on div "Basic Information Grant Configuration 3 Email Configuration Search Existing Ent…" at bounding box center [269, 98] width 249 height 94
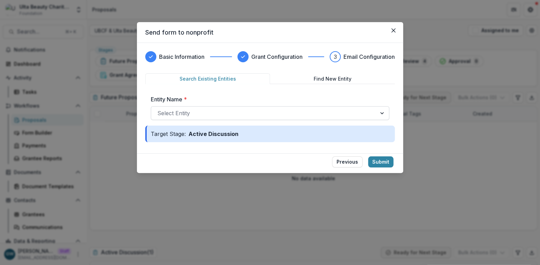
click at [208, 111] on div at bounding box center [263, 113] width 213 height 10
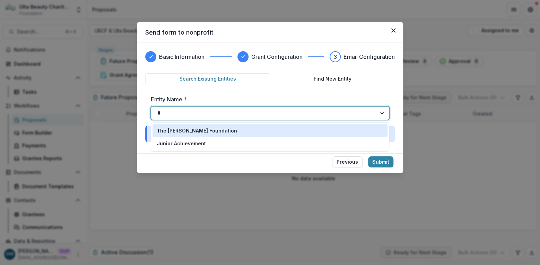
type input "**"
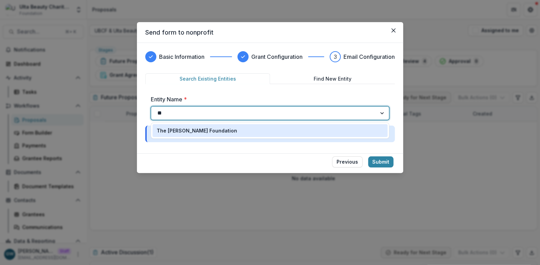
click at [201, 127] on p "The Jed Foundation" at bounding box center [197, 130] width 80 height 7
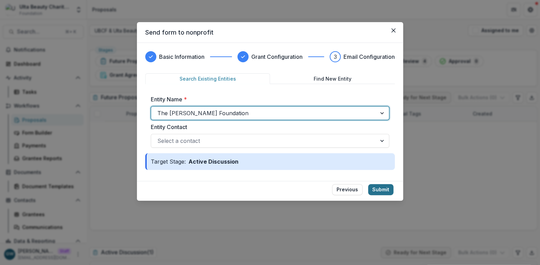
click at [380, 188] on button "Submit" at bounding box center [380, 189] width 25 height 11
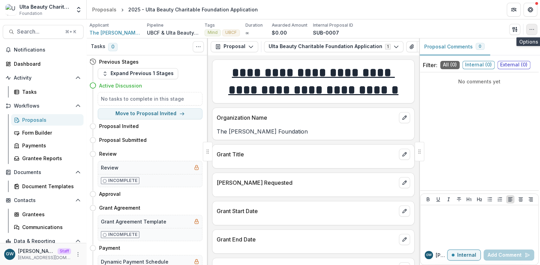
click at [530, 29] on icon "button" at bounding box center [532, 30] width 6 height 6
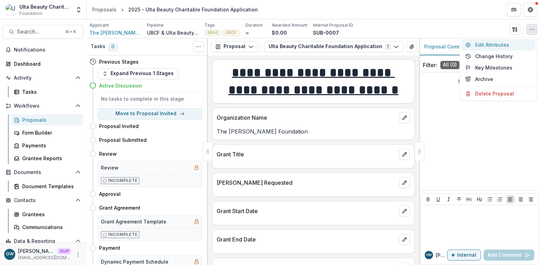
click at [493, 45] on button "Edit Attributes" at bounding box center [498, 44] width 74 height 11
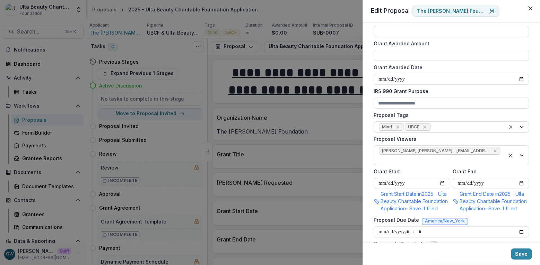
scroll to position [232, 0]
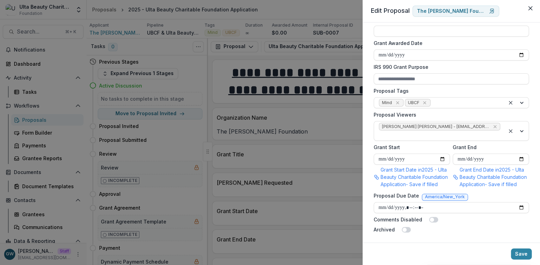
click at [318, 138] on div "**********" at bounding box center [270, 132] width 540 height 265
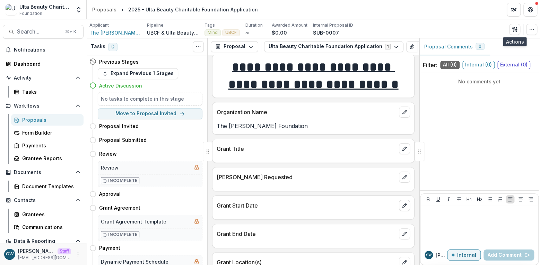
scroll to position [12, 0]
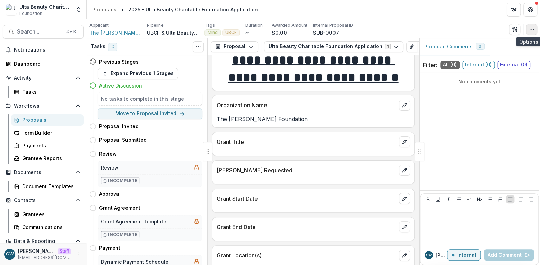
click at [530, 31] on icon "button" at bounding box center [532, 30] width 6 height 6
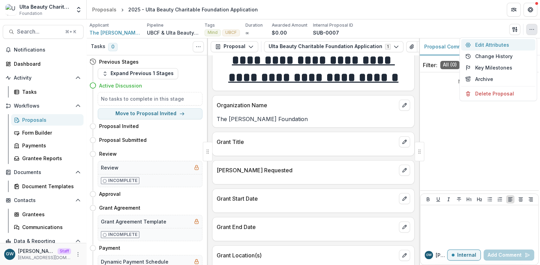
click at [487, 45] on button "Edit Attributes" at bounding box center [498, 44] width 74 height 11
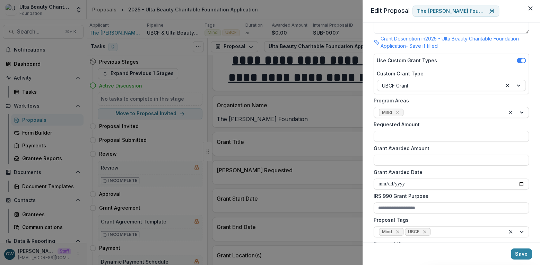
scroll to position [232, 0]
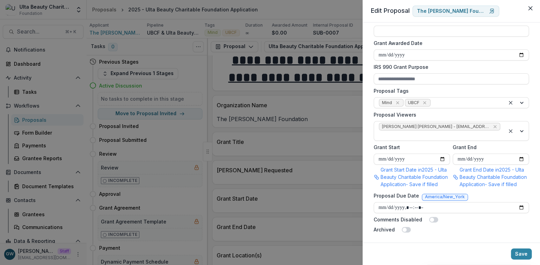
click at [300, 154] on div "**********" at bounding box center [270, 132] width 540 height 265
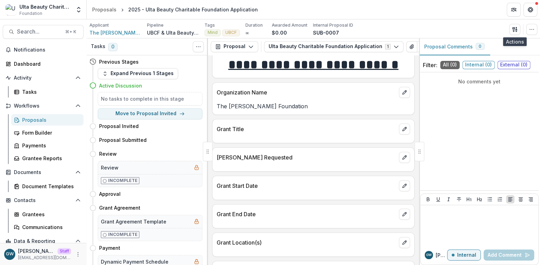
scroll to position [26, 0]
click at [402, 185] on icon "edit" at bounding box center [405, 186] width 6 height 6
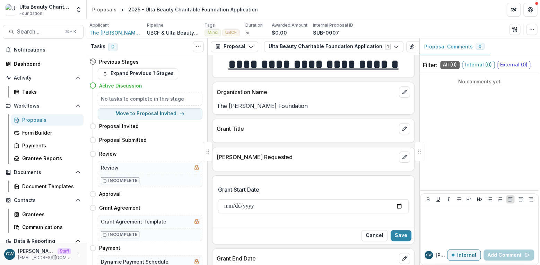
click at [308, 170] on div "Grant Amount Requested" at bounding box center [313, 159] width 202 height 24
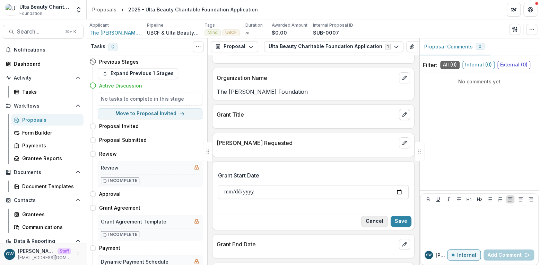
click at [375, 223] on button "Cancel" at bounding box center [374, 221] width 27 height 11
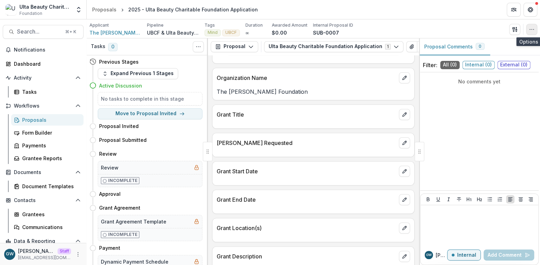
click at [530, 27] on icon "button" at bounding box center [532, 30] width 6 height 6
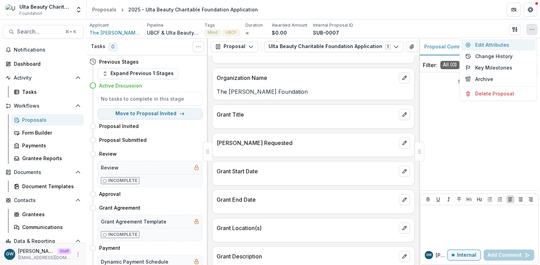
click at [496, 43] on button "Edit Attributes" at bounding box center [498, 44] width 74 height 11
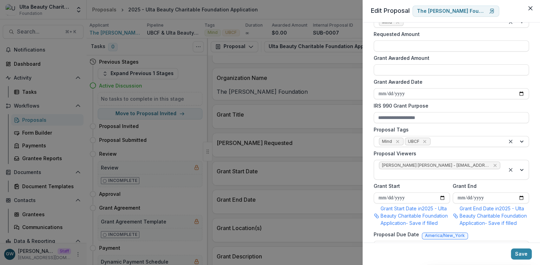
scroll to position [230, 0]
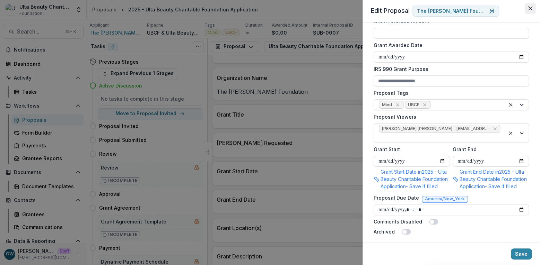
click at [530, 9] on icon "Close" at bounding box center [530, 8] width 4 height 4
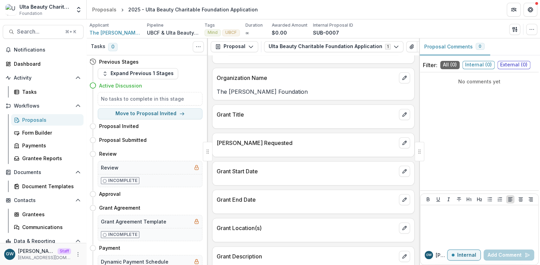
click at [39, 119] on div "Proposals" at bounding box center [50, 119] width 56 height 7
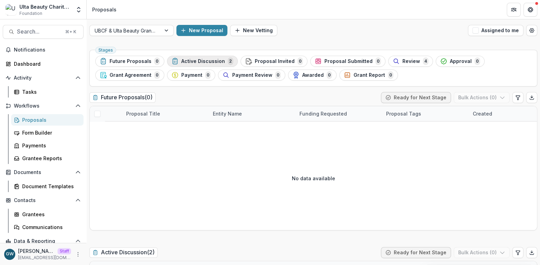
click at [200, 59] on span "Active Discussion" at bounding box center [203, 62] width 44 height 6
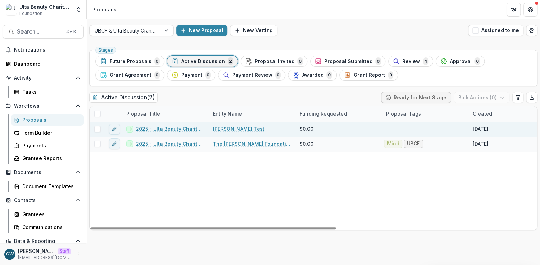
click at [181, 128] on link "2025 - Ulta Beauty Charitable Foundation Application" at bounding box center [170, 128] width 69 height 7
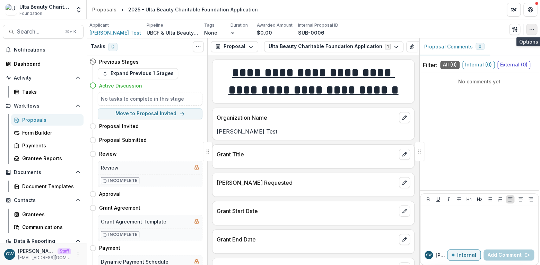
click at [529, 29] on circle "button" at bounding box center [529, 29] width 0 height 0
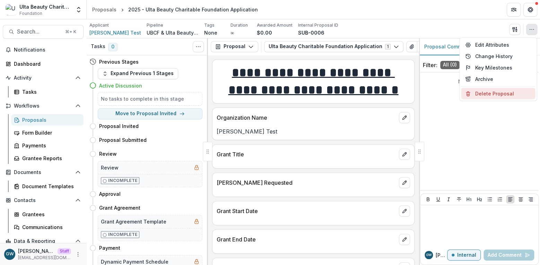
click at [480, 94] on button "Delete Proposal" at bounding box center [498, 93] width 74 height 11
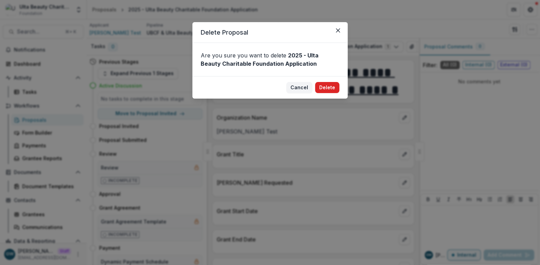
click at [334, 87] on button "Delete" at bounding box center [327, 87] width 24 height 11
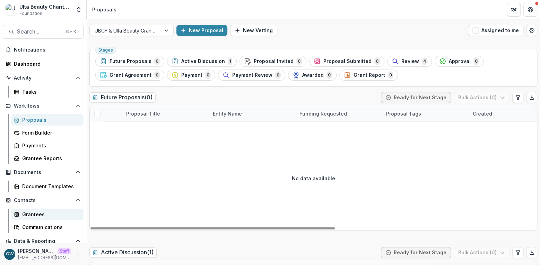
click at [45, 212] on div "Grantees" at bounding box center [50, 214] width 56 height 7
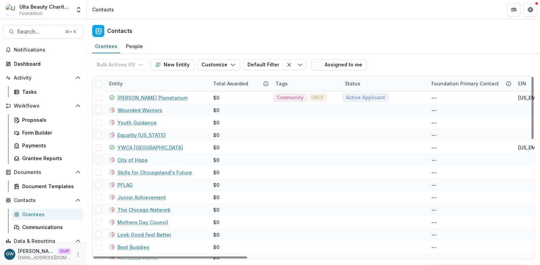
click at [148, 85] on div "Entity" at bounding box center [157, 83] width 104 height 15
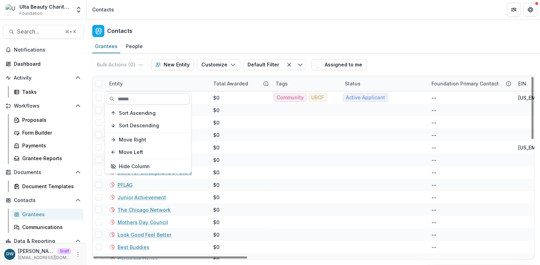
click at [148, 99] on input at bounding box center [147, 99] width 83 height 11
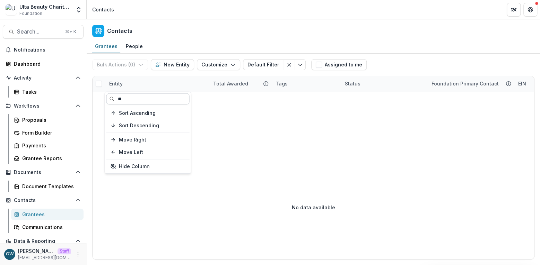
type input "*"
type input "***"
click at [417, 52] on div "Grantees People" at bounding box center [313, 47] width 453 height 14
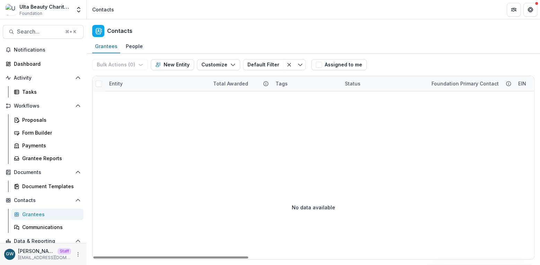
click at [140, 83] on div "Entity" at bounding box center [157, 83] width 104 height 15
click at [136, 100] on input "***" at bounding box center [147, 99] width 83 height 11
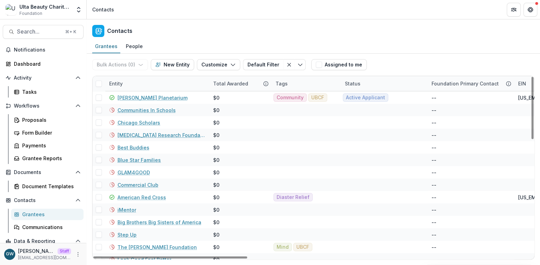
click at [403, 62] on div "Bulk Actions ( 0 ) Send Email Create Proposals Create Tasks New Entity Customiz…" at bounding box center [313, 65] width 442 height 22
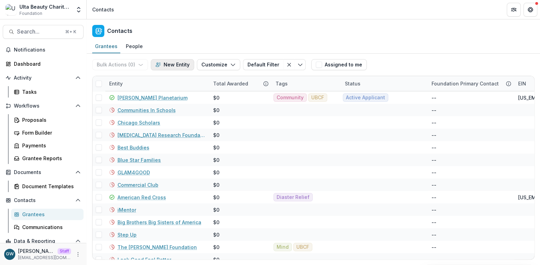
click at [167, 65] on button "New Entity" at bounding box center [172, 64] width 43 height 11
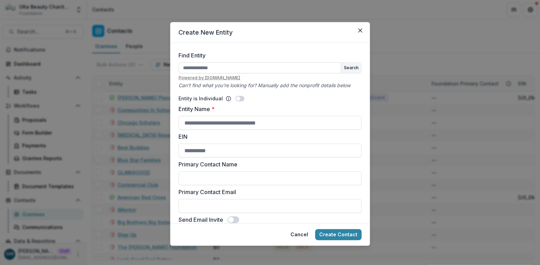
click at [422, 42] on div "Create New Entity Find Entity Search Powered by every.org Can't find what you'r…" at bounding box center [270, 132] width 540 height 265
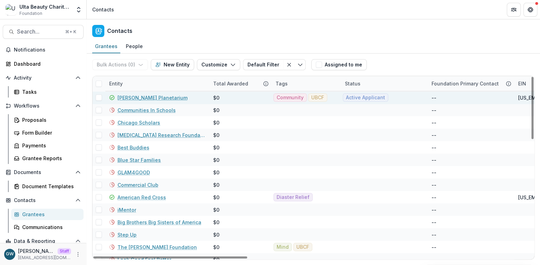
click at [138, 96] on link "Adler Planetarium" at bounding box center [152, 97] width 70 height 7
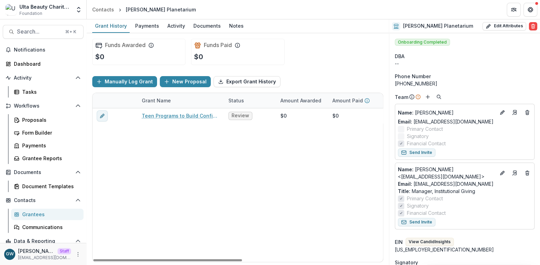
click at [29, 212] on div "Grantees" at bounding box center [50, 214] width 56 height 7
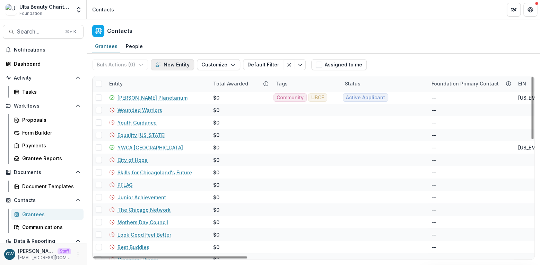
click at [169, 62] on button "New Entity" at bounding box center [172, 64] width 43 height 11
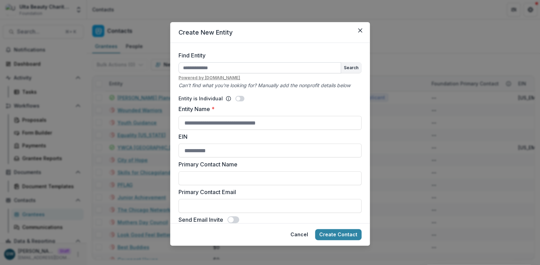
click at [207, 68] on input "Find Entity" at bounding box center [259, 67] width 162 height 11
type input "***"
click at [353, 66] on button "Search" at bounding box center [351, 68] width 20 height 10
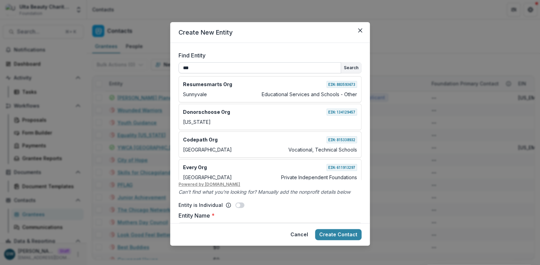
click at [249, 70] on input "***" at bounding box center [259, 67] width 162 height 11
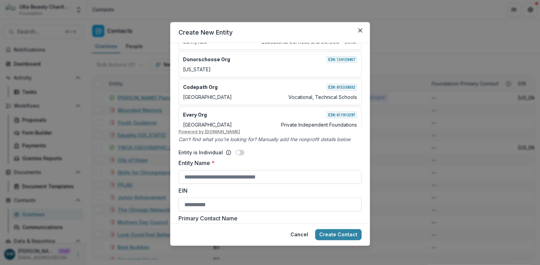
scroll to position [54, 0]
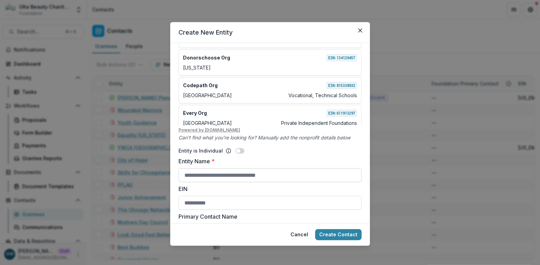
click at [206, 173] on input "Entity Name *" at bounding box center [269, 175] width 183 height 14
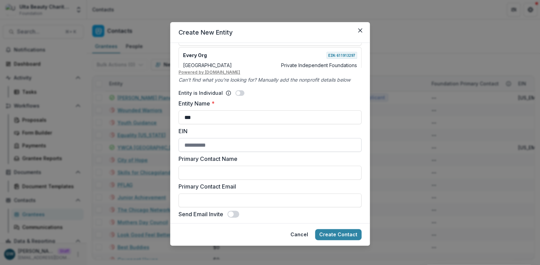
scroll to position [116, 0]
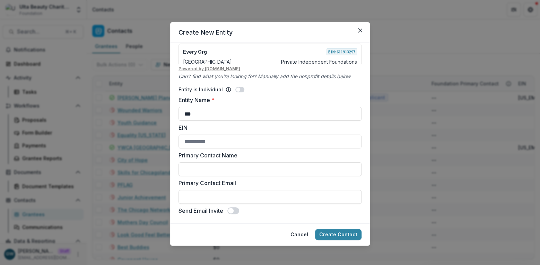
type input "***"
click at [366, 200] on form "Find Entity Search Resumesmarts Org EIN: 883593673 Sunnyvale Educational Servic…" at bounding box center [270, 133] width 200 height 181
click at [361, 33] on button "Close" at bounding box center [359, 30] width 11 height 11
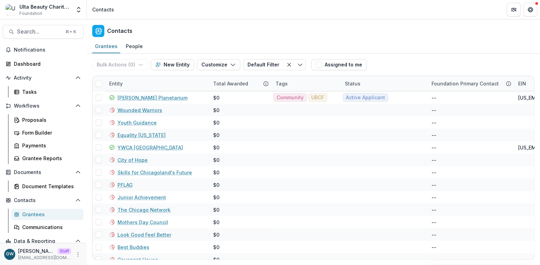
click at [413, 41] on div "Grantees People" at bounding box center [313, 47] width 453 height 14
click at [40, 121] on div "Proposals" at bounding box center [50, 119] width 56 height 7
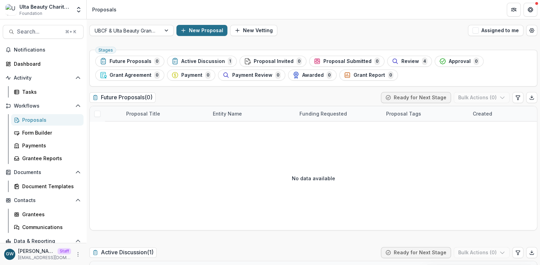
click at [211, 31] on button "New Proposal" at bounding box center [201, 30] width 51 height 11
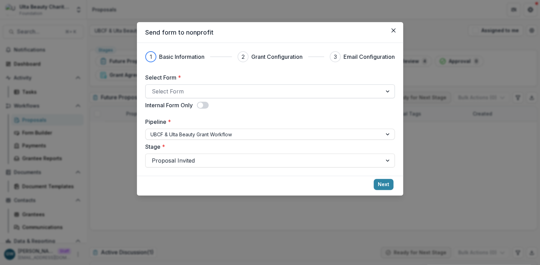
click at [179, 89] on div at bounding box center [264, 92] width 224 height 10
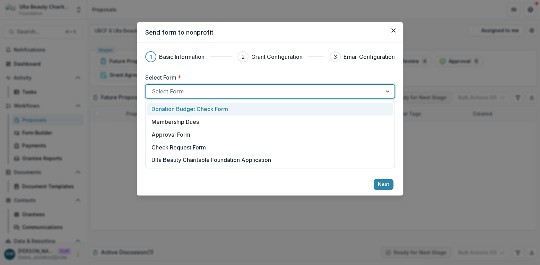
click at [247, 73] on label "Select Form *" at bounding box center [267, 77] width 245 height 8
click at [153, 87] on input "Select Form *" at bounding box center [153, 91] width 2 height 8
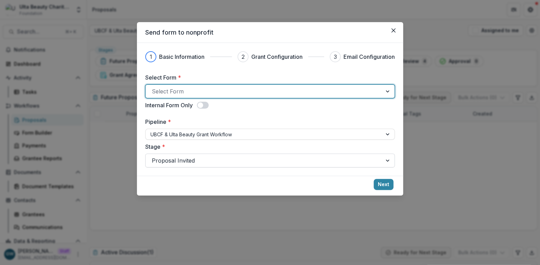
click at [181, 160] on div at bounding box center [264, 161] width 224 height 10
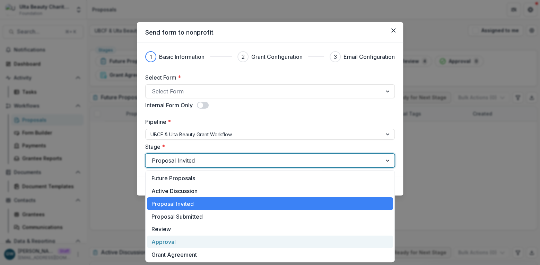
click at [167, 239] on div "Approval" at bounding box center [270, 242] width 246 height 13
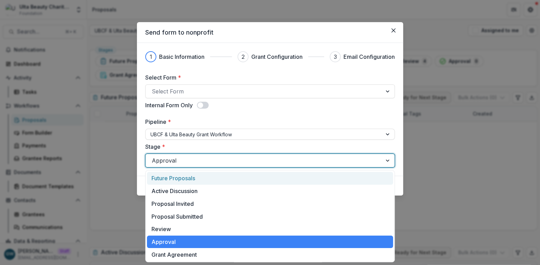
click at [241, 167] on div "Approval" at bounding box center [269, 161] width 249 height 14
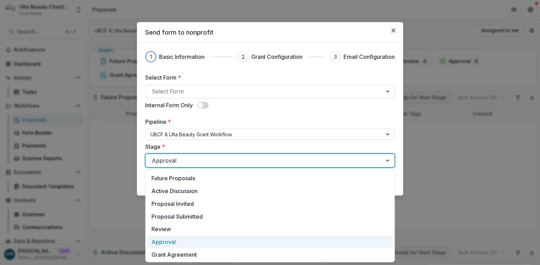
click at [169, 241] on div "Approval" at bounding box center [270, 242] width 246 height 13
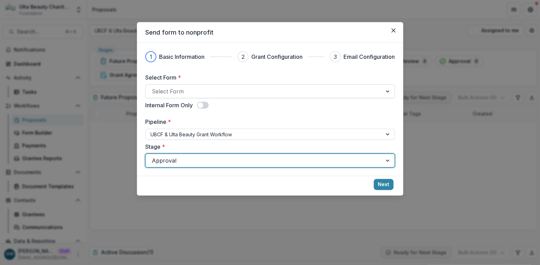
click at [250, 93] on div at bounding box center [264, 92] width 224 height 10
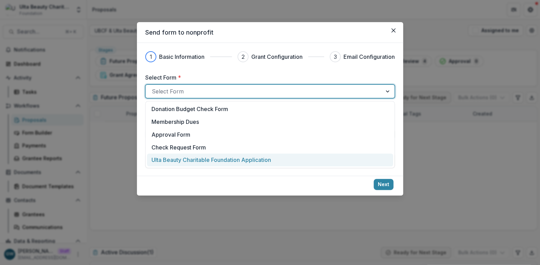
click at [212, 164] on p "Ulta Beauty Charitable Foundation Application" at bounding box center [211, 160] width 120 height 8
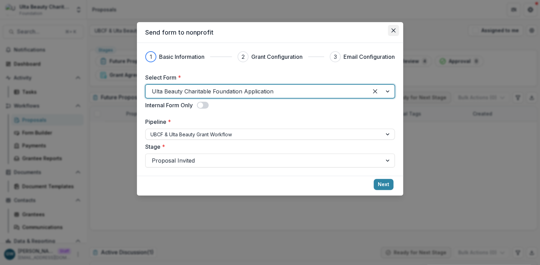
click at [394, 31] on icon "Close" at bounding box center [393, 30] width 4 height 4
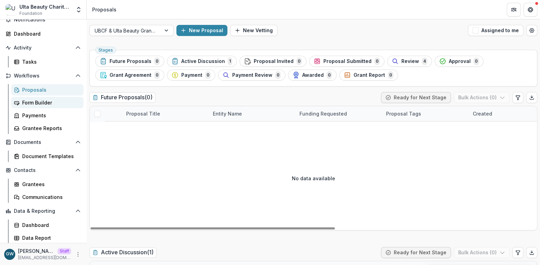
scroll to position [30, 0]
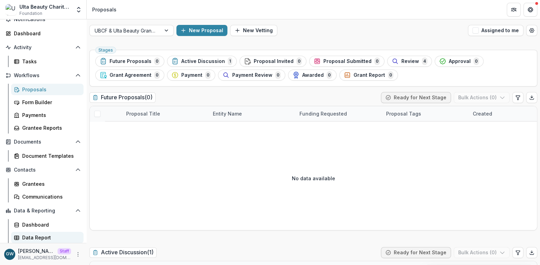
click at [44, 239] on div "Data Report" at bounding box center [50, 237] width 56 height 7
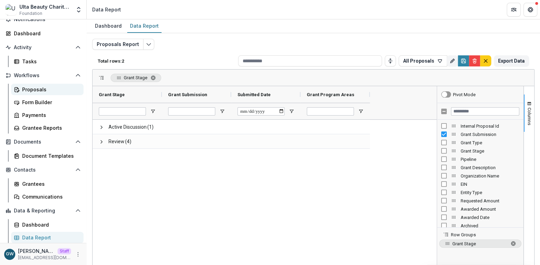
click at [31, 92] on div "Proposals" at bounding box center [50, 89] width 56 height 7
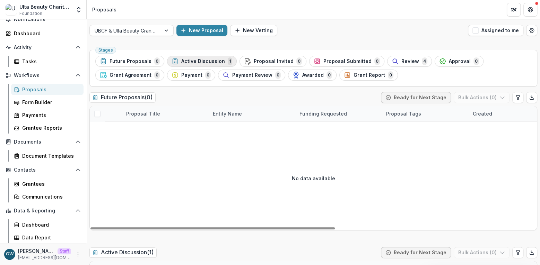
click at [199, 64] on div "Active Discussion 1" at bounding box center [201, 62] width 61 height 8
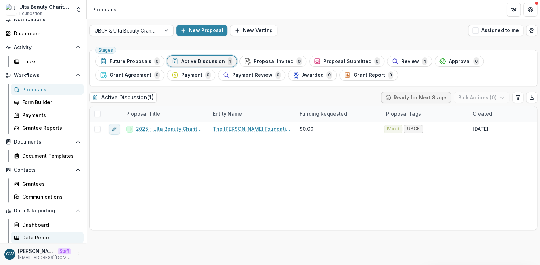
click at [48, 234] on div "Data Report" at bounding box center [50, 237] width 56 height 7
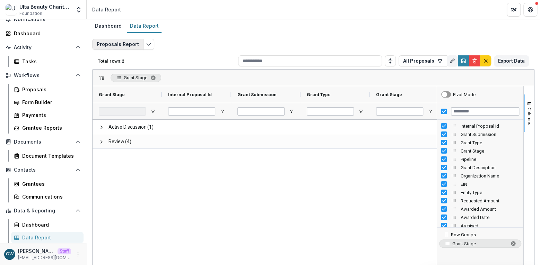
click at [130, 44] on button "Proposals Report" at bounding box center [117, 44] width 51 height 11
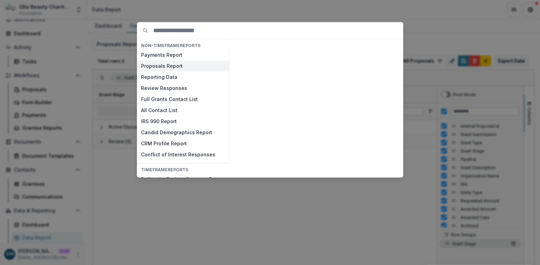
click at [176, 63] on button "Proposals Report" at bounding box center [183, 66] width 92 height 11
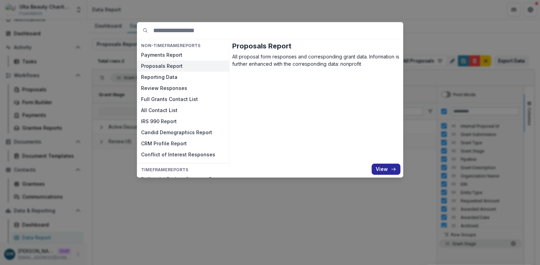
click at [382, 170] on button "View" at bounding box center [385, 169] width 29 height 11
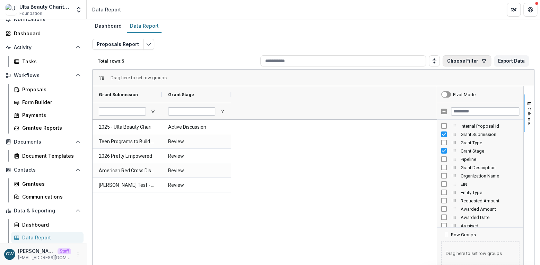
click at [469, 56] on button "Choose Filter" at bounding box center [466, 60] width 49 height 11
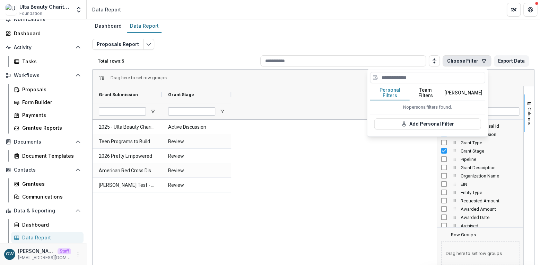
click at [430, 90] on button "Team Filters" at bounding box center [426, 93] width 32 height 15
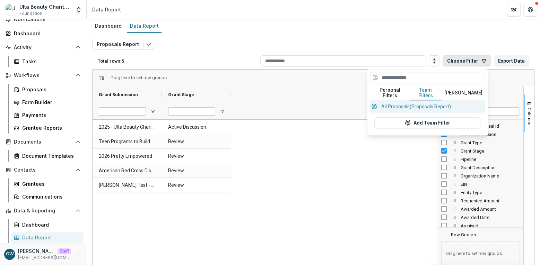
click at [406, 100] on button "All Proposals (Proposals Report)" at bounding box center [427, 106] width 115 height 12
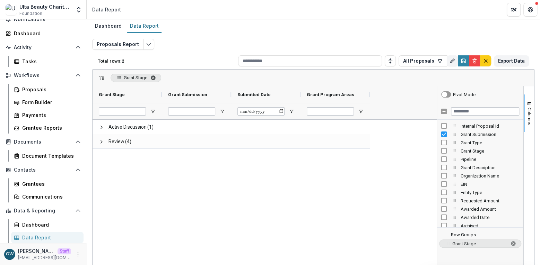
click at [155, 77] on span "Grant Stage. Press ENTER to sort. Press DELETE to remove" at bounding box center [153, 78] width 6 height 6
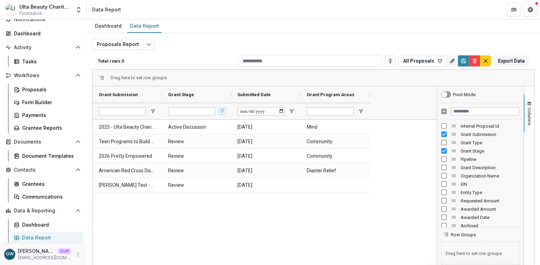
click at [223, 109] on span "Open Filter Menu" at bounding box center [222, 112] width 6 height 6
click at [201, 61] on p "Total rows: 5" at bounding box center [167, 61] width 138 height 5
click at [221, 109] on span "Open Filter Menu" at bounding box center [222, 112] width 6 height 6
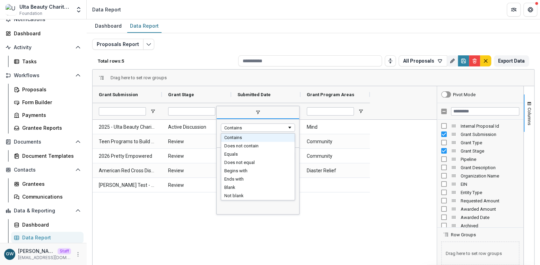
click at [253, 129] on div "Contains" at bounding box center [255, 127] width 63 height 5
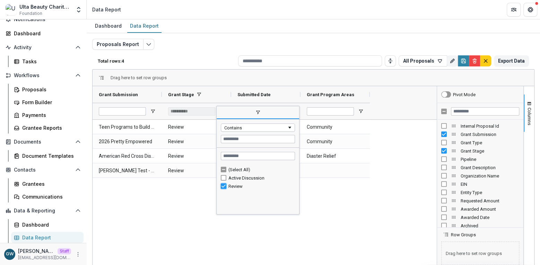
type input "***"
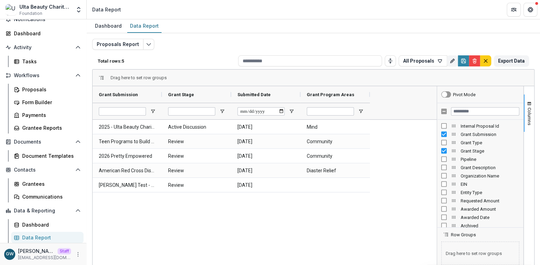
click at [175, 206] on div "2025 - Ulta Beauty Charitable Foundation Application Active Discussion 2025-09-…" at bounding box center [265, 216] width 344 height 192
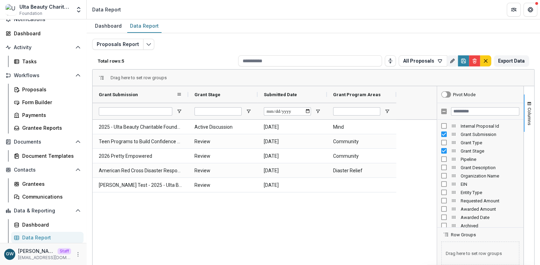
drag, startPoint x: 161, startPoint y: 94, endPoint x: 186, endPoint y: 94, distance: 24.3
click at [187, 94] on div at bounding box center [188, 94] width 3 height 17
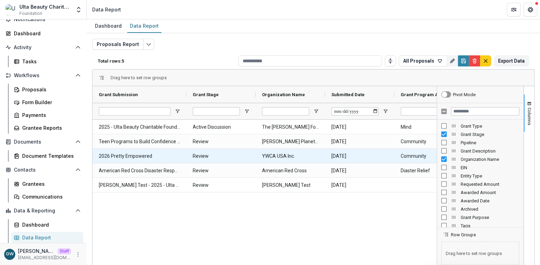
scroll to position [0, 1]
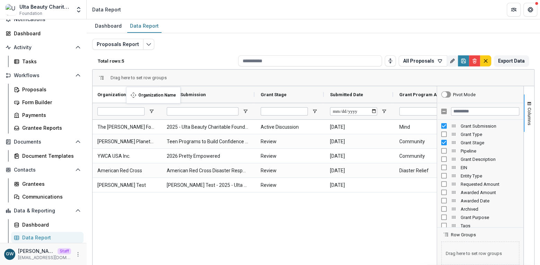
drag, startPoint x: 276, startPoint y: 93, endPoint x: 122, endPoint y: 91, distance: 154.5
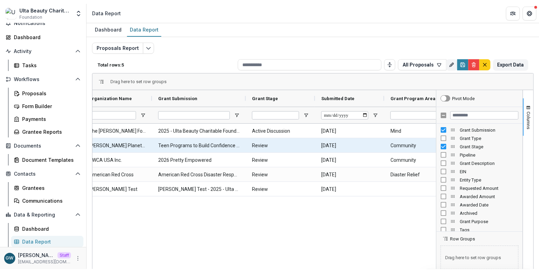
scroll to position [0, 29]
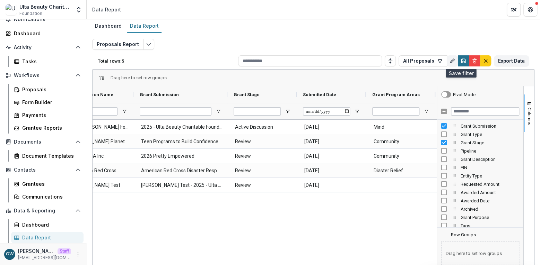
click at [460, 61] on icon "Save" at bounding box center [463, 61] width 6 height 6
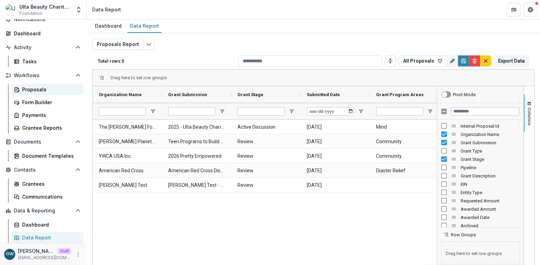
click at [39, 91] on div "Proposals" at bounding box center [50, 89] width 56 height 7
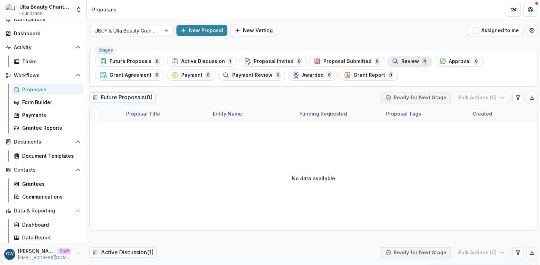
click at [407, 63] on span "Review" at bounding box center [410, 62] width 18 height 6
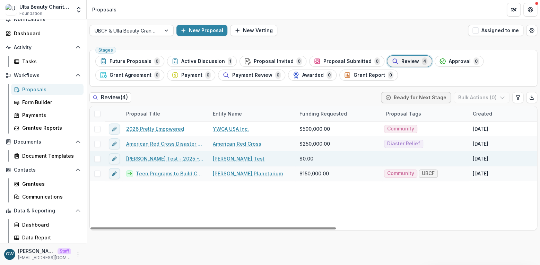
click at [146, 160] on link "Marisch Test - 2025 - Ulta Beauty Charitable Foundation Application" at bounding box center [165, 158] width 78 height 7
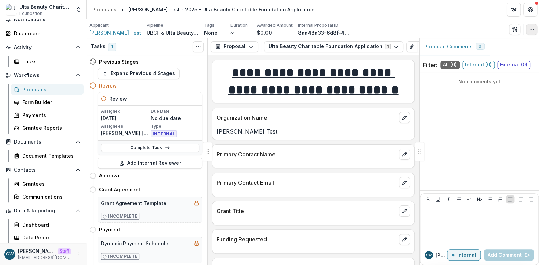
click at [533, 31] on icon "button" at bounding box center [532, 30] width 6 height 6
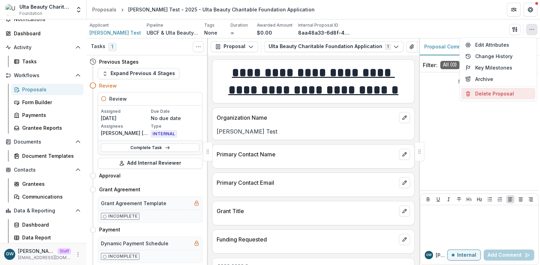
click at [487, 94] on button "Delete Proposal" at bounding box center [498, 93] width 74 height 11
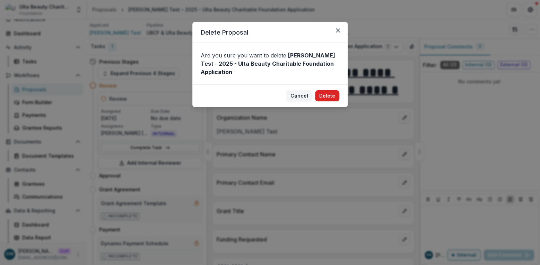
click at [331, 95] on button "Delete" at bounding box center [327, 95] width 24 height 11
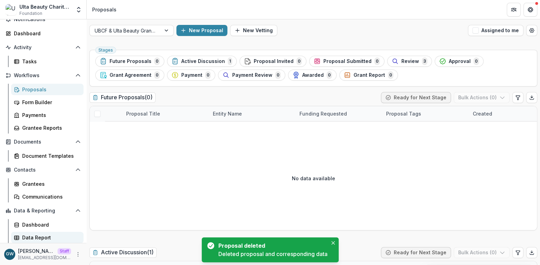
click at [36, 238] on div "Data Report" at bounding box center [50, 237] width 56 height 7
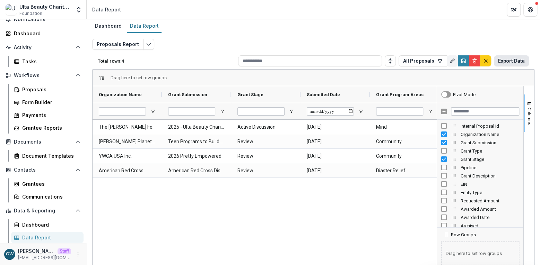
click at [505, 60] on button "Export Data" at bounding box center [511, 60] width 35 height 11
click at [311, 48] on div "Proposals Report Total rows: 4 All Proposals Personal Filters Team Filters Teme…" at bounding box center [313, 167] width 442 height 256
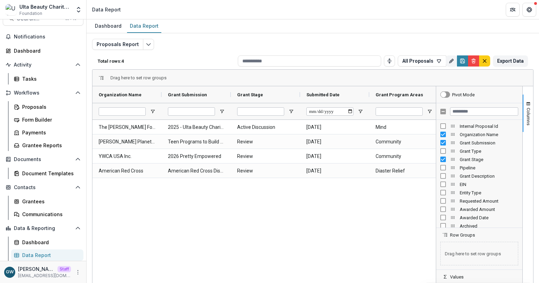
scroll to position [13, 0]
click at [292, 111] on span "Open Filter Menu" at bounding box center [292, 112] width 6 height 6
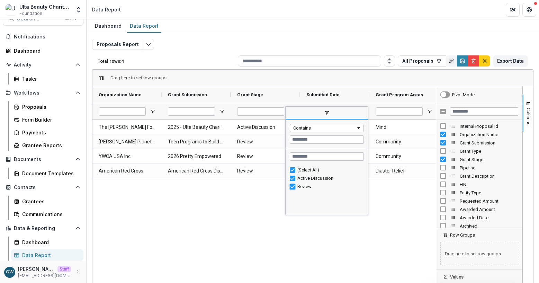
type input "**********"
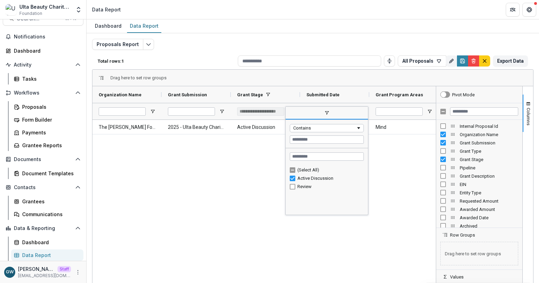
click at [218, 245] on div "The Jed Foundation 2025 - Ulta Beauty Charitable Foundation Application Active …" at bounding box center [265, 215] width 344 height 190
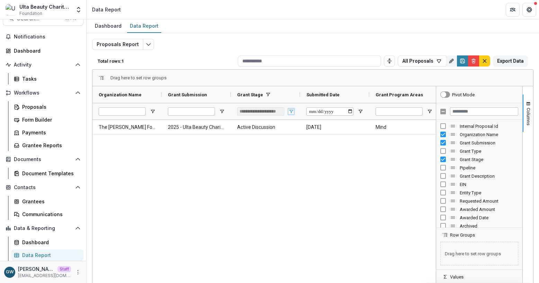
click at [291, 110] on span "Open Filter Menu" at bounding box center [292, 112] width 6 height 6
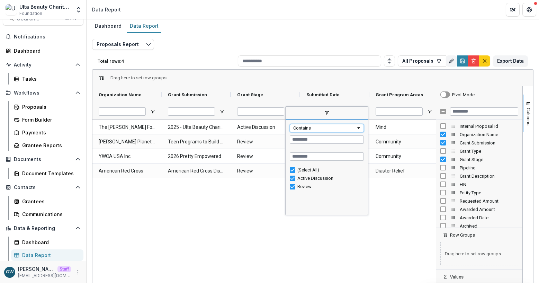
click at [319, 129] on div "Contains" at bounding box center [324, 127] width 63 height 5
click at [309, 109] on span "filter" at bounding box center [327, 113] width 82 height 12
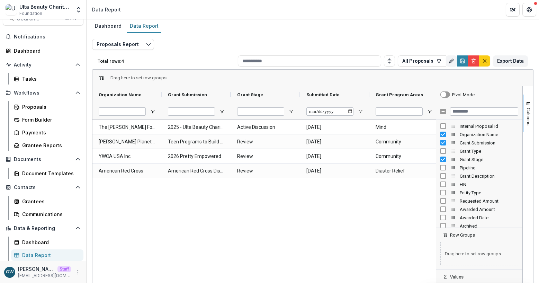
click at [283, 105] on div at bounding box center [260, 111] width 47 height 16
click at [290, 111] on span "Open Filter Menu" at bounding box center [292, 112] width 6 height 6
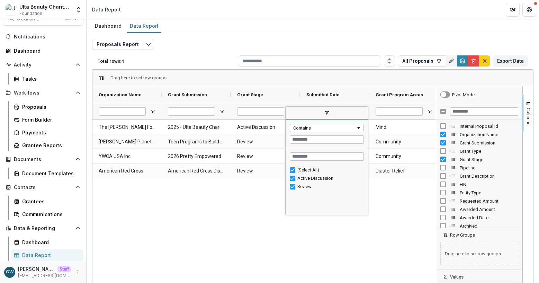
click at [378, 87] on div "Grant Program Areas" at bounding box center [404, 94] width 57 height 17
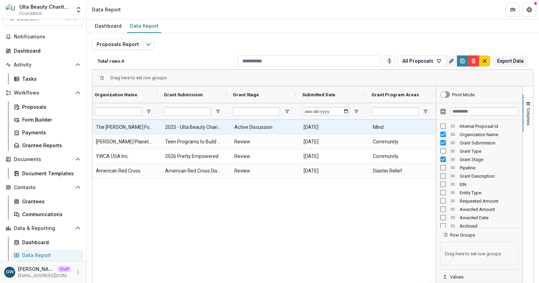
scroll to position [0, 5]
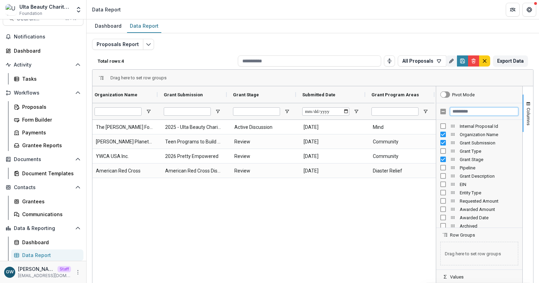
click at [462, 112] on input "Filter Columns Input" at bounding box center [484, 111] width 68 height 8
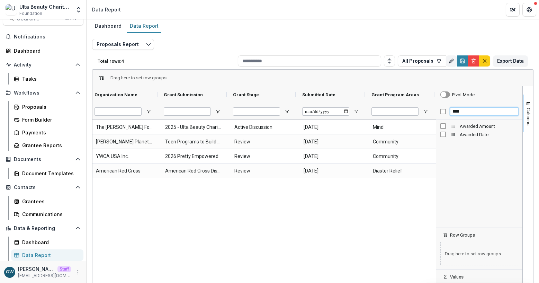
click at [464, 113] on input "****" at bounding box center [484, 111] width 68 height 8
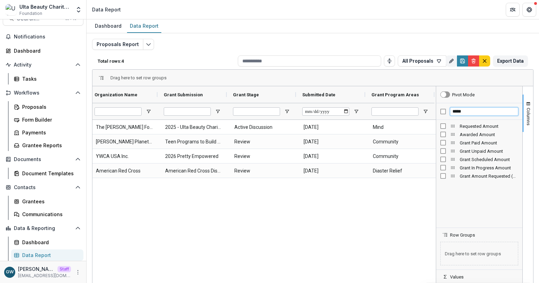
type input "*****"
click at [525, 100] on button "Columns" at bounding box center [528, 113] width 10 height 37
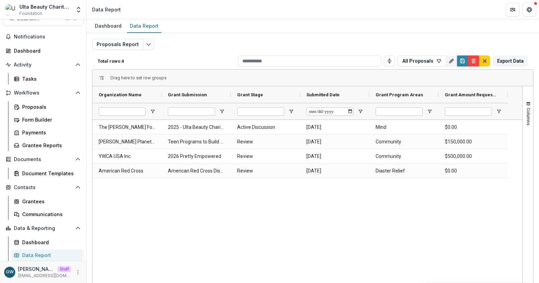
scroll to position [0, 0]
click at [501, 94] on span at bounding box center [499, 95] width 6 height 6
click at [458, 96] on span "general" at bounding box center [462, 96] width 27 height 12
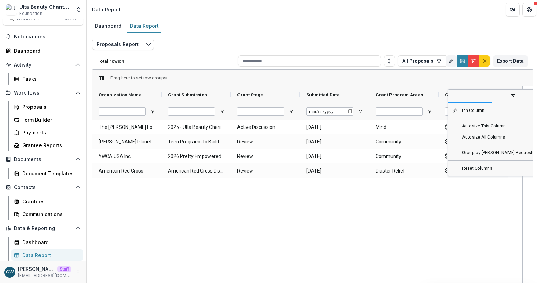
click at [511, 95] on span "filter" at bounding box center [514, 96] width 6 height 6
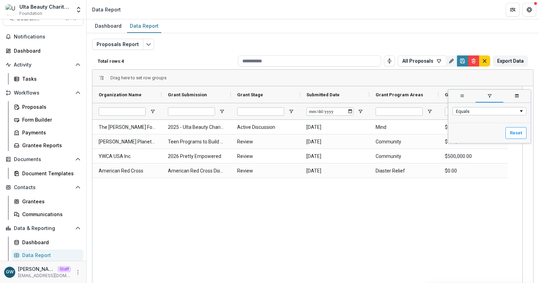
click at [488, 97] on span "filter" at bounding box center [490, 96] width 6 height 6
click at [462, 98] on div "Grant Amount Requested (CURRENCY)" at bounding box center [470, 94] width 51 height 13
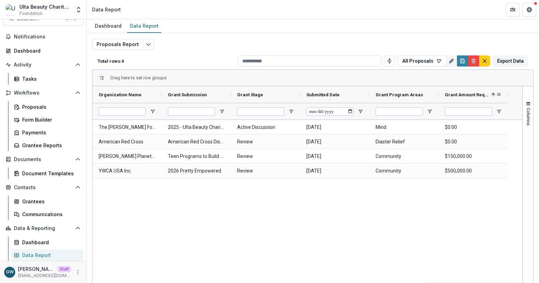
click at [462, 98] on div "Grant Amount Requested (CURRENCY) 1" at bounding box center [470, 94] width 51 height 13
click at [465, 95] on span "Grant Amount Requested (CURRENCY)" at bounding box center [470, 94] width 51 height 5
click at [464, 96] on span "Grant Amount Requested (CURRENCY)" at bounding box center [467, 94] width 44 height 5
click at [472, 96] on span "Grant Amount Requested (CURRENCY)" at bounding box center [467, 94] width 44 height 5
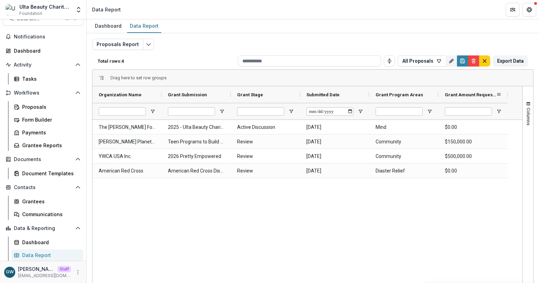
click at [472, 95] on span "Grant Amount Requested (CURRENCY)" at bounding box center [470, 94] width 51 height 5
click at [471, 95] on span "Grant Amount Requested (CURRENCY)" at bounding box center [467, 94] width 44 height 5
click at [461, 61] on icon "Save" at bounding box center [463, 61] width 6 height 6
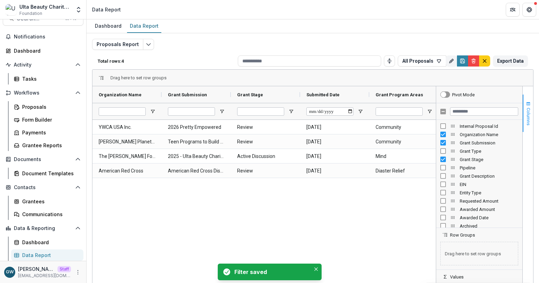
click at [528, 108] on span "Columns" at bounding box center [528, 117] width 5 height 18
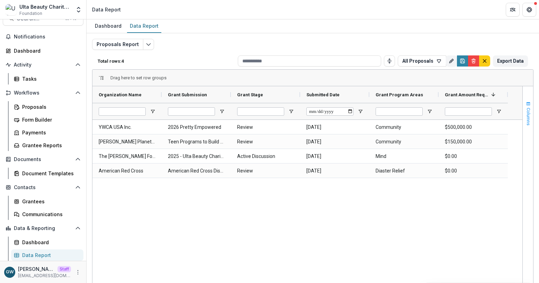
click at [529, 122] on span "Columns" at bounding box center [528, 117] width 5 height 18
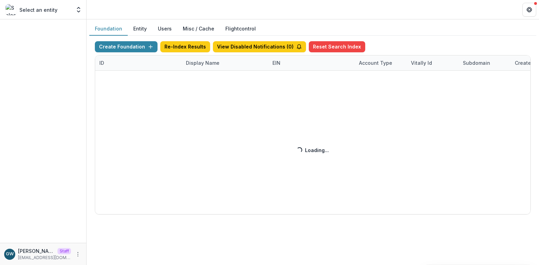
click at [191, 64] on div "Create Foundation Re-Index Results View Disabled Notifications ( 0 ) Reset Sear…" at bounding box center [313, 127] width 436 height 173
click at [206, 65] on div "Create Foundation Re-Index Results View Disabled Notifications ( 0 ) Reset Sear…" at bounding box center [313, 127] width 436 height 173
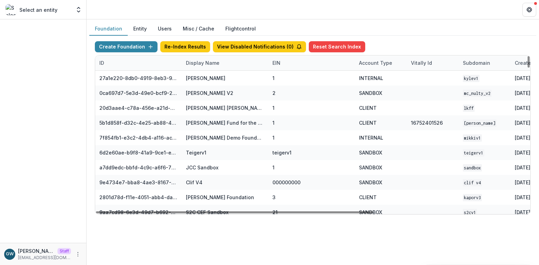
click at [193, 63] on div "Display Name" at bounding box center [203, 62] width 42 height 7
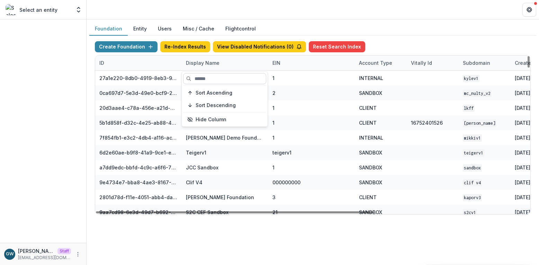
click at [202, 77] on input at bounding box center [224, 78] width 83 height 11
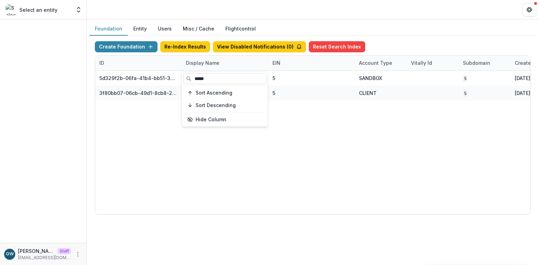
type input "*****"
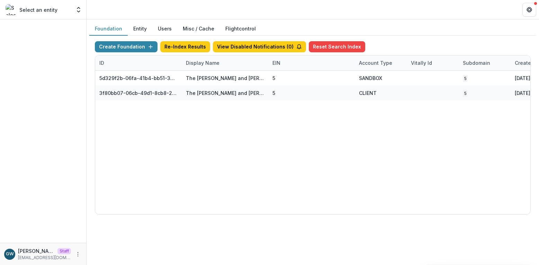
drag, startPoint x: 412, startPoint y: 32, endPoint x: 361, endPoint y: 61, distance: 58.5
click at [412, 32] on div "Foundation Entity Users Misc / Cache Flightcontrol" at bounding box center [312, 29] width 447 height 14
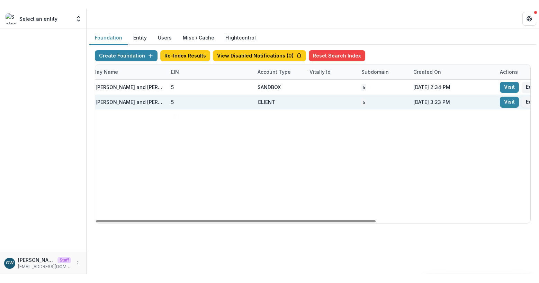
scroll to position [0, 240]
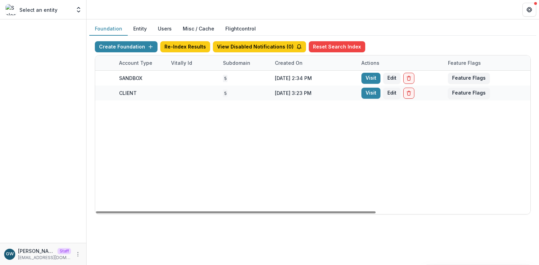
click at [374, 93] on link "Visit" at bounding box center [371, 93] width 19 height 11
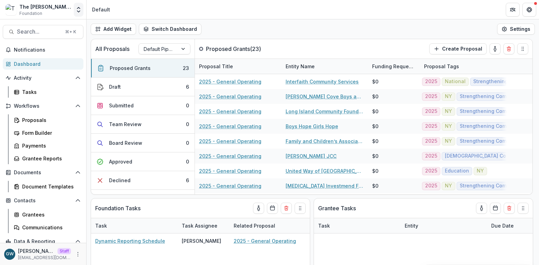
click at [82, 10] on icon "Open entity switcher" at bounding box center [78, 9] width 7 height 7
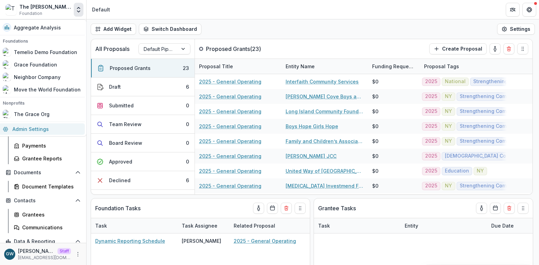
click at [32, 132] on link "Admin Settings" at bounding box center [42, 128] width 86 height 11
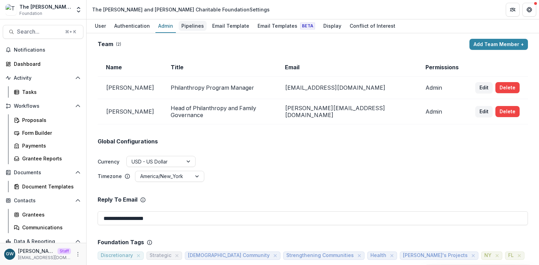
click at [187, 27] on div "Pipelines" at bounding box center [193, 26] width 28 height 10
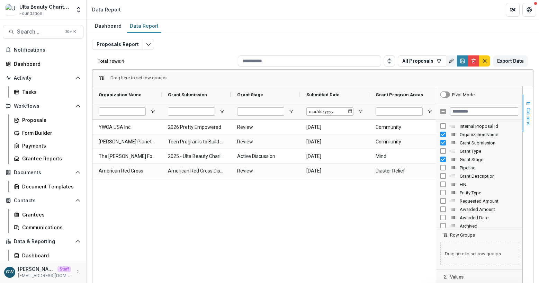
click at [526, 103] on span "button" at bounding box center [529, 104] width 6 height 6
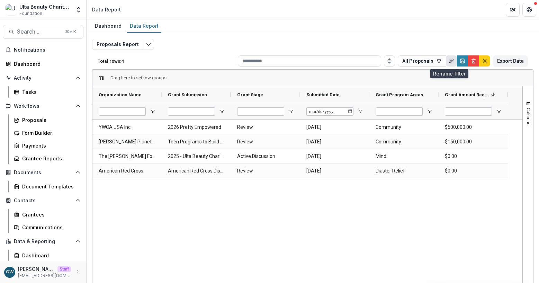
click at [450, 62] on icon "Rename" at bounding box center [452, 61] width 6 height 6
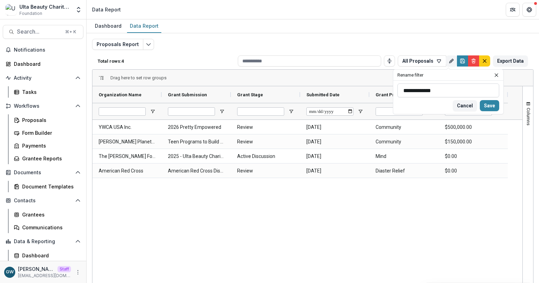
click at [429, 89] on input "**********" at bounding box center [449, 90] width 102 height 14
type input "**********"
click at [493, 105] on button "Save" at bounding box center [489, 105] width 19 height 11
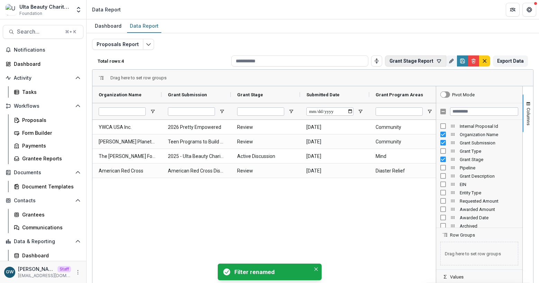
click at [422, 60] on button "Grant Stage Report" at bounding box center [415, 60] width 61 height 11
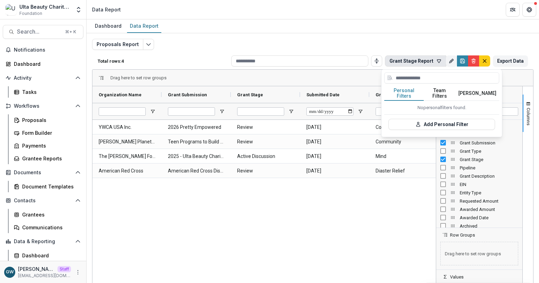
click at [438, 91] on button "Team Filters" at bounding box center [440, 93] width 32 height 15
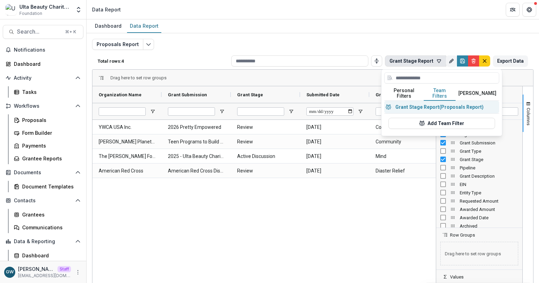
drag, startPoint x: 420, startPoint y: 102, endPoint x: 412, endPoint y: 113, distance: 13.7
click at [420, 102] on button "Grant Stage Report (Proposals Report)" at bounding box center [442, 107] width 115 height 12
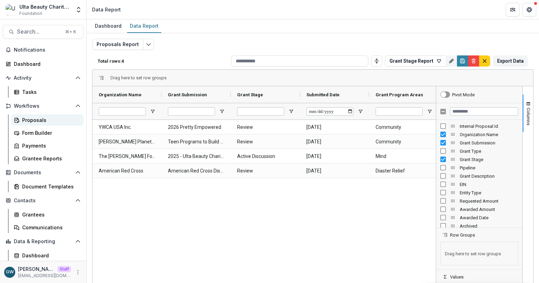
click at [27, 118] on div "Proposals" at bounding box center [50, 119] width 56 height 7
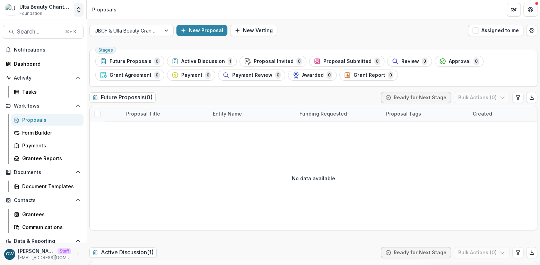
click at [79, 10] on icon "Open entity switcher" at bounding box center [78, 9] width 7 height 7
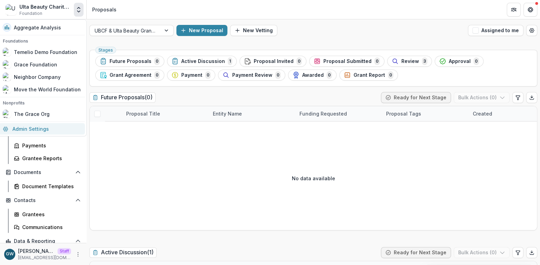
click at [42, 132] on link "Admin Settings" at bounding box center [42, 128] width 86 height 11
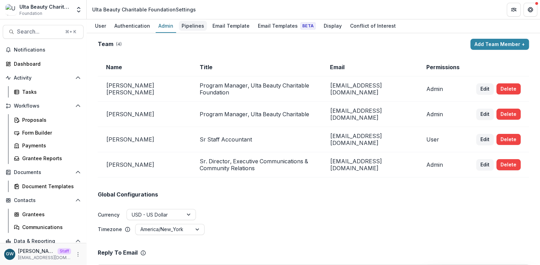
click at [190, 29] on div "Pipelines" at bounding box center [193, 26] width 28 height 10
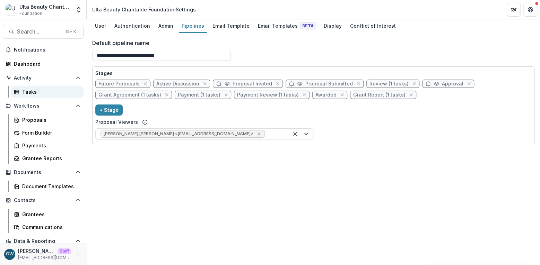
click at [28, 88] on div "Tasks" at bounding box center [50, 91] width 56 height 7
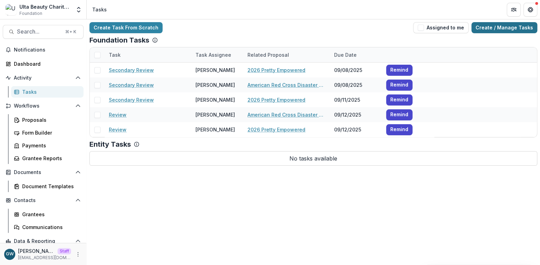
click at [494, 26] on link "Create / Manage Tasks" at bounding box center [504, 27] width 66 height 11
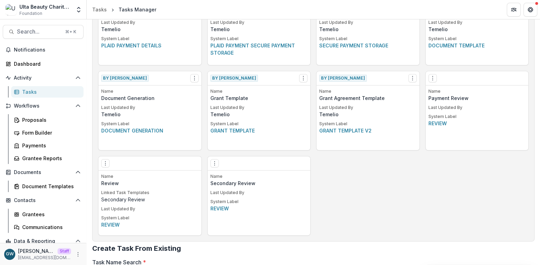
scroll to position [407, 0]
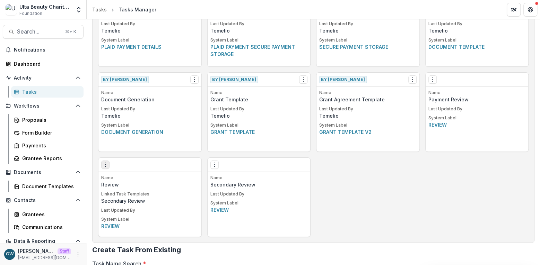
click at [107, 167] on icon "Options" at bounding box center [106, 165] width 6 height 6
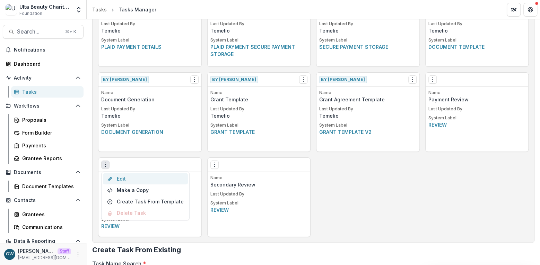
click at [124, 179] on link "Edit" at bounding box center [145, 178] width 85 height 11
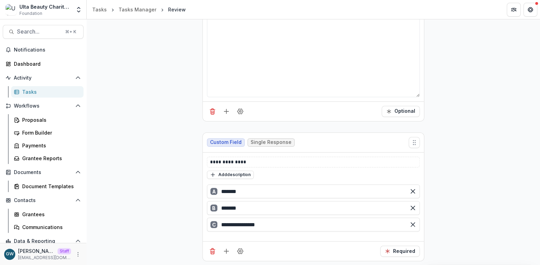
scroll to position [167, 0]
click at [246, 223] on input "**********" at bounding box center [313, 225] width 213 height 14
click at [251, 223] on input "**********" at bounding box center [313, 225] width 213 height 14
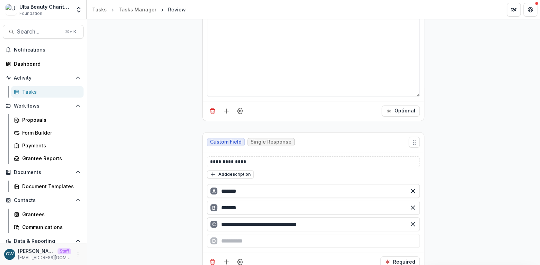
type input "**********"
click at [185, 157] on div "**********" at bounding box center [313, 116] width 453 height 323
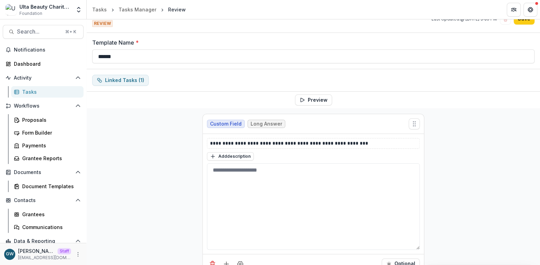
scroll to position [0, 0]
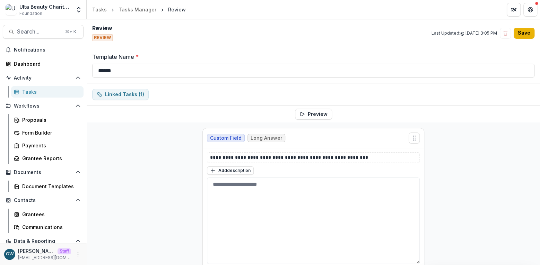
click at [517, 34] on button "Save" at bounding box center [523, 33] width 21 height 11
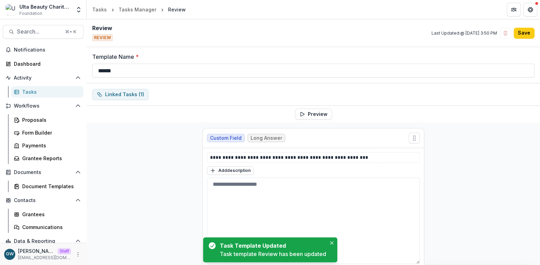
scroll to position [167, 0]
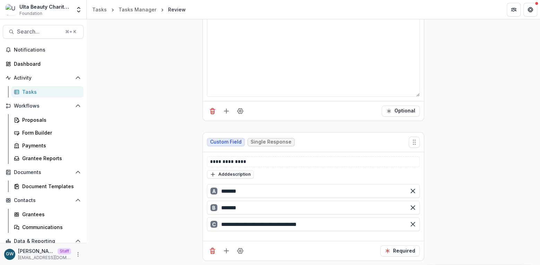
click at [51, 94] on div "Tasks" at bounding box center [50, 91] width 56 height 7
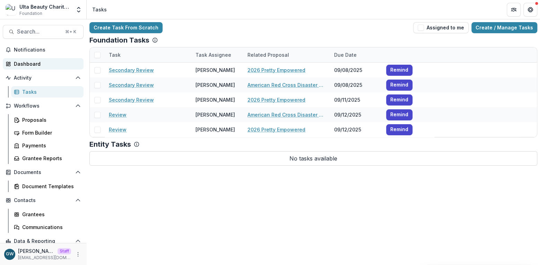
click at [33, 65] on div "Dashboard" at bounding box center [46, 63] width 64 height 7
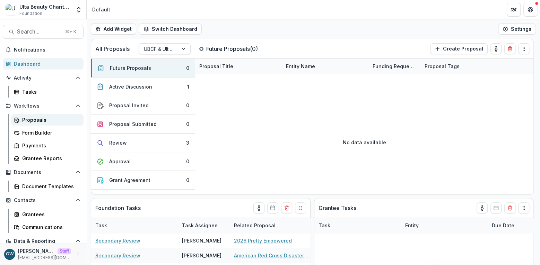
click at [38, 119] on div "Proposals" at bounding box center [50, 119] width 56 height 7
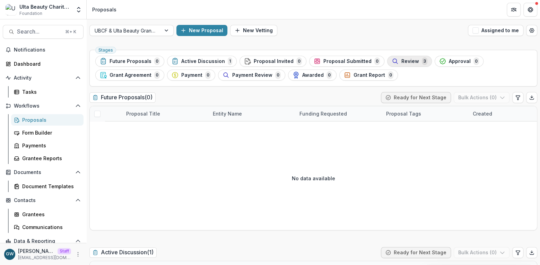
click at [402, 56] on button "Review 3" at bounding box center [409, 61] width 45 height 11
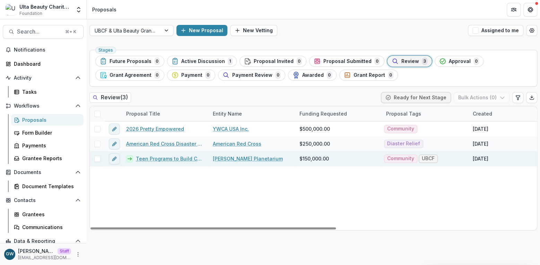
click at [152, 159] on link "Teen Programs to Build Confidence and Resilience" at bounding box center [170, 158] width 69 height 7
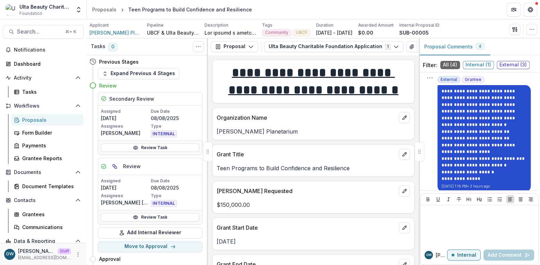
scroll to position [909, 0]
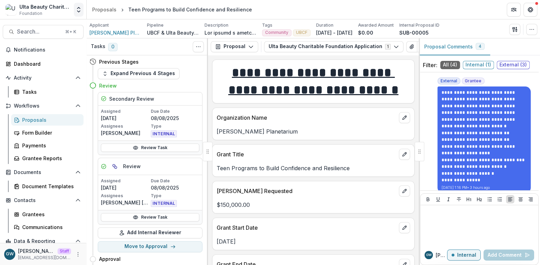
click at [78, 13] on button "Open entity switcher" at bounding box center [79, 10] width 10 height 14
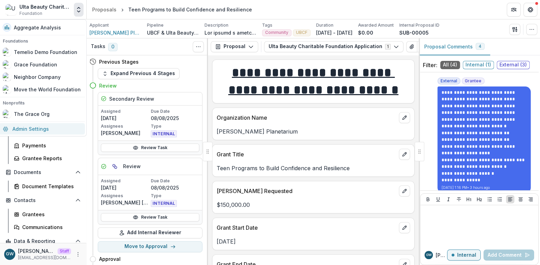
click at [73, 126] on link "Admin Settings" at bounding box center [42, 128] width 86 height 11
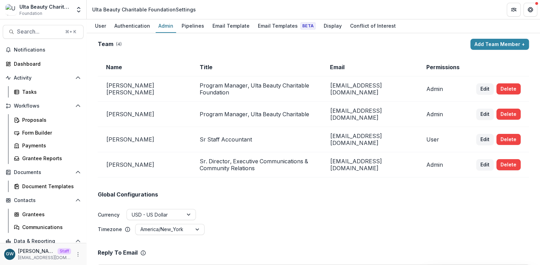
drag, startPoint x: 184, startPoint y: 24, endPoint x: 183, endPoint y: 34, distance: 10.8
click at [184, 24] on div "Pipelines" at bounding box center [193, 26] width 28 height 10
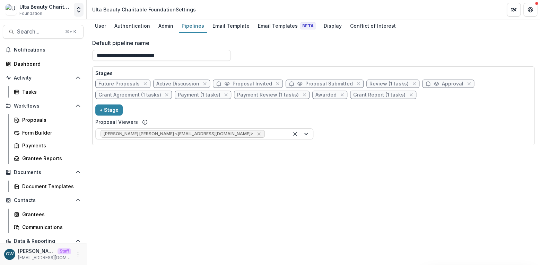
click at [78, 11] on icon "Open entity switcher" at bounding box center [78, 9] width 7 height 7
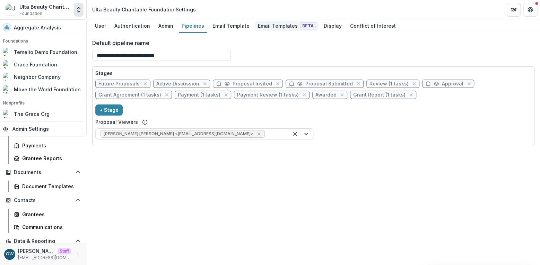
click at [271, 23] on div "Email Templates Beta" at bounding box center [286, 26] width 63 height 10
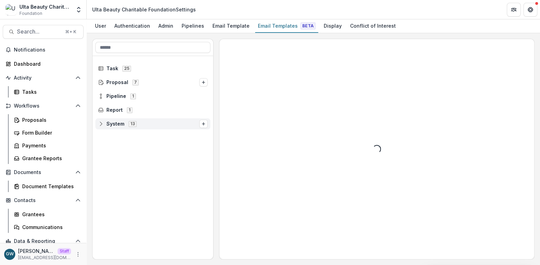
click at [104, 122] on span "System 13" at bounding box center [148, 124] width 101 height 6
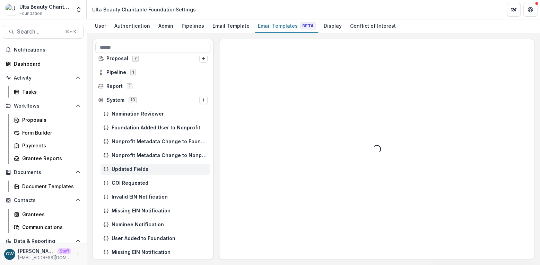
scroll to position [24, 0]
click at [104, 30] on div "User" at bounding box center [100, 26] width 17 height 10
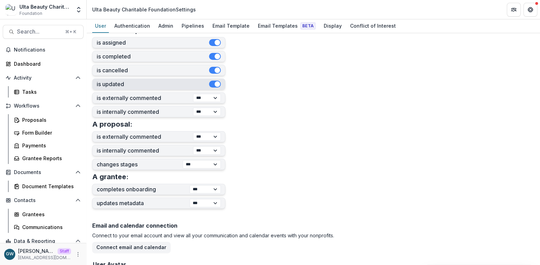
scroll to position [187, 0]
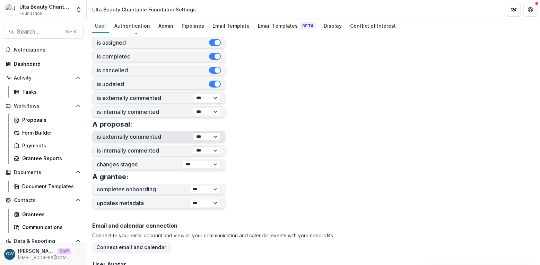
click at [206, 137] on select "*** ******** ****" at bounding box center [207, 137] width 28 height 8
click at [272, 148] on form "**********" at bounding box center [313, 83] width 442 height 463
click at [289, 76] on form "**********" at bounding box center [313, 83] width 442 height 463
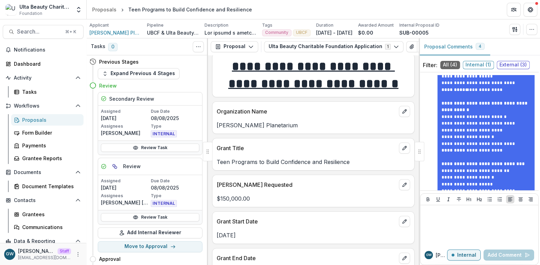
scroll to position [23, 0]
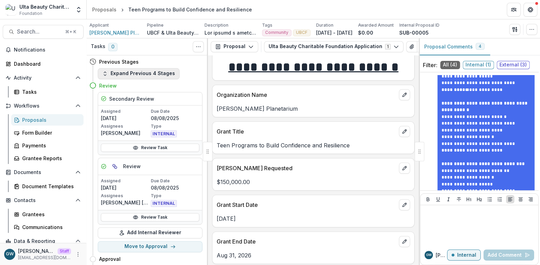
click at [133, 74] on button "Expand Previous 4 Stages" at bounding box center [139, 73] width 82 height 11
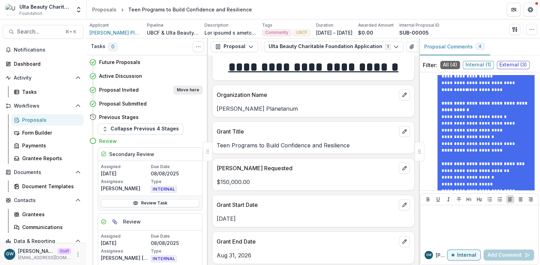
click at [180, 90] on button "Move here" at bounding box center [188, 90] width 29 height 8
select select "**********"
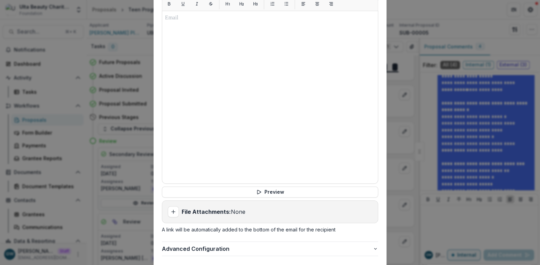
scroll to position [238, 0]
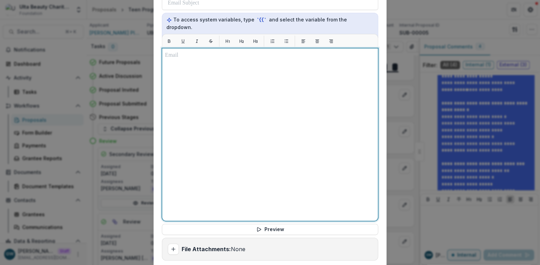
click at [220, 74] on div at bounding box center [270, 134] width 210 height 167
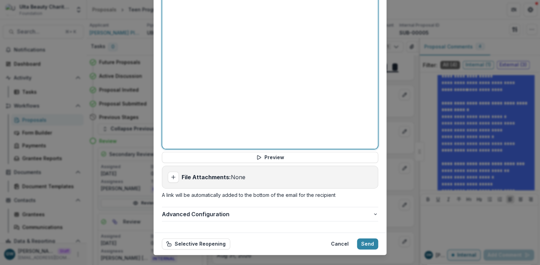
scroll to position [314, 0]
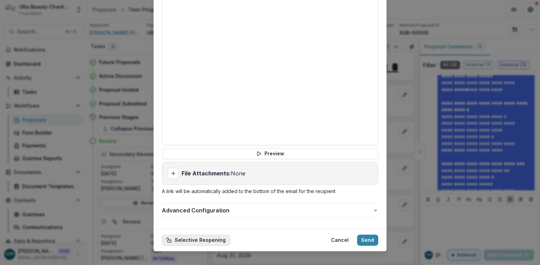
click at [190, 235] on button "Selective Reopening" at bounding box center [196, 240] width 68 height 11
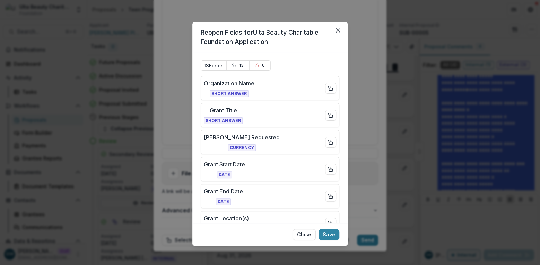
scroll to position [0, 0]
click at [328, 87] on icon "Close field" at bounding box center [331, 89] width 6 height 6
click at [332, 114] on button "Close field" at bounding box center [330, 115] width 11 height 11
click at [330, 142] on rect "Close field" at bounding box center [330, 143] width 3 height 2
click at [328, 167] on icon "Close field" at bounding box center [331, 170] width 6 height 6
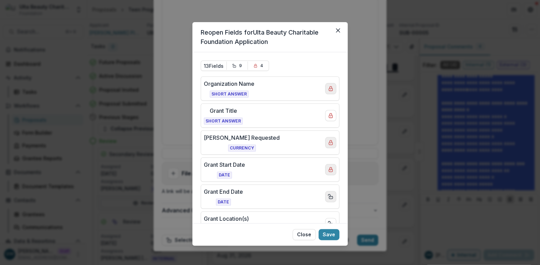
click at [329, 196] on icon "Close field" at bounding box center [331, 197] width 6 height 6
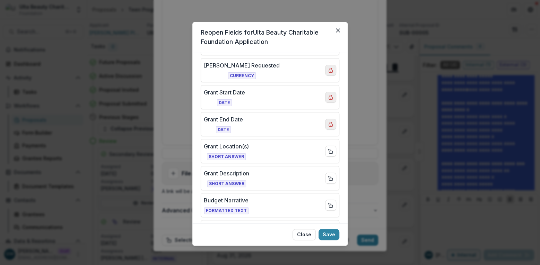
scroll to position [76, 0]
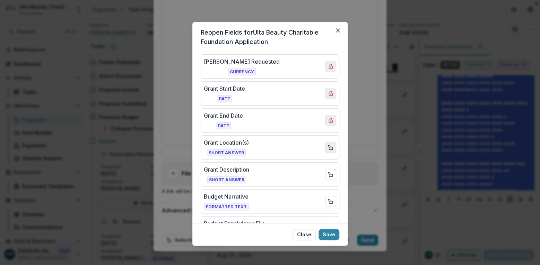
click at [328, 145] on icon "Close field" at bounding box center [331, 148] width 6 height 6
click at [329, 201] on rect "Close field" at bounding box center [330, 202] width 3 height 2
click at [366, 44] on div "Reopen Fields for Ulta Beauty Charitable Foundation Application 13 Fields 6 7 O…" at bounding box center [270, 132] width 540 height 265
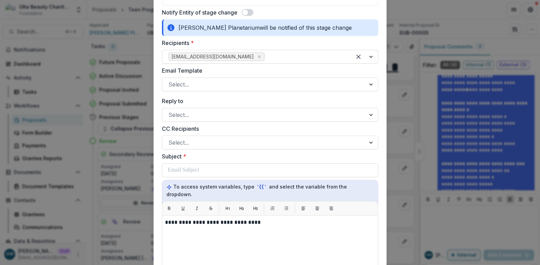
scroll to position [0, 0]
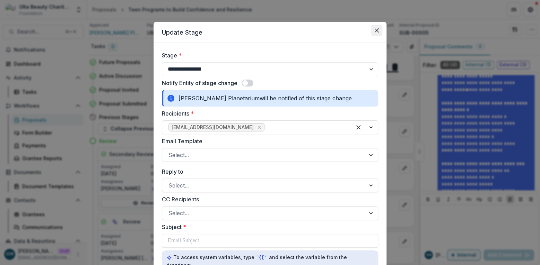
click at [375, 31] on icon "Close" at bounding box center [377, 30] width 4 height 4
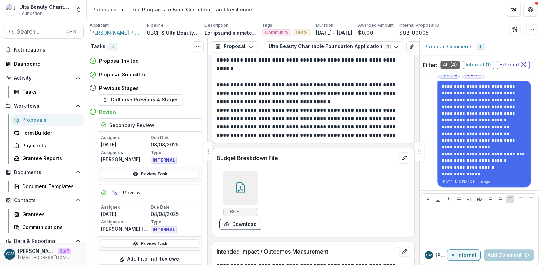
scroll to position [621, 0]
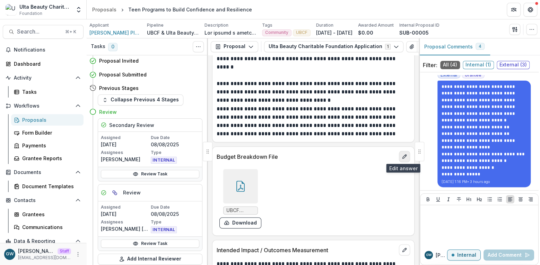
click at [402, 157] on icon "edit" at bounding box center [405, 157] width 6 height 6
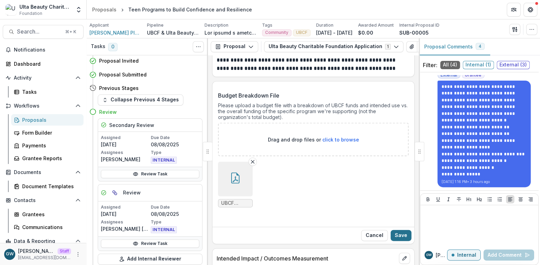
scroll to position [687, 0]
click at [304, 77] on div "**********" at bounding box center [313, 160] width 211 height 210
click at [369, 236] on button "Cancel" at bounding box center [374, 234] width 27 height 11
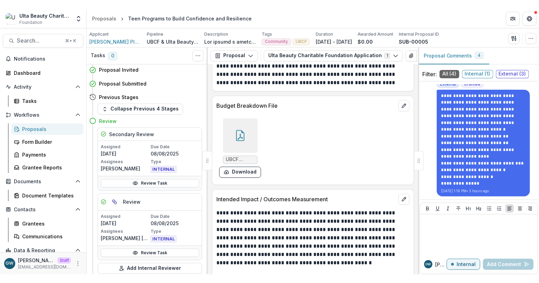
scroll to position [657, 0]
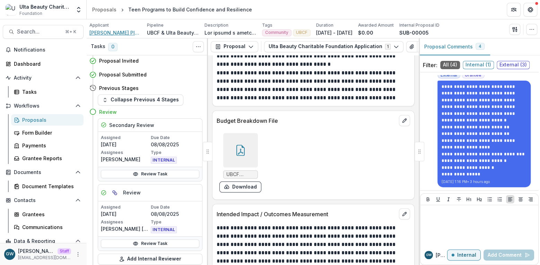
click at [117, 32] on span "Adler Planetarium" at bounding box center [115, 32] width 52 height 7
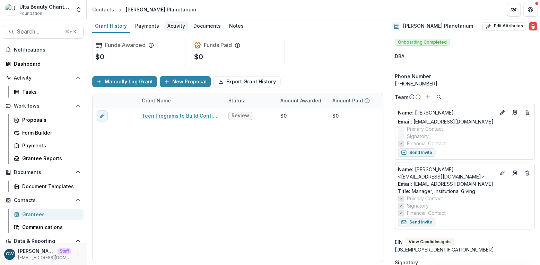
click at [180, 28] on div "Activity" at bounding box center [176, 26] width 23 height 10
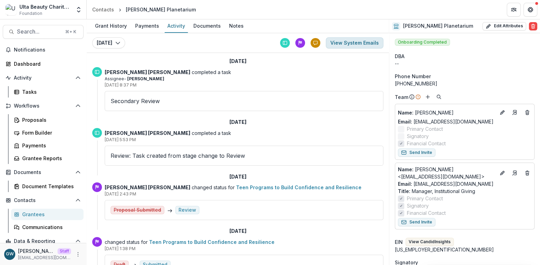
click at [354, 44] on button "View System Emails" at bounding box center [355, 42] width 58 height 11
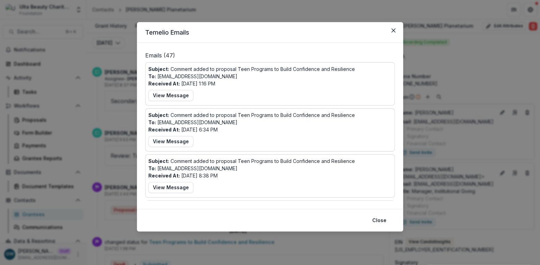
drag, startPoint x: 181, startPoint y: 94, endPoint x: 193, endPoint y: 96, distance: 11.9
click at [181, 94] on button "View Message" at bounding box center [170, 95] width 45 height 11
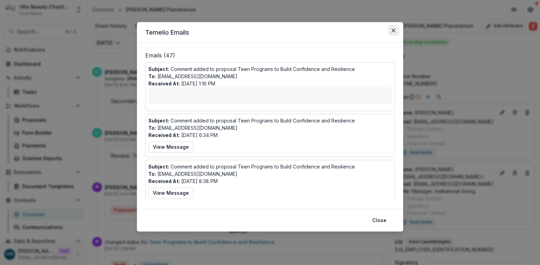
click at [394, 32] on icon "Close" at bounding box center [393, 30] width 4 height 4
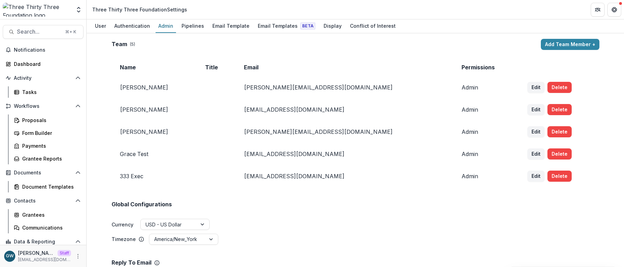
scroll to position [524, 0]
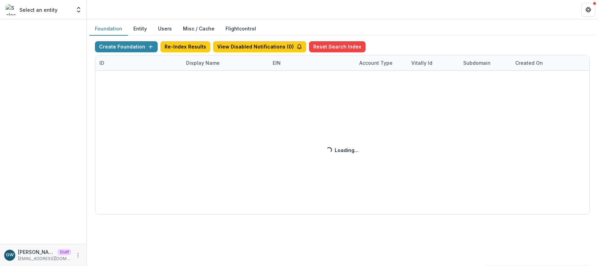
click at [207, 67] on div "Create Foundation Re-Index Results View Disabled Notifications ( 0 ) Reset Sear…" at bounding box center [342, 127] width 495 height 173
click at [208, 64] on div "Create Foundation Re-Index Results View Disabled Notifications ( 0 ) Reset Sear…" at bounding box center [342, 127] width 495 height 173
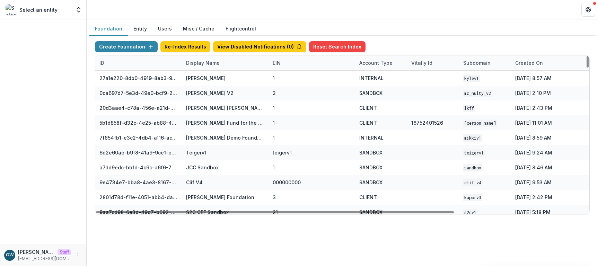
click at [219, 67] on div "Display Name" at bounding box center [225, 62] width 87 height 15
click at [222, 80] on input at bounding box center [224, 78] width 83 height 11
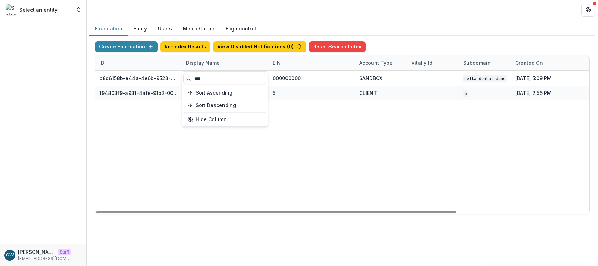
type input "***"
click at [411, 38] on div "Create Foundation Re-Index Results View Disabled Notifications ( 0 ) Reset Sear…" at bounding box center [342, 128] width 506 height 184
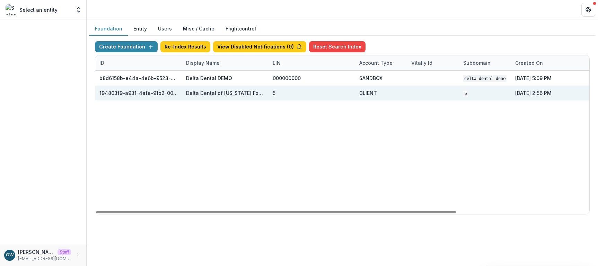
scroll to position [0, 182]
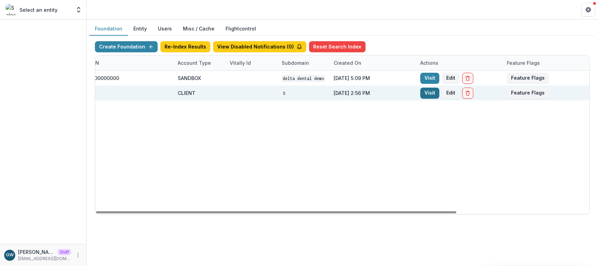
click at [428, 93] on link "Visit" at bounding box center [429, 93] width 19 height 11
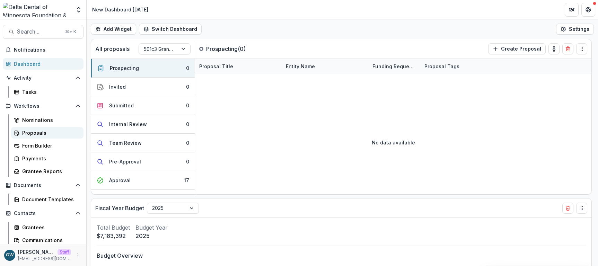
click at [38, 129] on div "Proposals" at bounding box center [50, 132] width 56 height 7
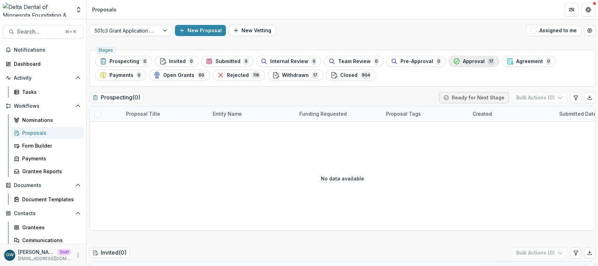
click at [469, 63] on span "Approval" at bounding box center [474, 62] width 22 height 6
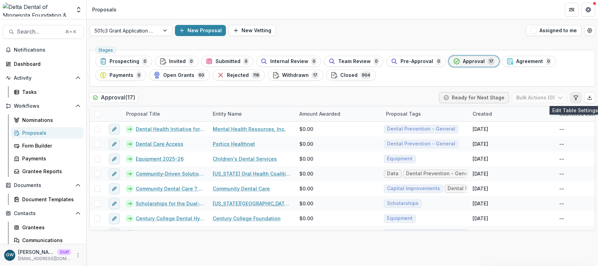
click at [574, 98] on icon "Edit table settings" at bounding box center [576, 98] width 6 height 6
select select "******"
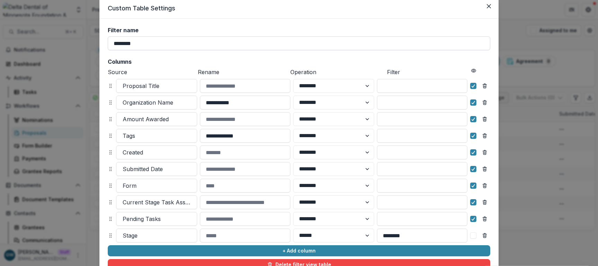
scroll to position [16, 0]
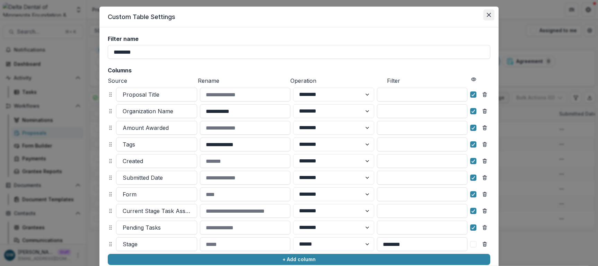
click at [488, 15] on icon "Close" at bounding box center [489, 15] width 4 height 4
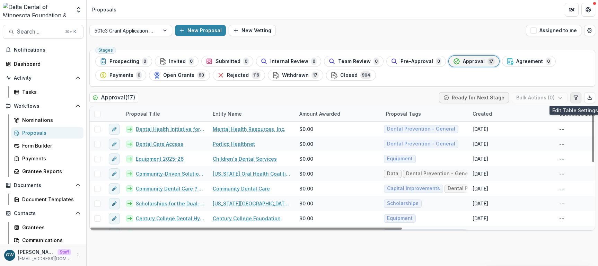
click at [578, 96] on icon "Edit table settings" at bounding box center [576, 98] width 6 height 6
select select "******"
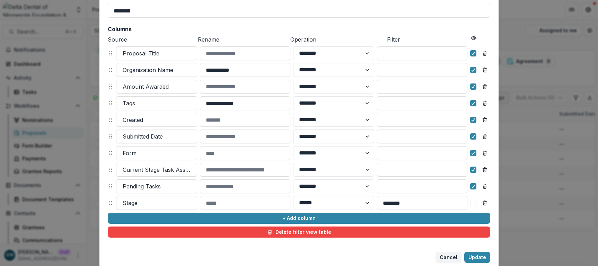
scroll to position [62, 0]
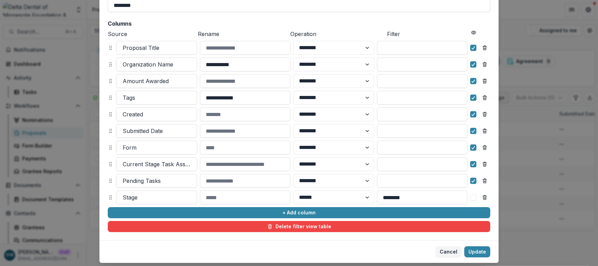
click at [88, 55] on div "**********" at bounding box center [299, 133] width 598 height 266
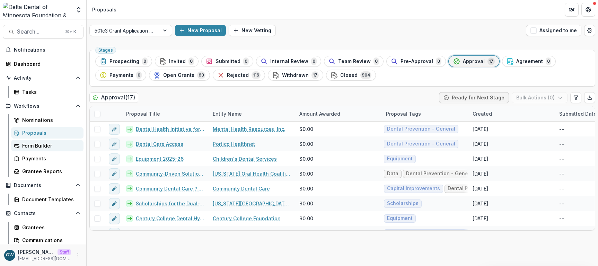
click at [42, 144] on div "Form Builder" at bounding box center [50, 145] width 56 height 7
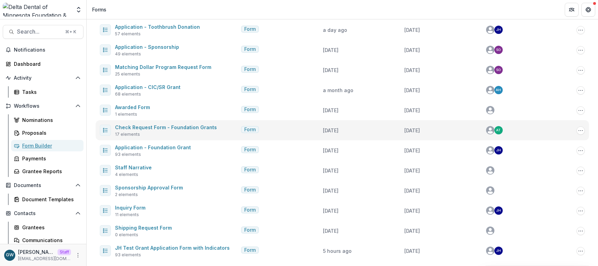
scroll to position [173, 0]
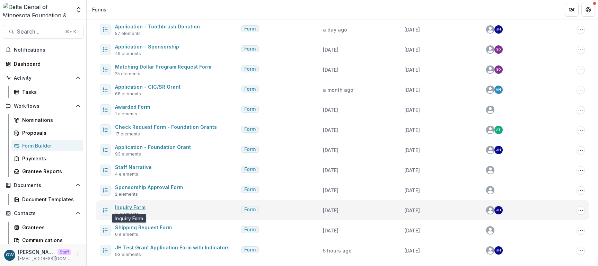
click at [128, 205] on link "Inquiry Form" at bounding box center [130, 207] width 30 height 6
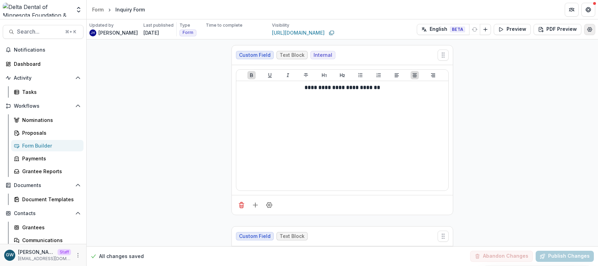
click at [589, 32] on icon "Edit Form Settings" at bounding box center [590, 30] width 6 height 6
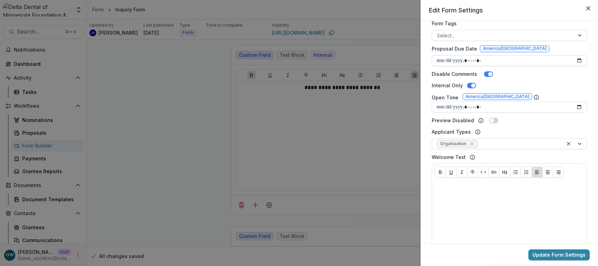
scroll to position [251, 0]
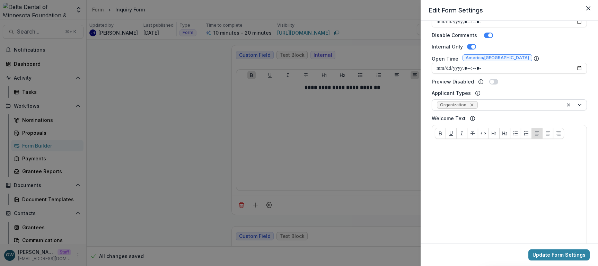
click at [472, 106] on icon "Remove Organization" at bounding box center [472, 105] width 6 height 6
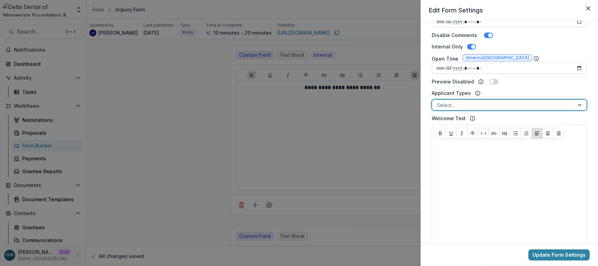
click at [521, 105] on div at bounding box center [503, 105] width 132 height 9
click at [546, 94] on div "Applicant Types Organization, 1 of 2. 2 results available. Use Up and Down to c…" at bounding box center [509, 99] width 155 height 21
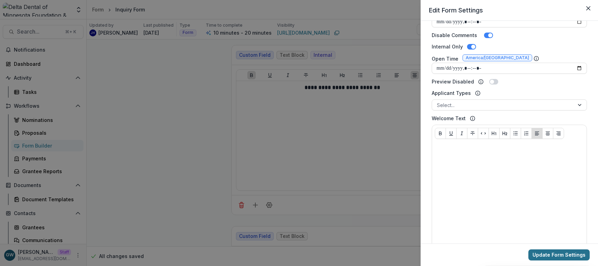
click at [546, 255] on button "Update Form Settings" at bounding box center [558, 254] width 61 height 11
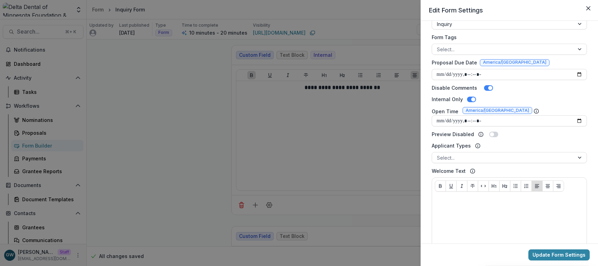
scroll to position [0, 0]
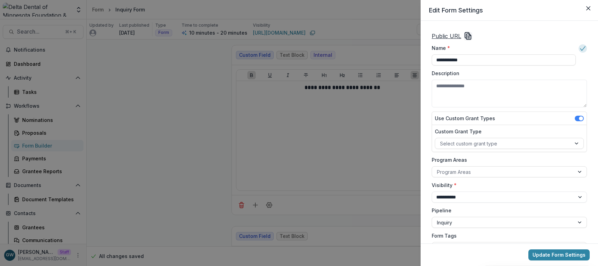
click at [470, 37] on icon "Copy Link" at bounding box center [468, 36] width 8 height 8
click at [147, 91] on div "**********" at bounding box center [299, 133] width 598 height 266
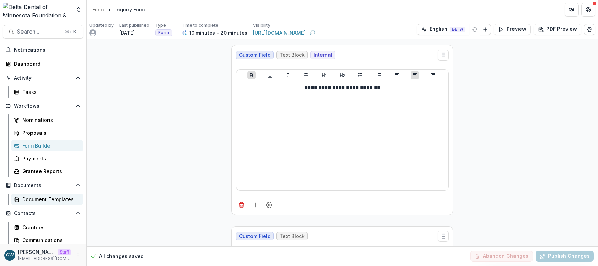
click at [43, 197] on div "Document Templates" at bounding box center [50, 199] width 56 height 7
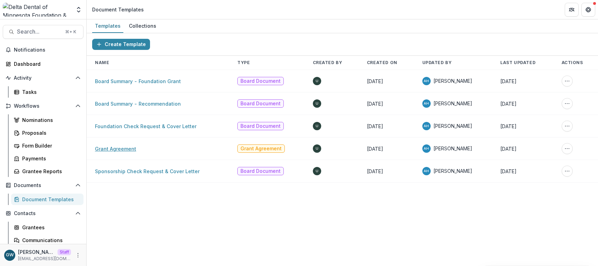
click at [126, 149] on link "Grant Agreement" at bounding box center [115, 149] width 41 height 6
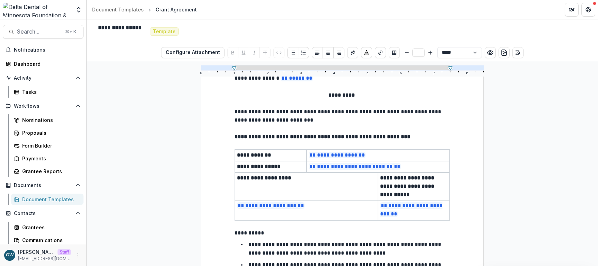
scroll to position [2084, 0]
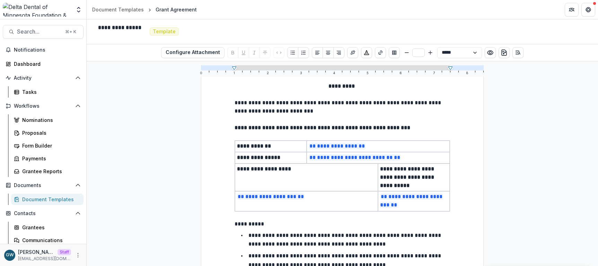
type input "**"
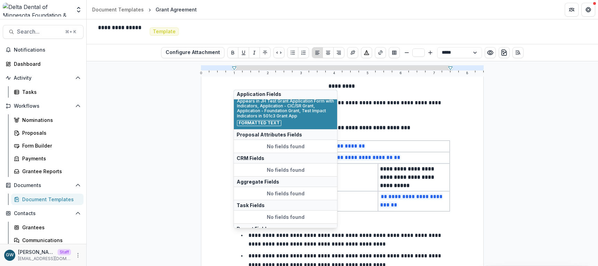
scroll to position [29, 0]
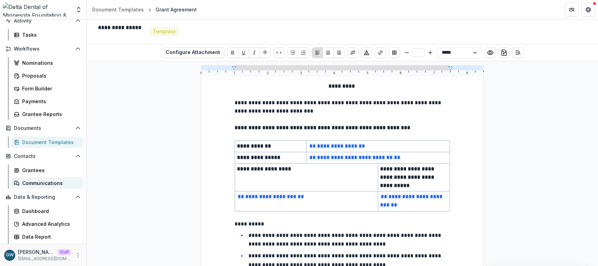
scroll to position [59, 0]
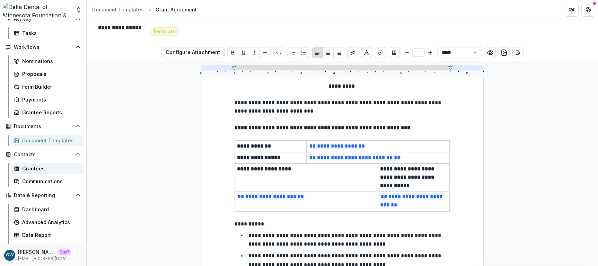
click at [39, 169] on div "Grantees" at bounding box center [50, 168] width 56 height 7
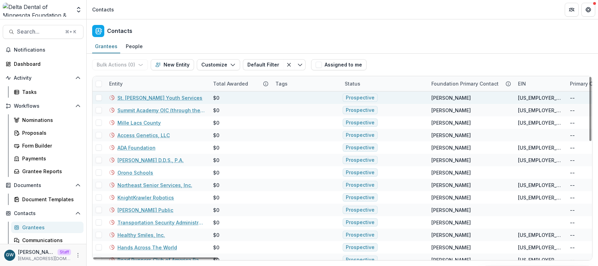
click at [142, 101] on link "St. Paul Youth Services" at bounding box center [159, 97] width 85 height 7
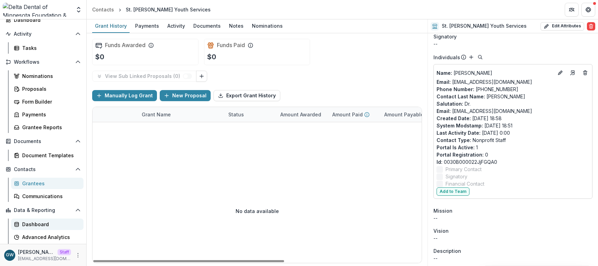
scroll to position [69, 0]
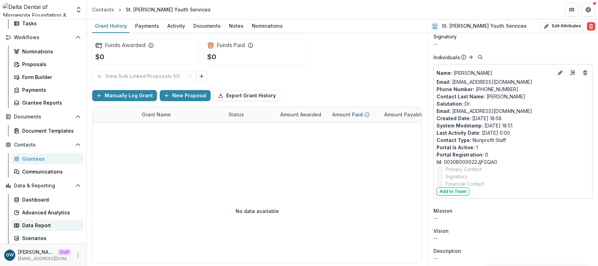
click at [43, 225] on div "Data Report" at bounding box center [50, 225] width 56 height 7
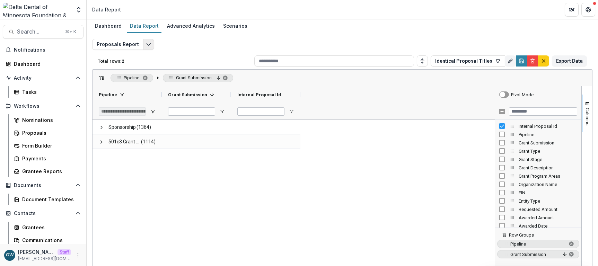
click at [147, 44] on polyline "Edit selected report" at bounding box center [149, 45] width 4 height 2
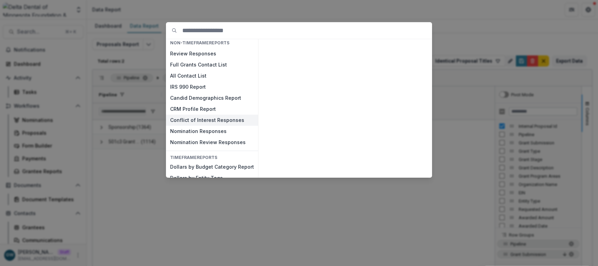
scroll to position [35, 0]
click at [202, 106] on button "CRM Profile Report" at bounding box center [212, 108] width 92 height 11
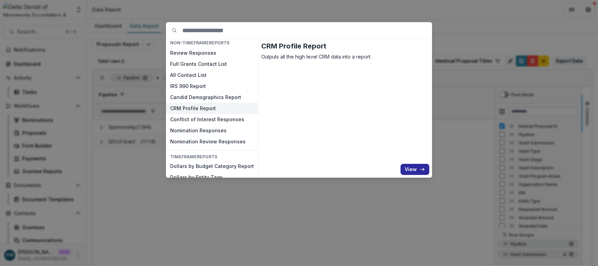
click at [410, 167] on button "View" at bounding box center [414, 169] width 29 height 11
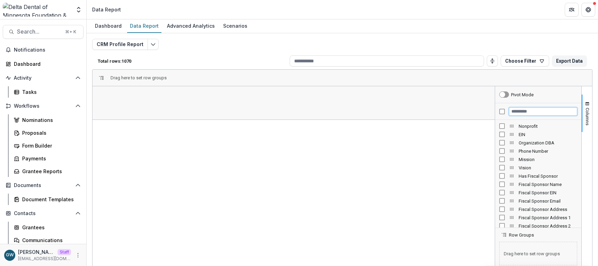
click at [526, 114] on input "Filter Columns Input" at bounding box center [543, 111] width 68 height 8
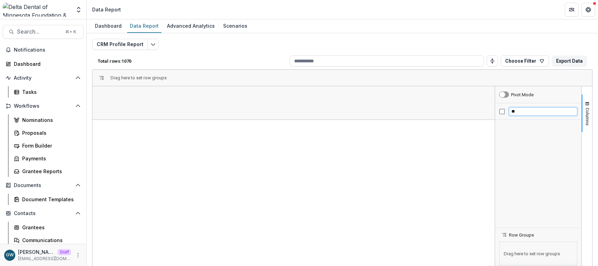
type input "*"
type input "*******"
click at [519, 112] on input "*******" at bounding box center [543, 111] width 68 height 8
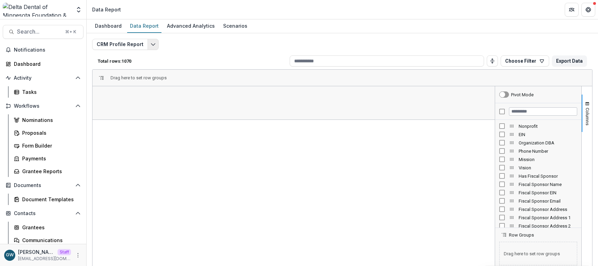
click at [148, 43] on button "Edit selected report" at bounding box center [153, 44] width 11 height 11
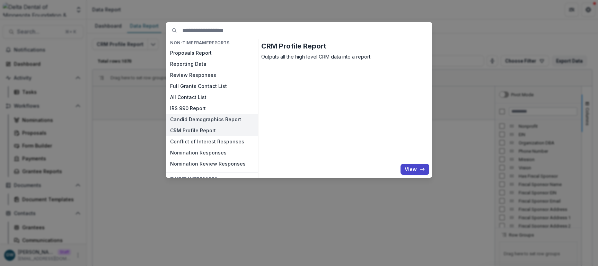
scroll to position [15, 0]
click at [198, 97] on button "All Contact List" at bounding box center [212, 95] width 92 height 11
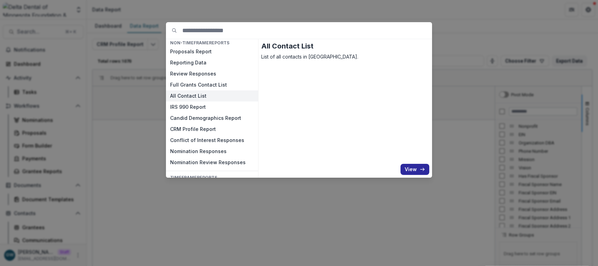
click at [416, 169] on button "View" at bounding box center [414, 169] width 29 height 11
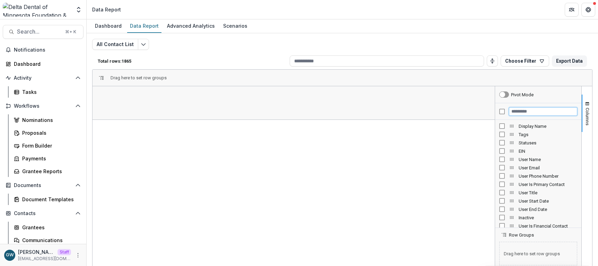
click at [523, 113] on input "Filter Columns Input" at bounding box center [543, 111] width 68 height 8
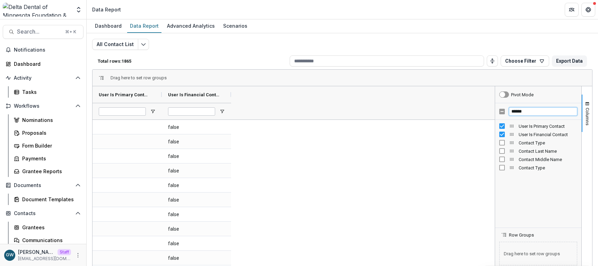
click at [520, 113] on input "******" at bounding box center [543, 111] width 68 height 8
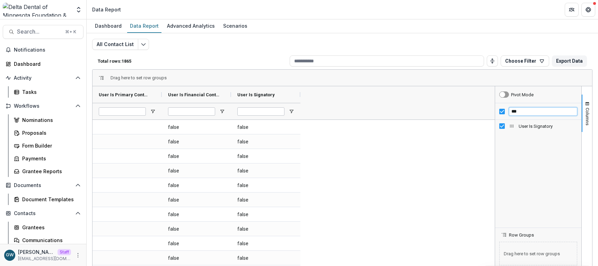
click at [516, 114] on input "***" at bounding box center [543, 111] width 68 height 8
type input "****"
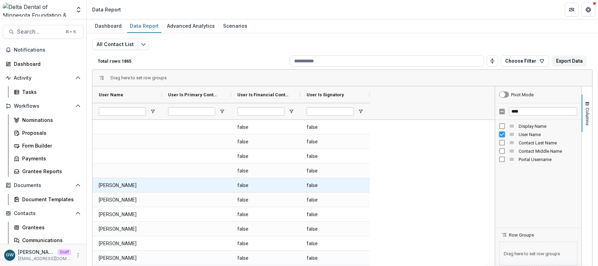
scroll to position [10, 0]
